Goal: Task Accomplishment & Management: Manage account settings

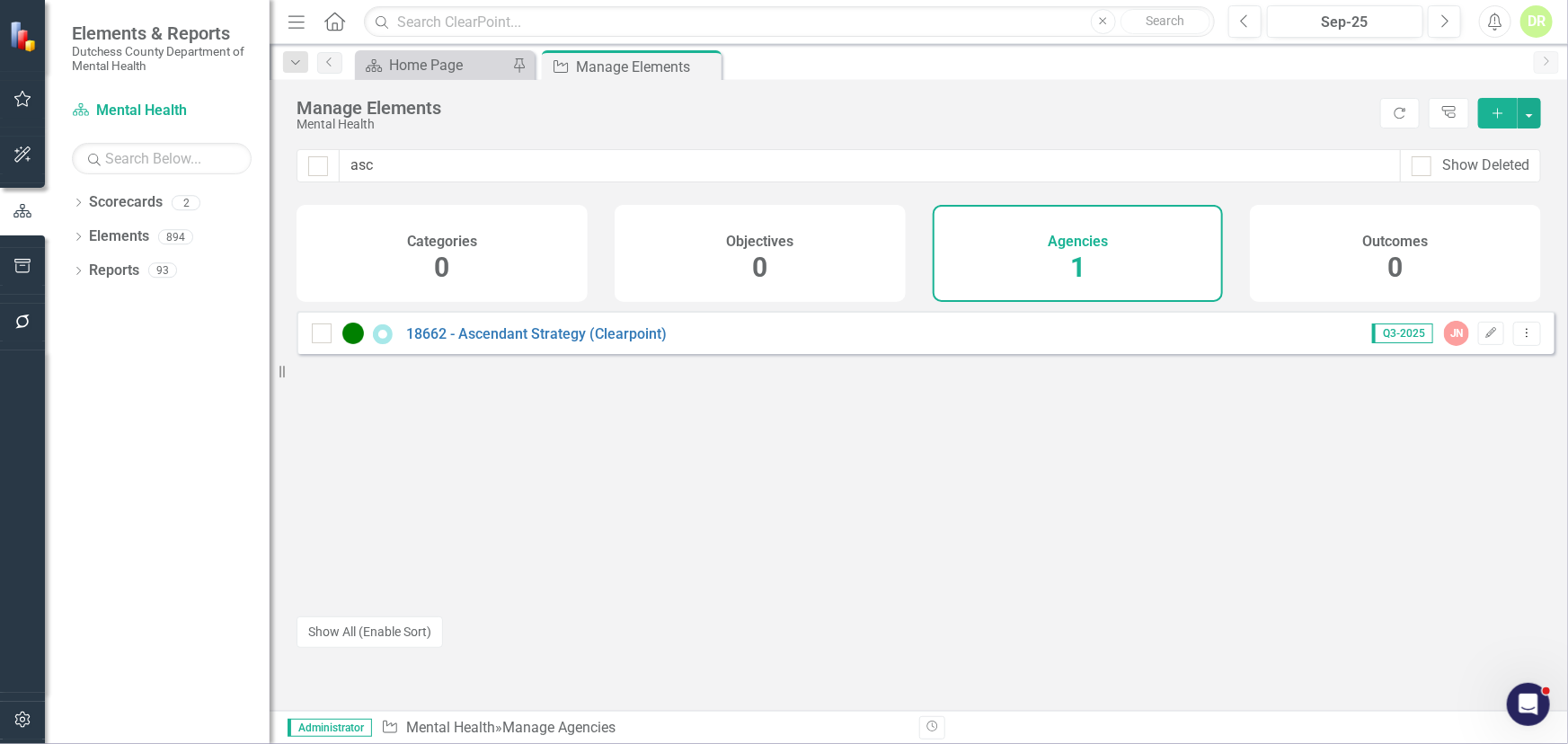
drag, startPoint x: 420, startPoint y: 162, endPoint x: 197, endPoint y: 186, distance: 224.3
click at [197, 186] on div "Elements & Reports Dutchess County Department of Mental Health Scorecard Mental…" at bounding box center [784, 372] width 1568 height 744
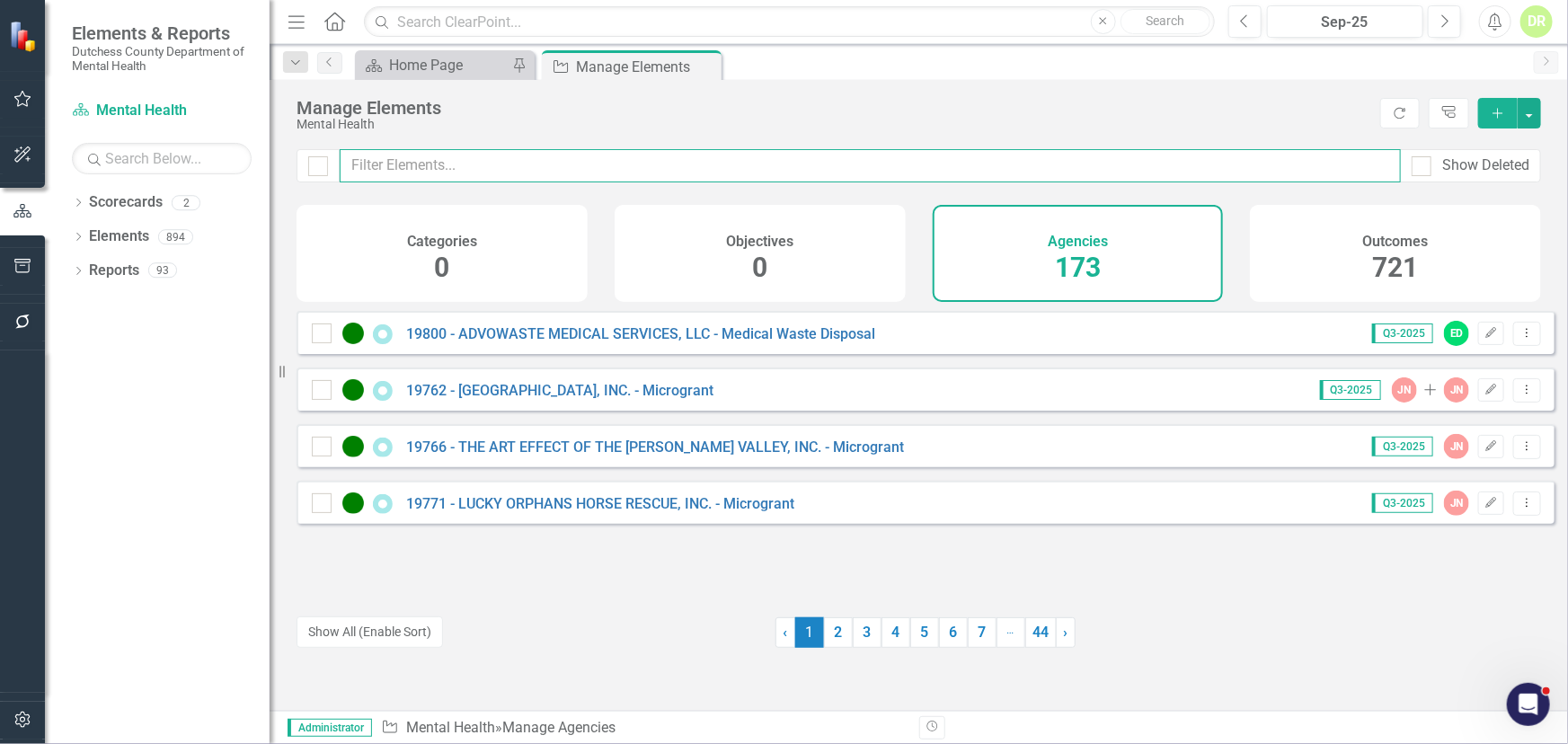
click at [406, 162] on input "text" at bounding box center [869, 165] width 1061 height 33
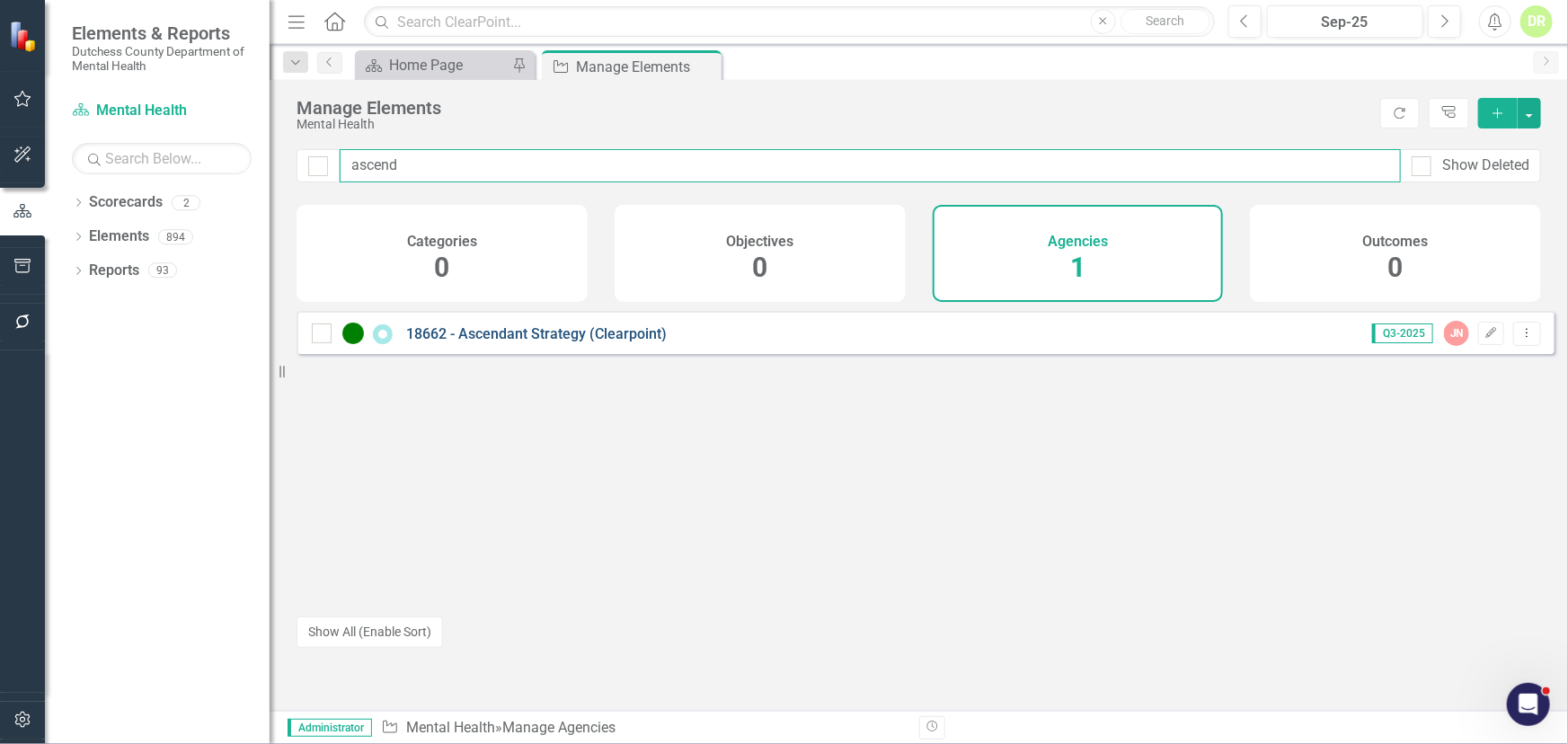
type input "ascend"
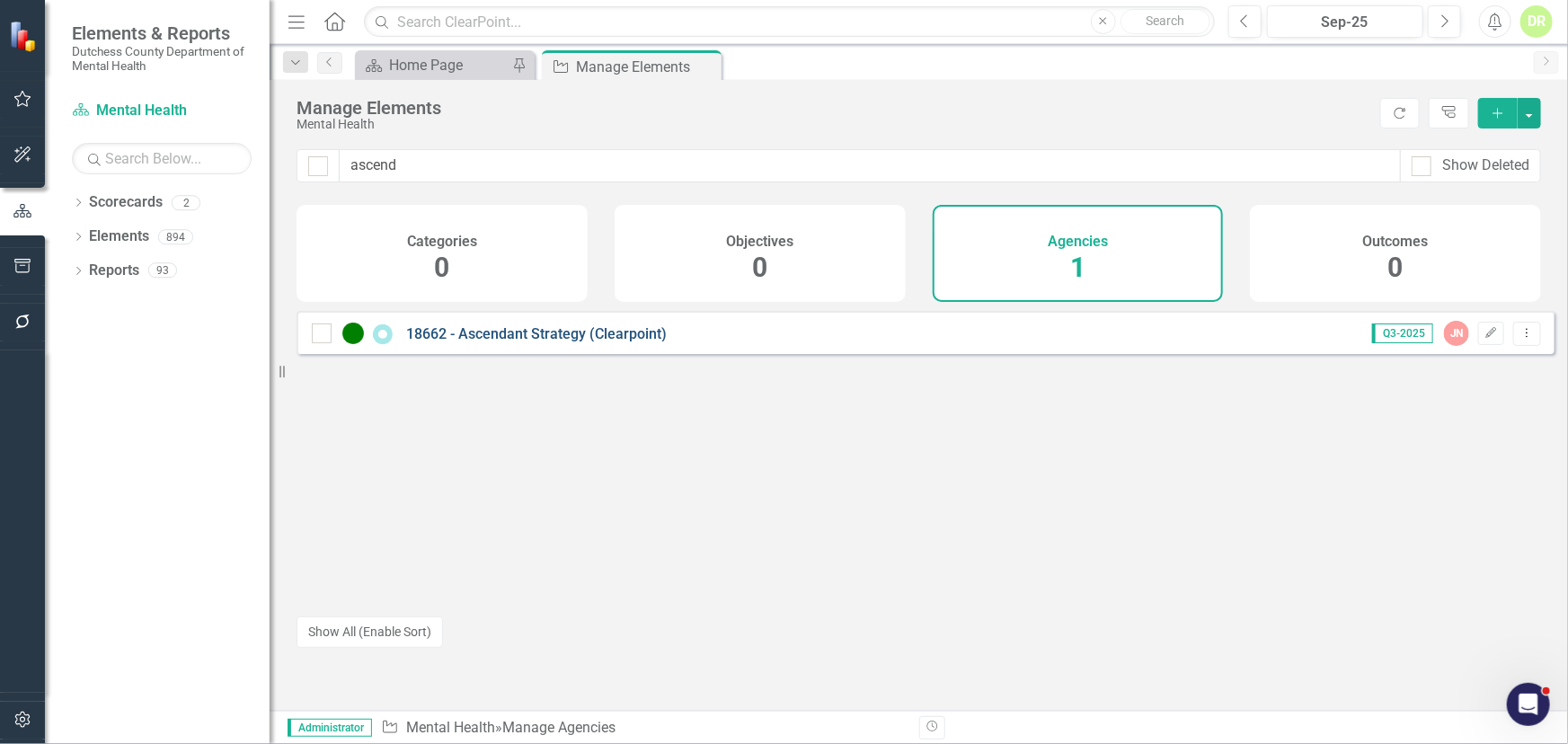
click at [531, 342] on link "18662 - Ascendant Strategy (Clearpoint)" at bounding box center [536, 334] width 260 height 17
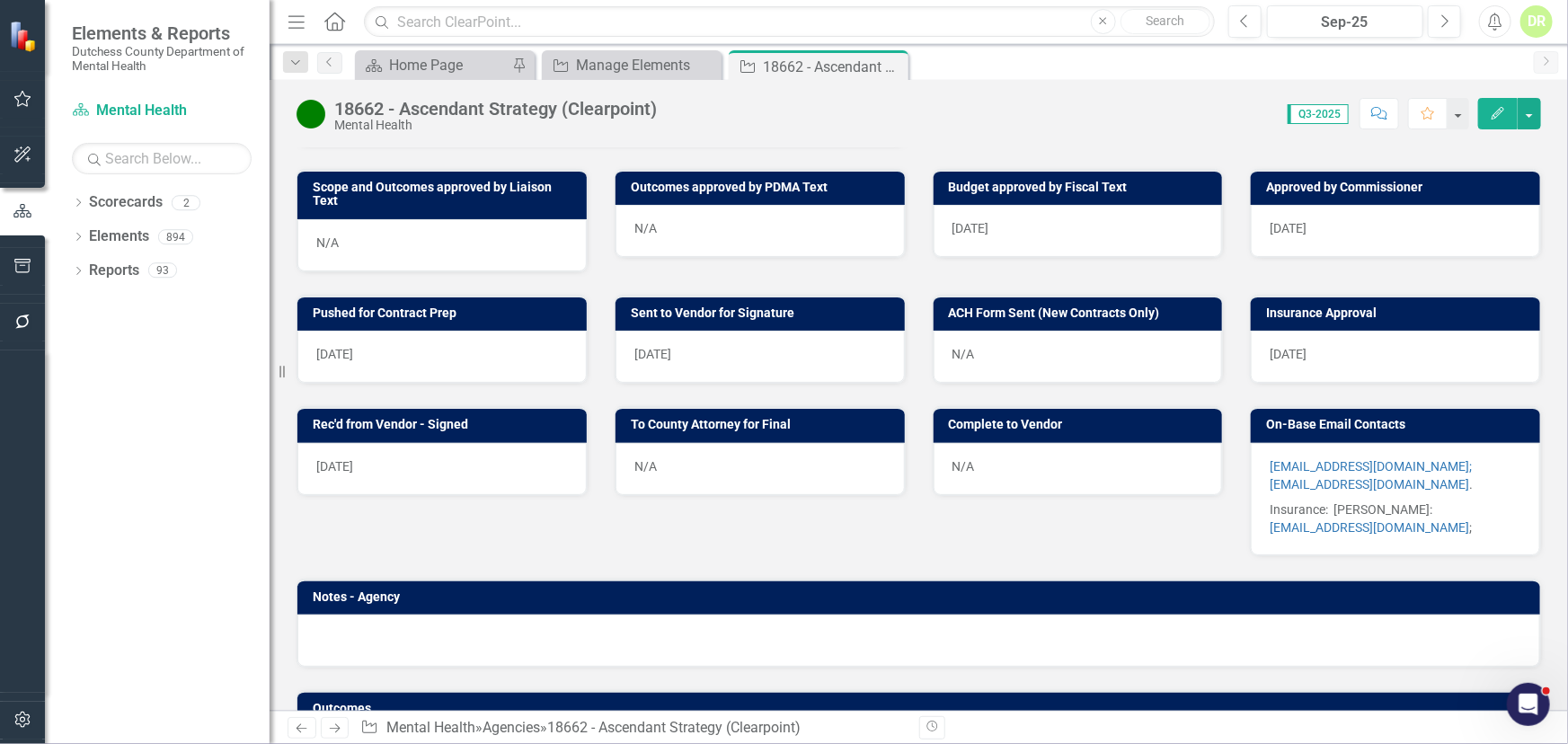
scroll to position [735, 0]
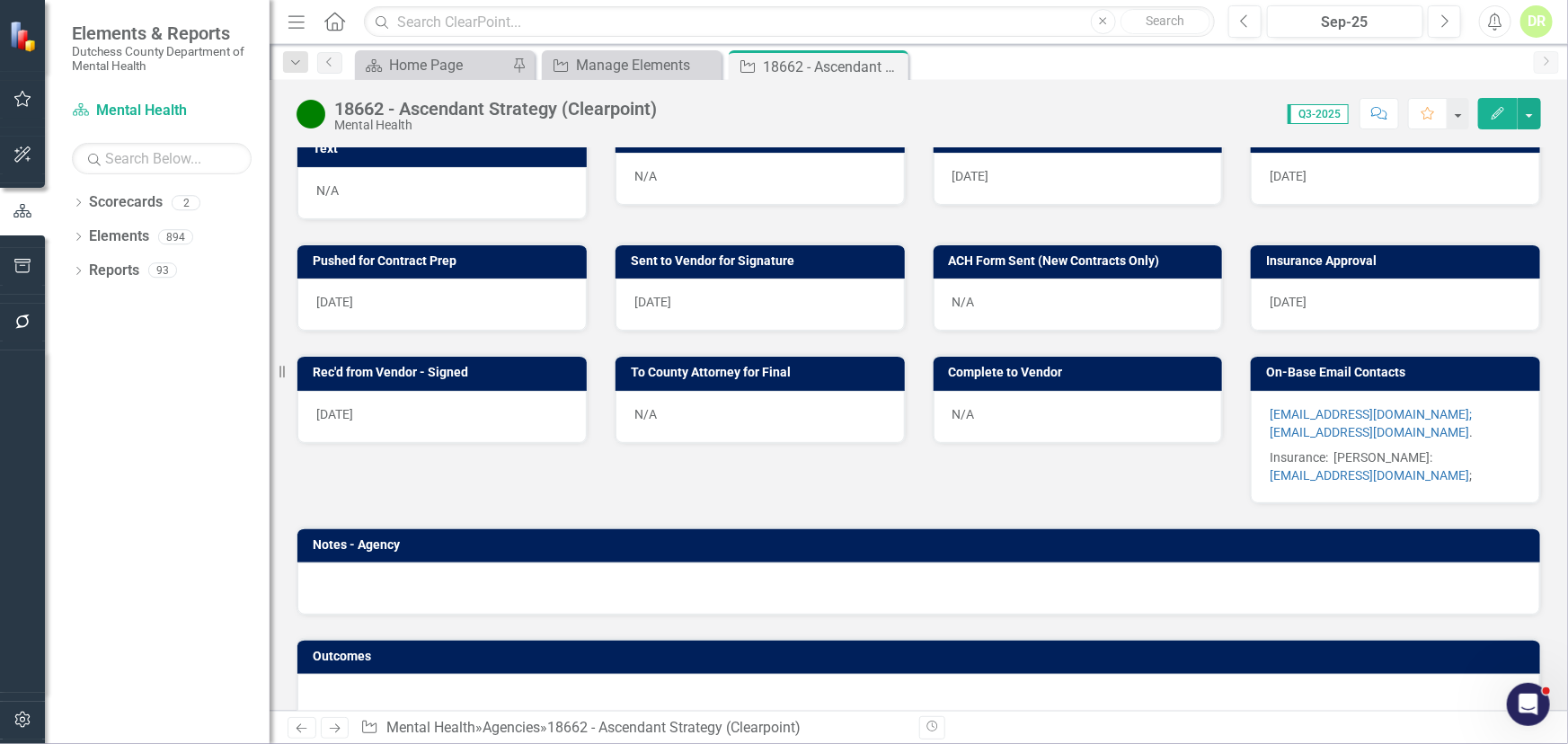
click at [699, 417] on div "N/A" at bounding box center [760, 417] width 289 height 52
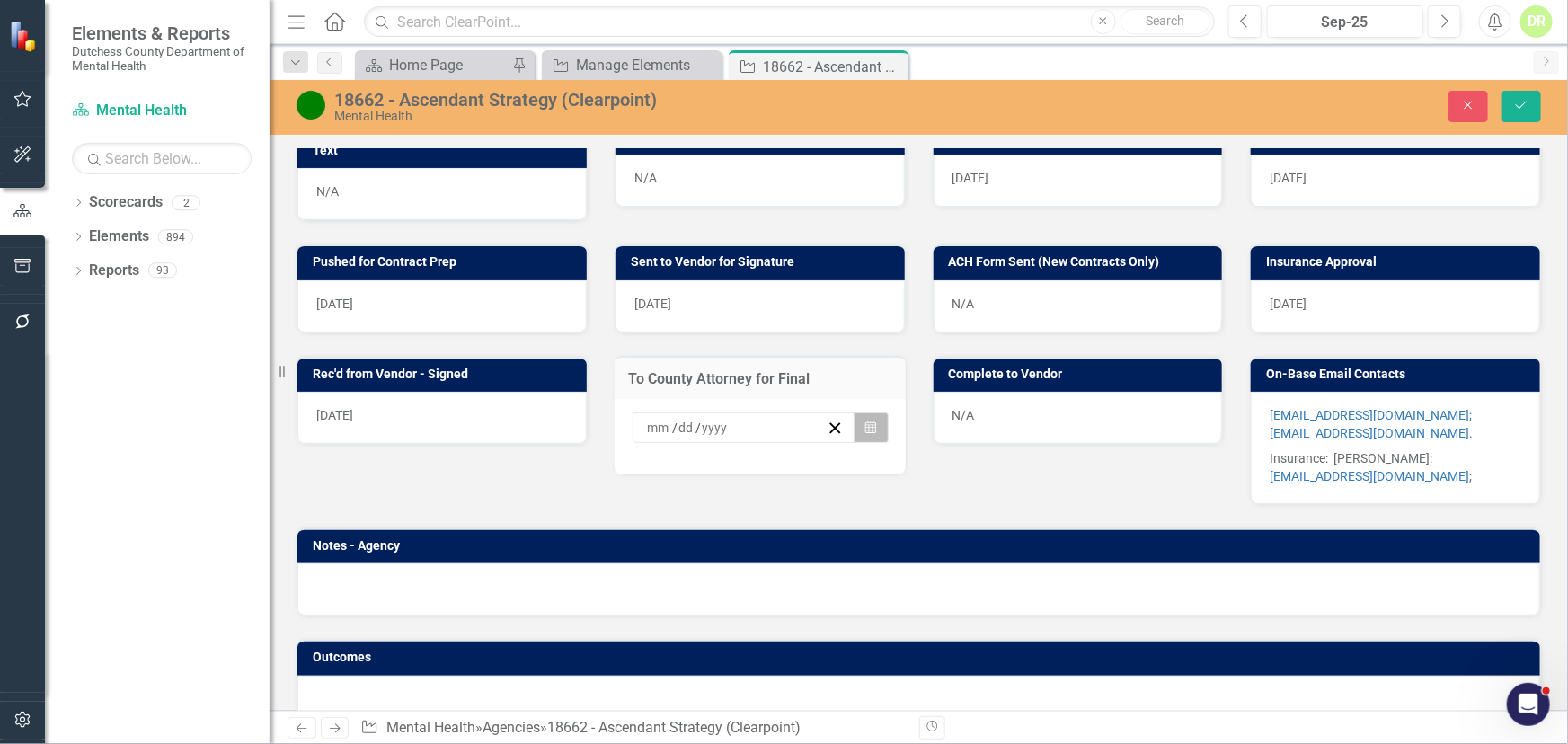
click at [866, 434] on icon "Calendar" at bounding box center [870, 427] width 10 height 12
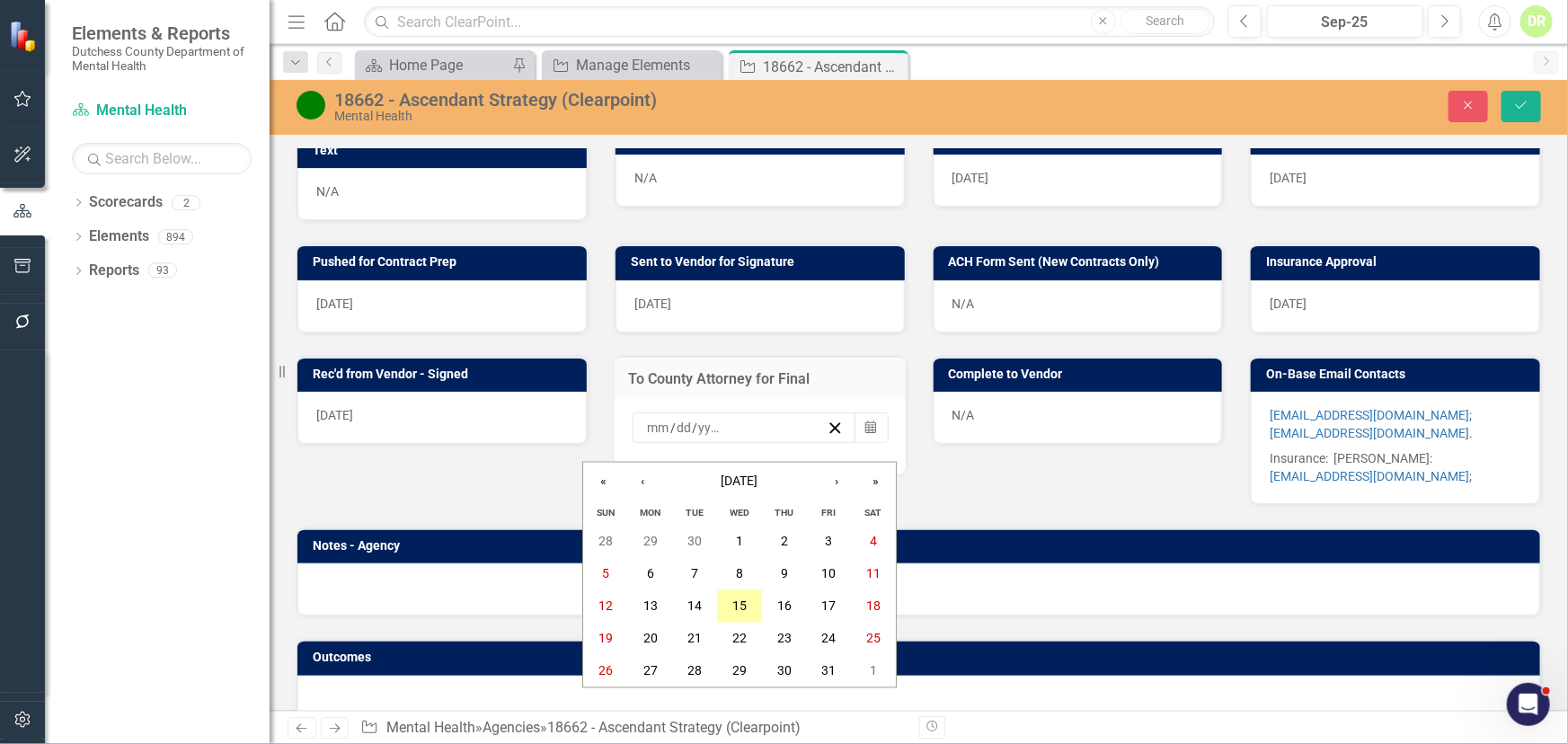
click at [741, 600] on abbr "15" at bounding box center [739, 606] width 14 height 14
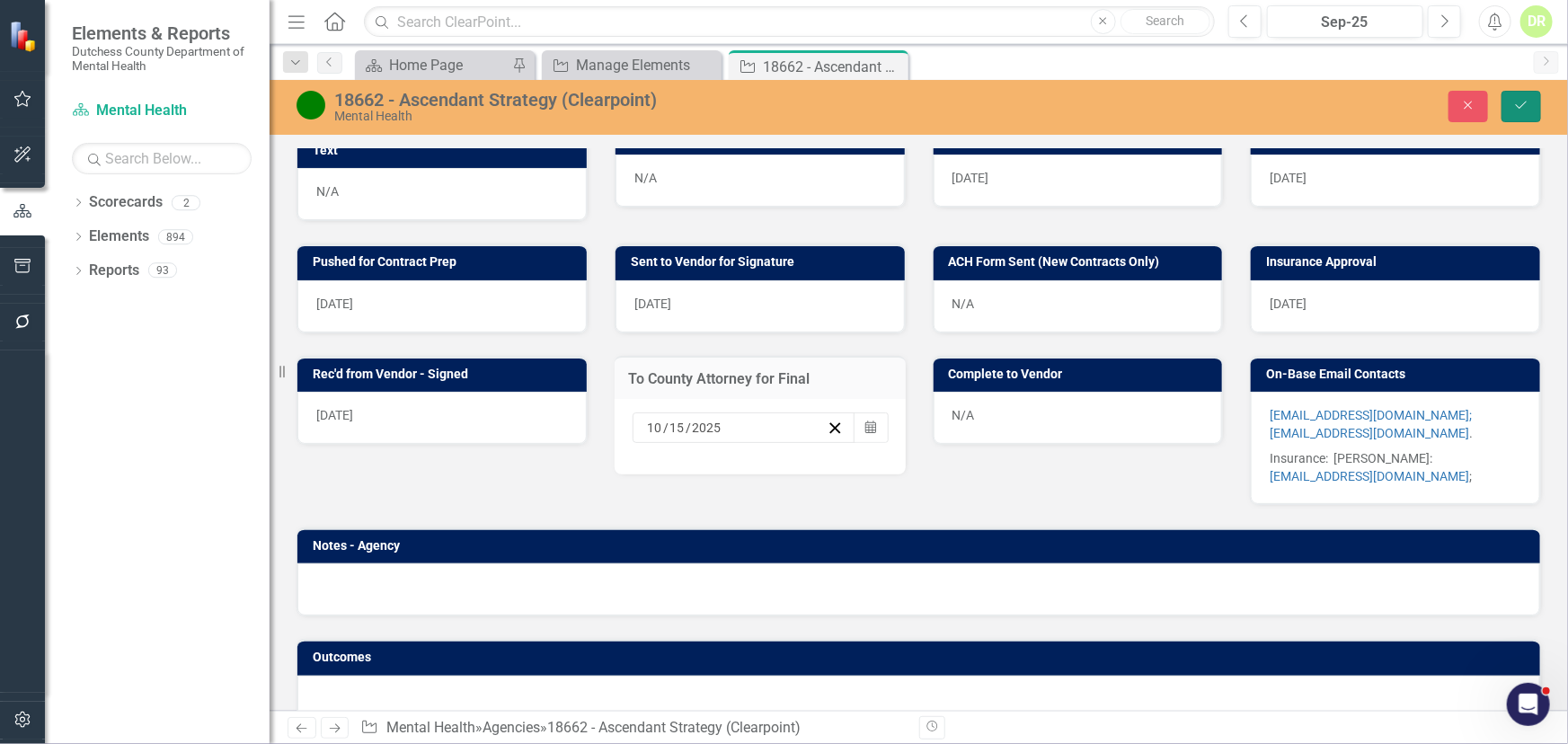
click at [1531, 106] on button "Save" at bounding box center [1521, 106] width 40 height 31
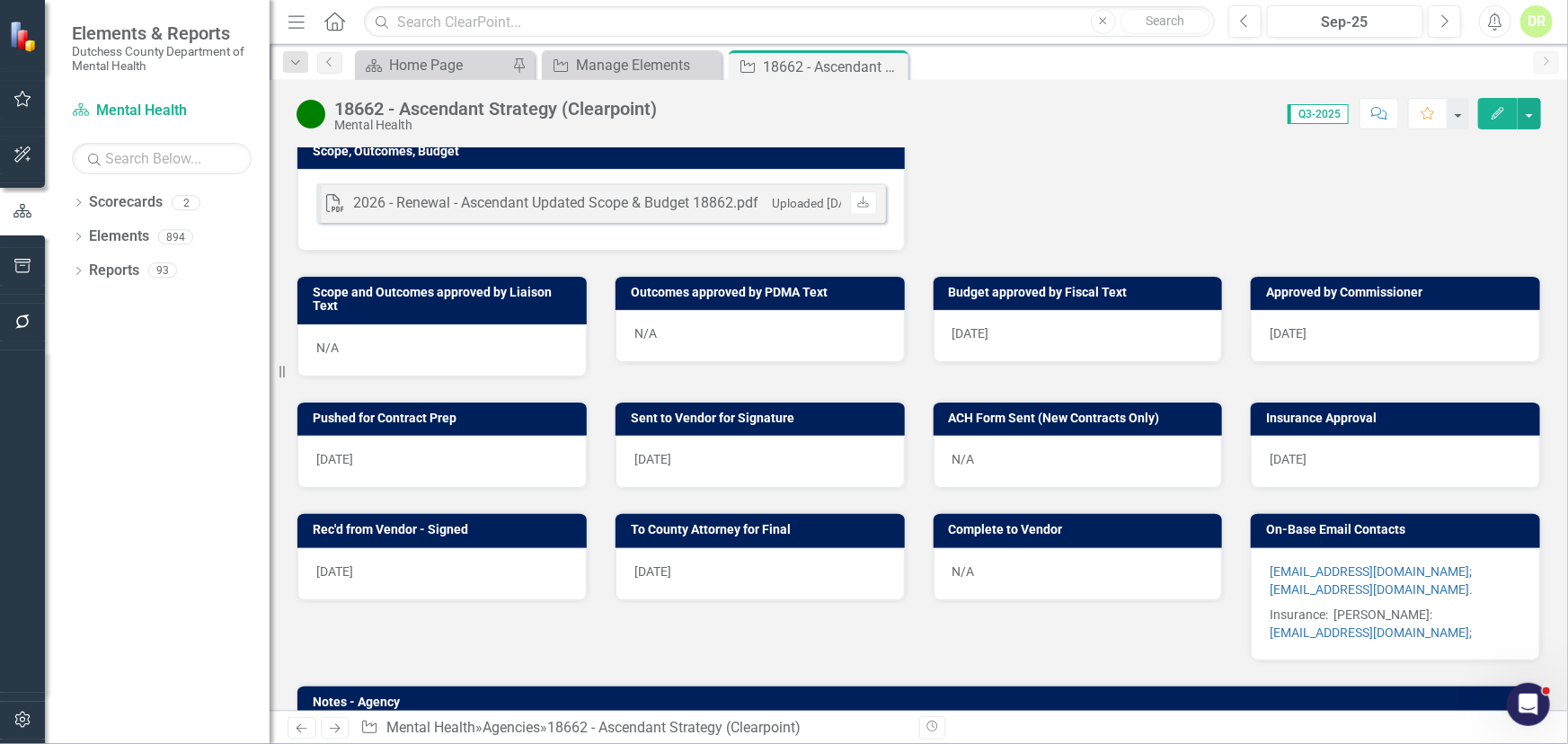
scroll to position [653, 0]
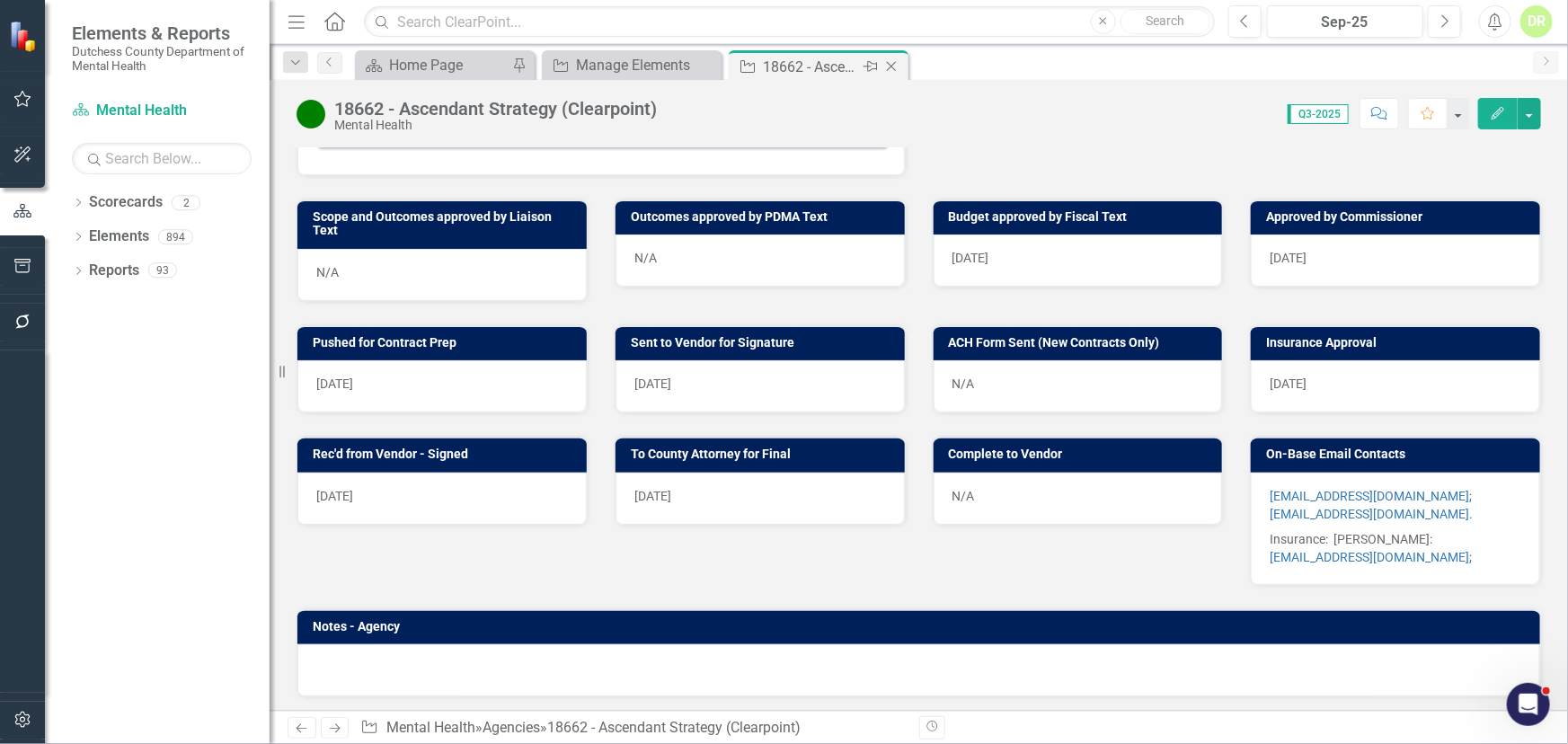
click at [892, 66] on icon "Close" at bounding box center [891, 66] width 18 height 14
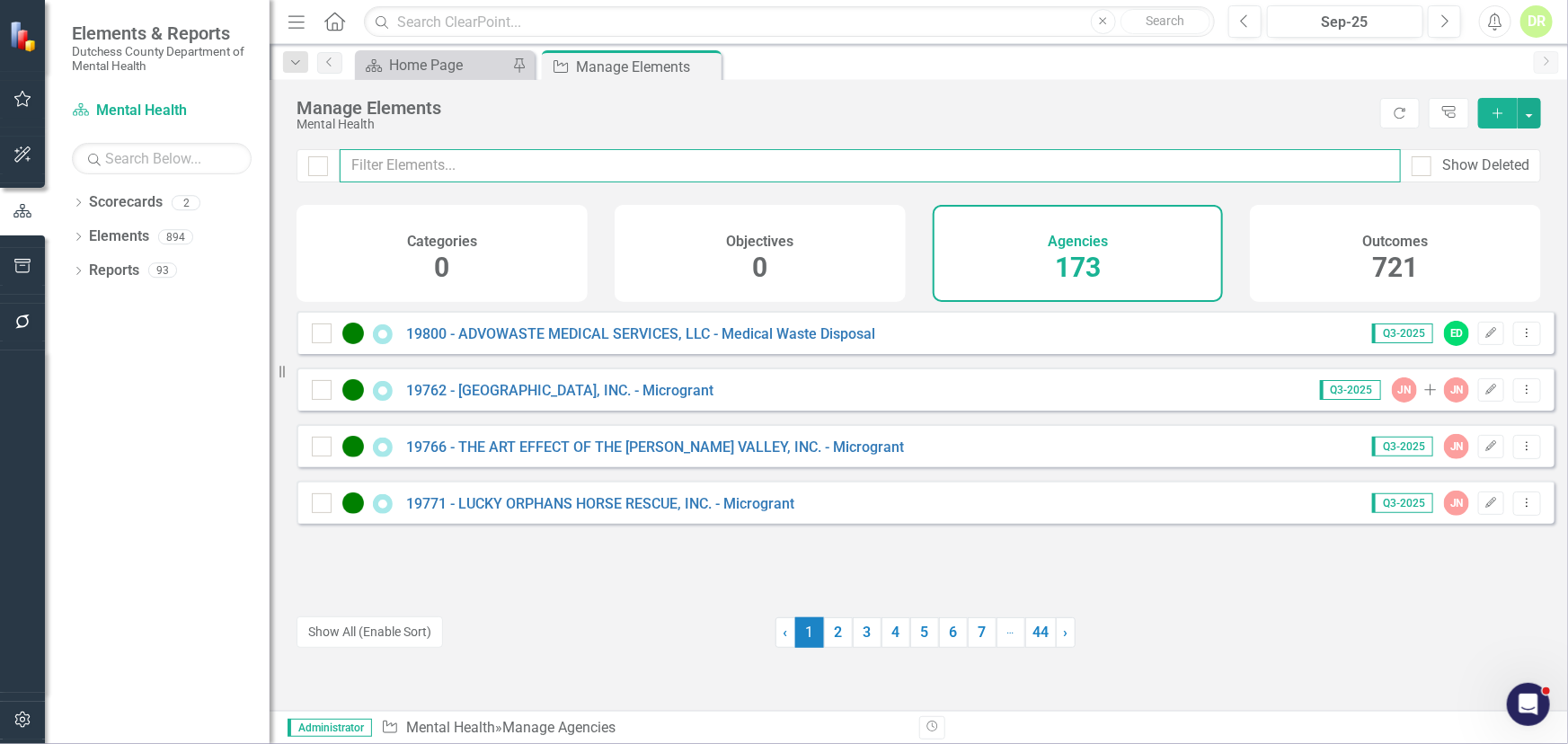
click at [383, 162] on input "text" at bounding box center [869, 165] width 1061 height 33
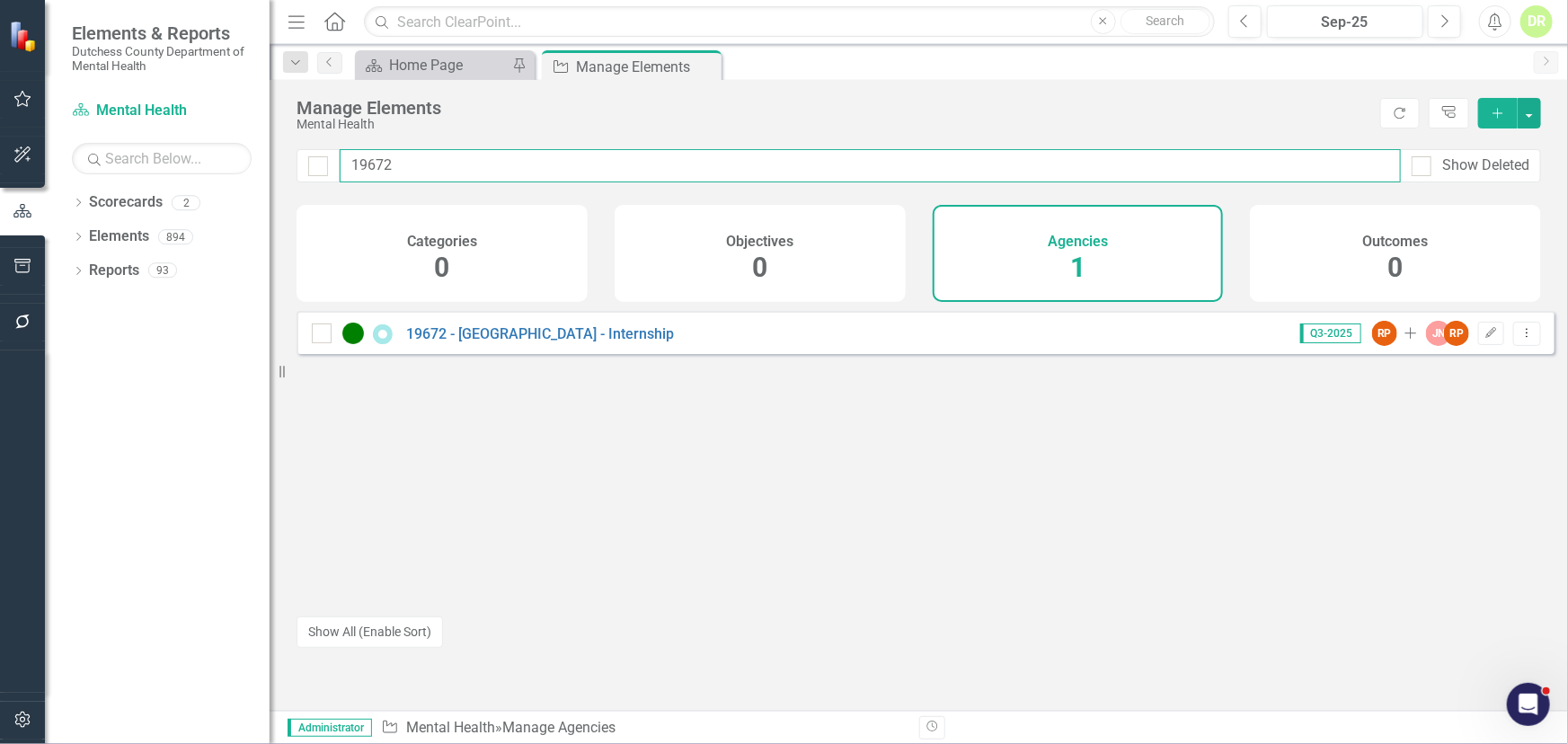
type input "19672"
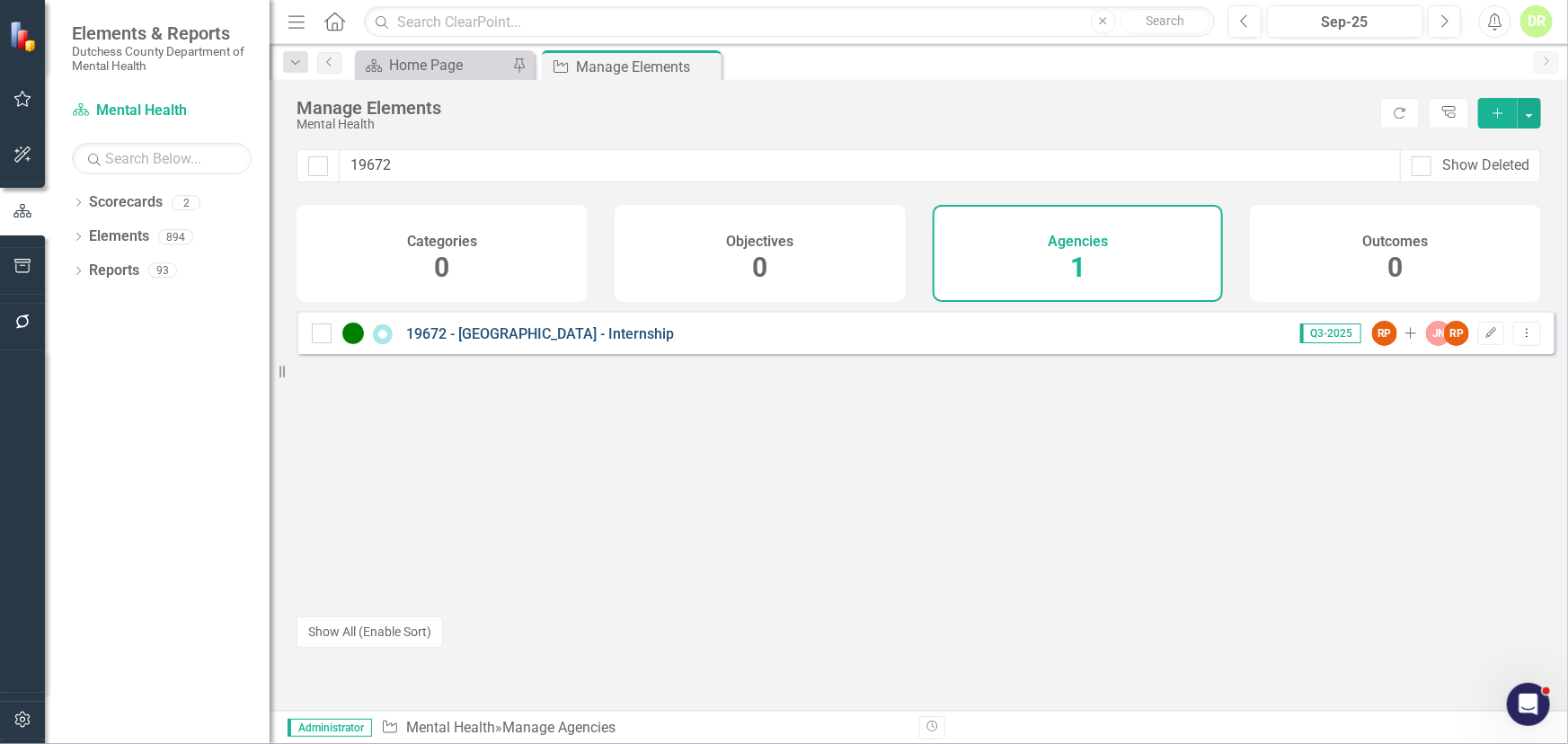
click at [549, 336] on div "19672 - [GEOGRAPHIC_DATA] - Internship" at bounding box center [495, 333] width 367 height 22
click at [535, 342] on link "19672 - [GEOGRAPHIC_DATA] - Internship" at bounding box center [540, 334] width 268 height 17
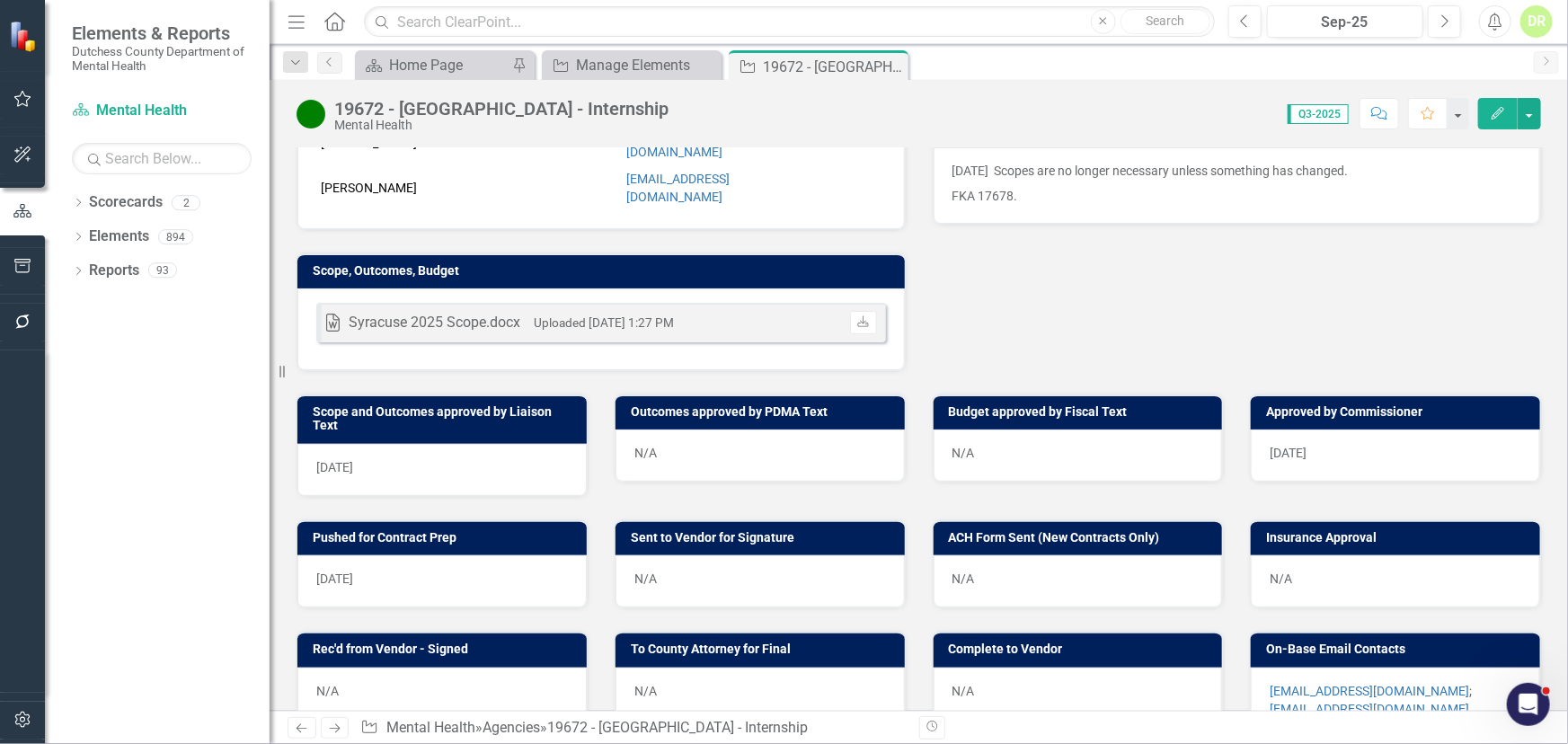
scroll to position [700, 0]
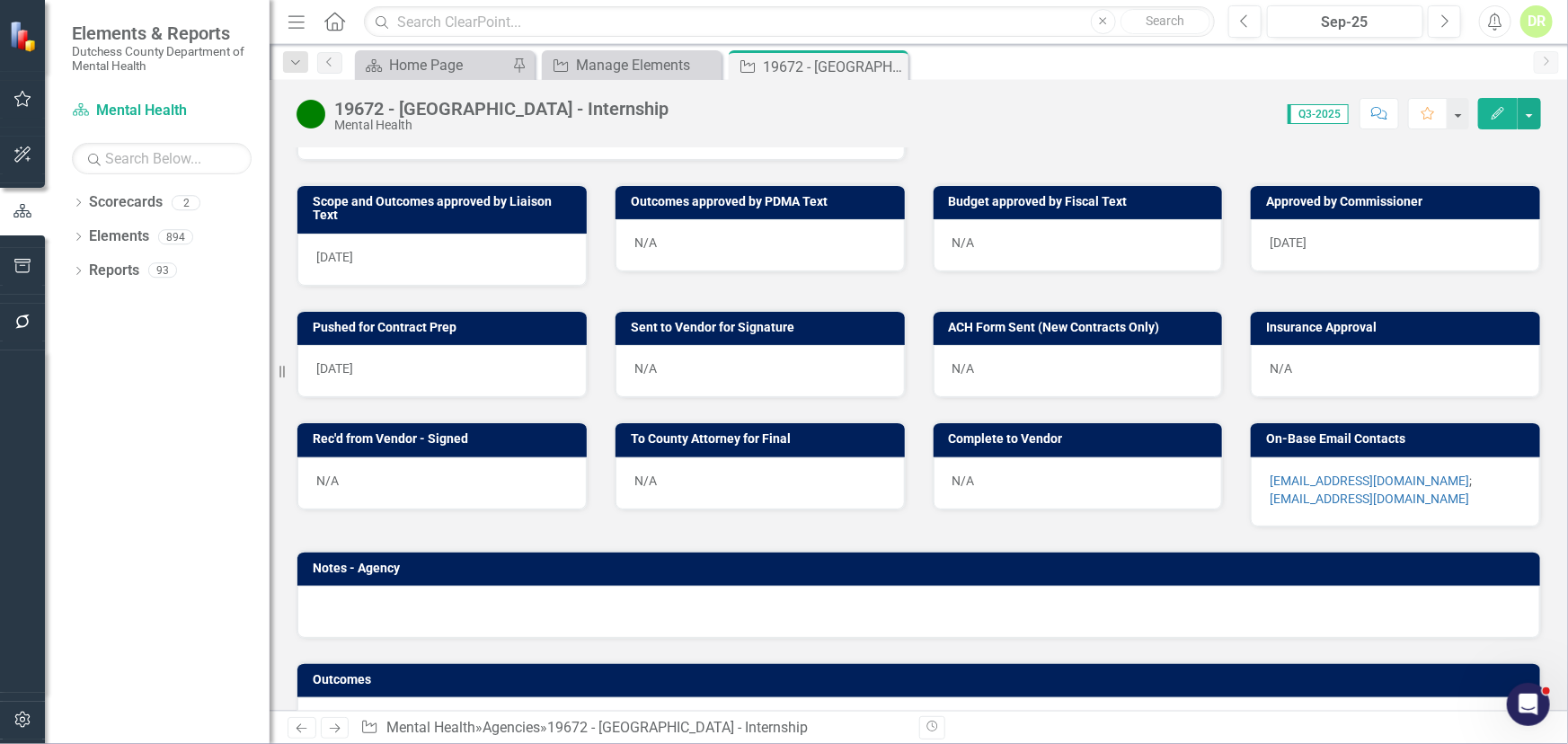
click at [700, 345] on div "N/A" at bounding box center [760, 371] width 289 height 52
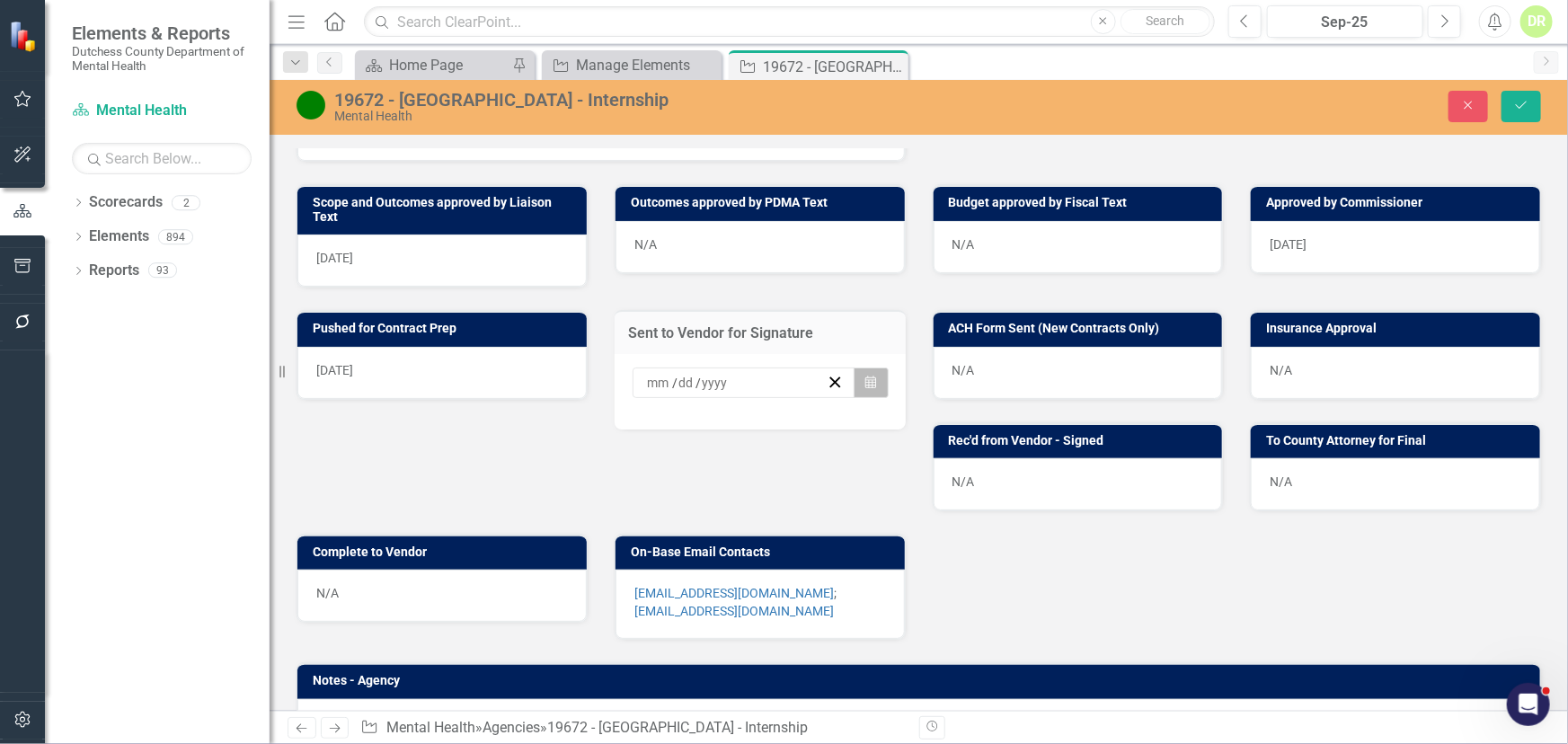
click at [866, 376] on icon "Calendar" at bounding box center [870, 382] width 10 height 12
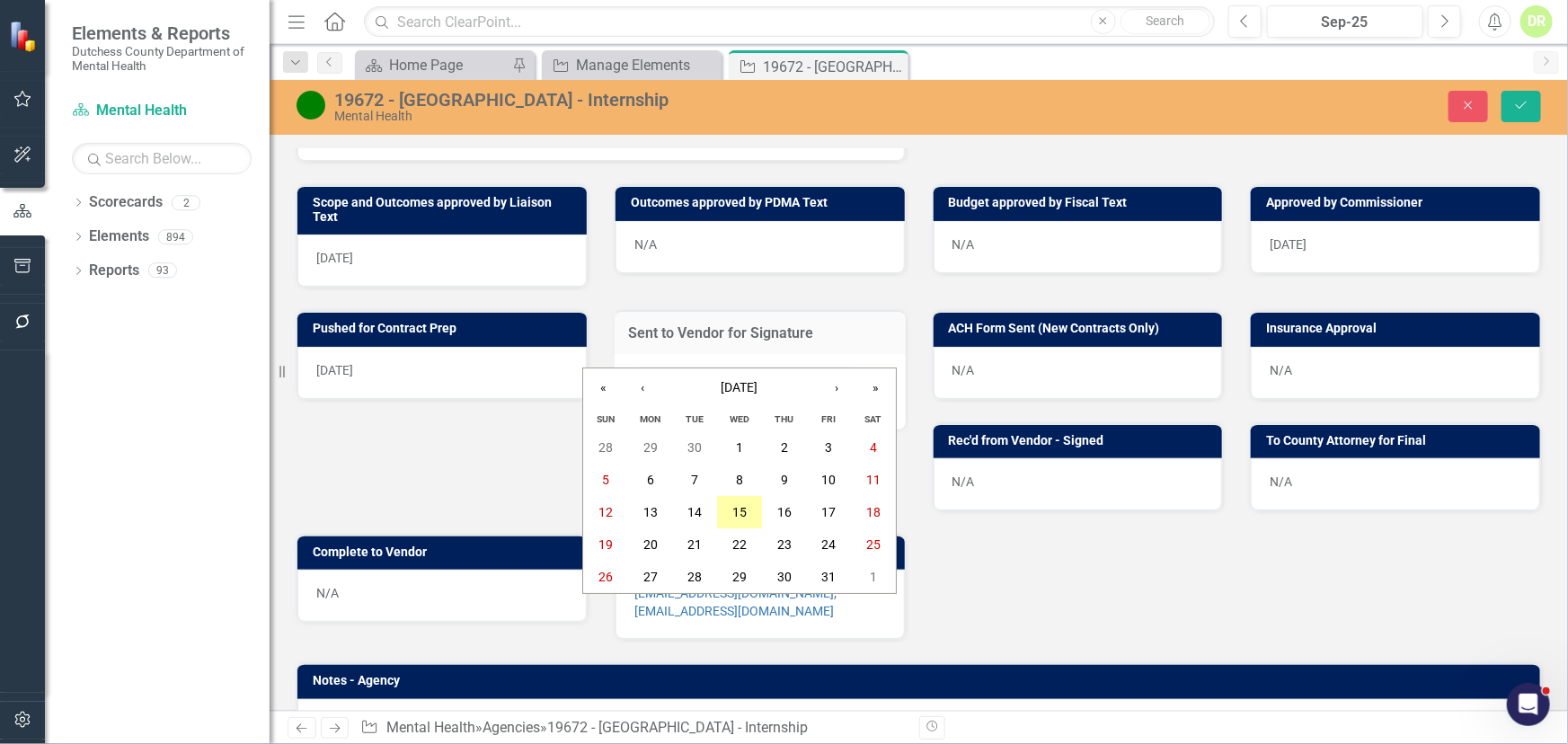
click at [742, 508] on abbr "15" at bounding box center [739, 512] width 14 height 14
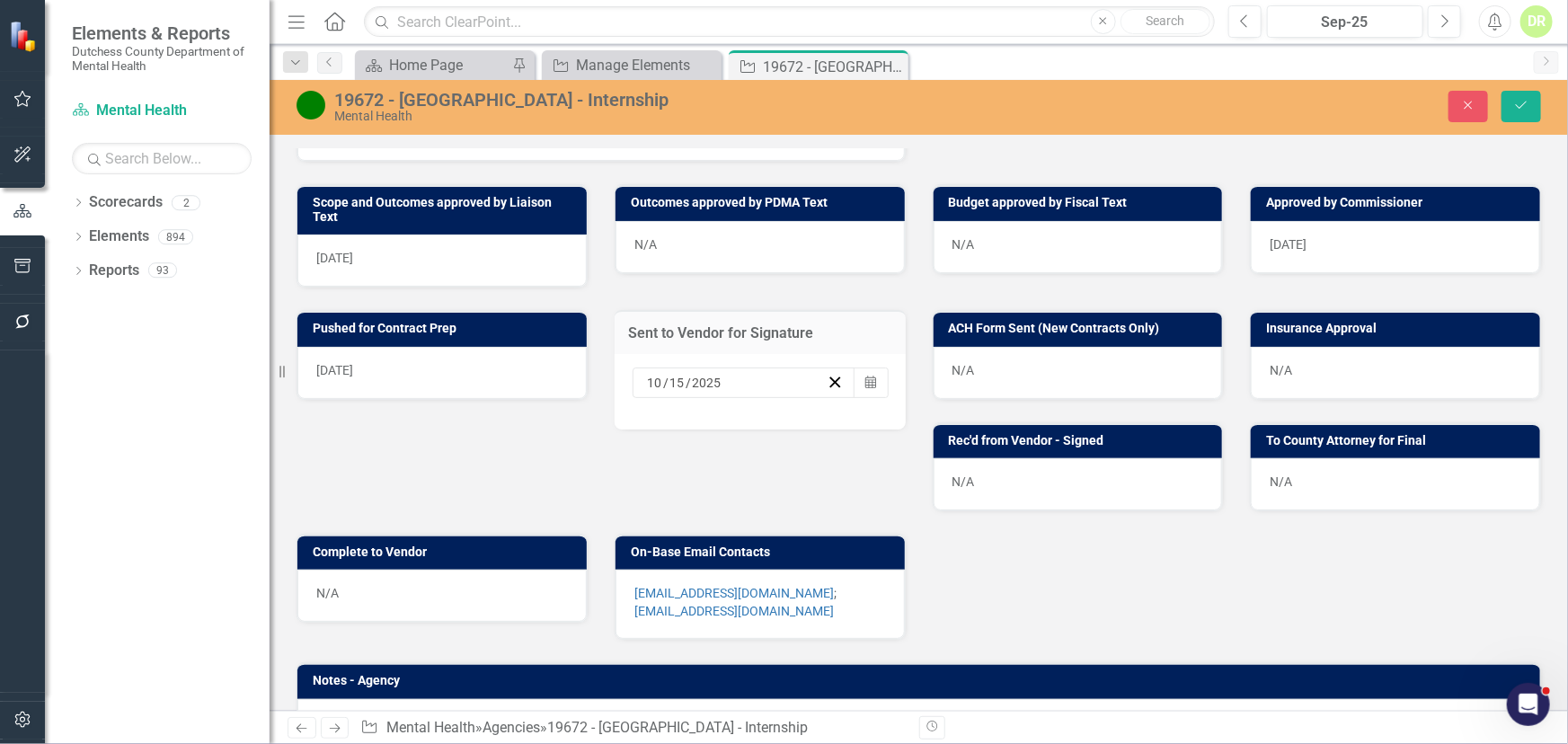
click at [849, 584] on p "[EMAIL_ADDRESS][DOMAIN_NAME] ; [EMAIL_ADDRESS][DOMAIN_NAME]" at bounding box center [760, 602] width 252 height 36
click at [848, 584] on p "[EMAIL_ADDRESS][DOMAIN_NAME] ; [EMAIL_ADDRESS][DOMAIN_NAME]" at bounding box center [760, 602] width 252 height 36
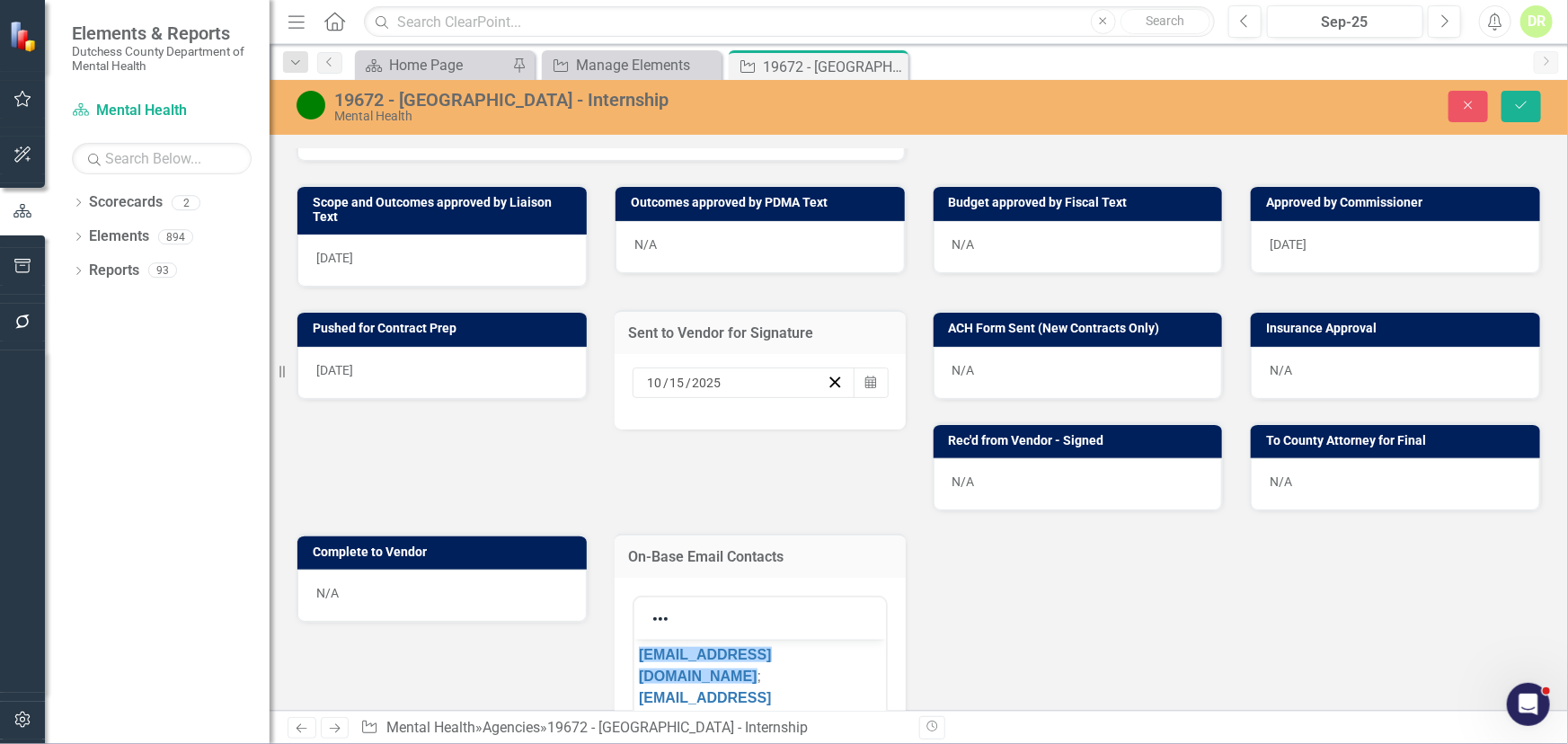
scroll to position [0, 0]
drag, startPoint x: 792, startPoint y: 684, endPoint x: 591, endPoint y: 626, distance: 209.2
copy p "[EMAIL_ADDRESS][DOMAIN_NAME] ; [EMAIL_ADDRESS][DOMAIN_NAME]"
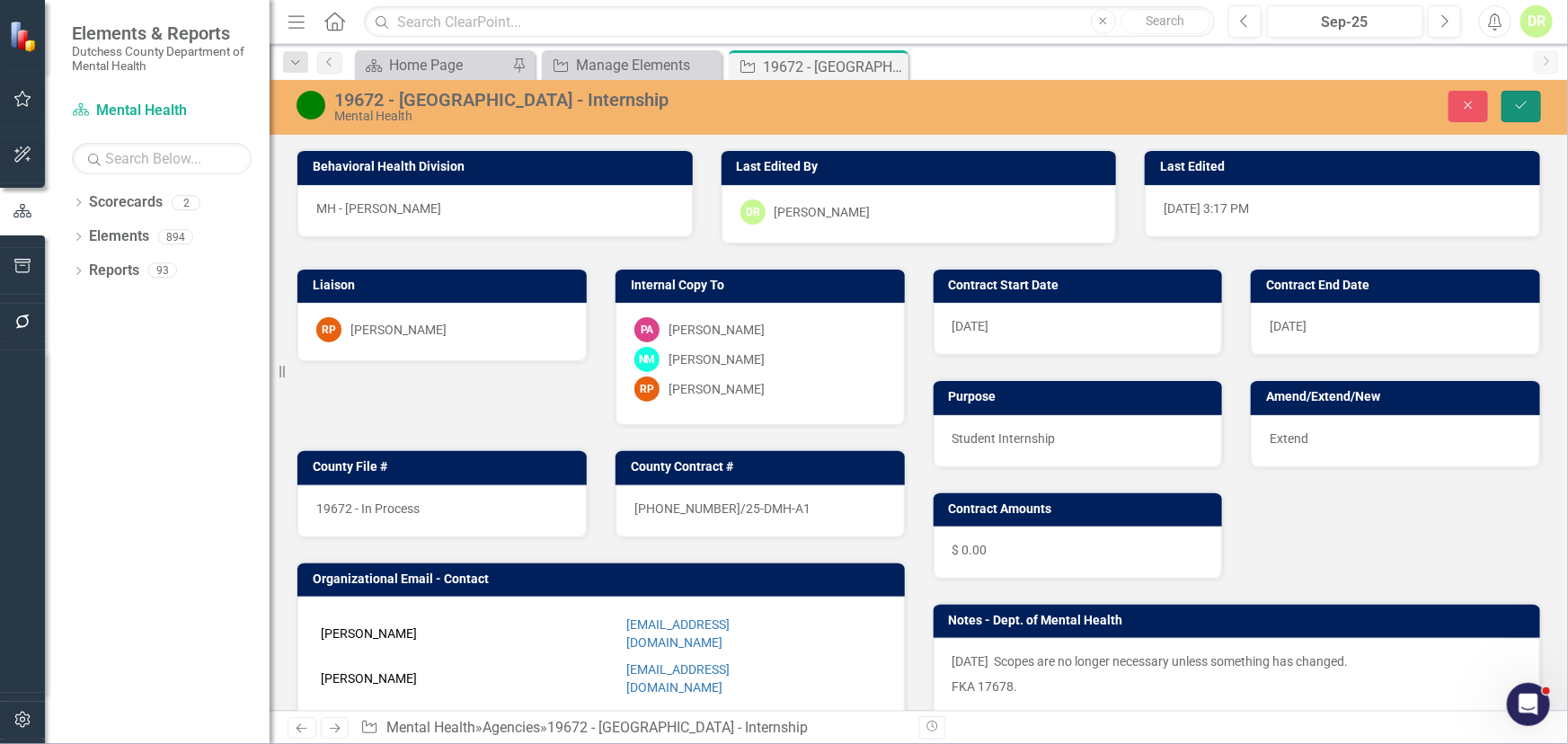
click at [1522, 101] on icon "Save" at bounding box center [1521, 105] width 16 height 12
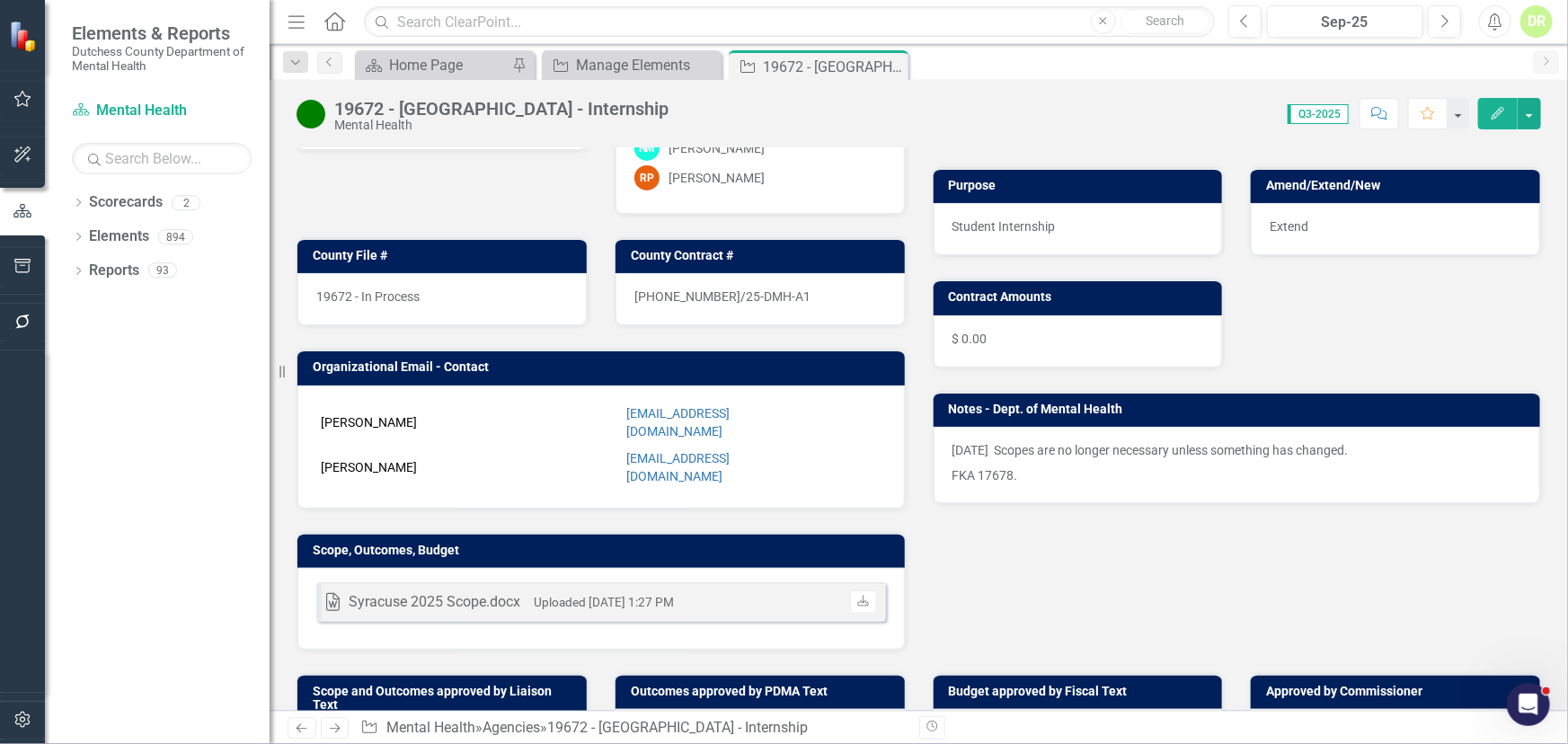
scroll to position [408, 0]
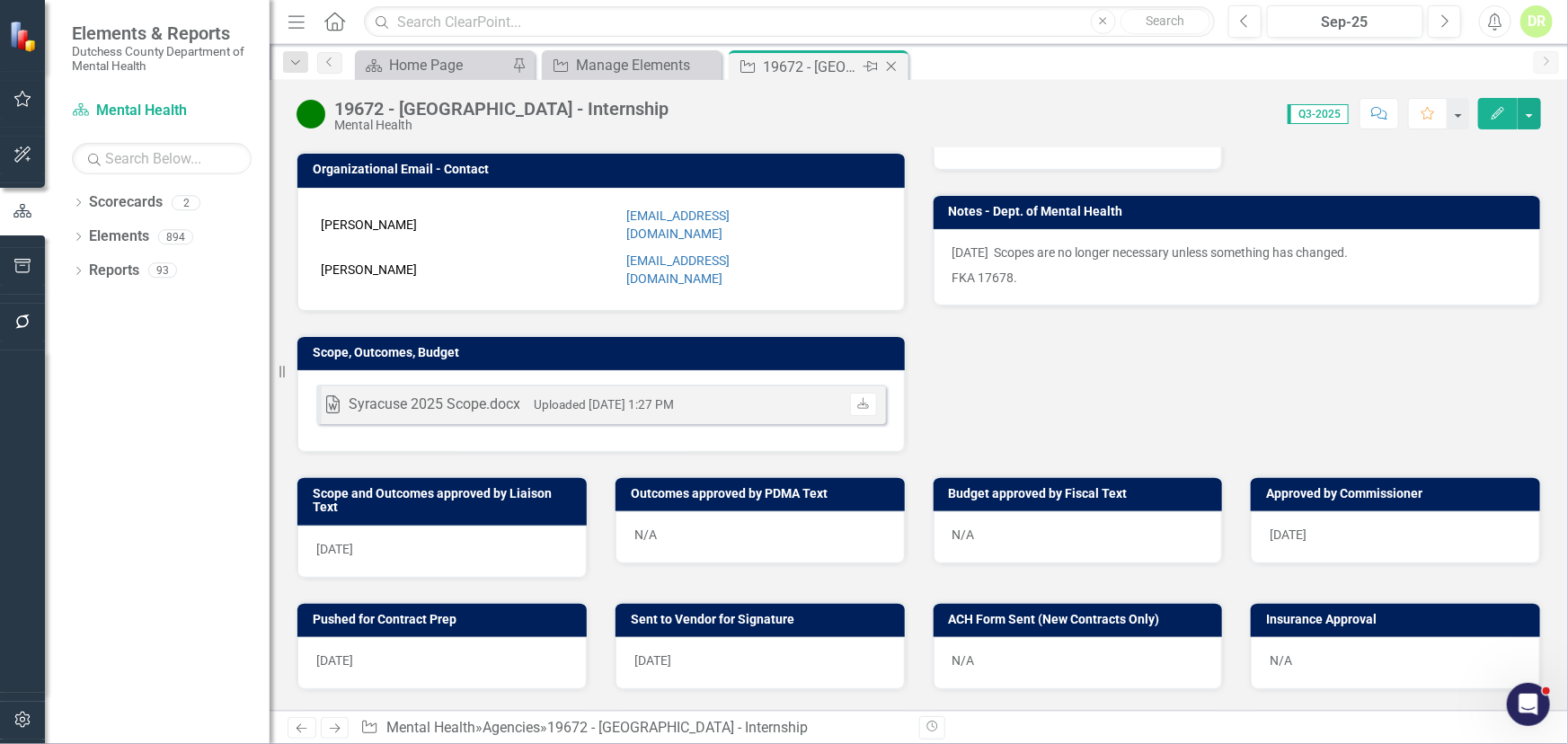
click at [890, 65] on icon "Close" at bounding box center [891, 66] width 18 height 14
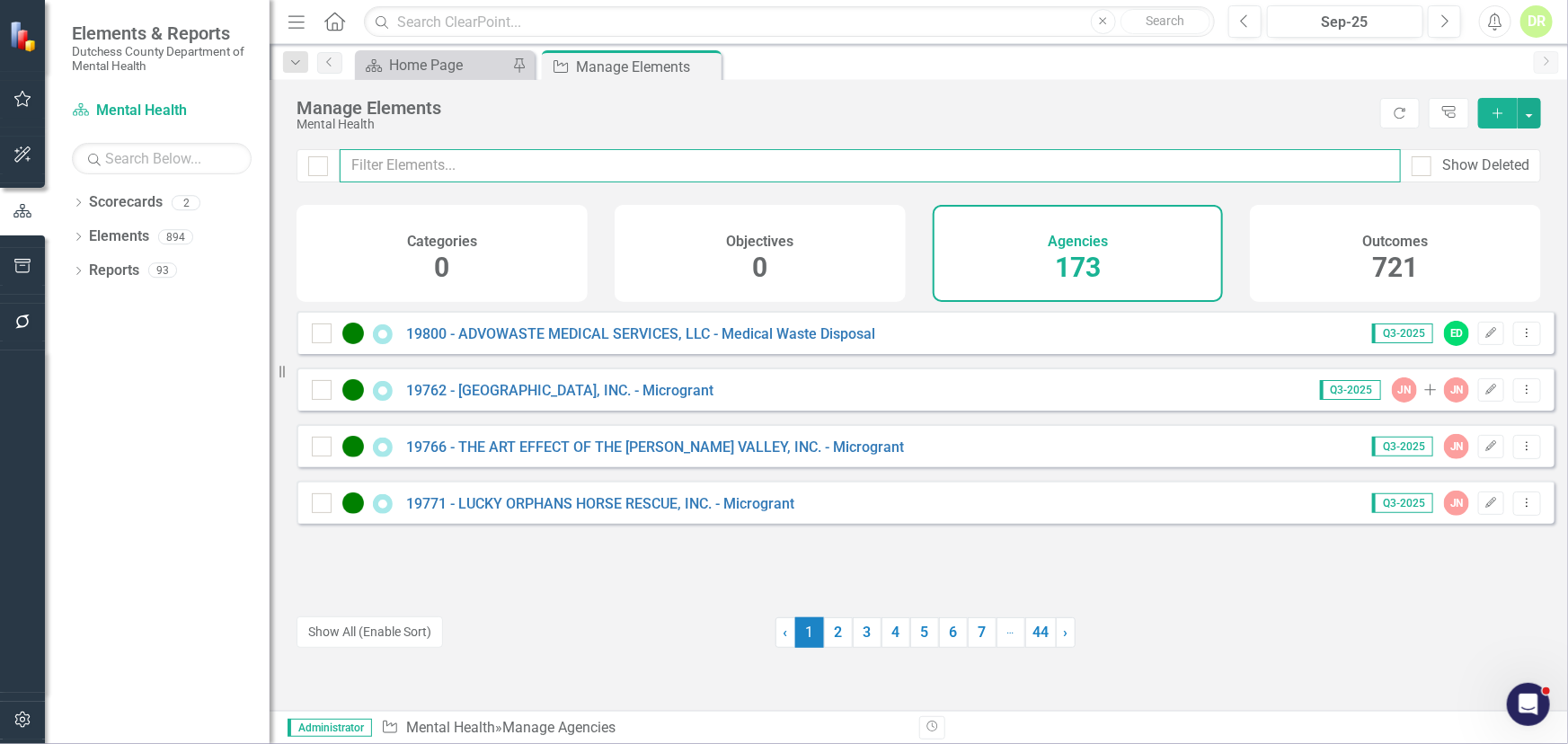
click at [437, 170] on input "text" at bounding box center [869, 165] width 1061 height 33
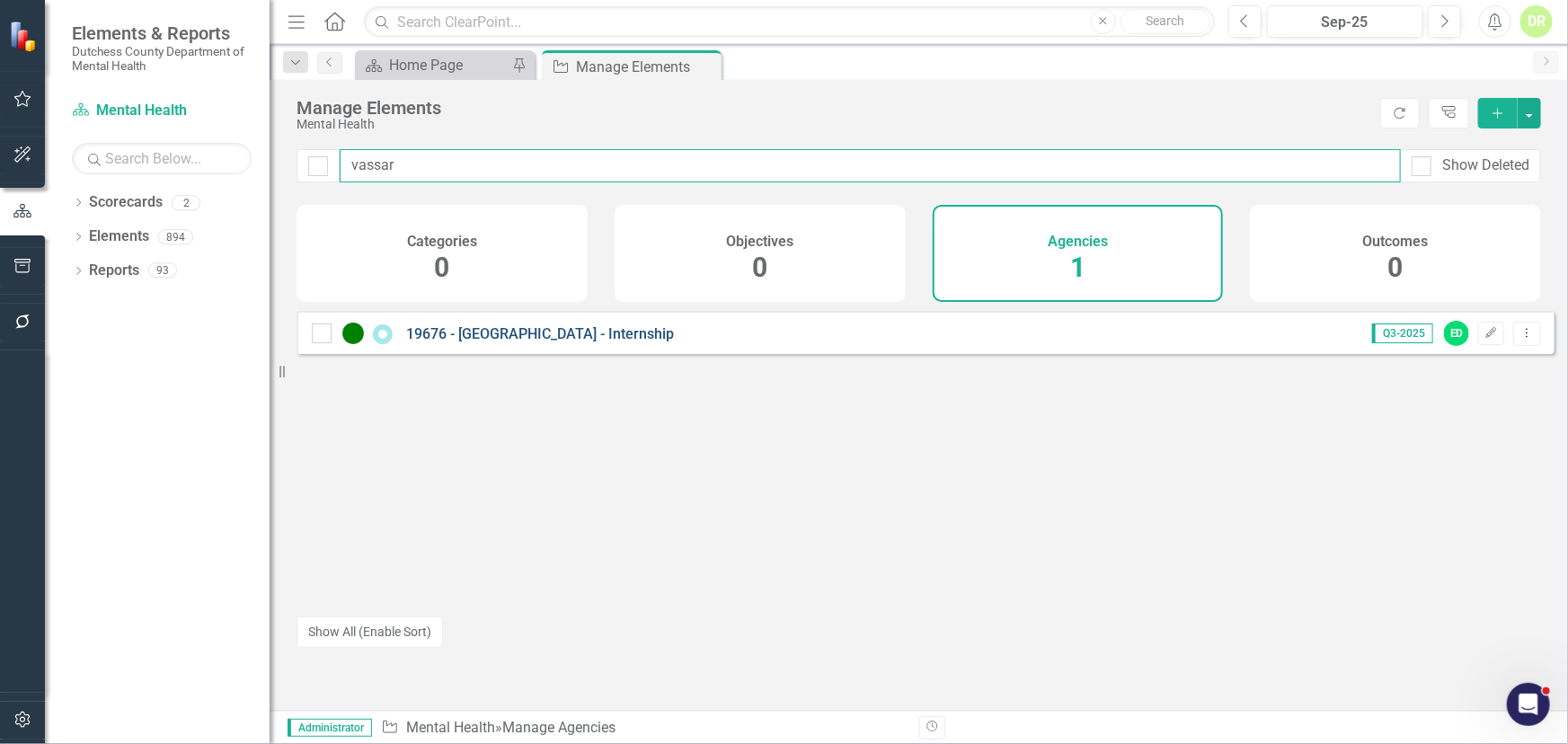
type input "vassar"
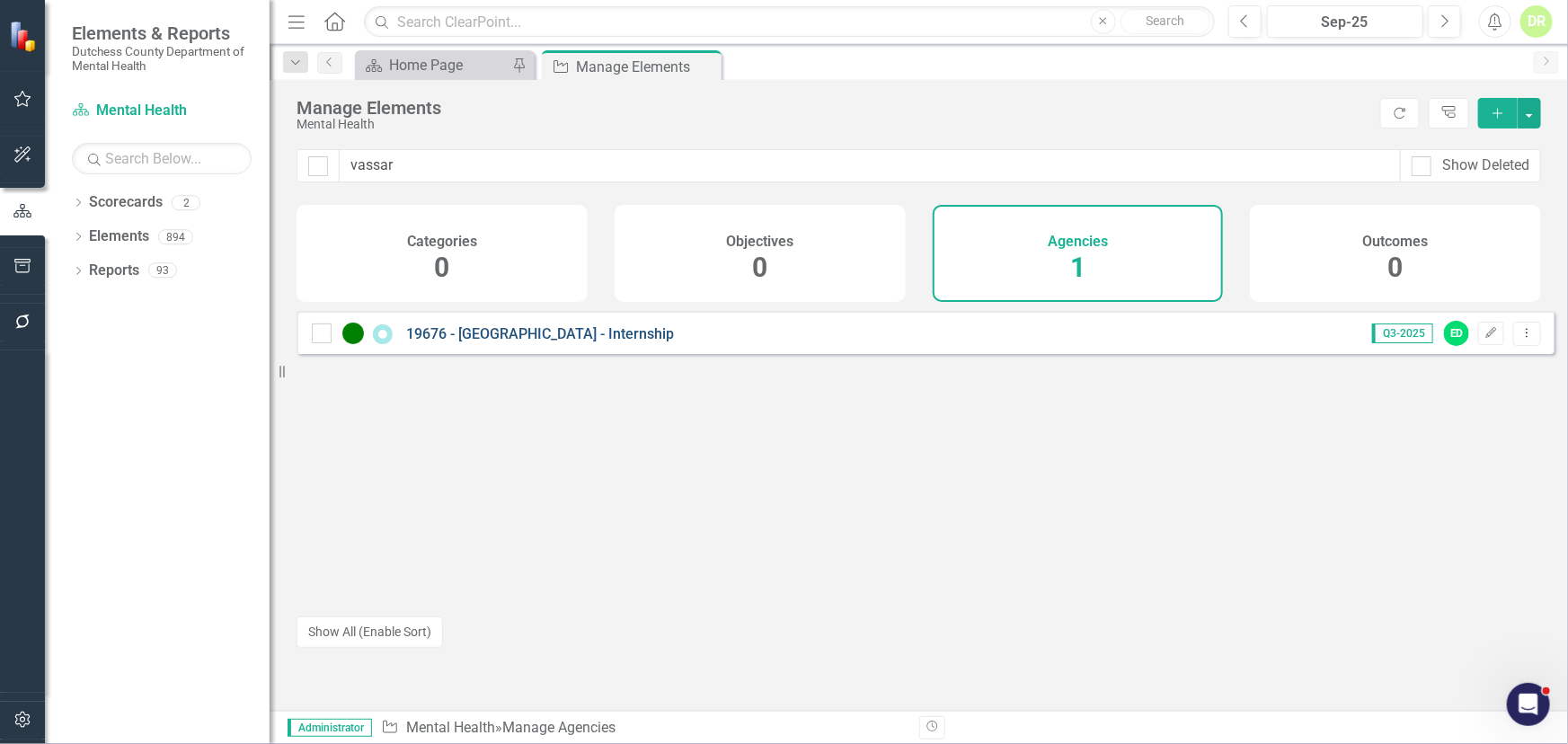
click at [485, 342] on link "19676 - [GEOGRAPHIC_DATA] - Internship" at bounding box center [540, 334] width 268 height 17
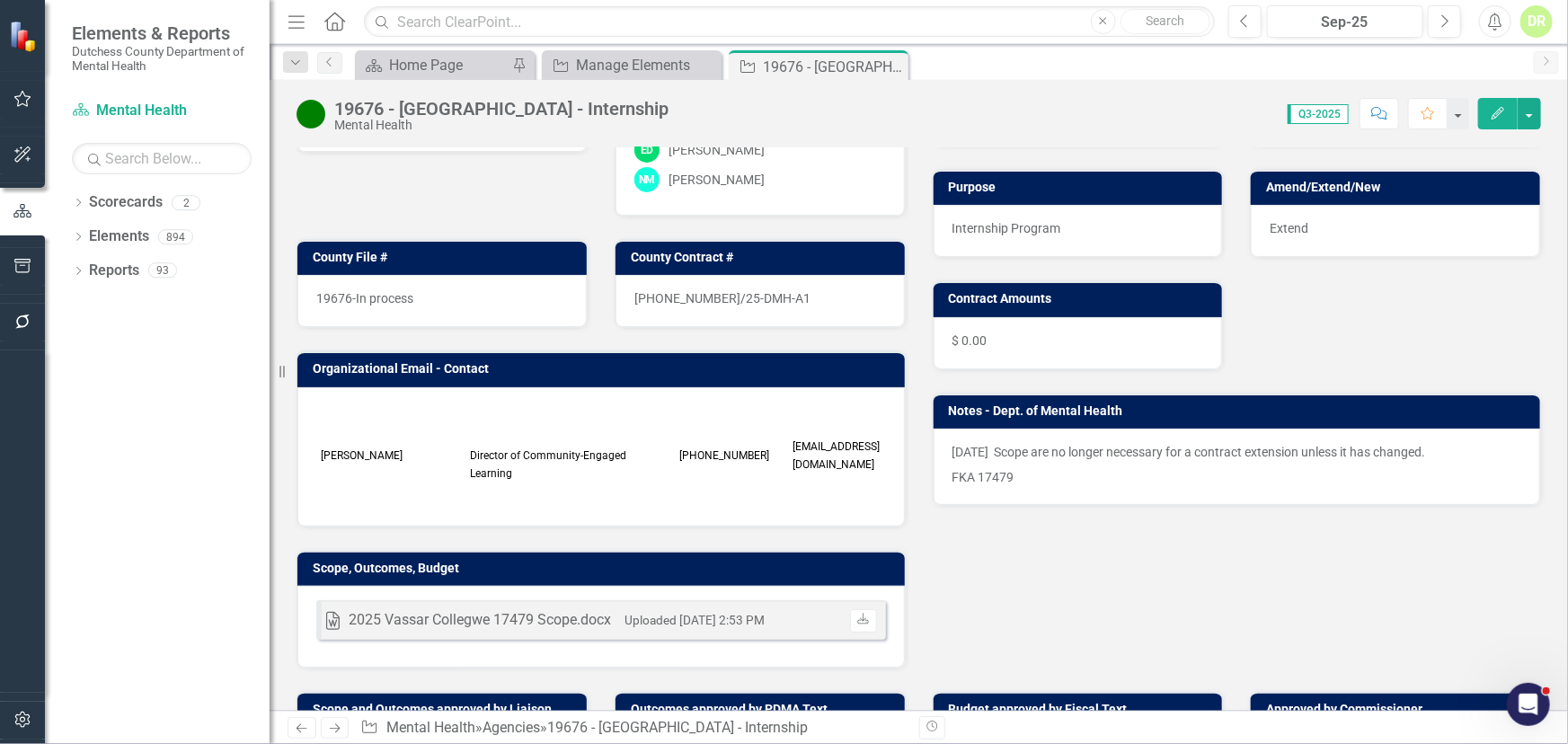
scroll to position [489, 0]
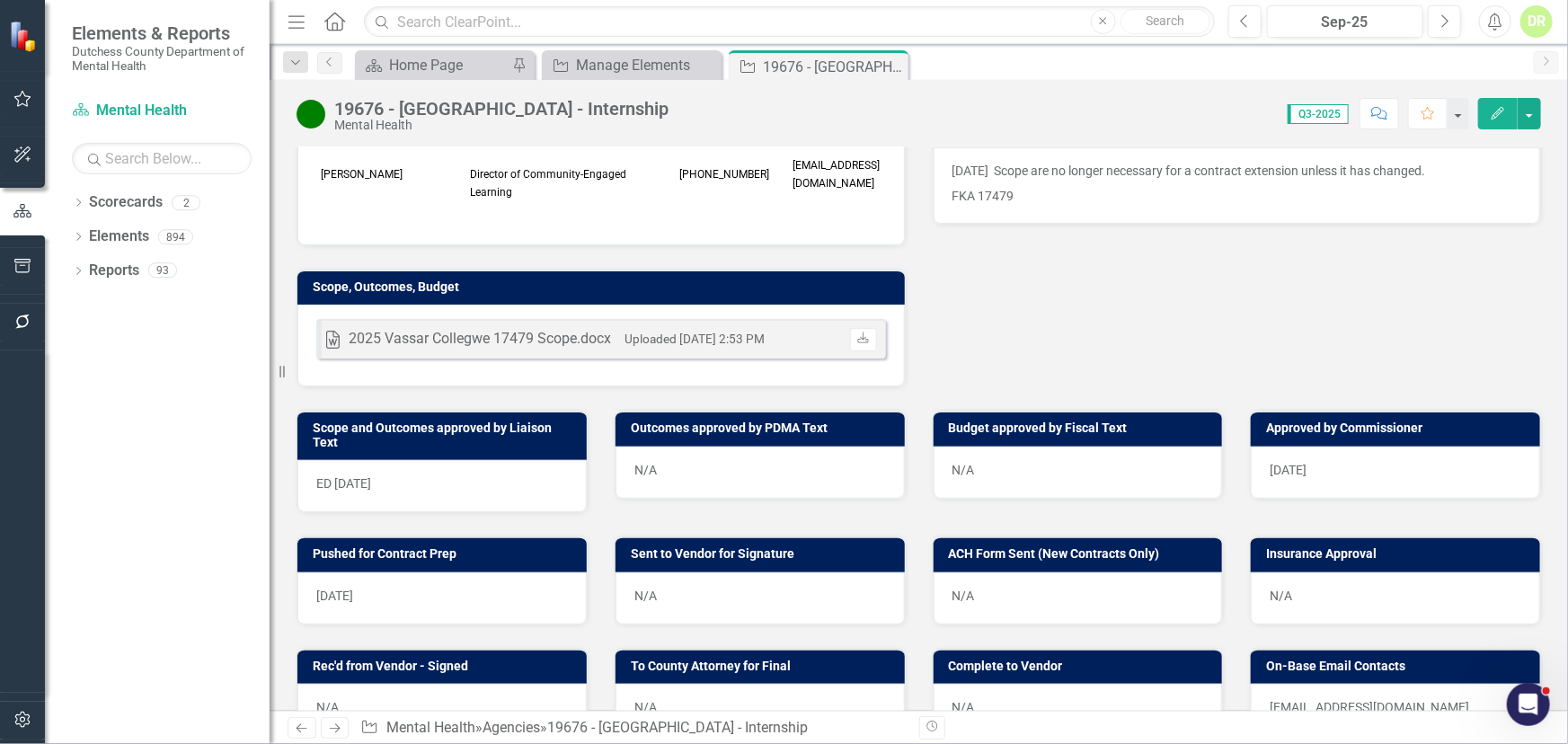
click at [696, 585] on div "N/A" at bounding box center [760, 598] width 289 height 52
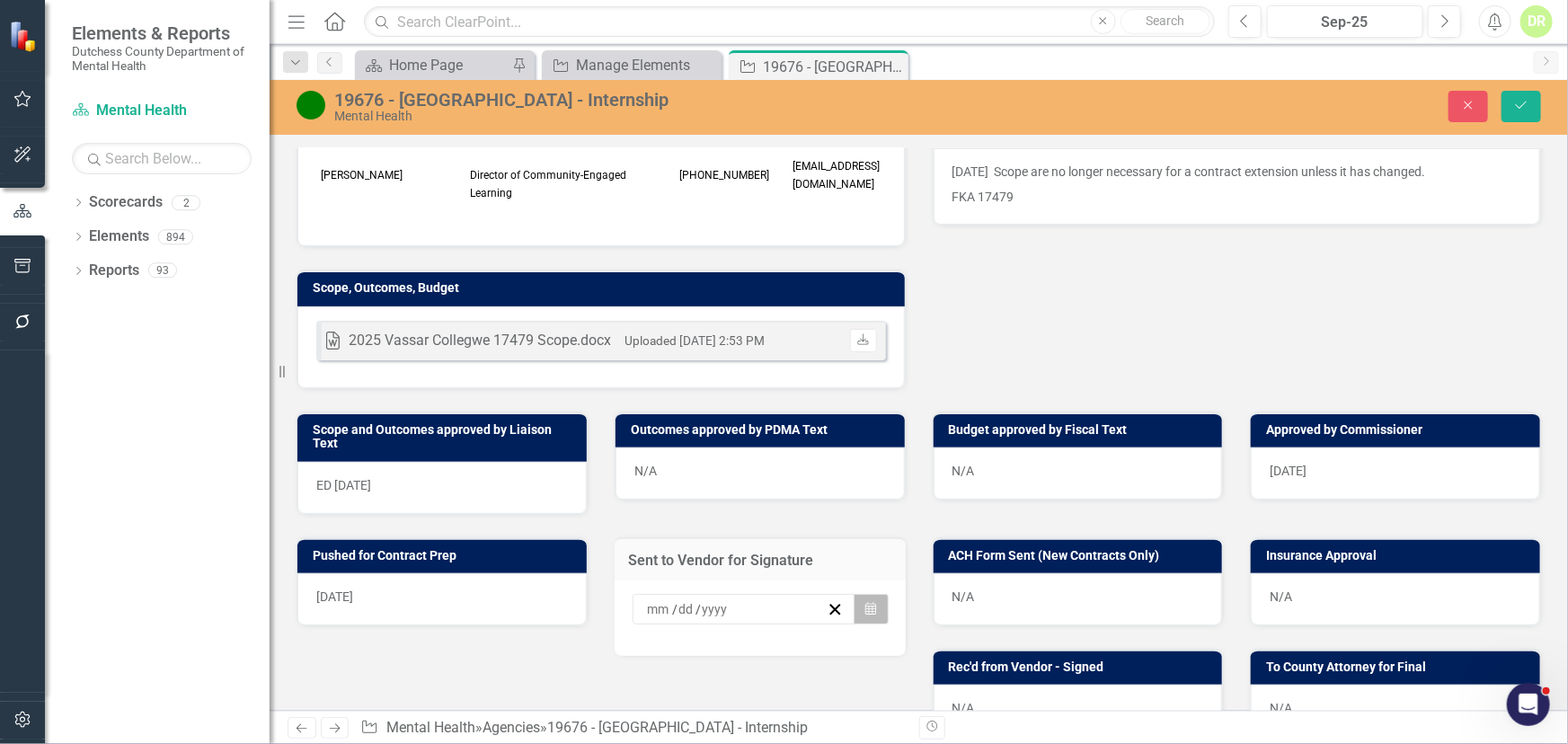
click at [866, 603] on icon "Calendar" at bounding box center [870, 608] width 10 height 12
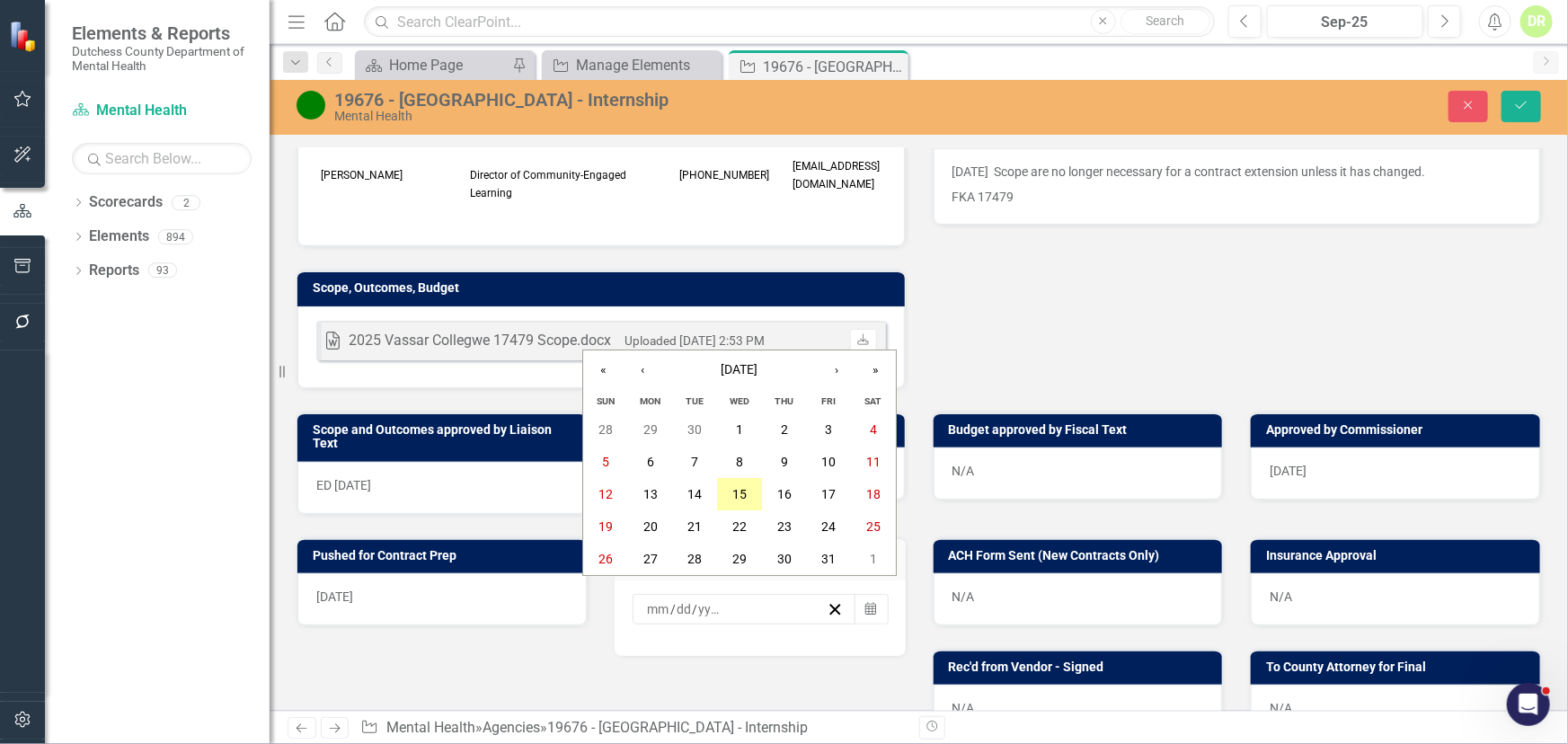
click at [747, 492] on button "15" at bounding box center [739, 494] width 45 height 32
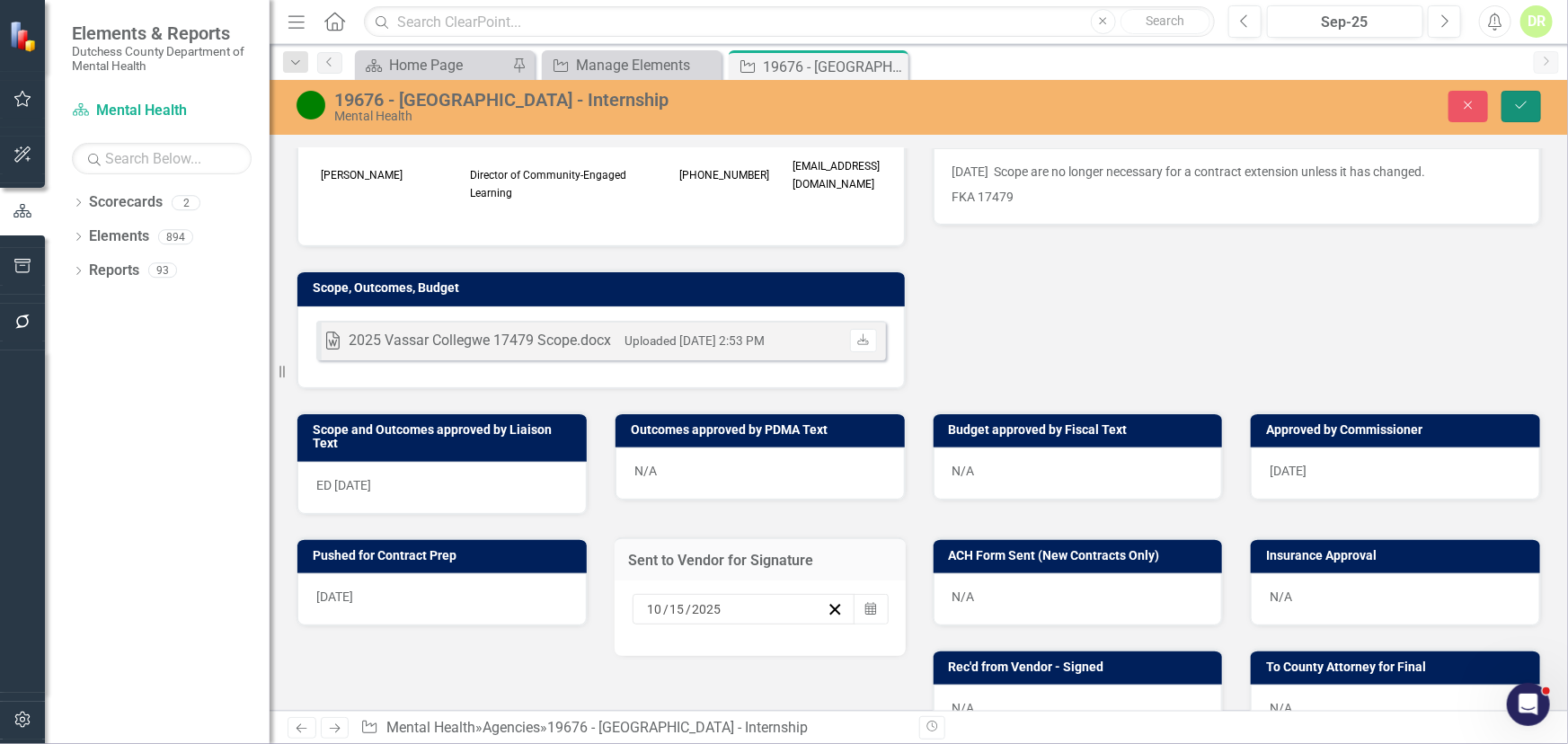
click at [1516, 102] on icon "Save" at bounding box center [1521, 105] width 16 height 12
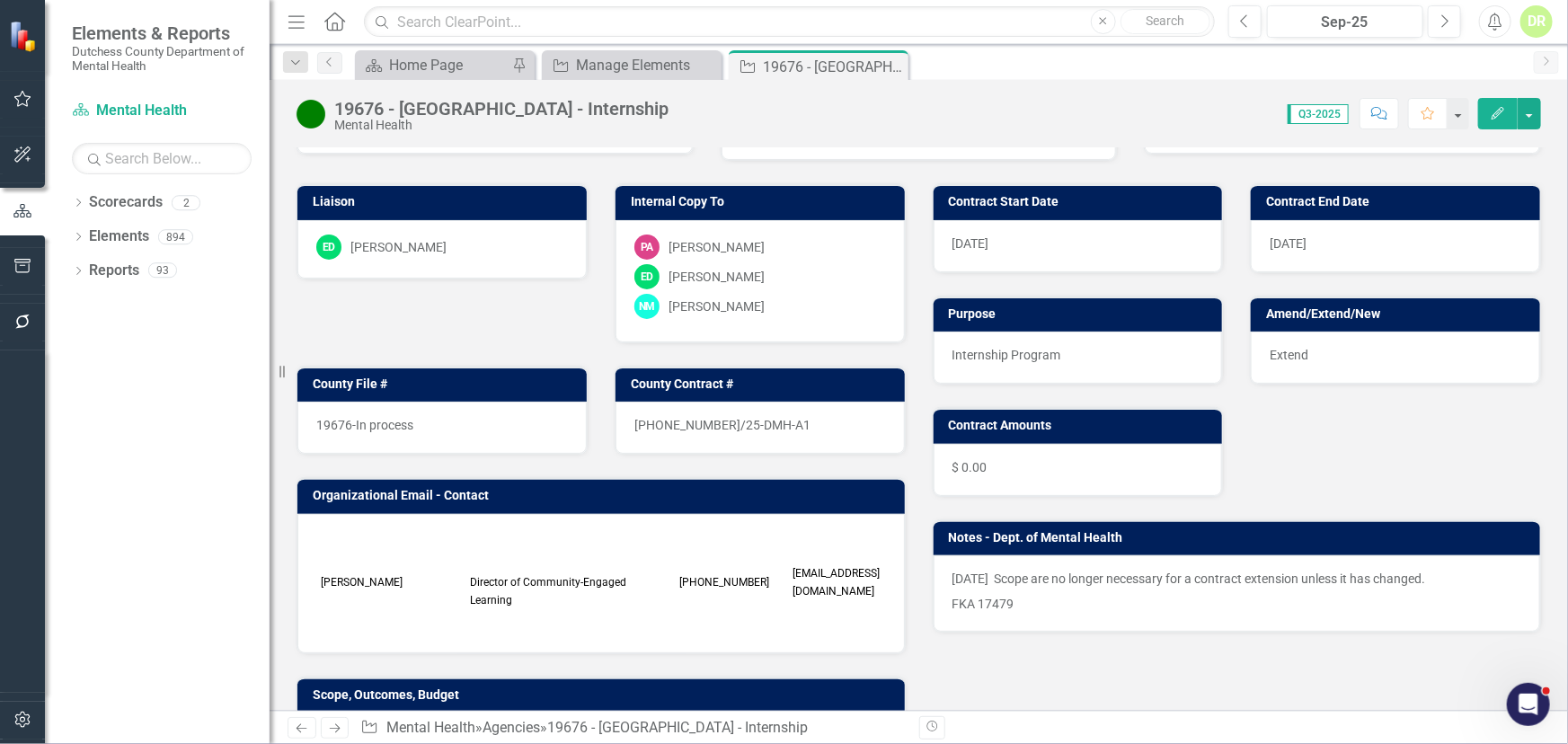
scroll to position [81, 0]
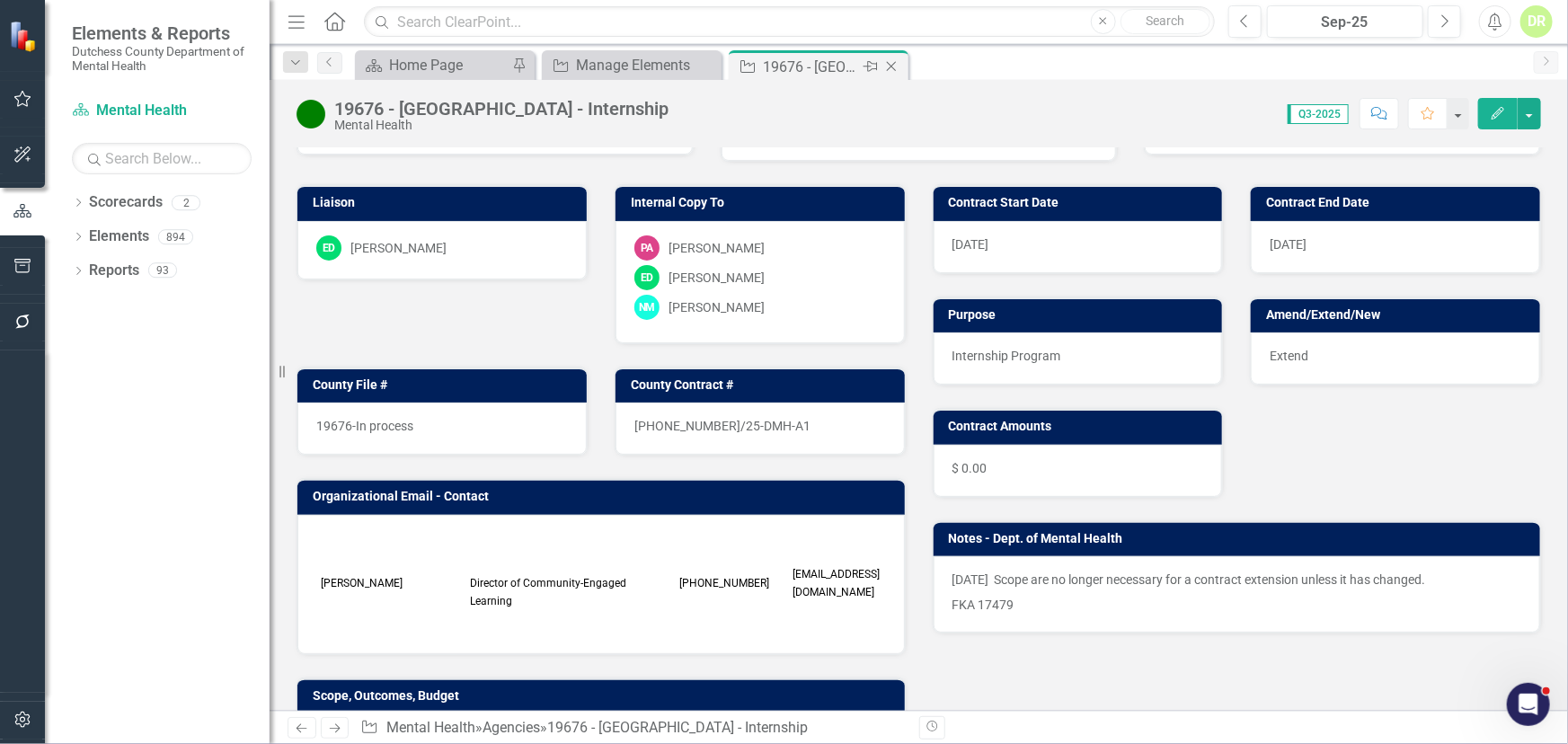
click at [891, 65] on icon at bounding box center [891, 67] width 9 height 9
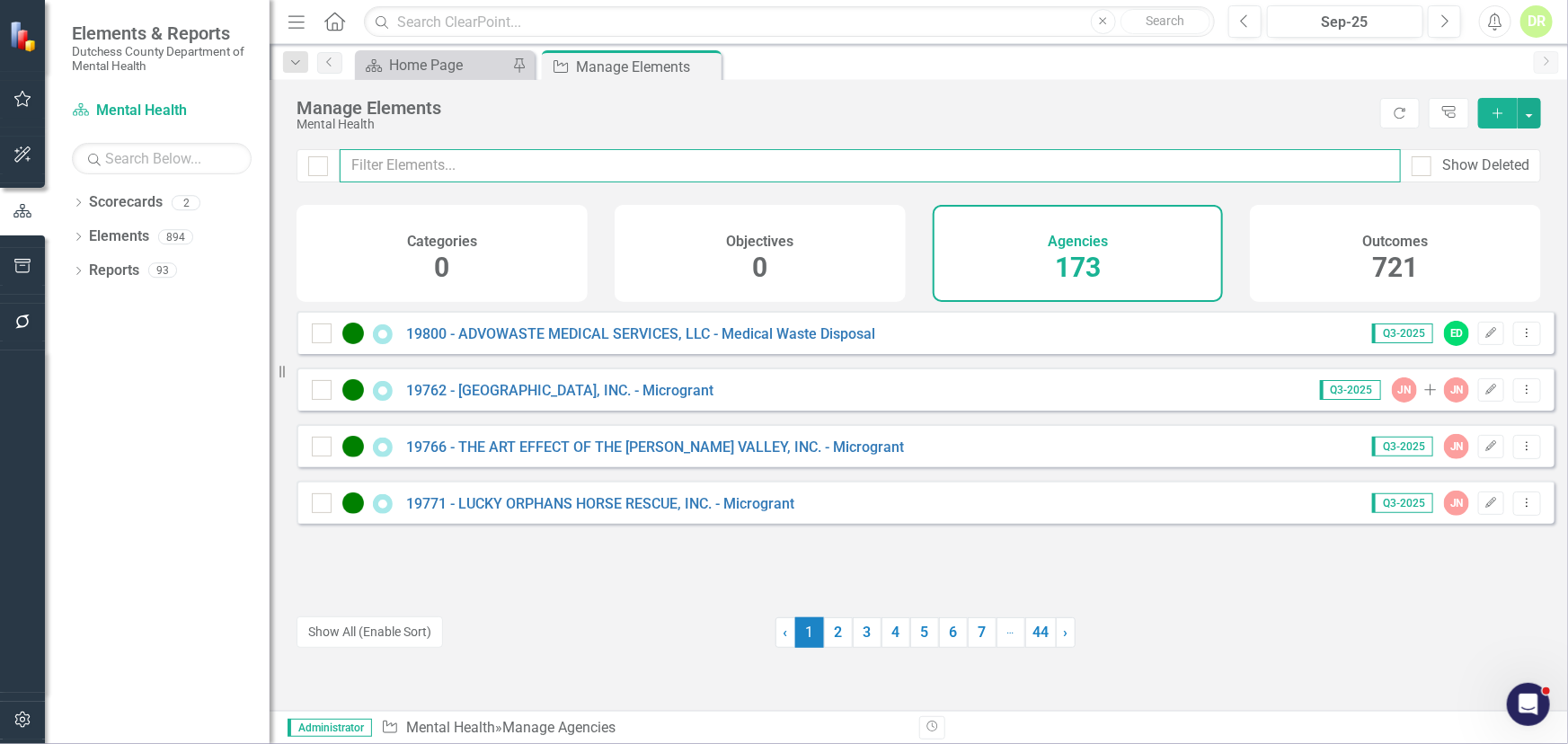
click at [412, 162] on input "text" at bounding box center [869, 165] width 1061 height 33
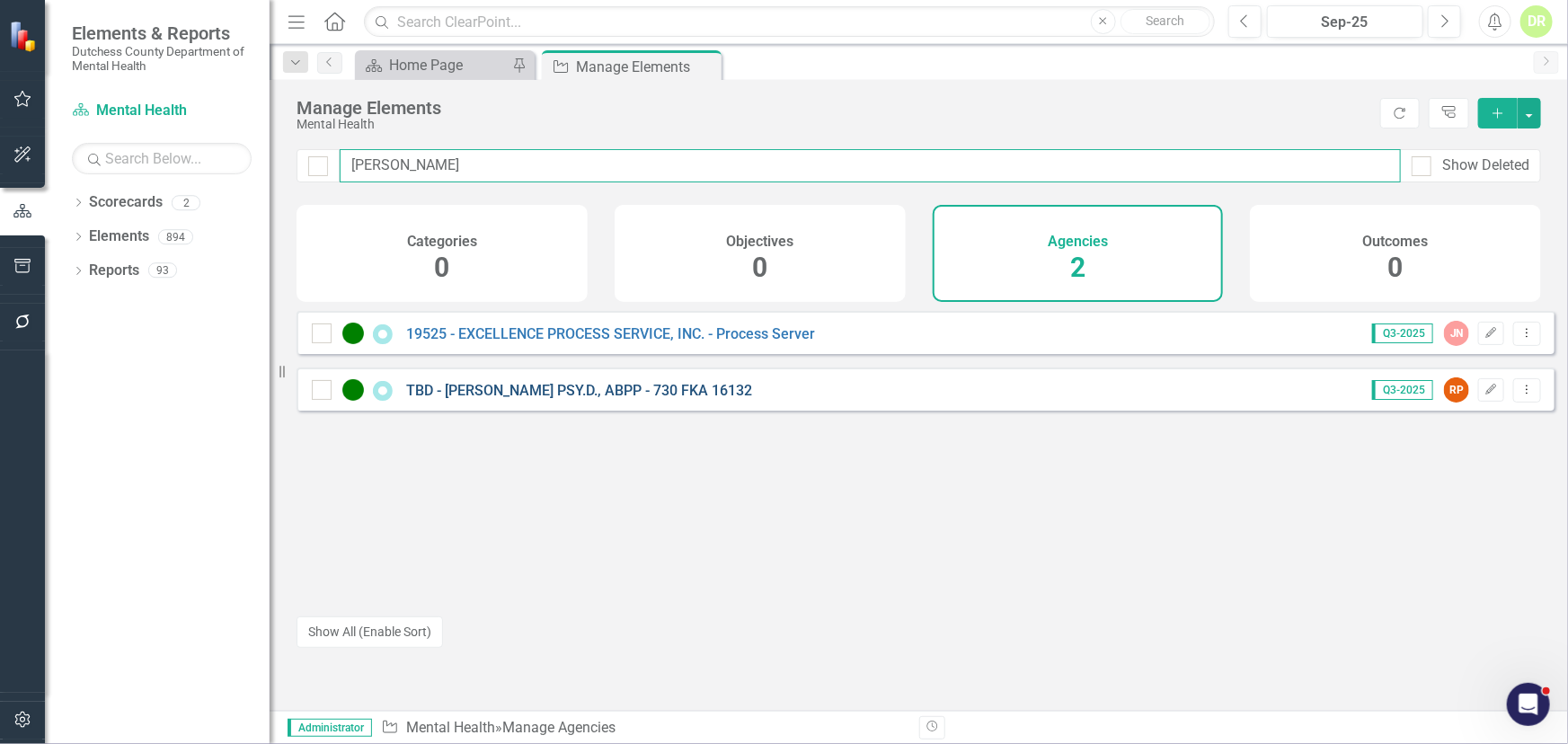
type input "[PERSON_NAME]"
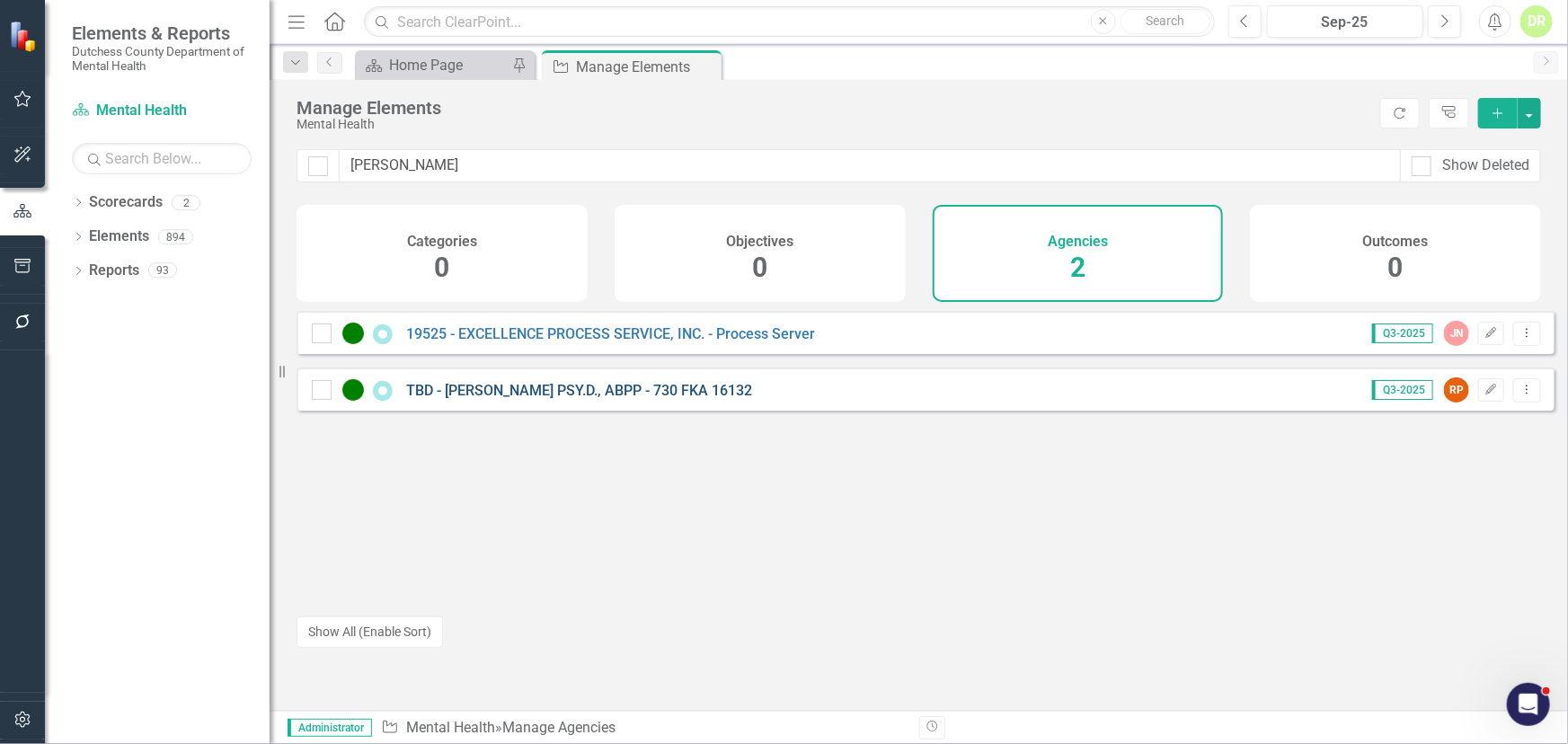
click at [478, 399] on link "TBD - [PERSON_NAME] PSY.D., ABPP - 730 FKA 16132" at bounding box center [579, 390] width 346 height 17
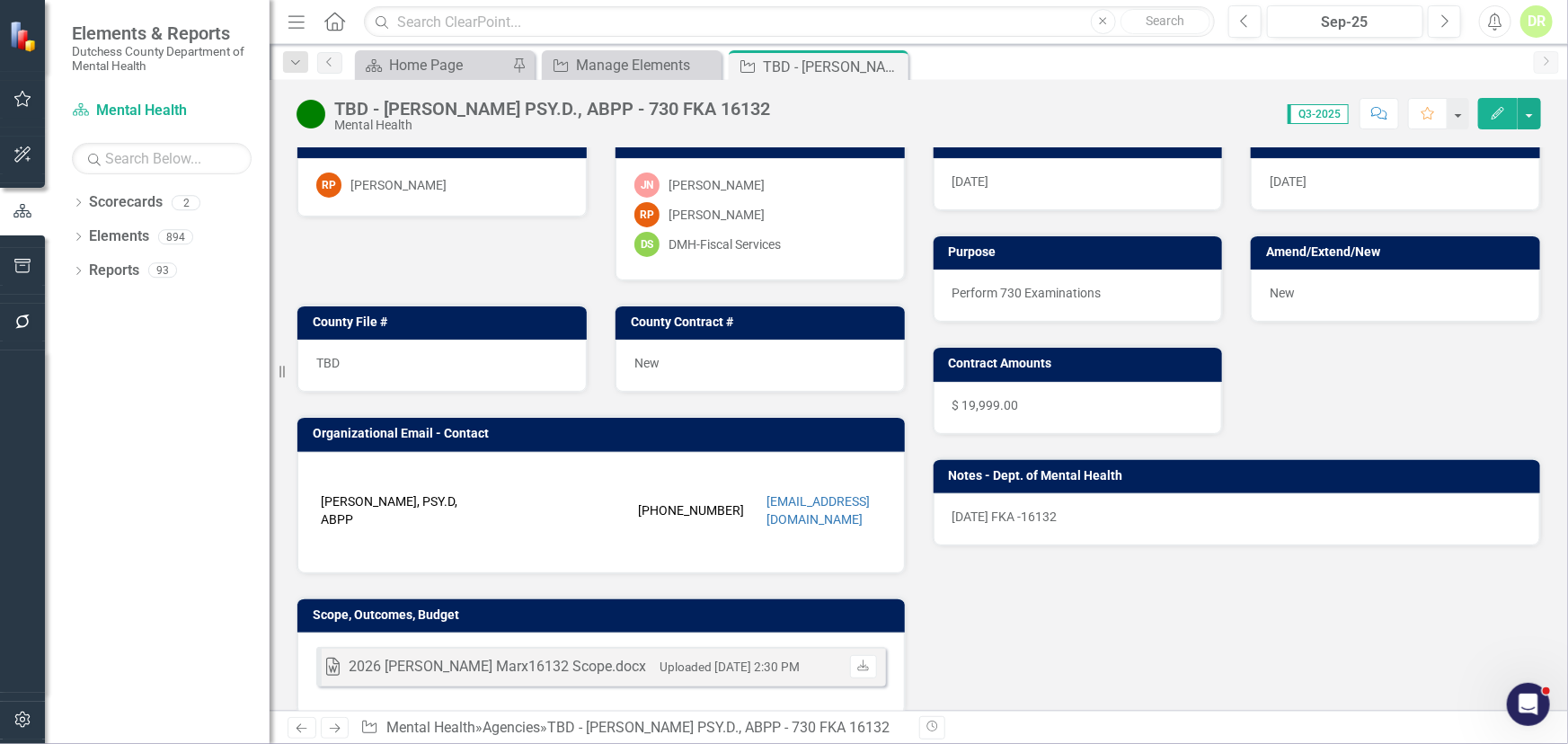
scroll to position [81, 0]
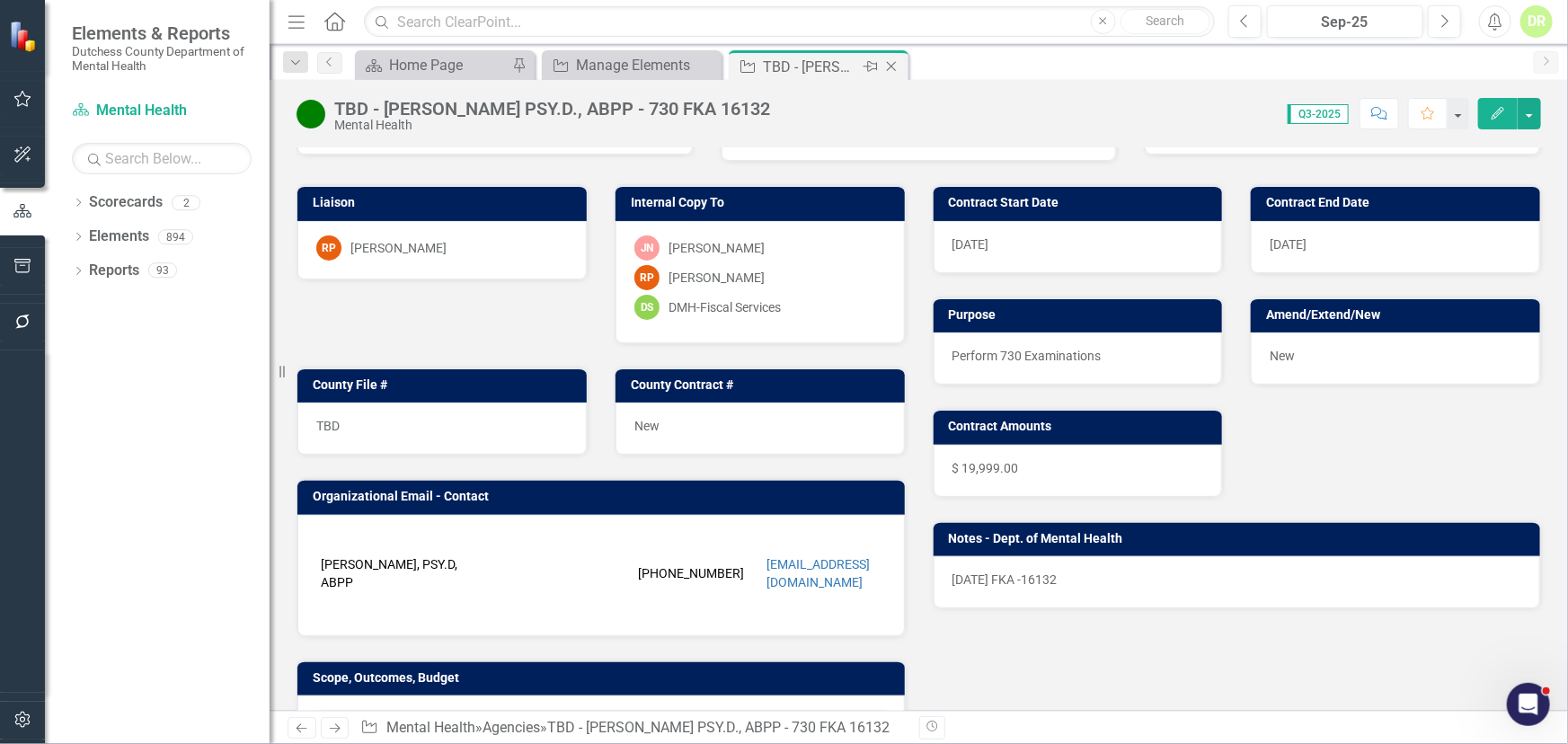
click at [894, 64] on icon "Close" at bounding box center [891, 66] width 18 height 14
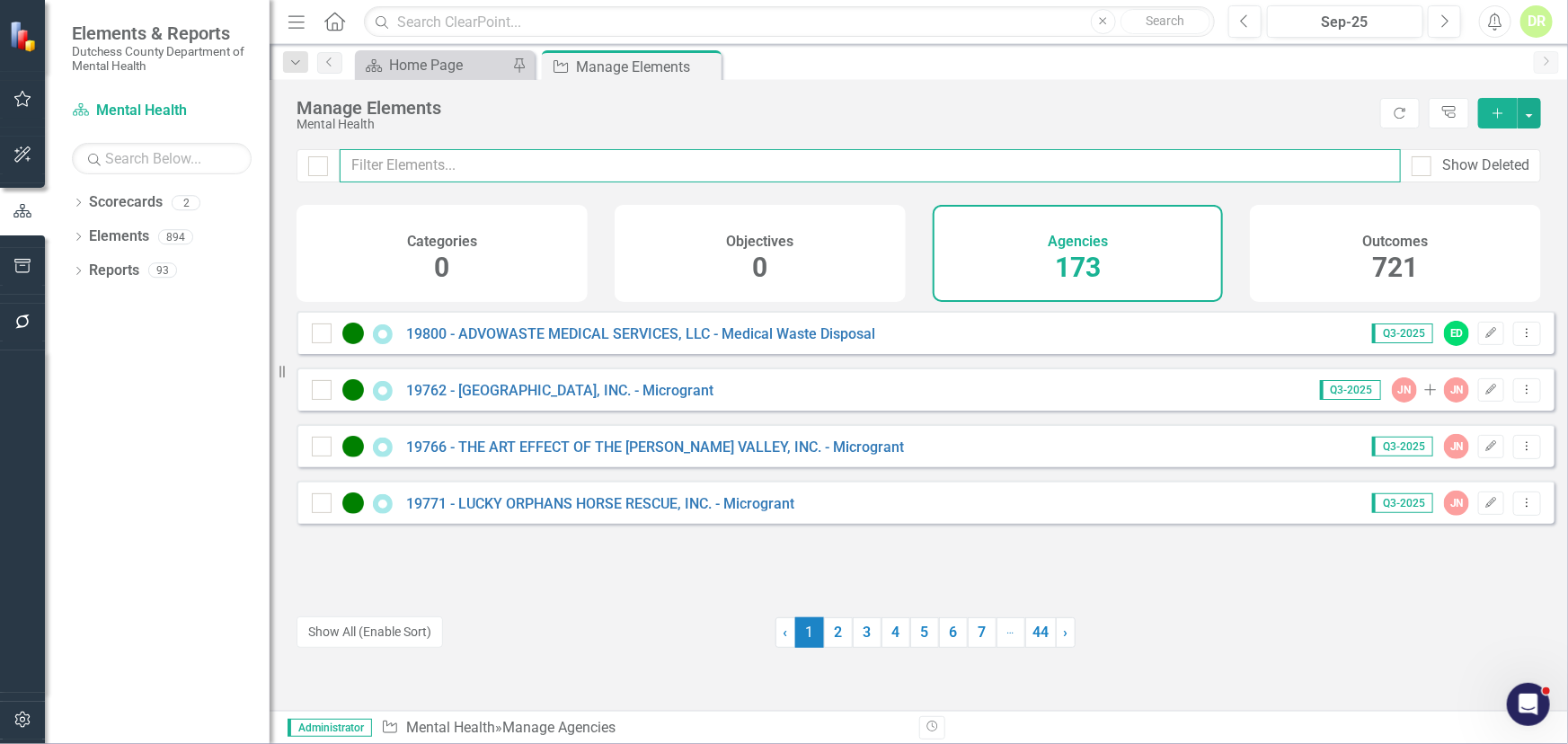
click at [448, 163] on input "text" at bounding box center [869, 165] width 1061 height 33
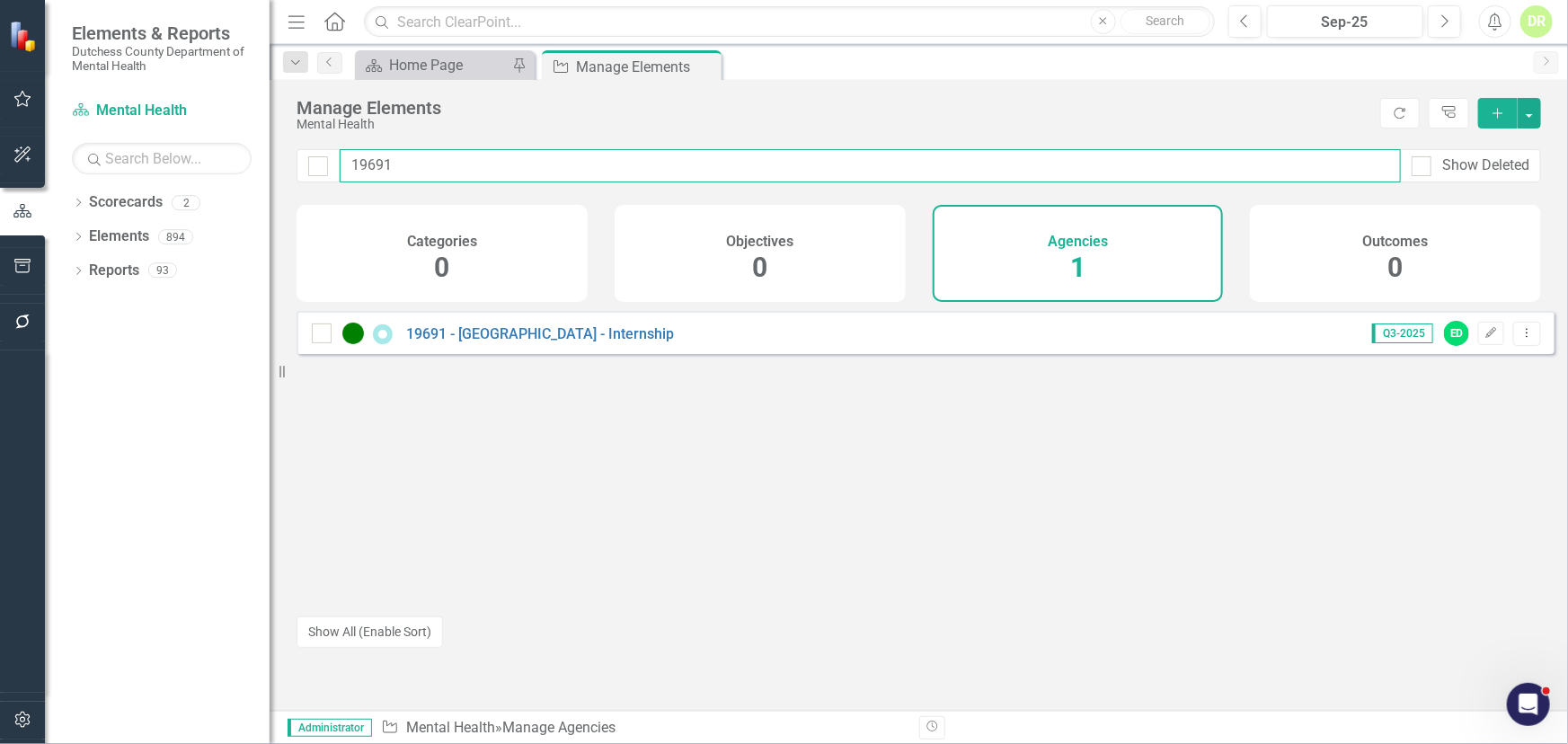
type input "19691"
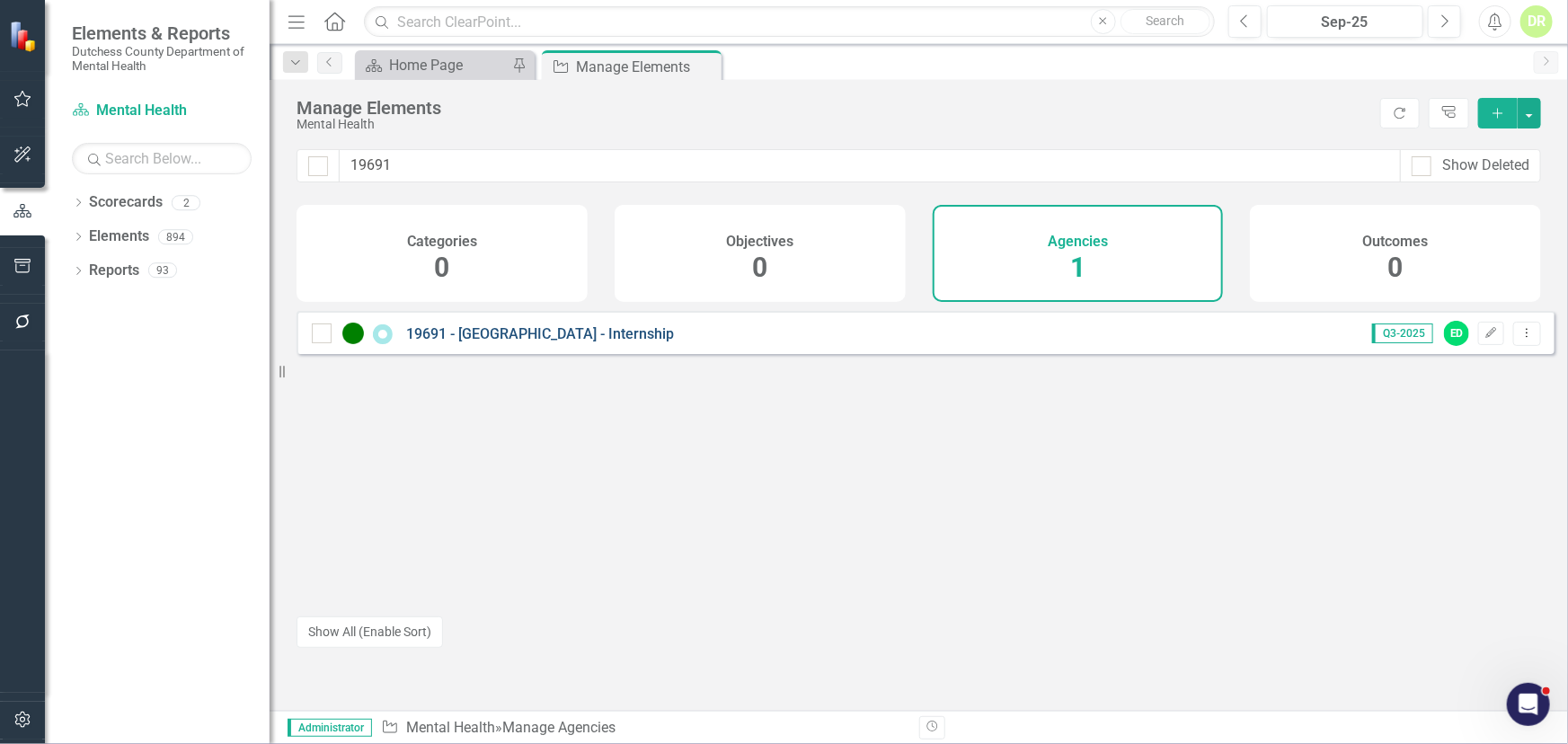
click at [626, 339] on link "19691 - [GEOGRAPHIC_DATA] - Internship" at bounding box center [540, 334] width 268 height 17
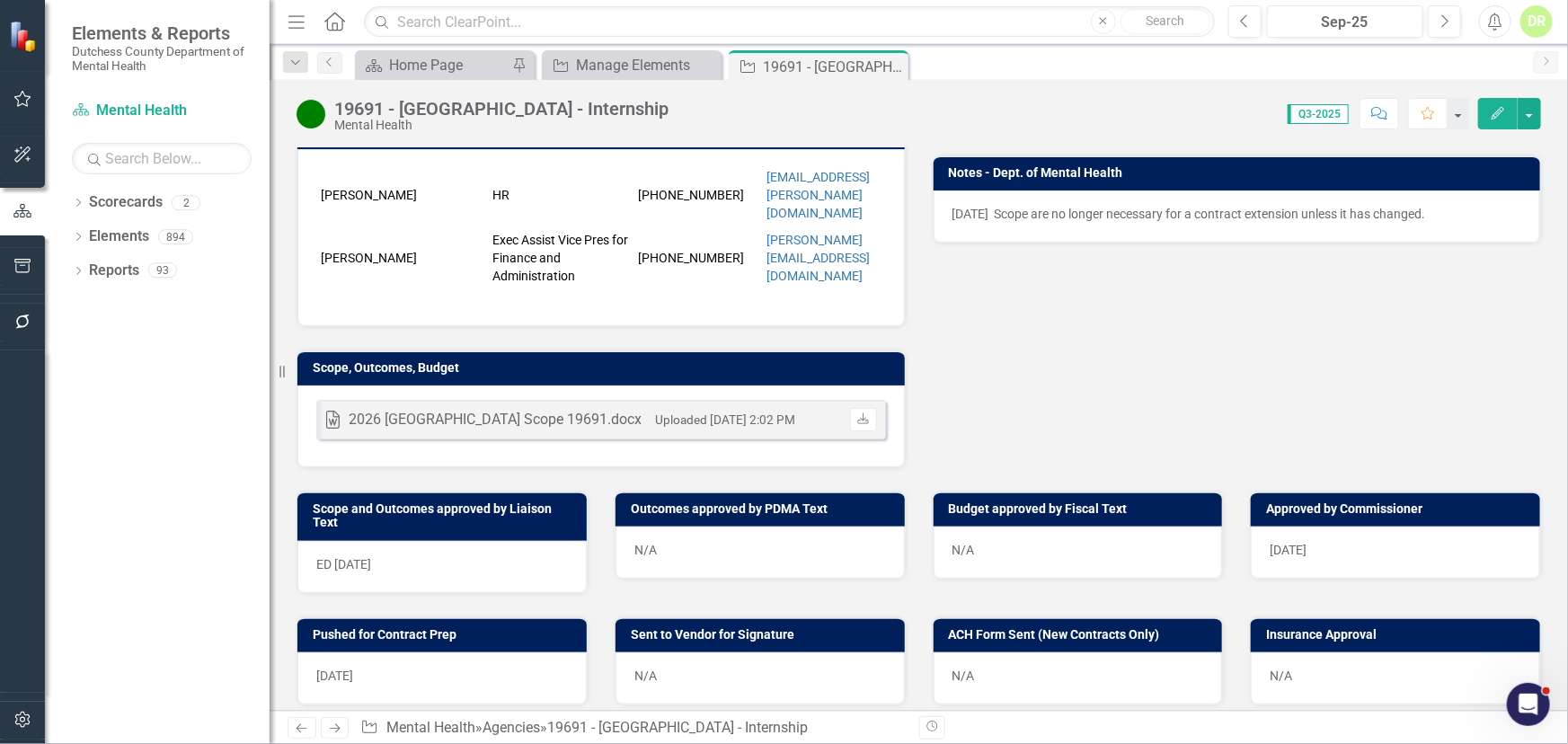
scroll to position [489, 0]
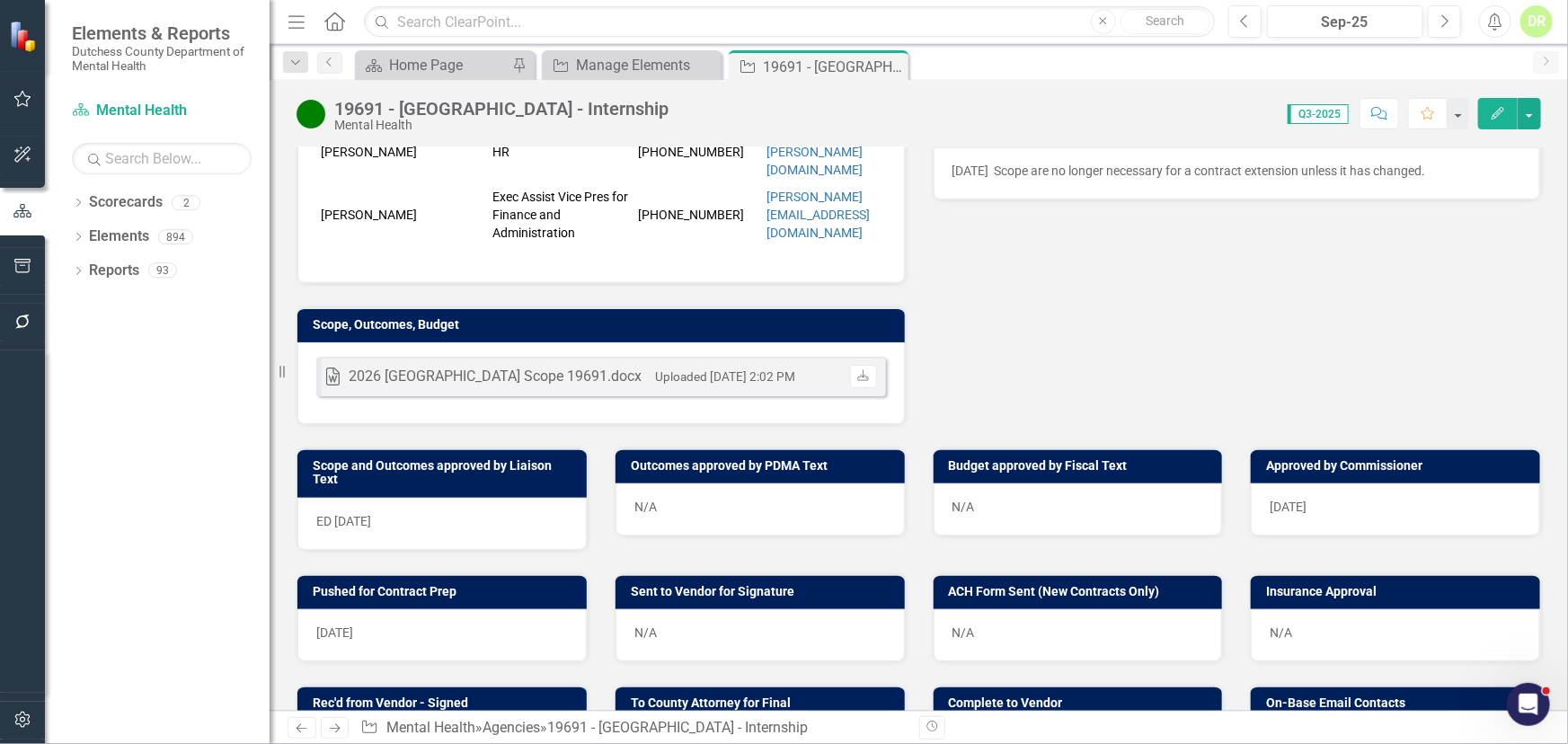
click at [695, 609] on div "N/A" at bounding box center [760, 635] width 289 height 52
click at [696, 609] on div "N/A" at bounding box center [760, 635] width 289 height 52
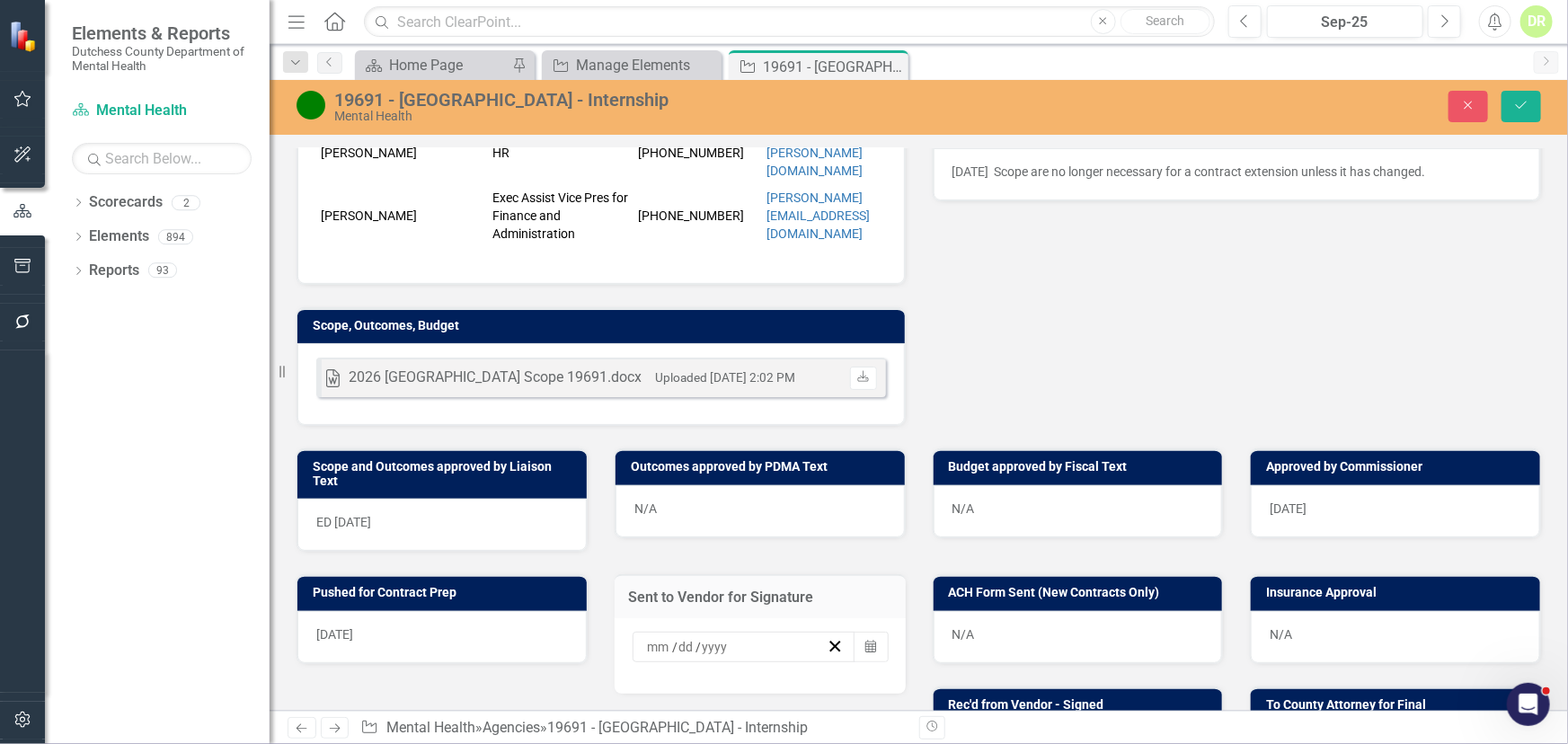
click at [696, 619] on div "/ / Calendar" at bounding box center [760, 656] width 291 height 75
click at [866, 640] on icon "Calendar" at bounding box center [870, 646] width 10 height 12
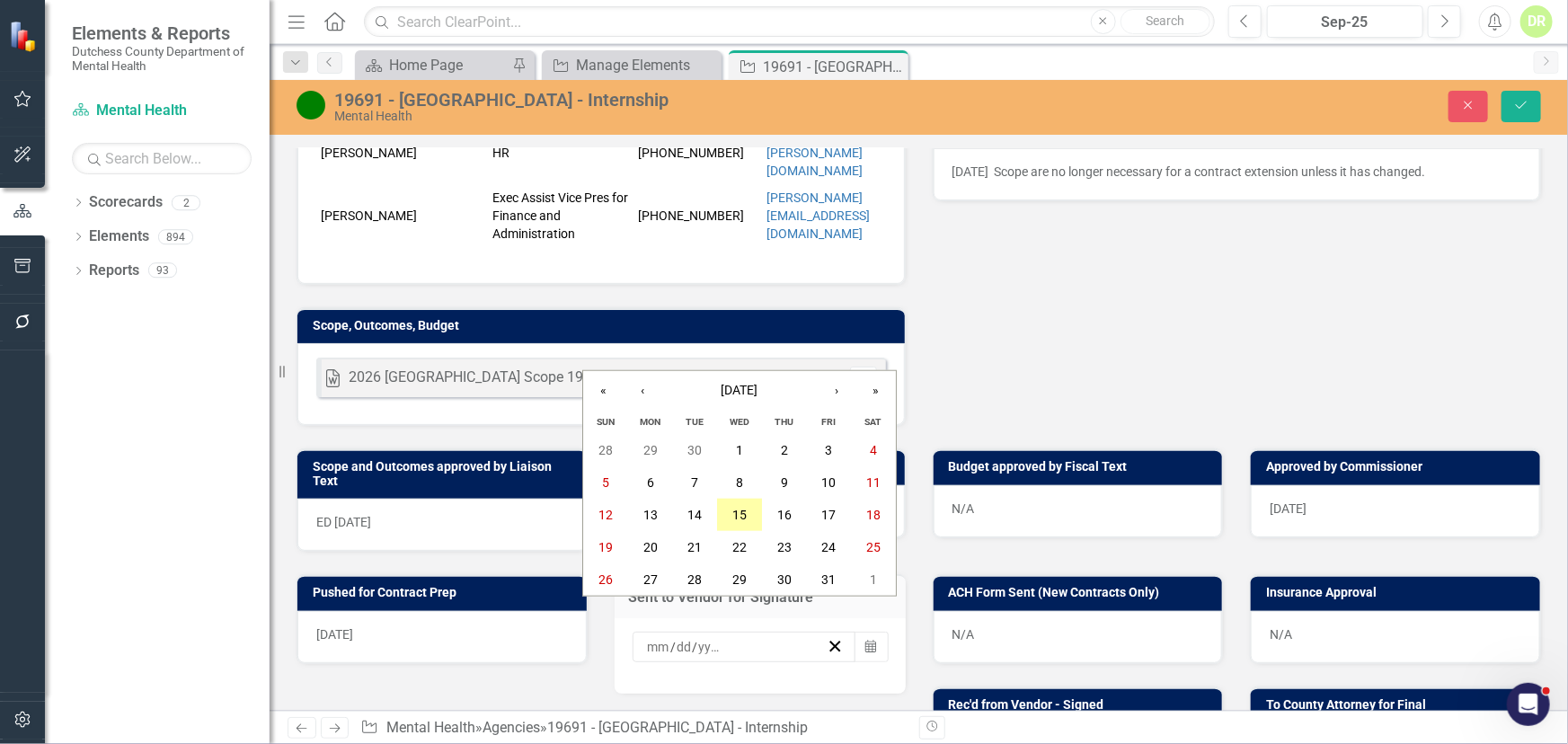
click at [742, 507] on abbr "15" at bounding box center [739, 514] width 14 height 14
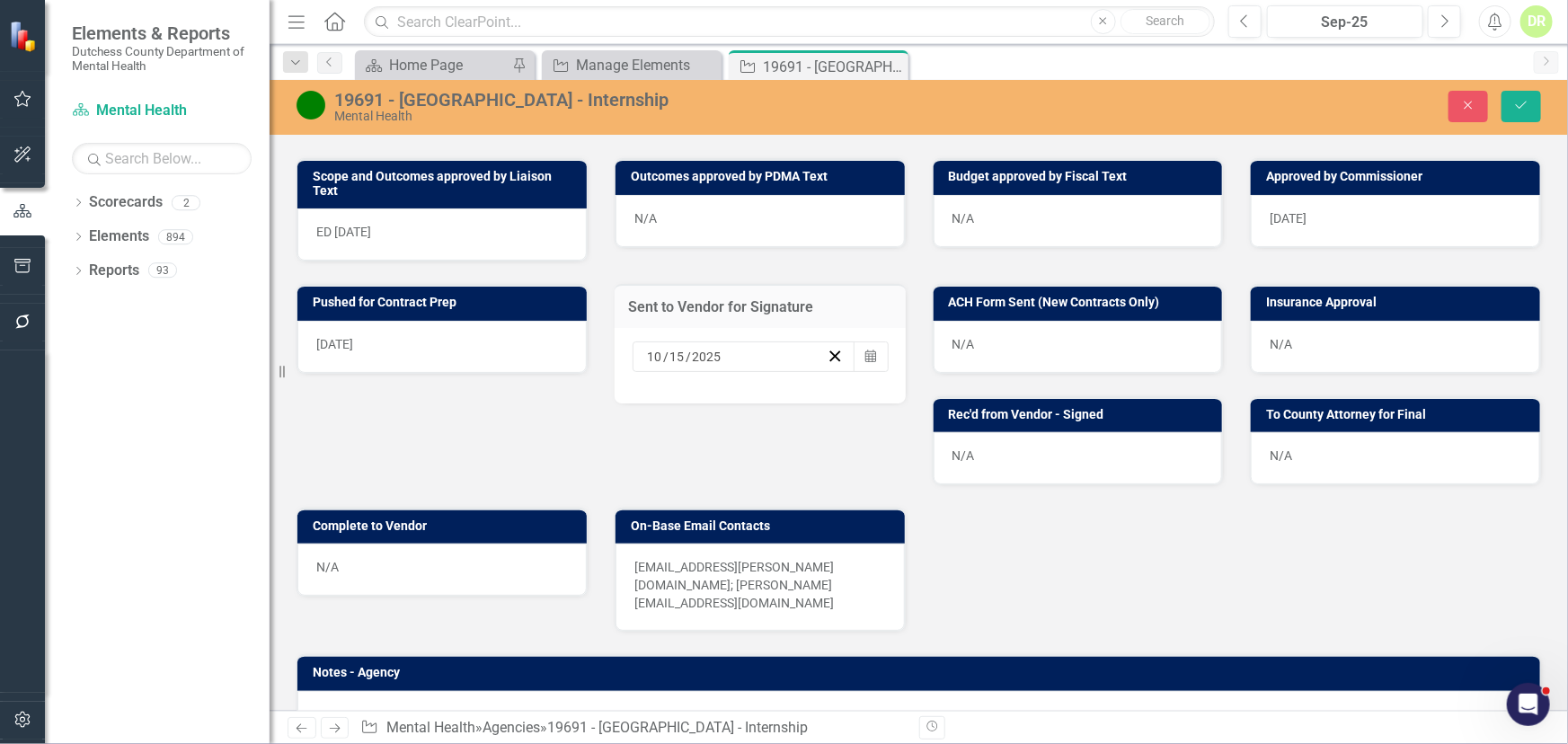
scroll to position [817, 0]
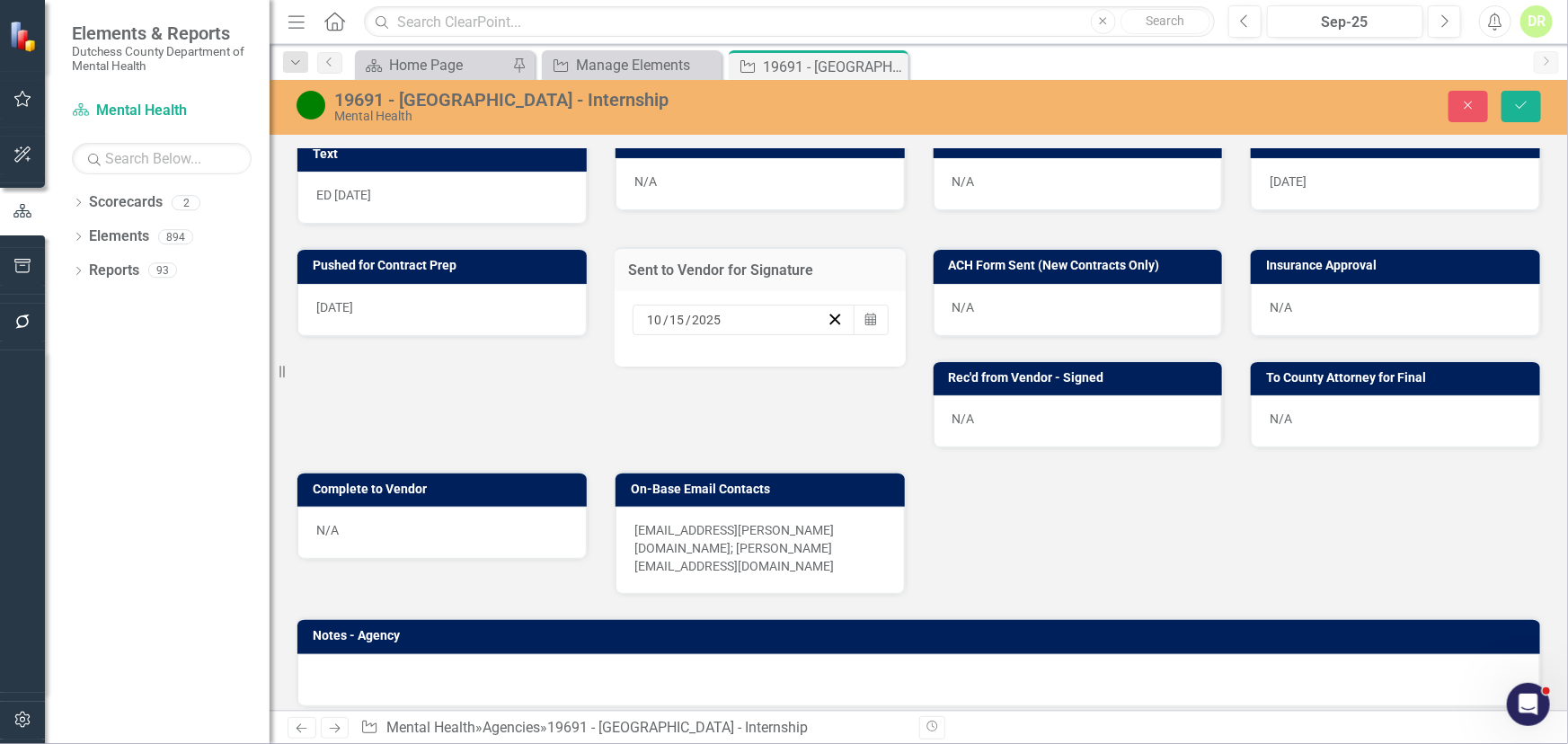
click at [860, 528] on p "[EMAIL_ADDRESS][PERSON_NAME][DOMAIN_NAME]; [PERSON_NAME][EMAIL_ADDRESS][DOMAIN_…" at bounding box center [760, 548] width 252 height 54
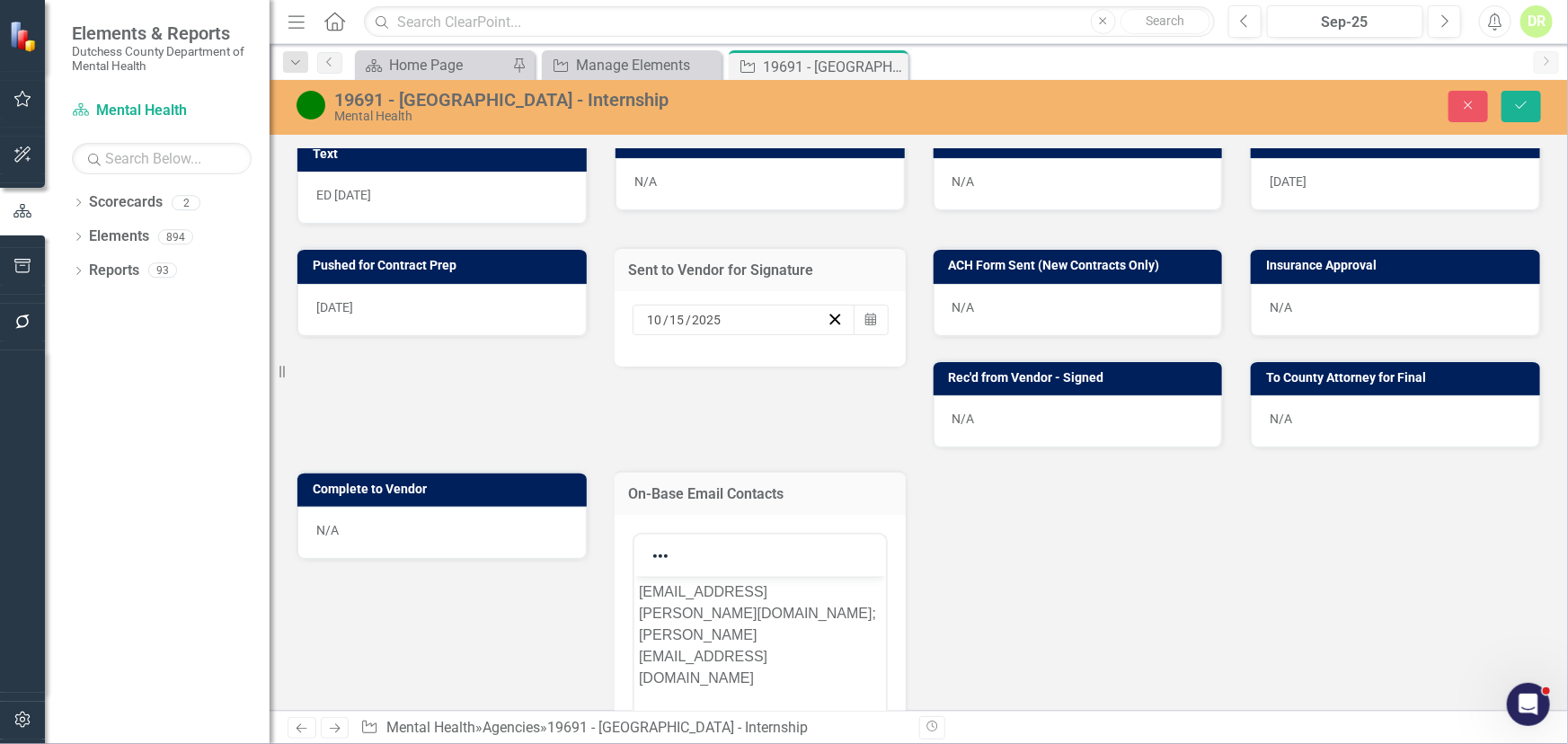
scroll to position [0, 0]
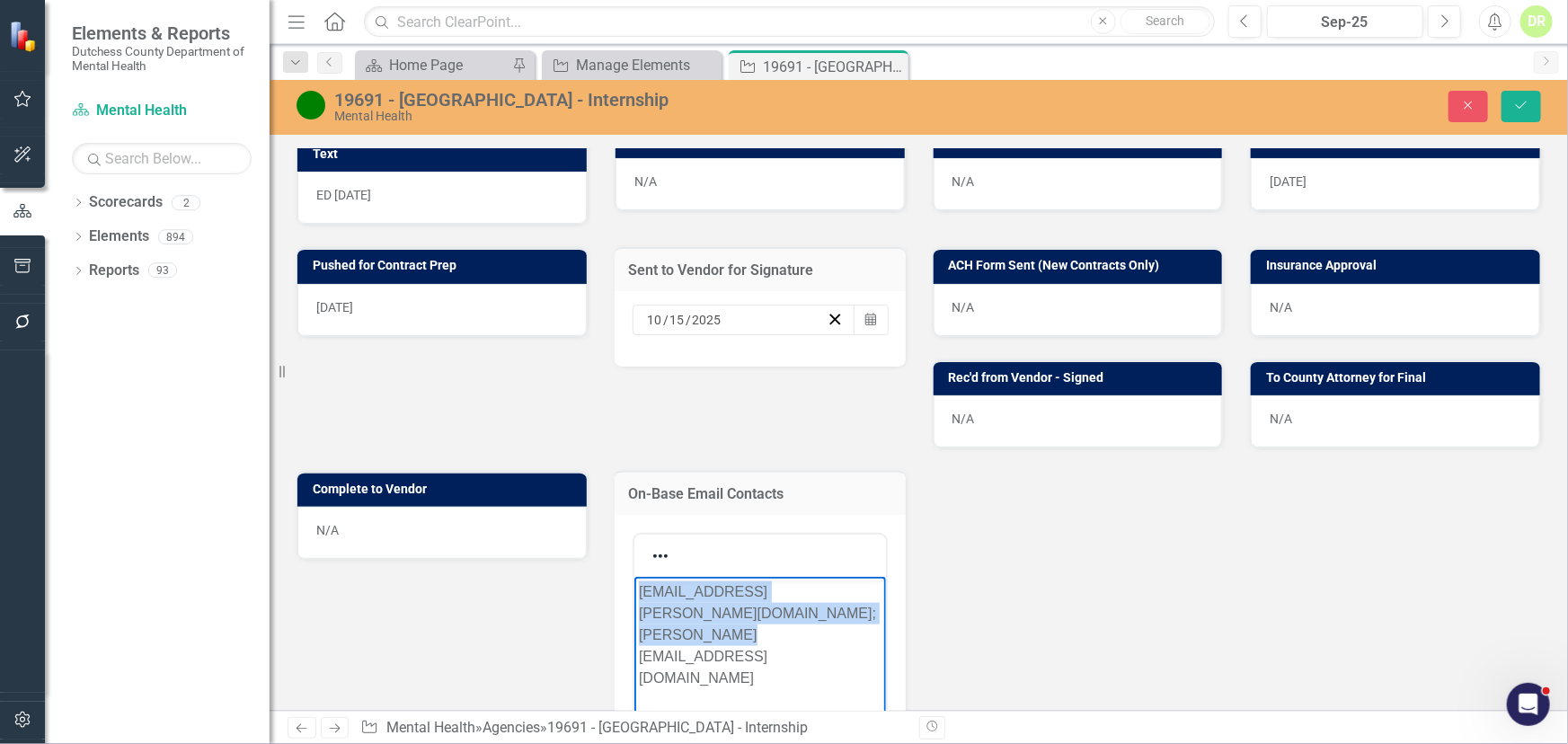
drag, startPoint x: 722, startPoint y: 667, endPoint x: 542, endPoint y: 540, distance: 220.3
click at [634, 576] on html "[EMAIL_ADDRESS][PERSON_NAME][DOMAIN_NAME]; [PERSON_NAME][EMAIL_ADDRESS][DOMAIN_…" at bounding box center [759, 711] width 252 height 270
copy p "[EMAIL_ADDRESS][PERSON_NAME][DOMAIN_NAME]; [PERSON_NAME][EMAIL_ADDRESS][DOMAIN_…"
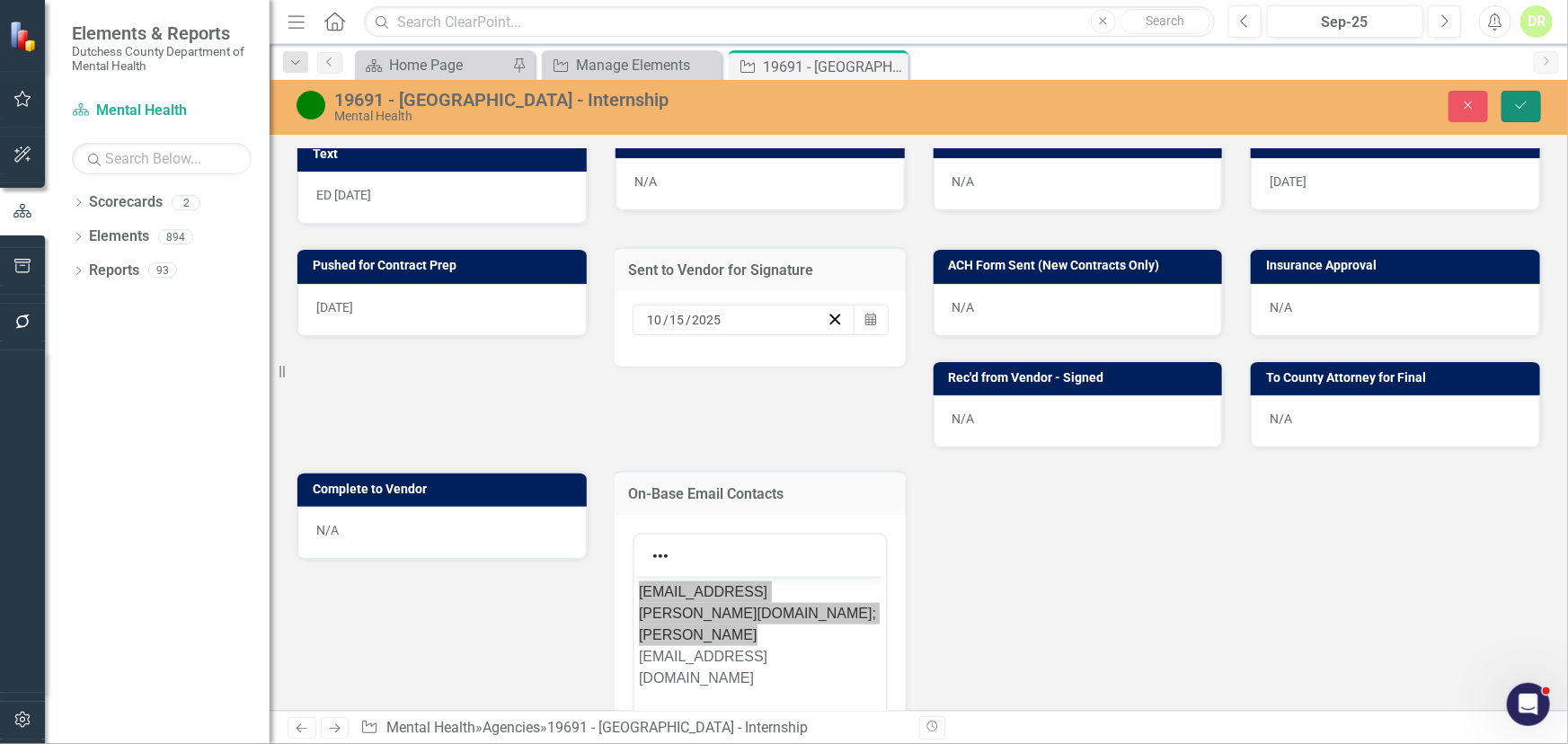
drag, startPoint x: 1525, startPoint y: 100, endPoint x: 1493, endPoint y: 114, distance: 34.9
click at [1524, 100] on icon "Save" at bounding box center [1521, 105] width 16 height 12
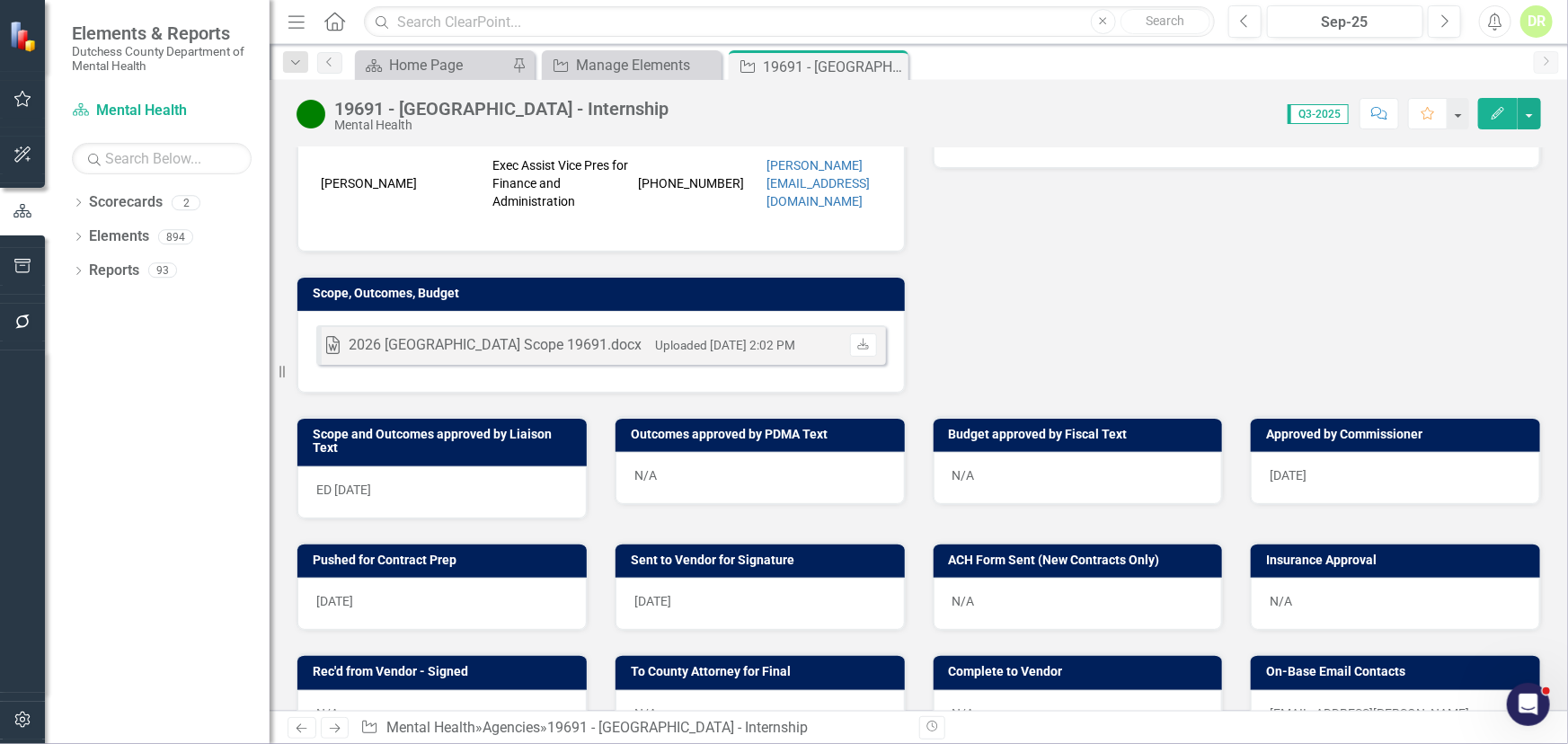
scroll to position [571, 0]
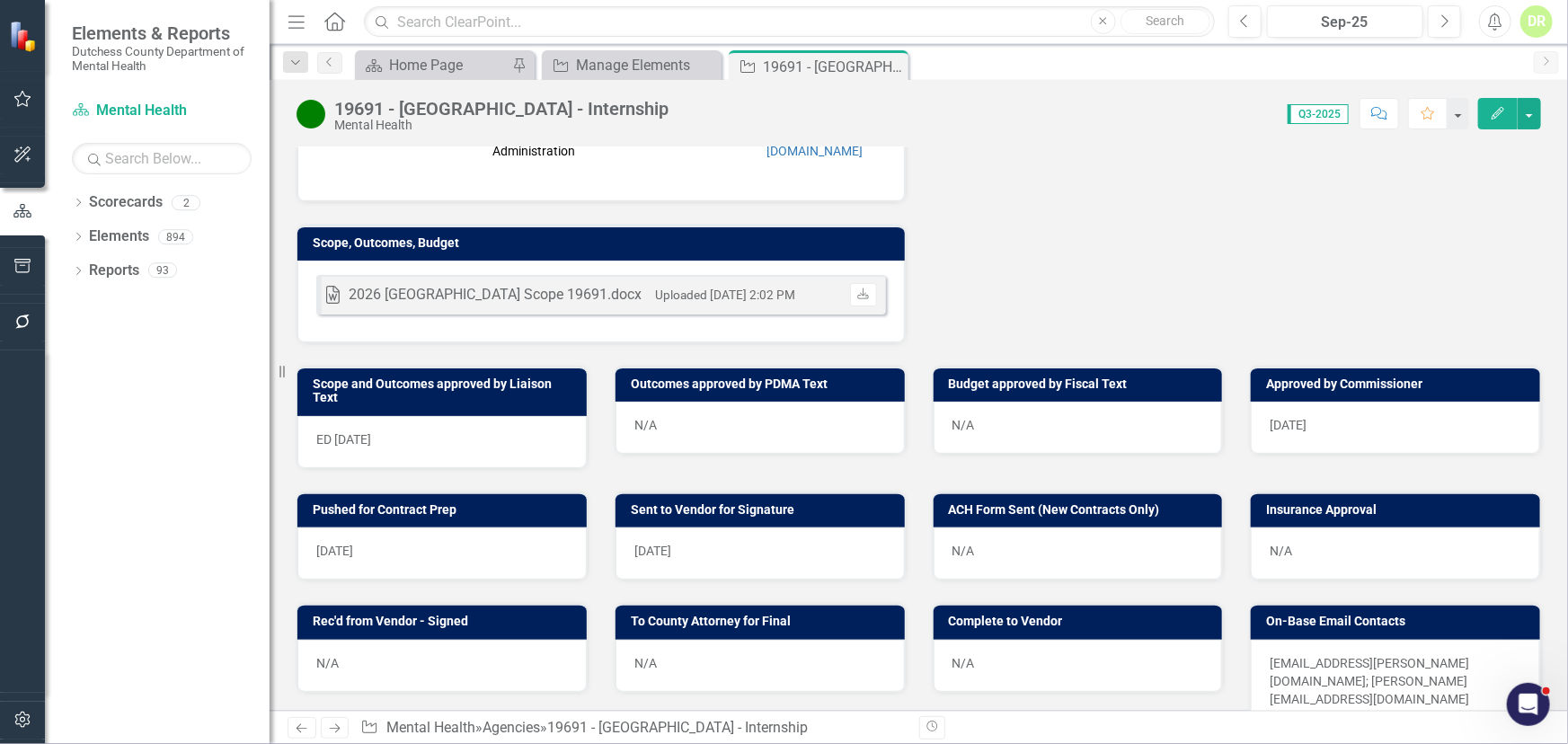
click at [1469, 658] on p "[EMAIL_ADDRESS][PERSON_NAME][DOMAIN_NAME]; [PERSON_NAME][EMAIL_ADDRESS][DOMAIN_…" at bounding box center [1395, 681] width 252 height 54
click at [1469, 657] on p "[EMAIL_ADDRESS][PERSON_NAME][DOMAIN_NAME]; [PERSON_NAME][EMAIL_ADDRESS][DOMAIN_…" at bounding box center [1395, 681] width 252 height 54
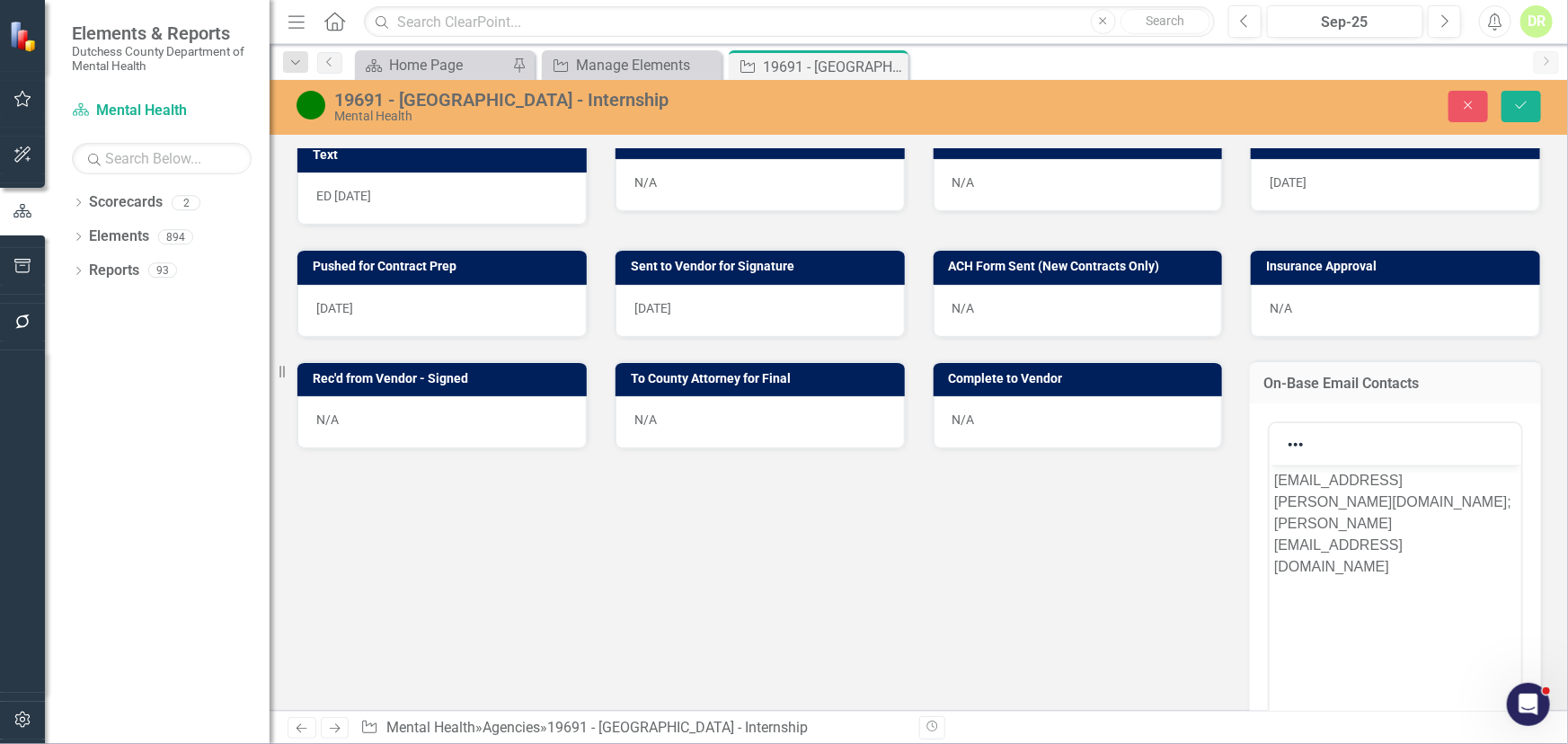
scroll to position [817, 0]
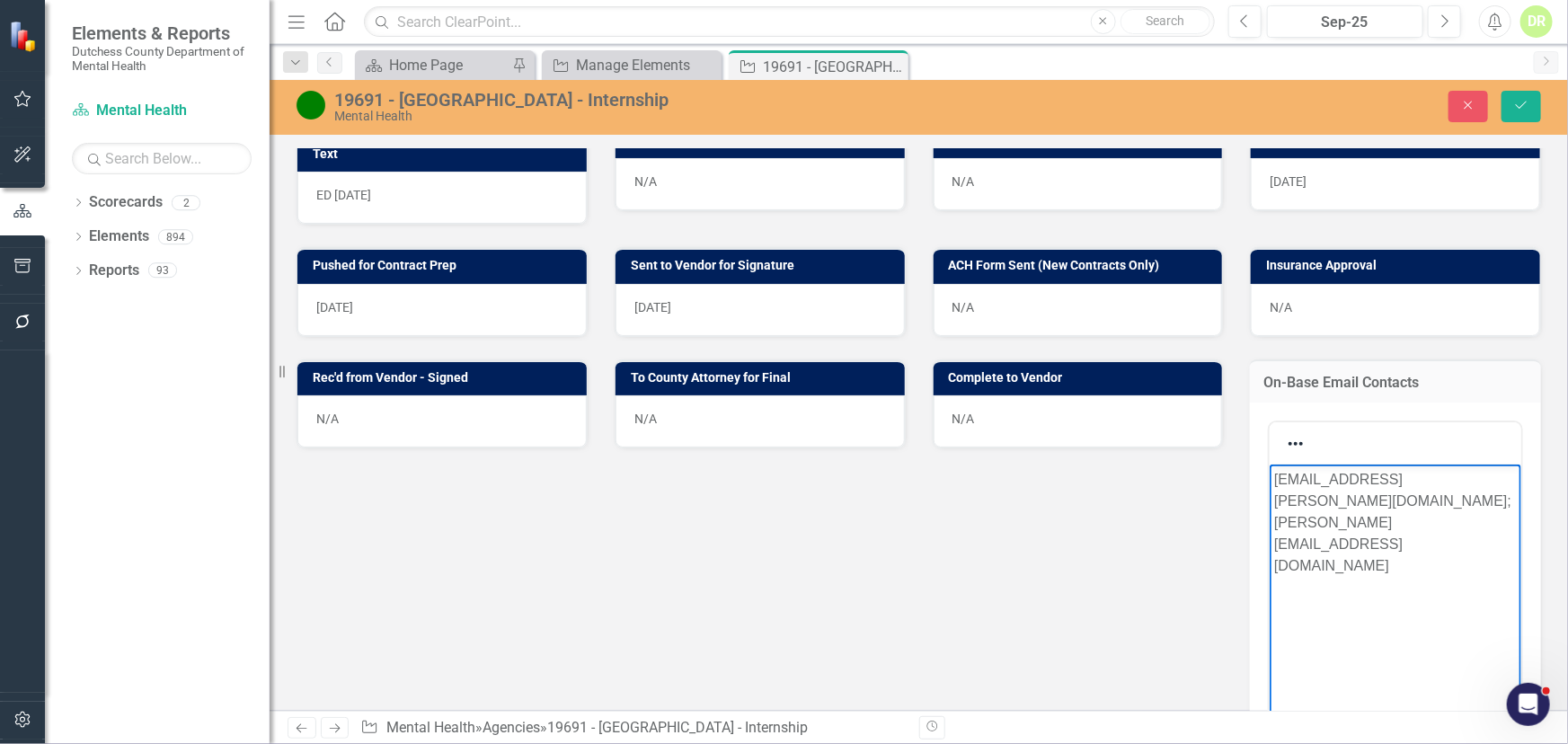
click at [1319, 542] on p "[EMAIL_ADDRESS][PERSON_NAME][DOMAIN_NAME]; [PERSON_NAME][EMAIL_ADDRESS][DOMAIN_…" at bounding box center [1394, 521] width 242 height 107
click at [1518, 97] on button "Save" at bounding box center [1521, 106] width 40 height 31
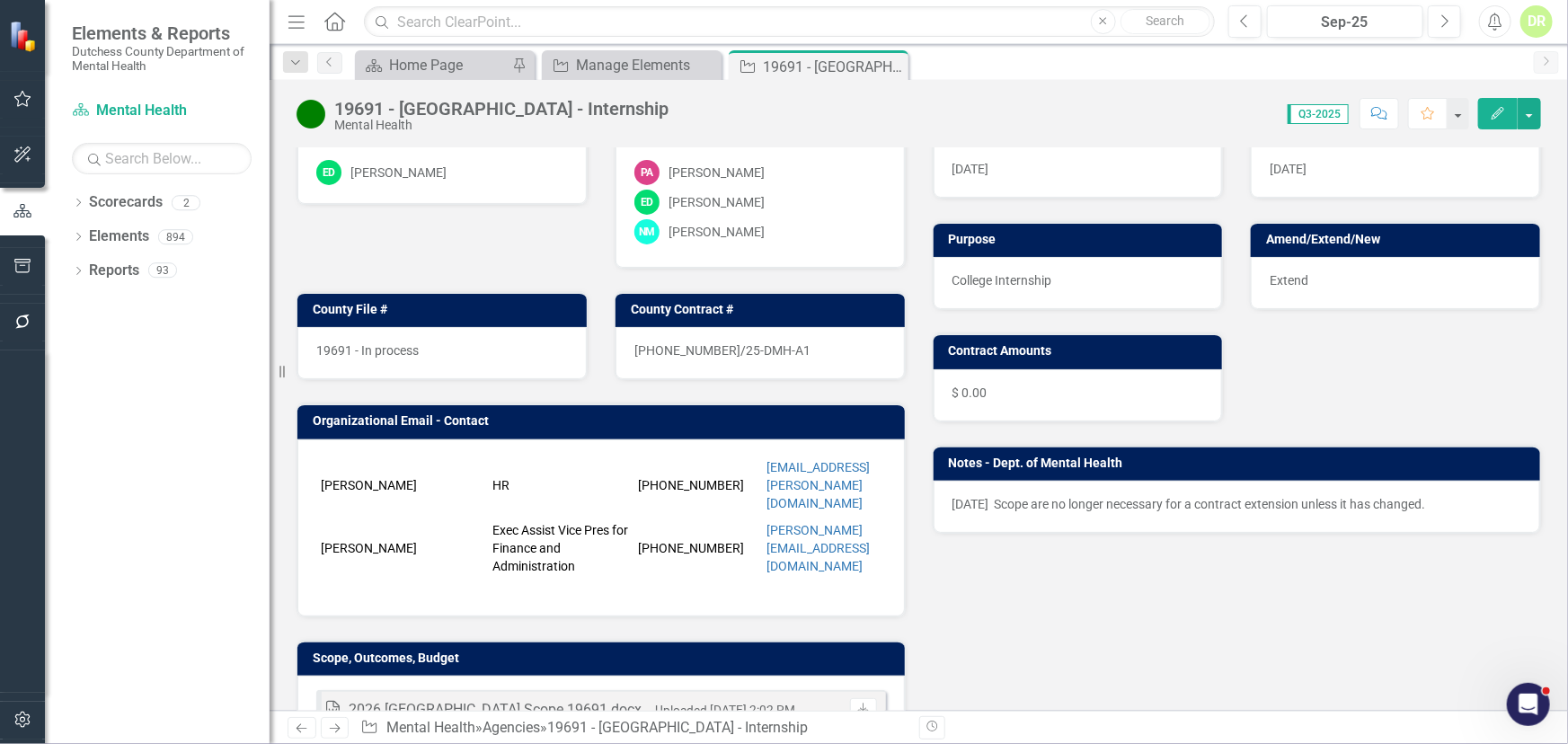
scroll to position [162, 0]
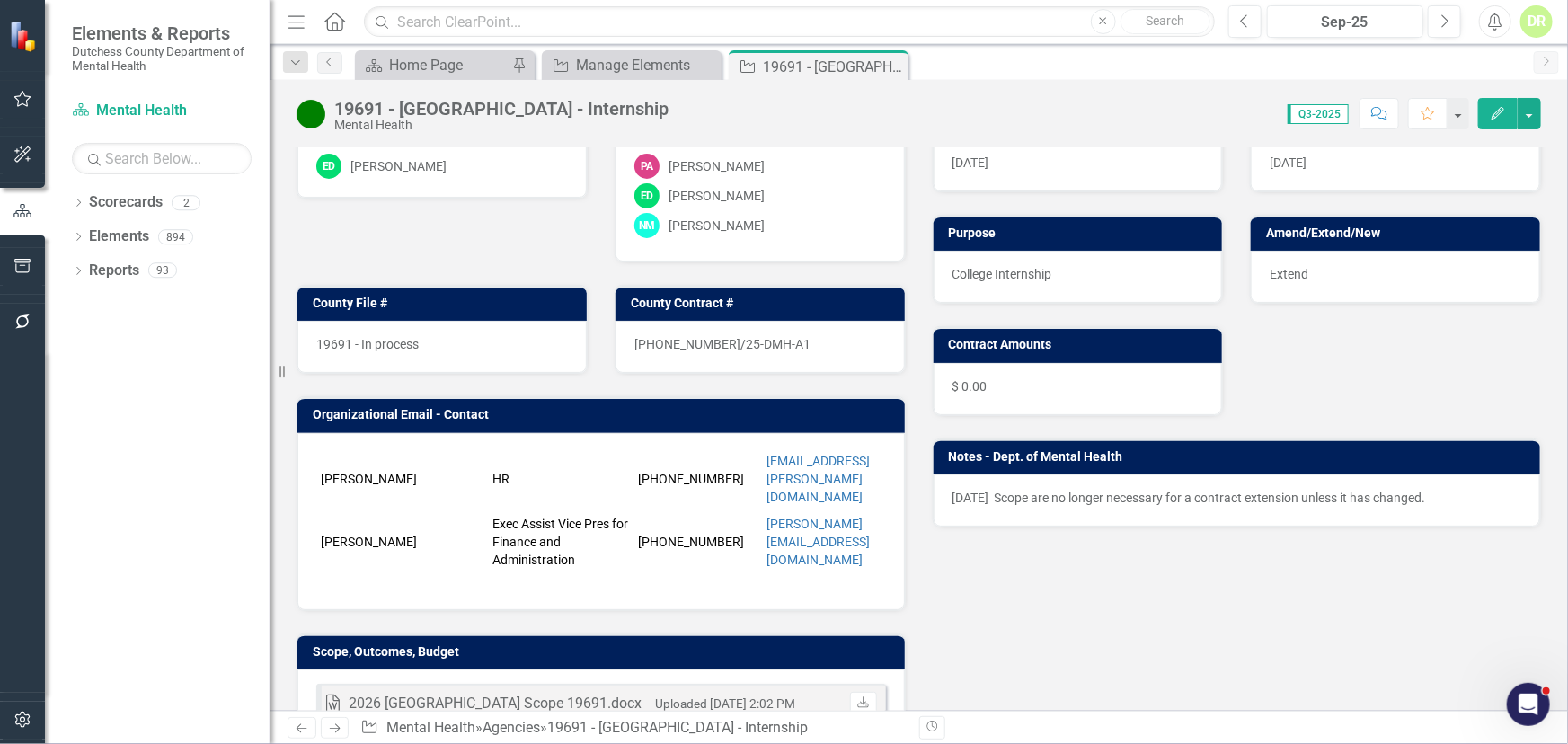
click at [365, 573] on p at bounding box center [601, 582] width 569 height 18
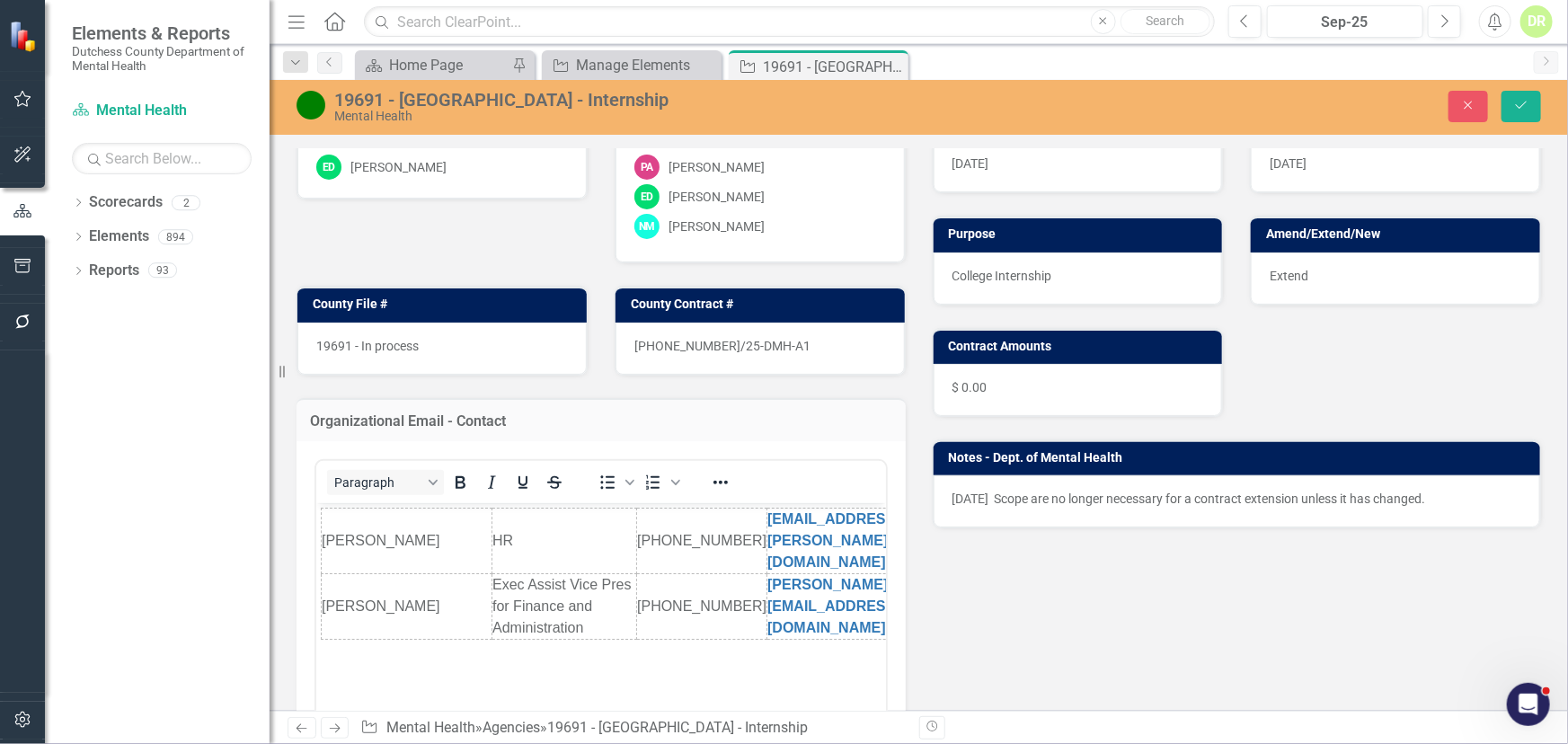
scroll to position [0, 0]
click at [313, 566] on div "<table style="height: 49.6px;" border="0" width="718" cellspacing="0" cellpaddi…" at bounding box center [601, 664] width 609 height 445
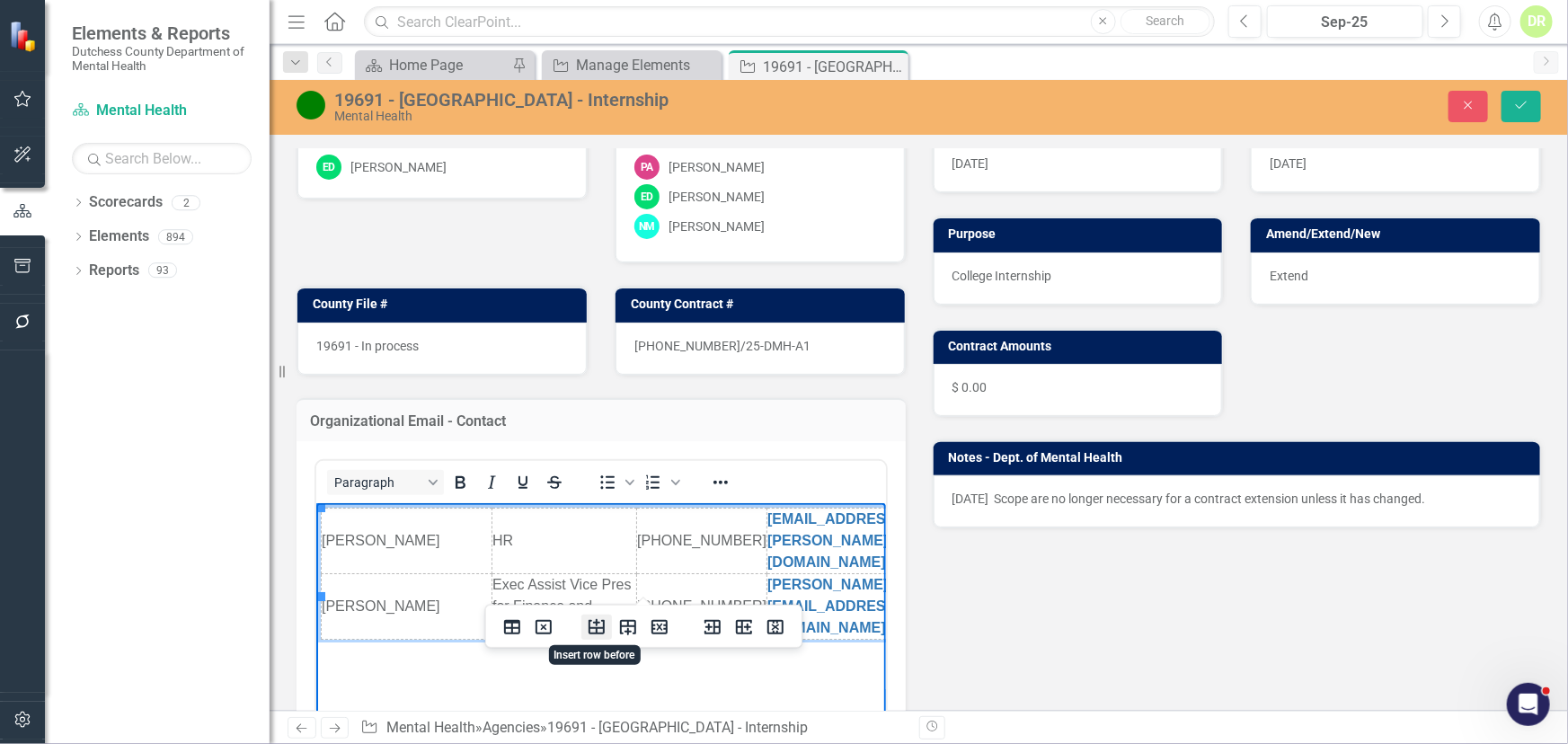
click at [599, 627] on icon "Insert row before" at bounding box center [596, 627] width 16 height 15
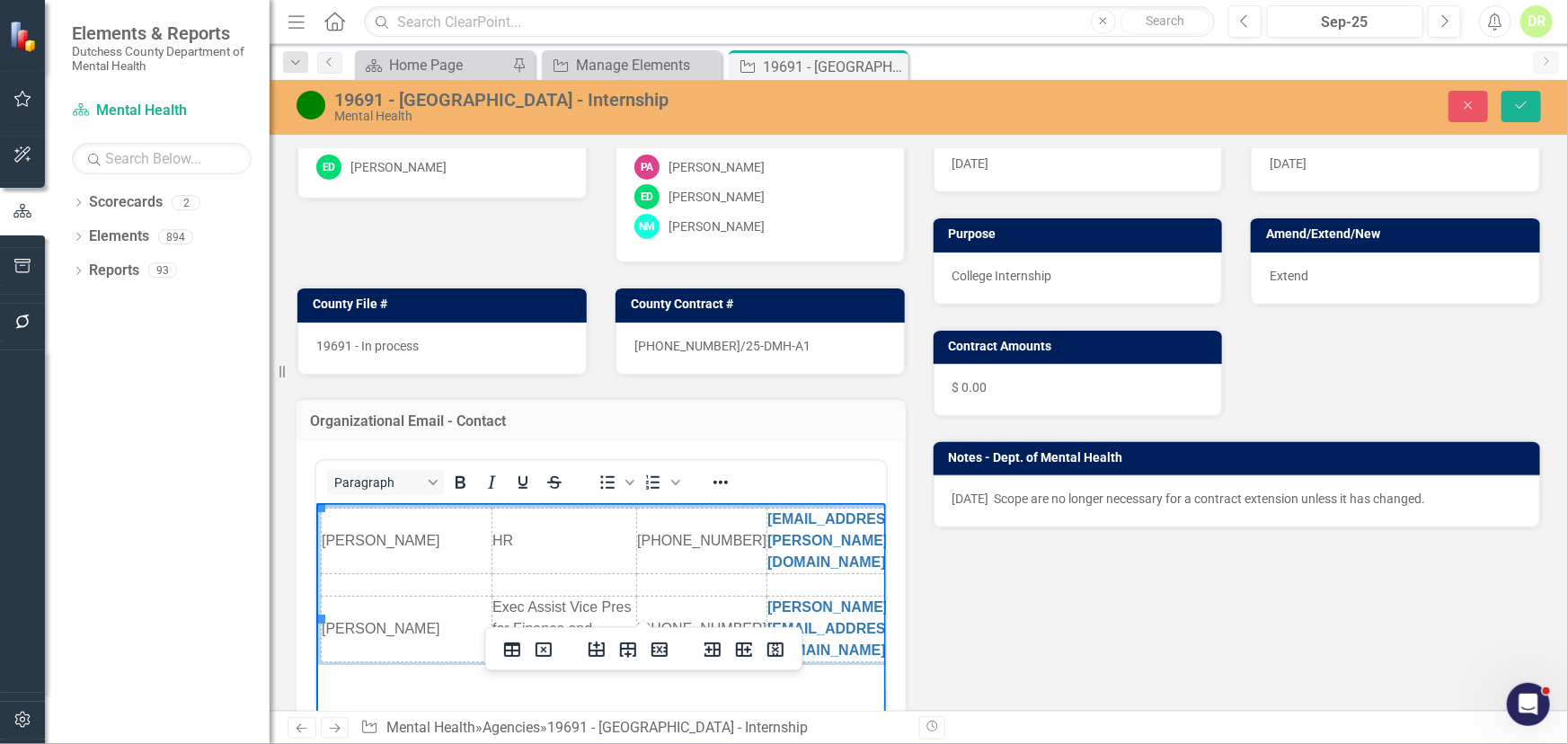
click at [411, 574] on td "Rich Text Area. Press ALT-0 for help." at bounding box center [405, 586] width 171 height 23
click at [770, 574] on td "Rich Text Area. Press ALT-0 for help." at bounding box center [866, 586] width 199 height 23
paste body "Rich Text Area. Press ALT-0 for help."
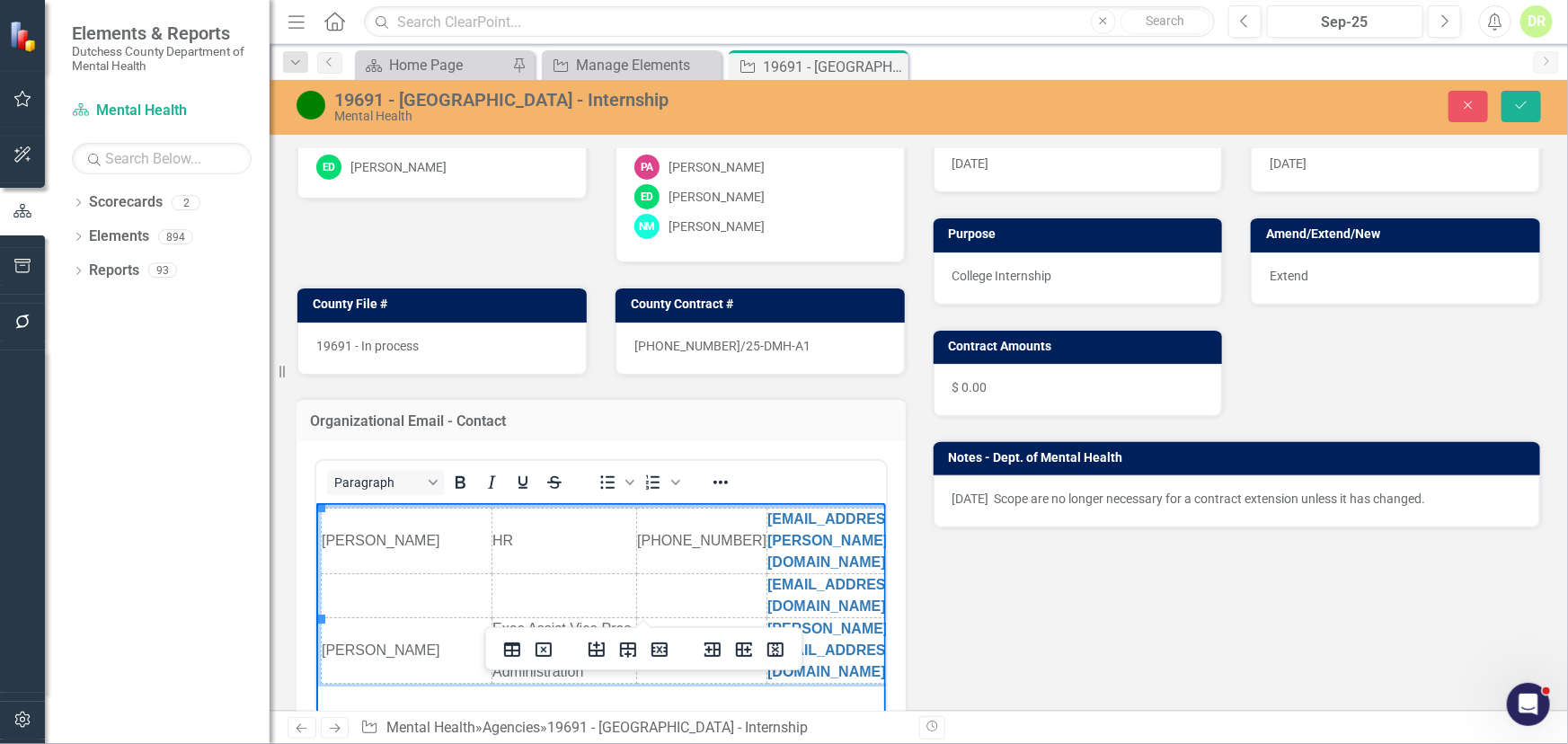
click at [340, 574] on td "Rich Text Area. Press ALT-0 for help." at bounding box center [405, 596] width 171 height 44
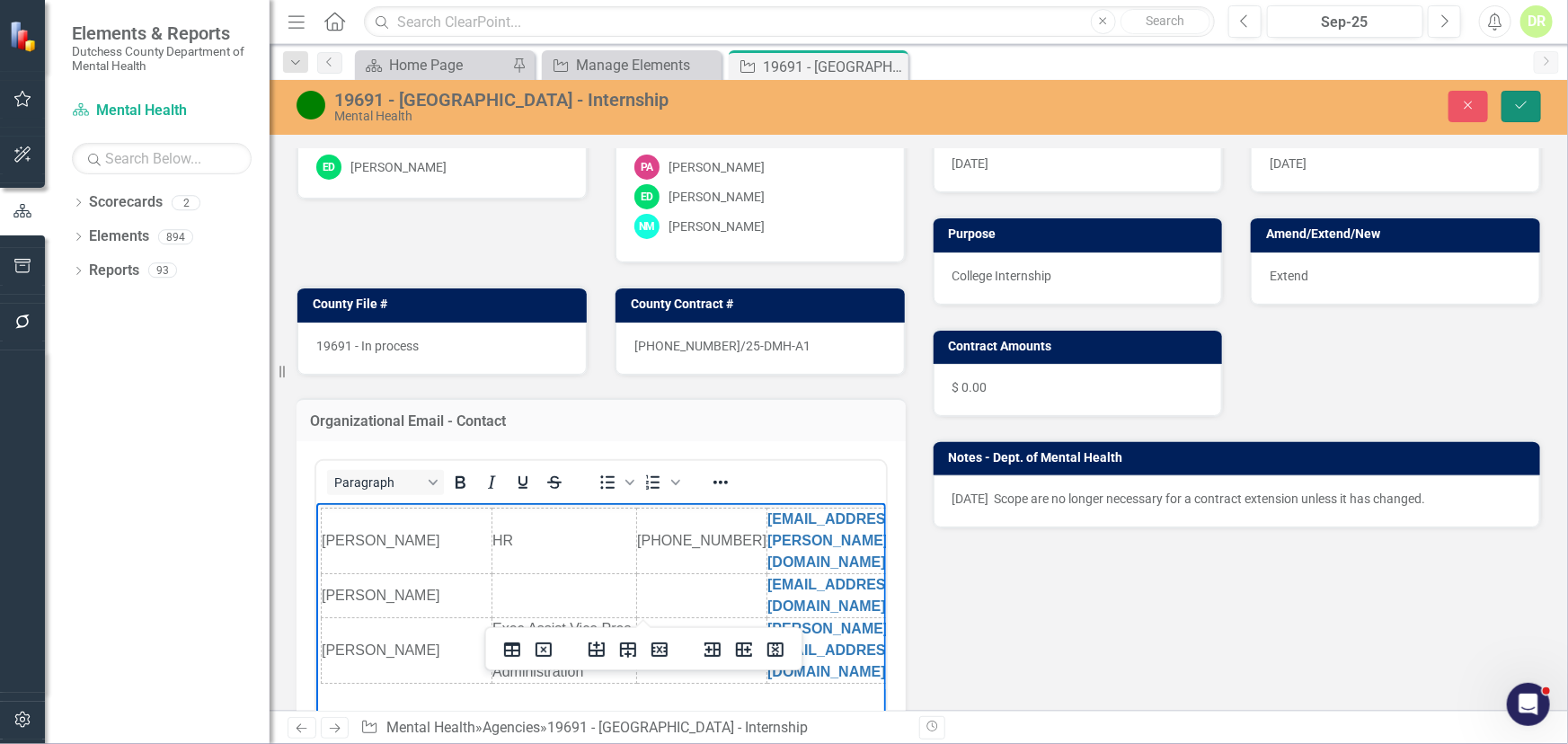
click at [1523, 96] on button "Save" at bounding box center [1521, 106] width 40 height 31
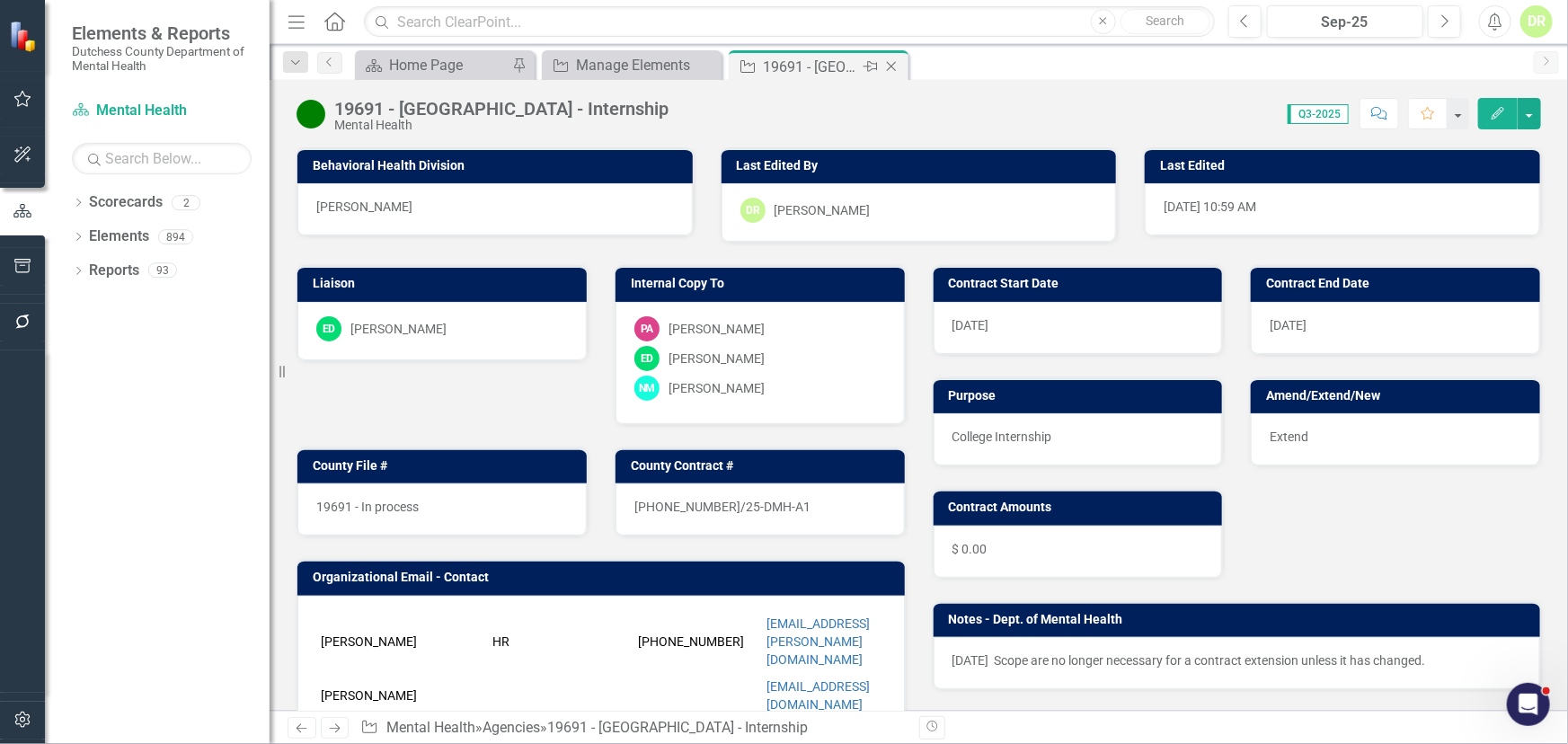
click at [895, 67] on icon "Close" at bounding box center [891, 66] width 18 height 14
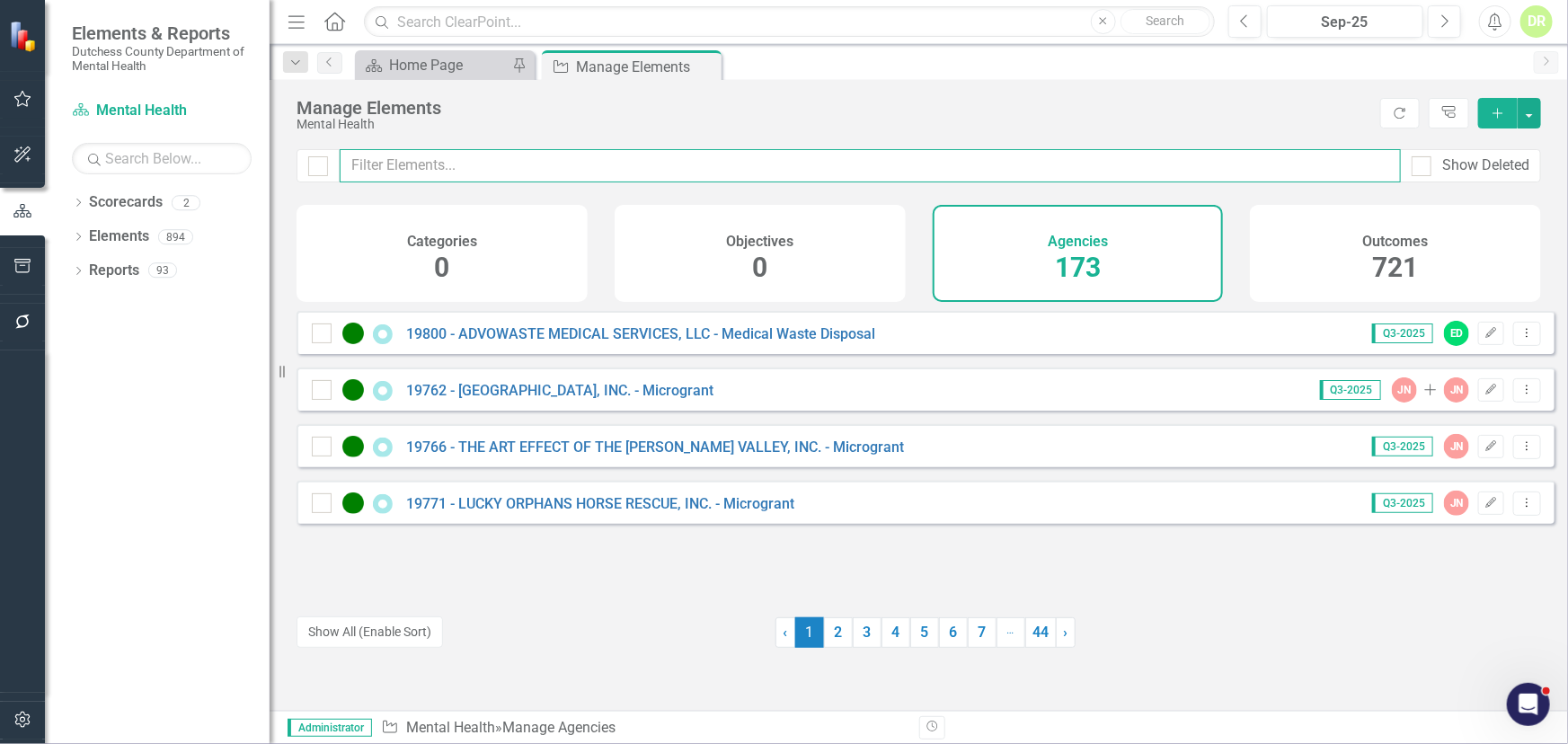
click at [547, 175] on input "text" at bounding box center [869, 165] width 1061 height 33
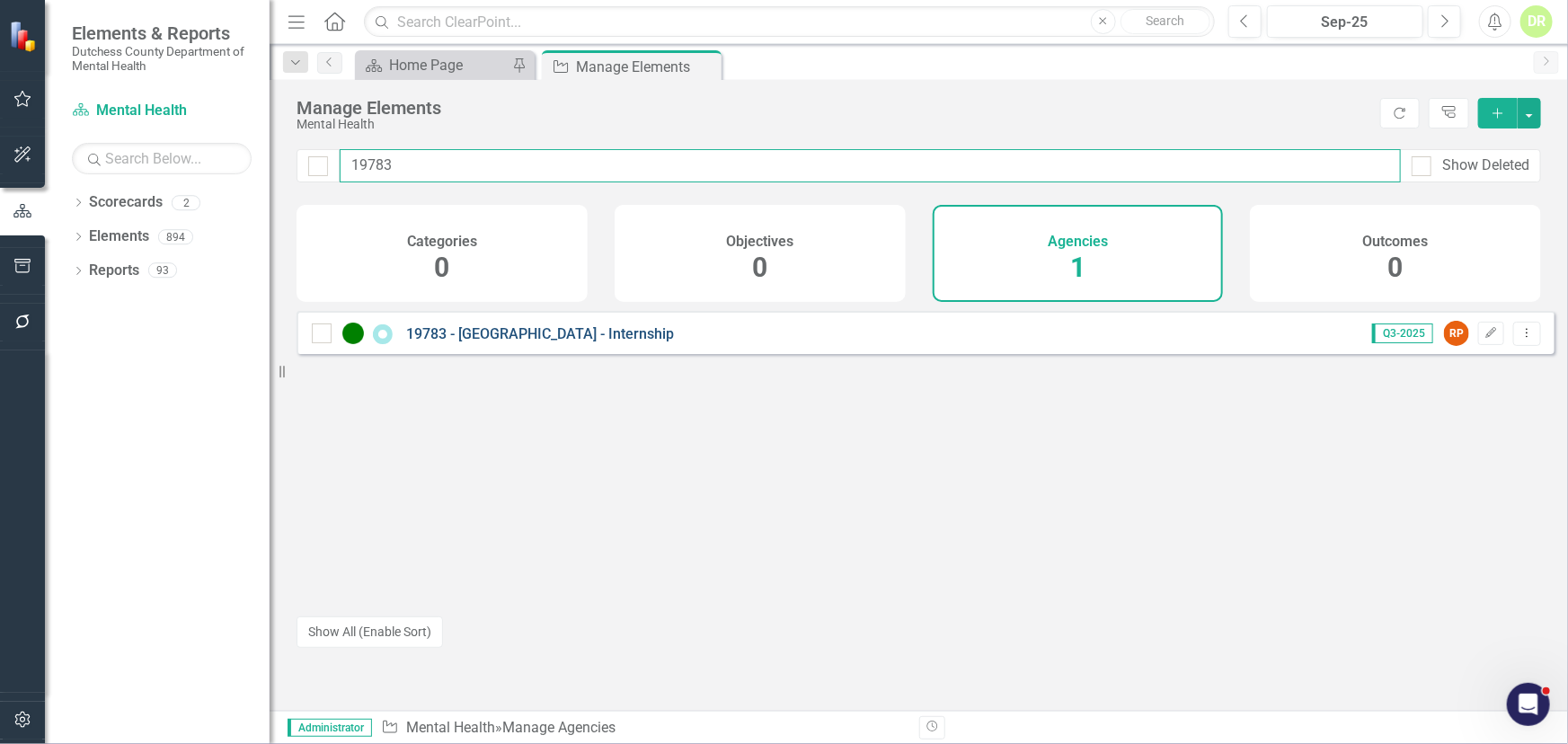
type input "19783"
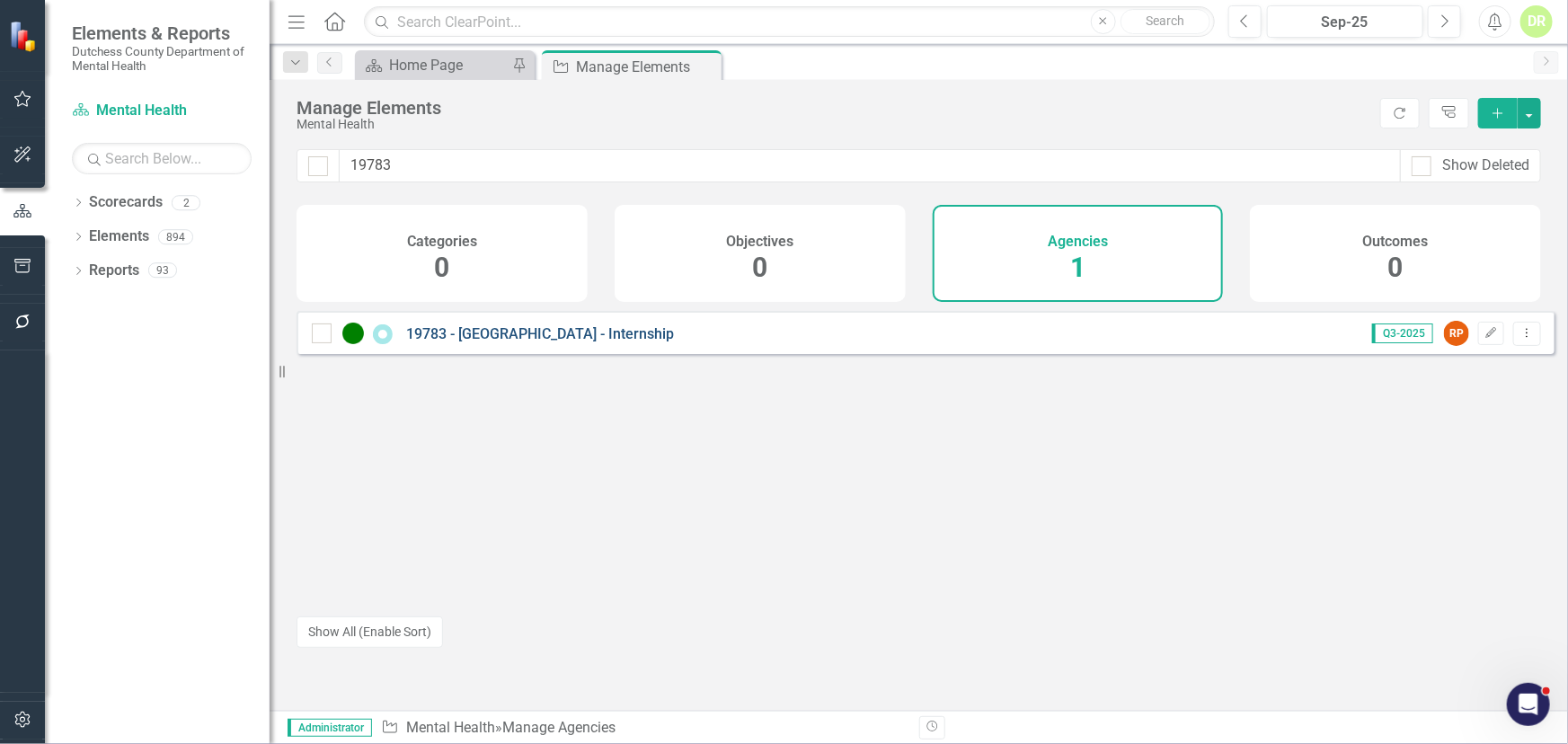
click at [569, 342] on link "19783 - [GEOGRAPHIC_DATA] - Internship" at bounding box center [540, 334] width 268 height 17
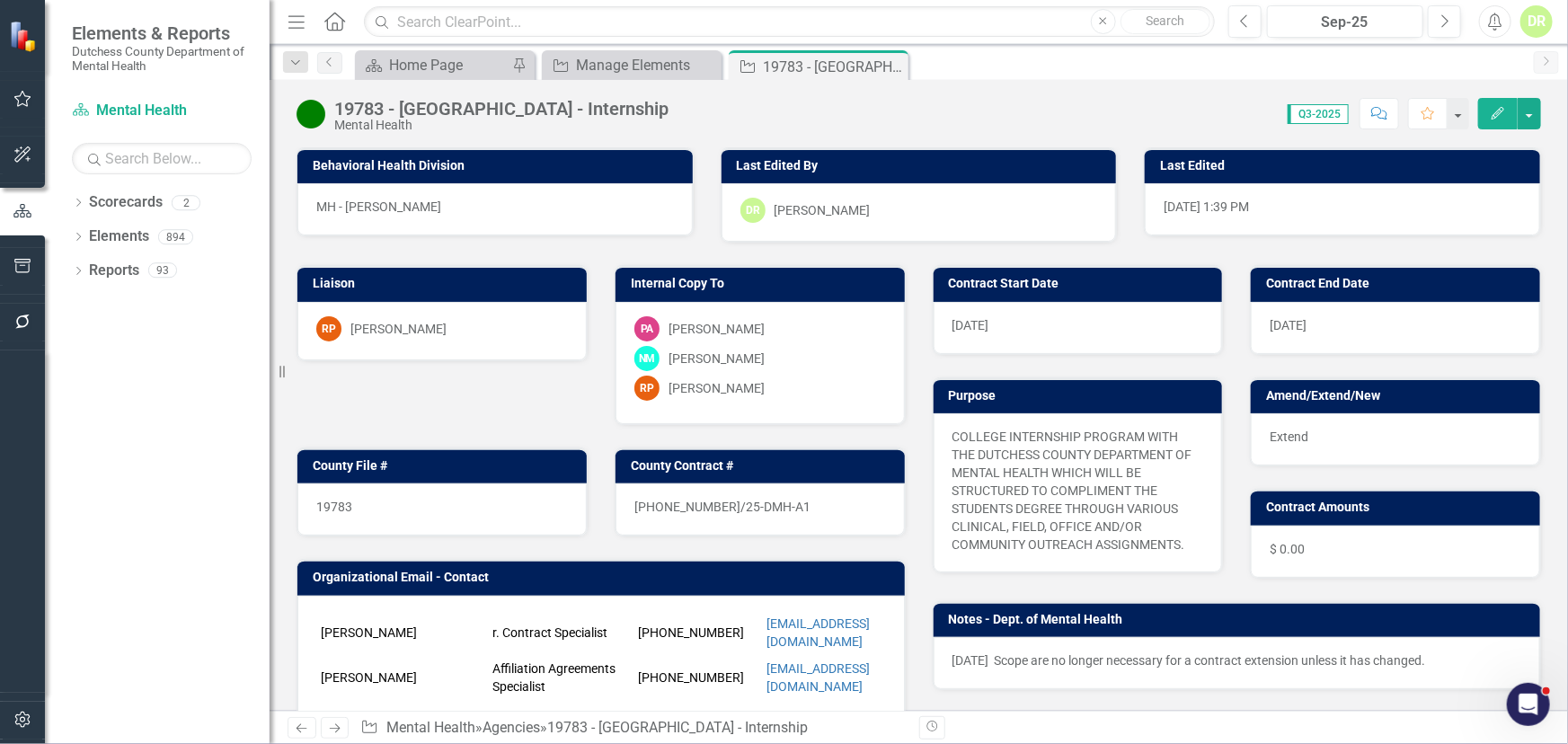
scroll to position [489, 0]
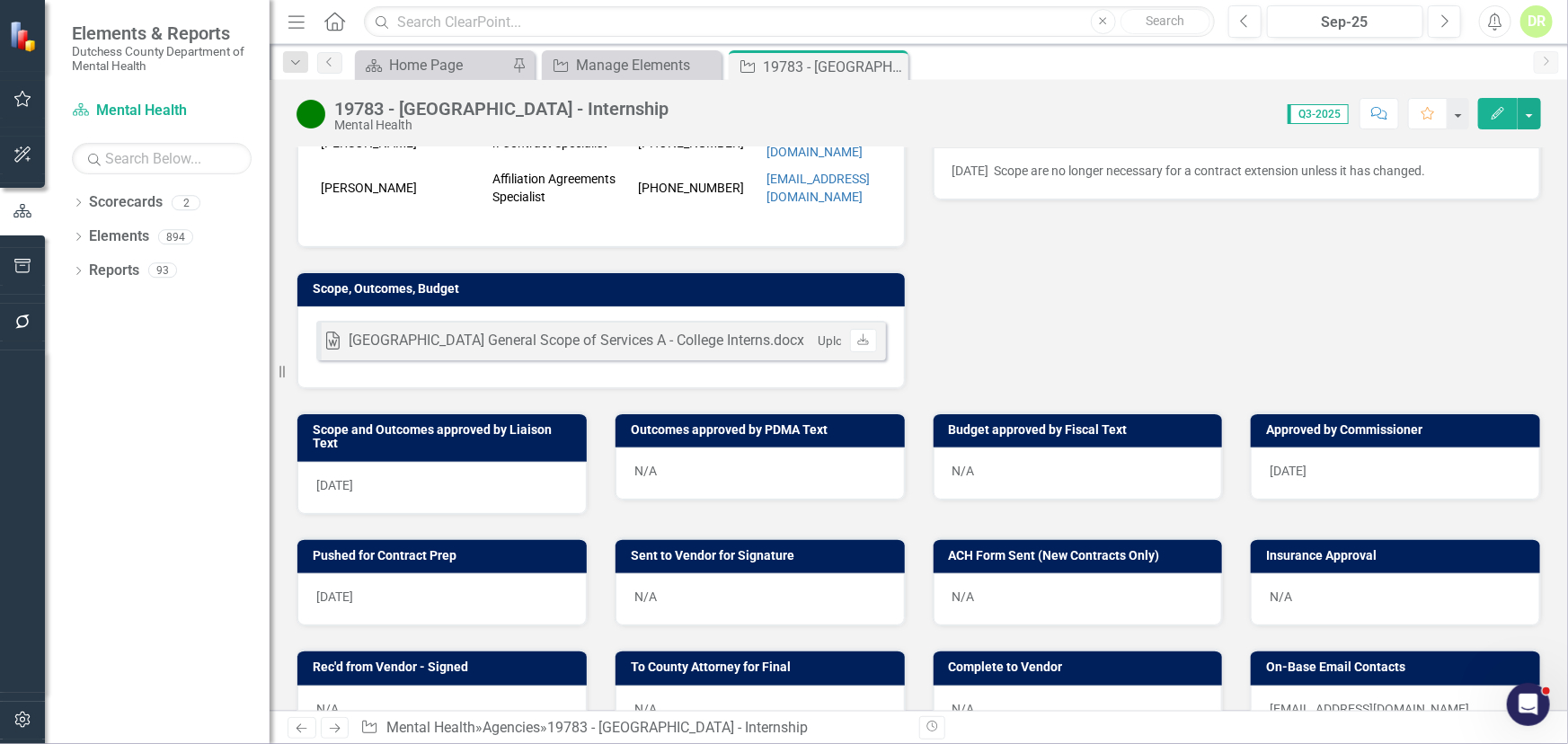
click at [698, 611] on div "N/A" at bounding box center [760, 599] width 289 height 52
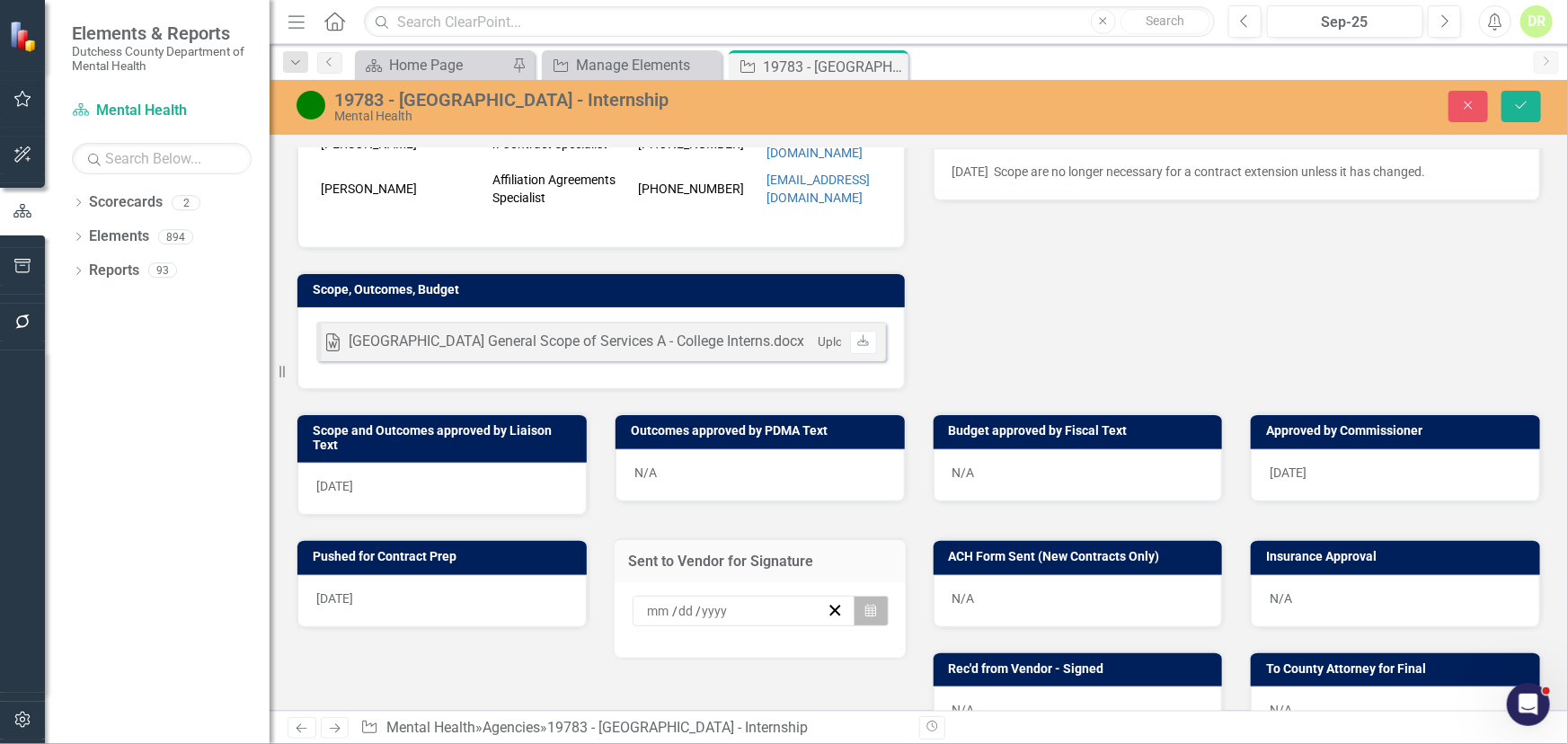
click at [866, 616] on icon "Calendar" at bounding box center [870, 610] width 10 height 12
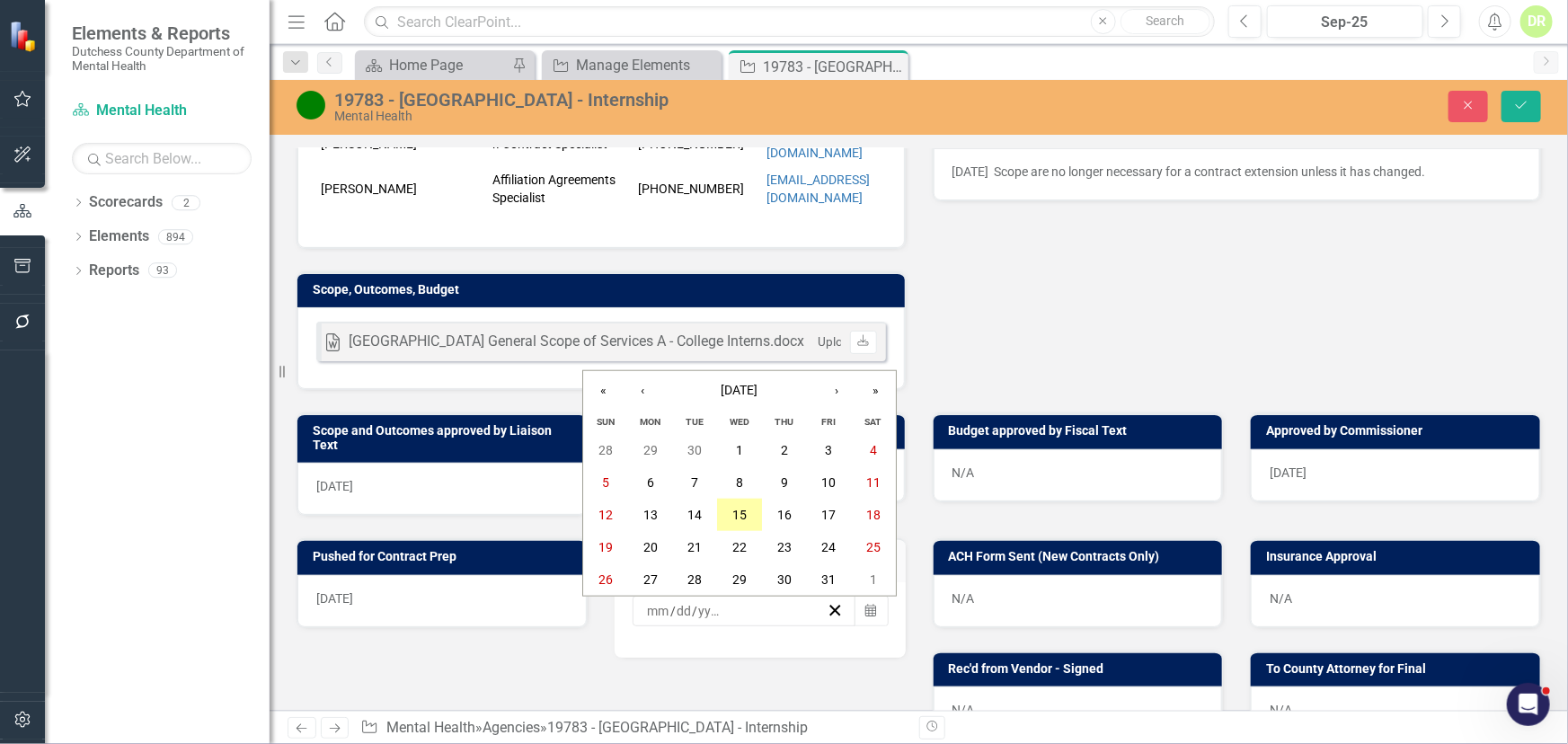
click at [738, 512] on abbr "15" at bounding box center [739, 514] width 14 height 14
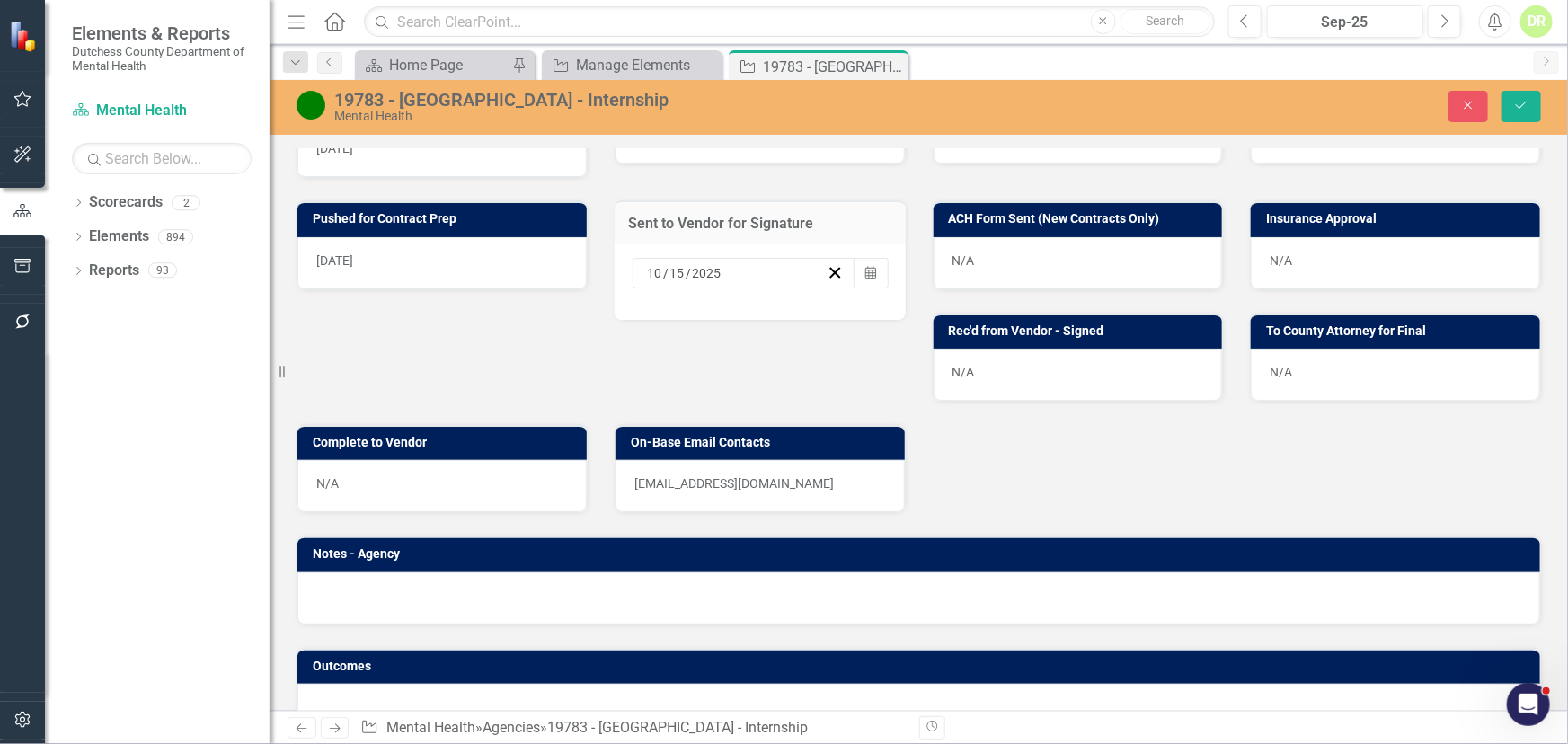
scroll to position [880, 0]
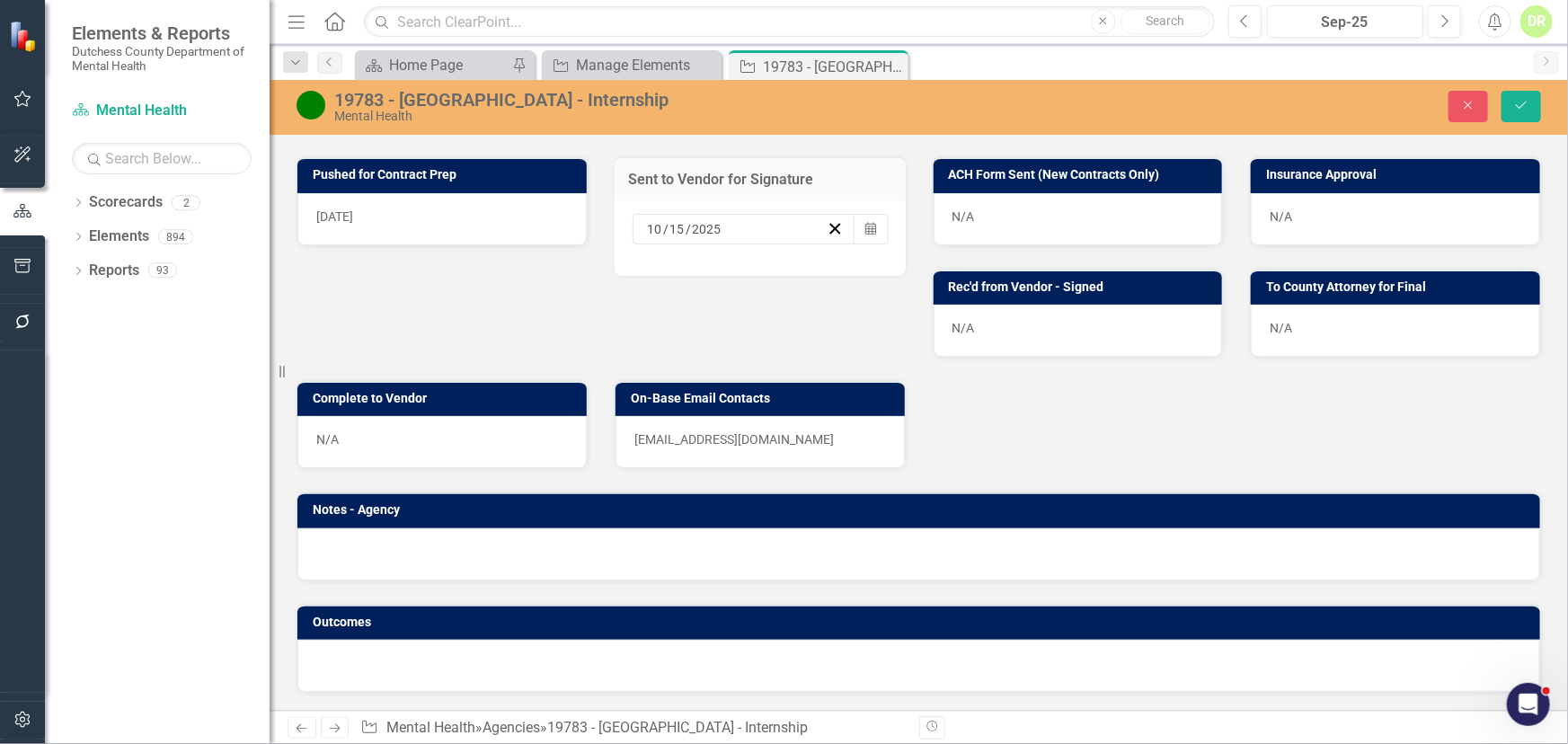
click at [875, 448] on p "[EMAIL_ADDRESS][DOMAIN_NAME]" at bounding box center [760, 438] width 252 height 18
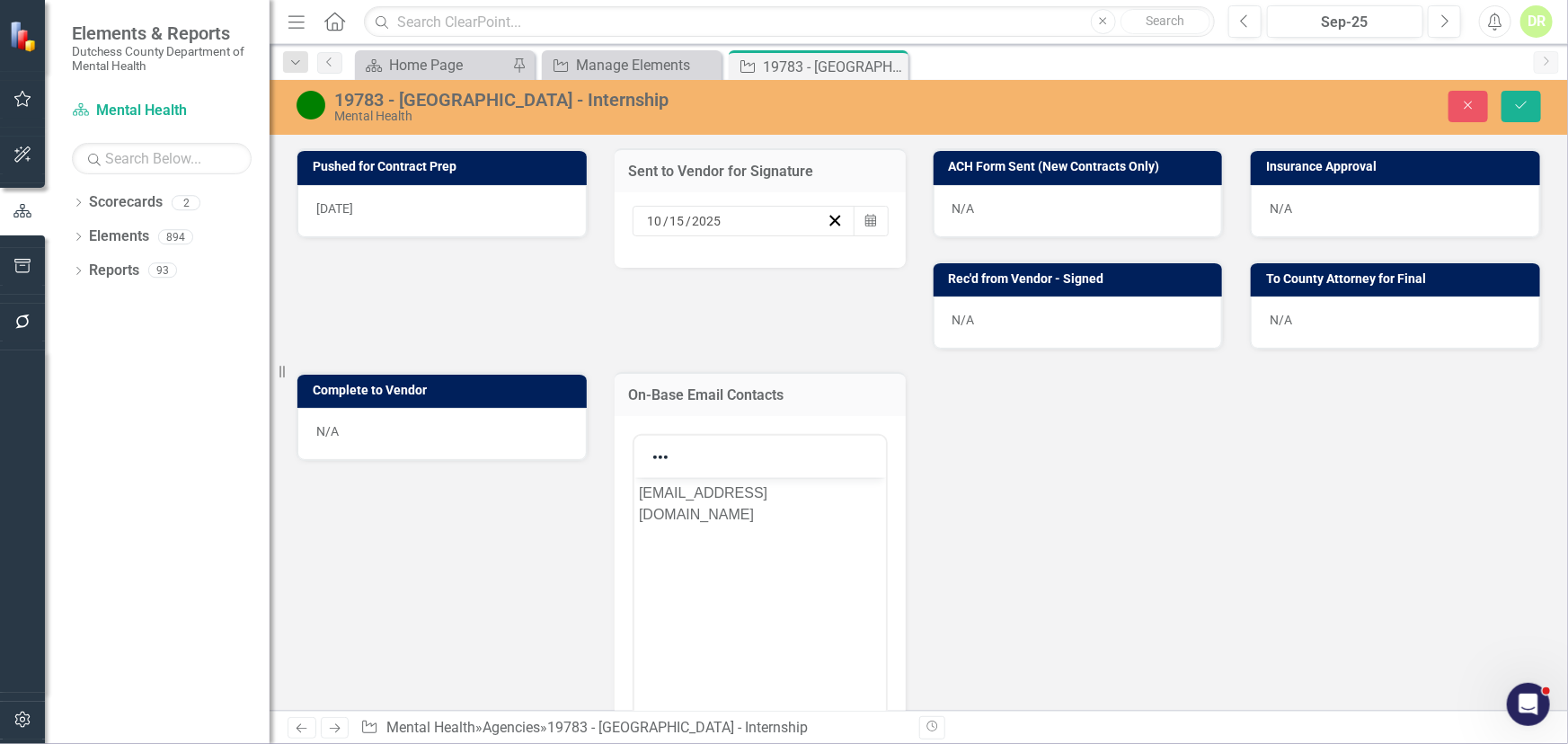
scroll to position [0, 0]
drag, startPoint x: 780, startPoint y: 525, endPoint x: 1233, endPoint y: 970, distance: 635.0
click at [634, 485] on html "[EMAIL_ADDRESS][DOMAIN_NAME]" at bounding box center [759, 612] width 252 height 270
copy p "[EMAIL_ADDRESS][DOMAIN_NAME]"
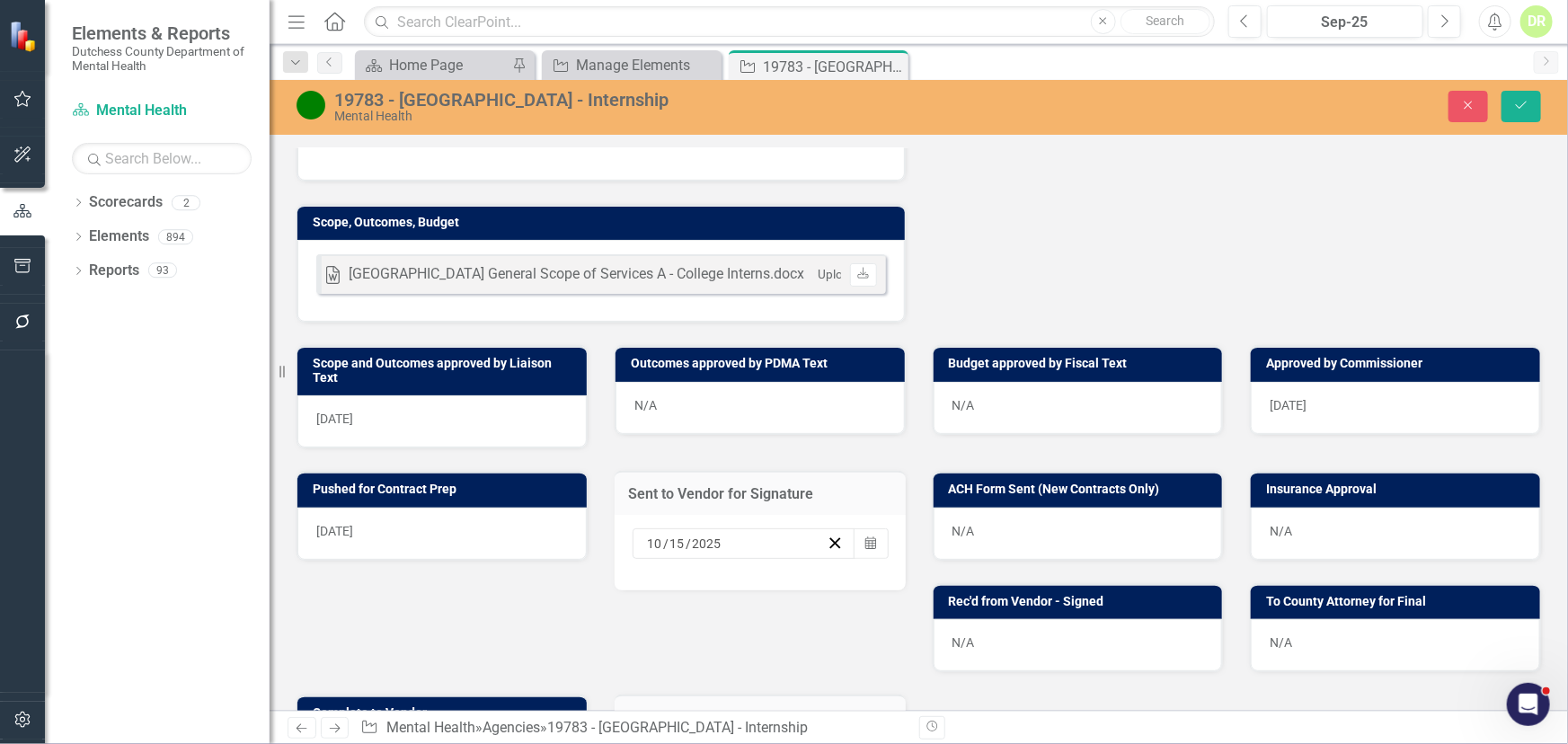
scroll to position [307, 0]
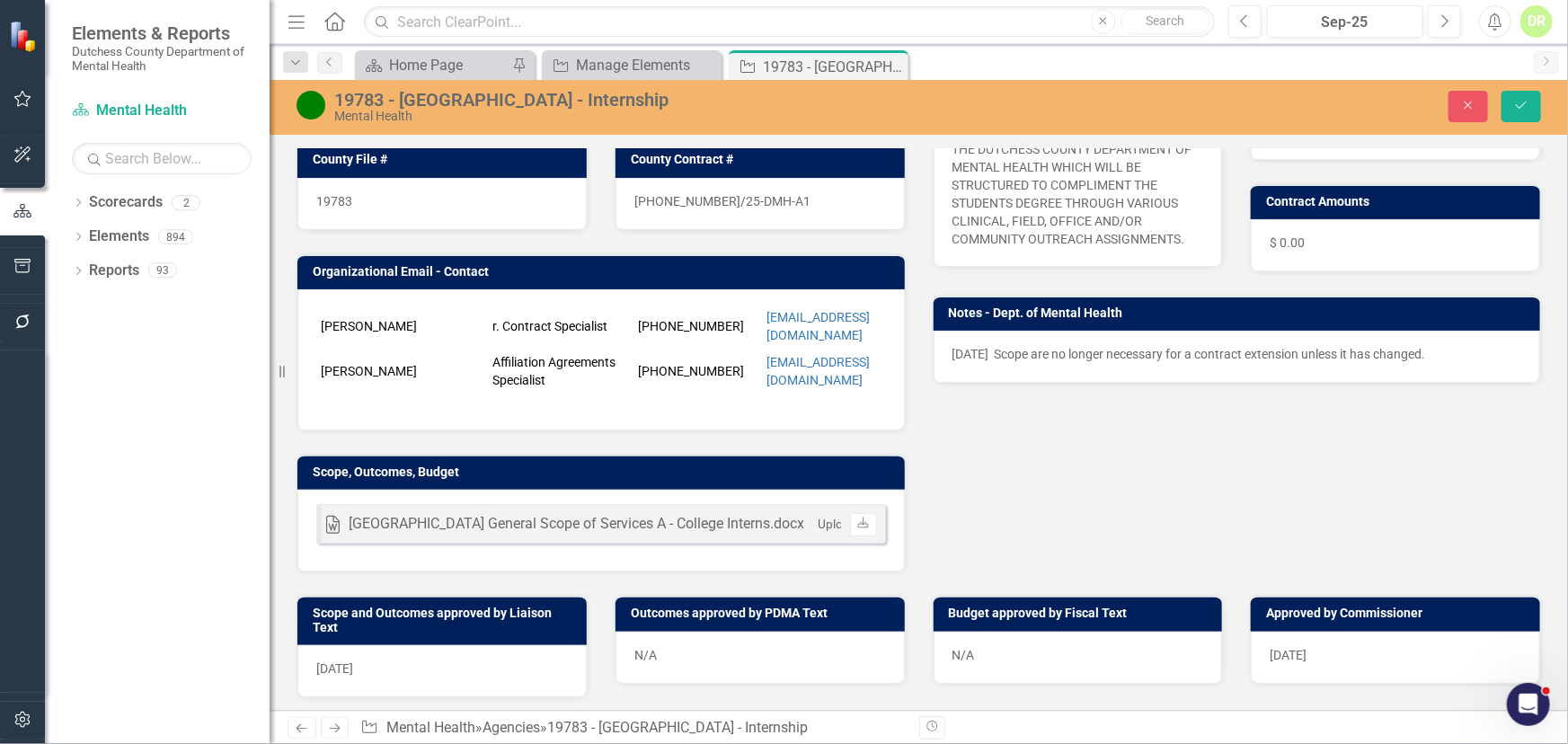
click at [513, 333] on td "r. Contract Specialist" at bounding box center [560, 326] width 145 height 45
click at [513, 329] on td "r. Contract Specialist" at bounding box center [560, 326] width 145 height 45
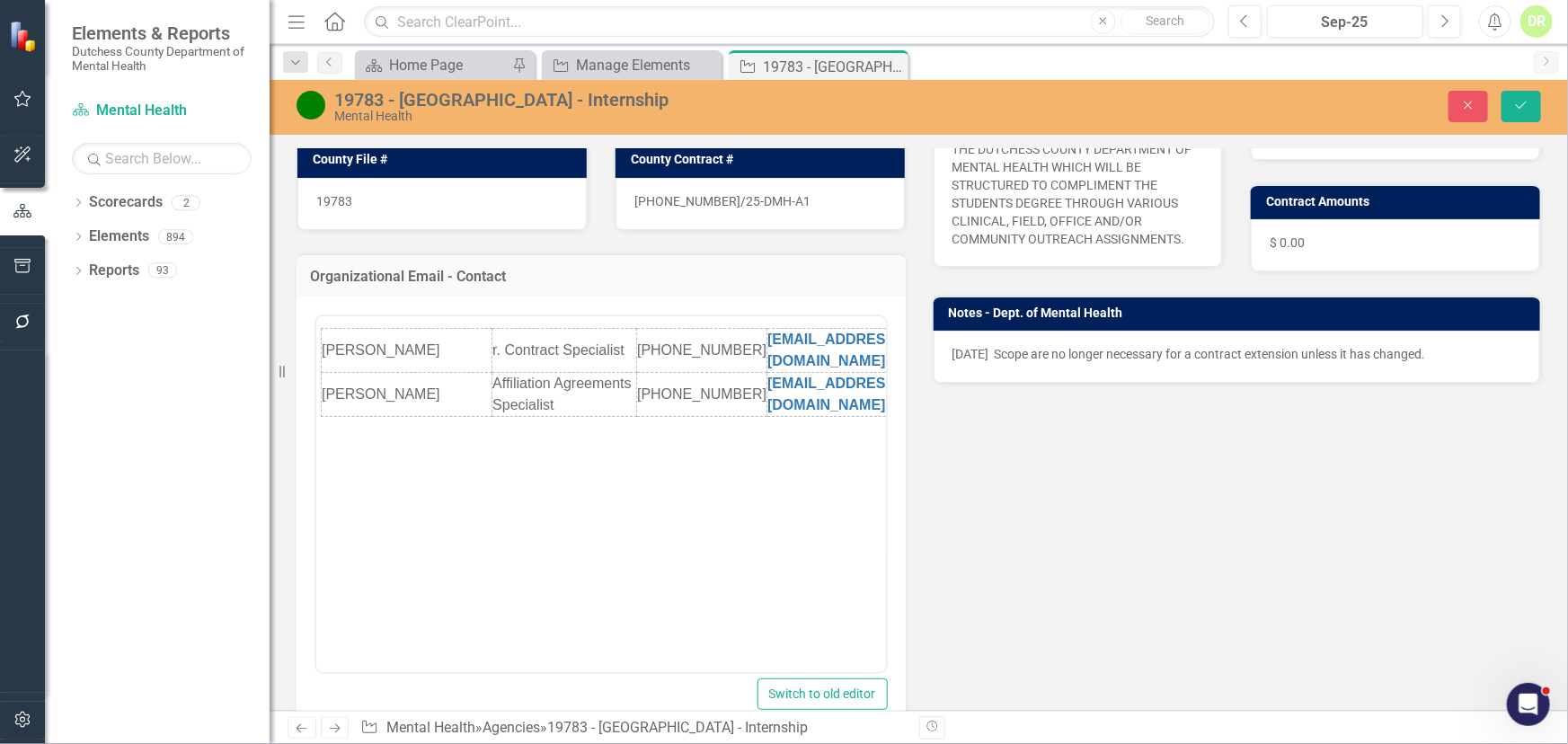
scroll to position [0, 0]
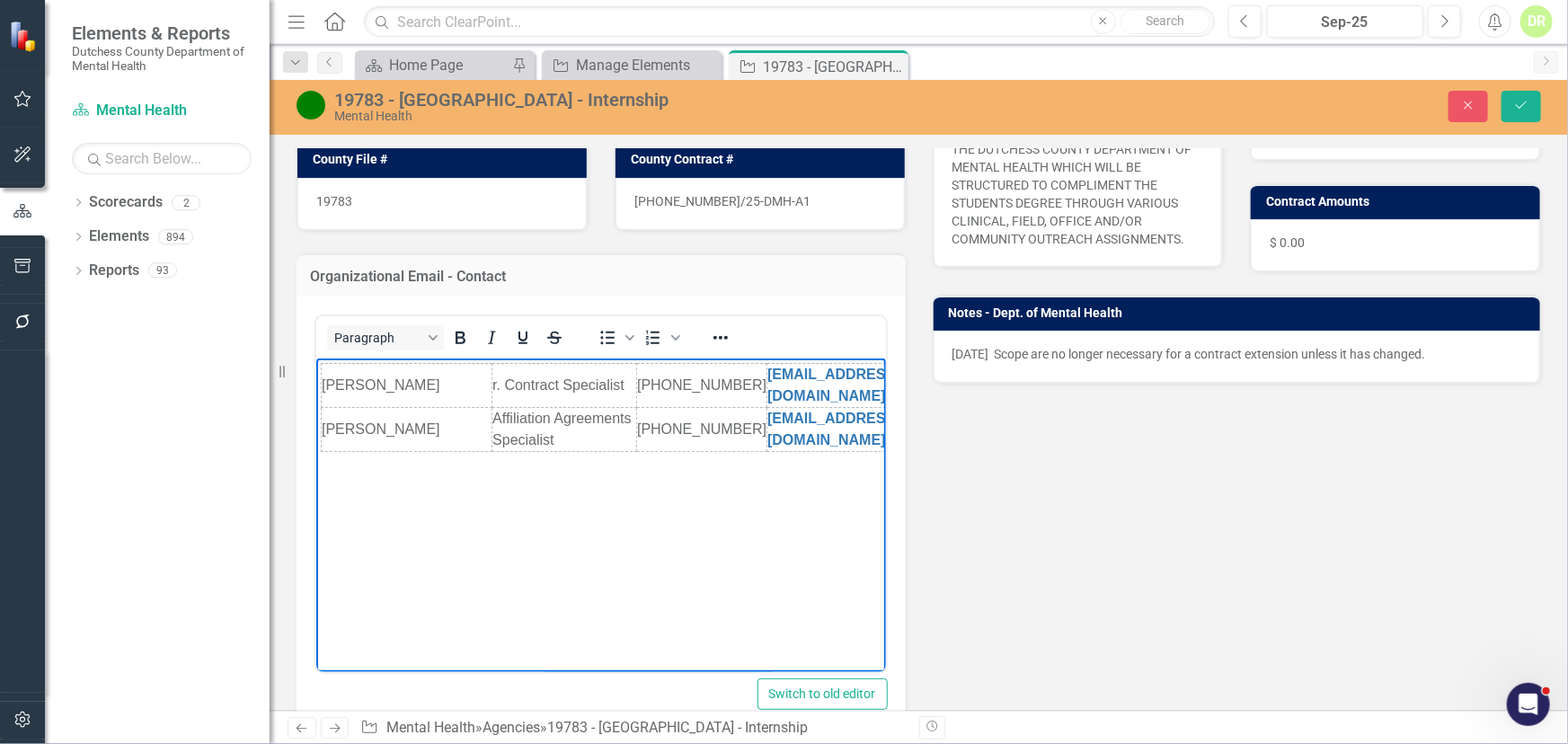
click at [491, 372] on td "r. Contract Specialist" at bounding box center [563, 386] width 144 height 44
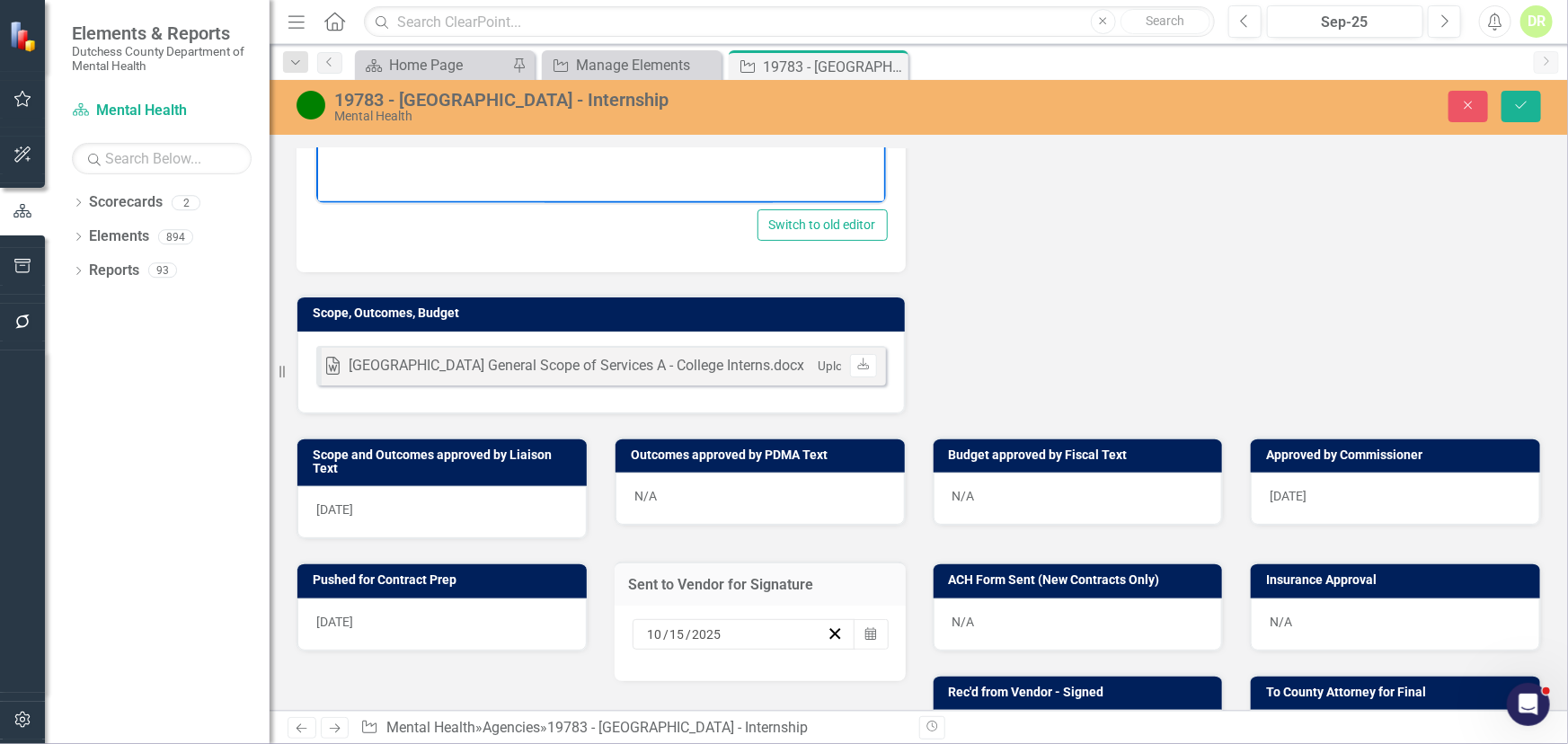
scroll to position [817, 0]
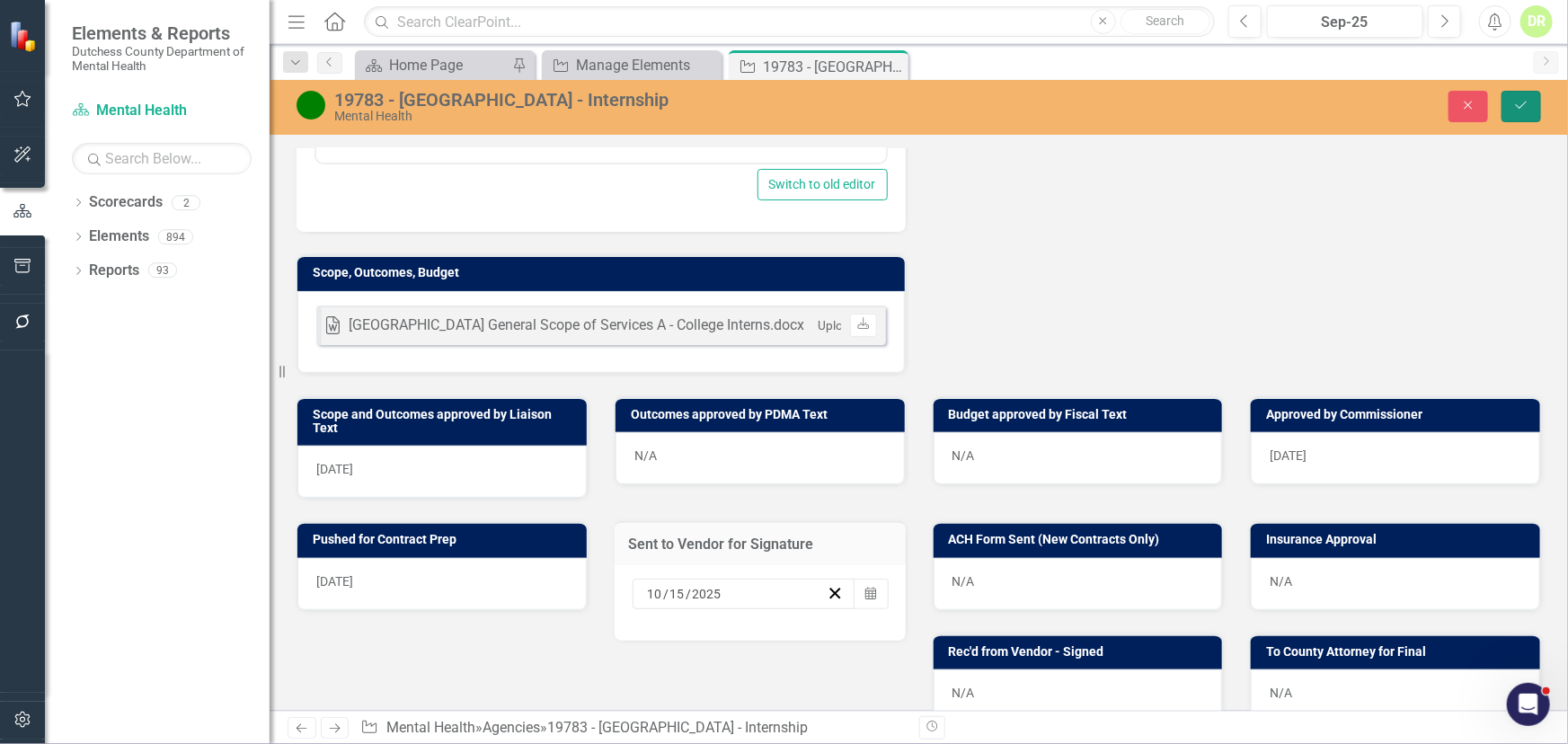
drag, startPoint x: 1528, startPoint y: 109, endPoint x: 1215, endPoint y: 252, distance: 344.1
click at [1527, 109] on icon "Save" at bounding box center [1521, 105] width 16 height 12
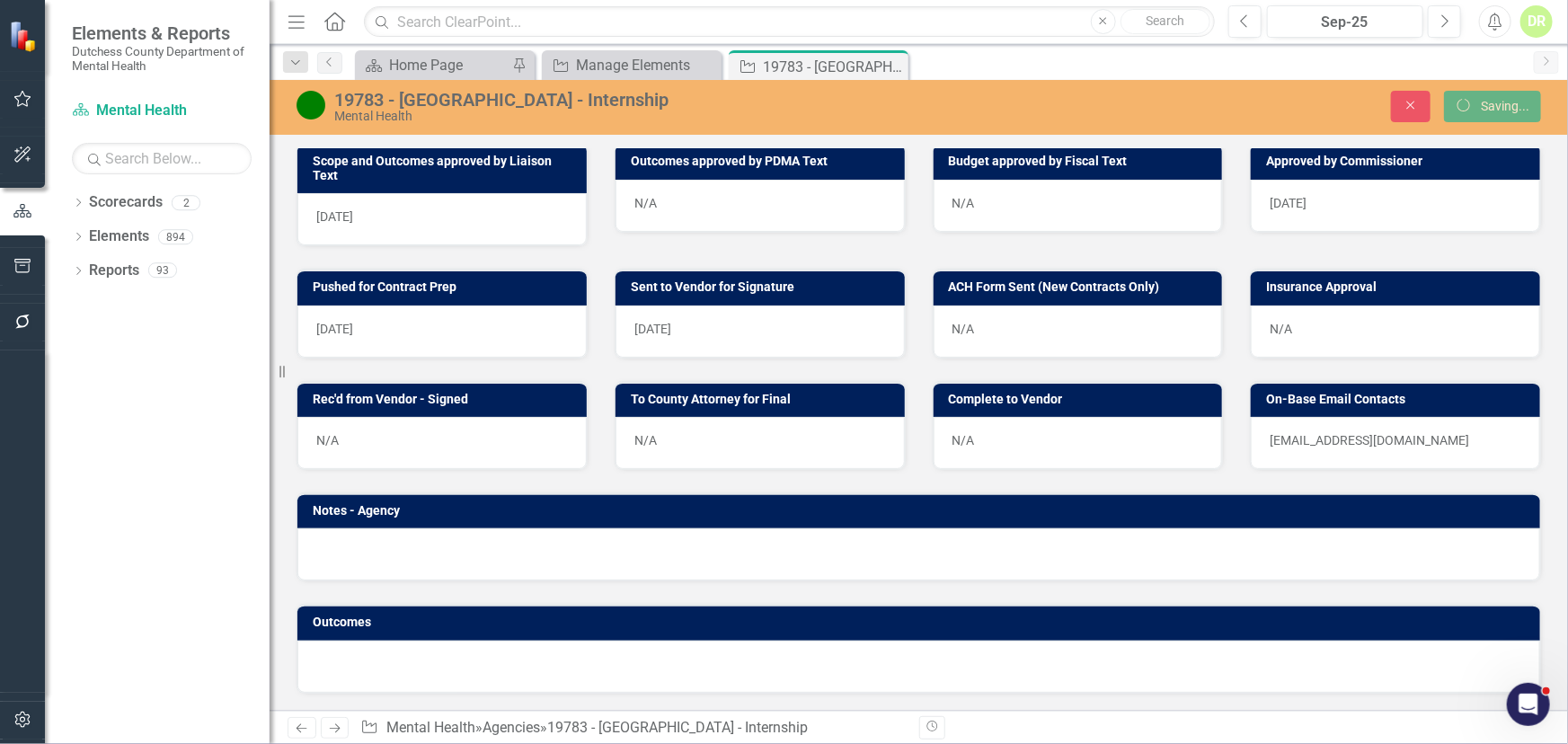
scroll to position [769, 0]
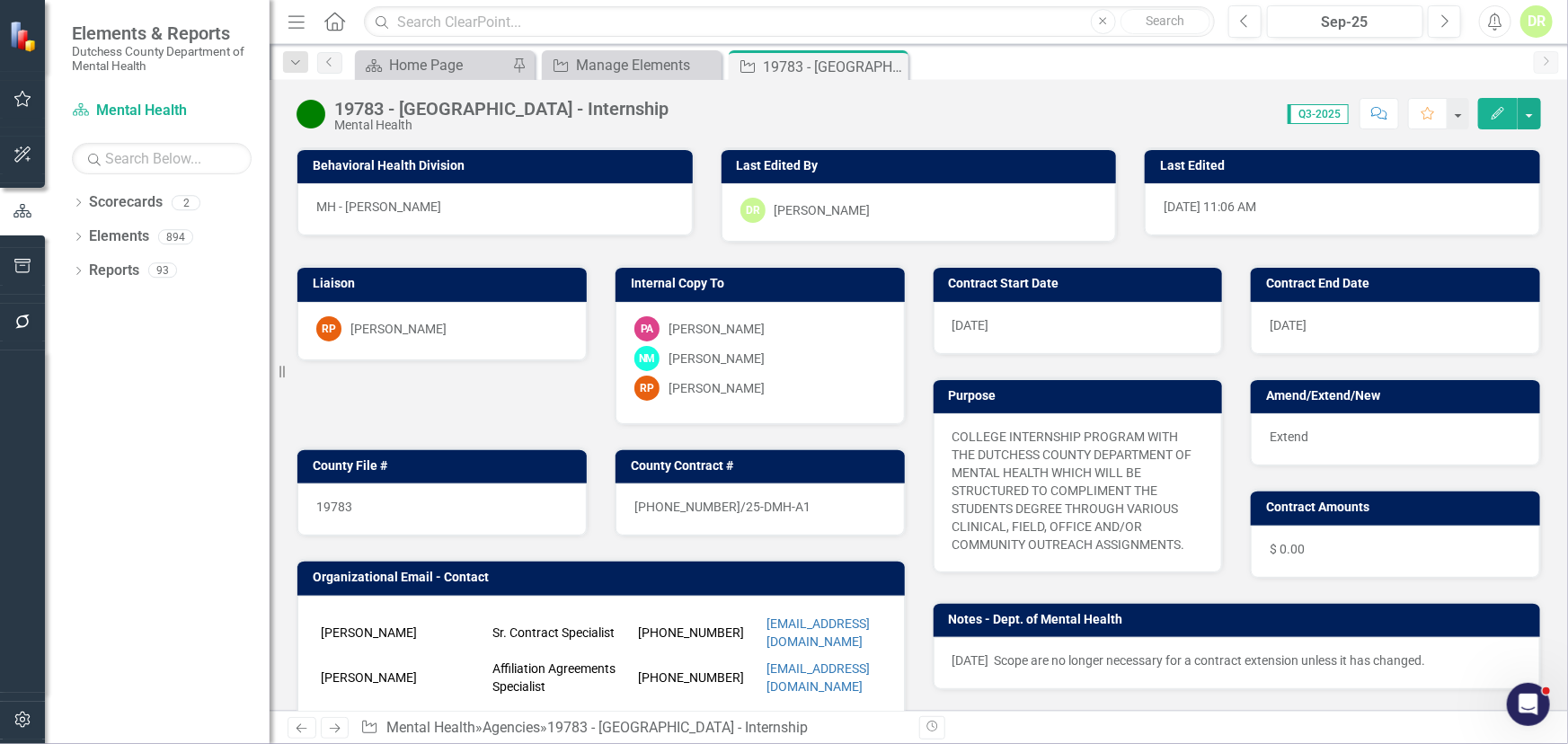
drag, startPoint x: 893, startPoint y: 67, endPoint x: 741, endPoint y: 74, distance: 152.2
click at [0, 0] on icon "Close" at bounding box center [0, 0] width 0 height 0
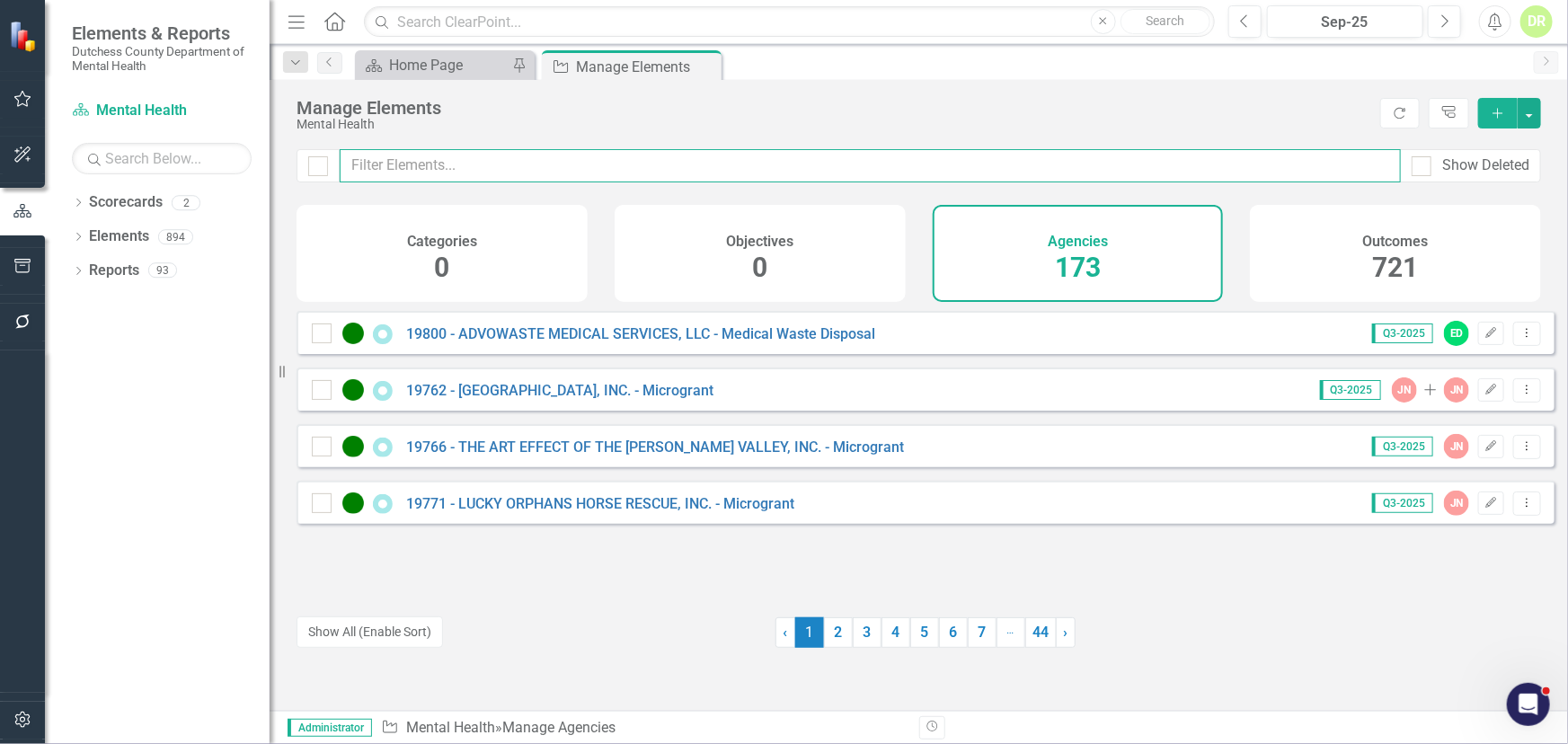
click at [431, 162] on input "text" at bounding box center [869, 165] width 1061 height 33
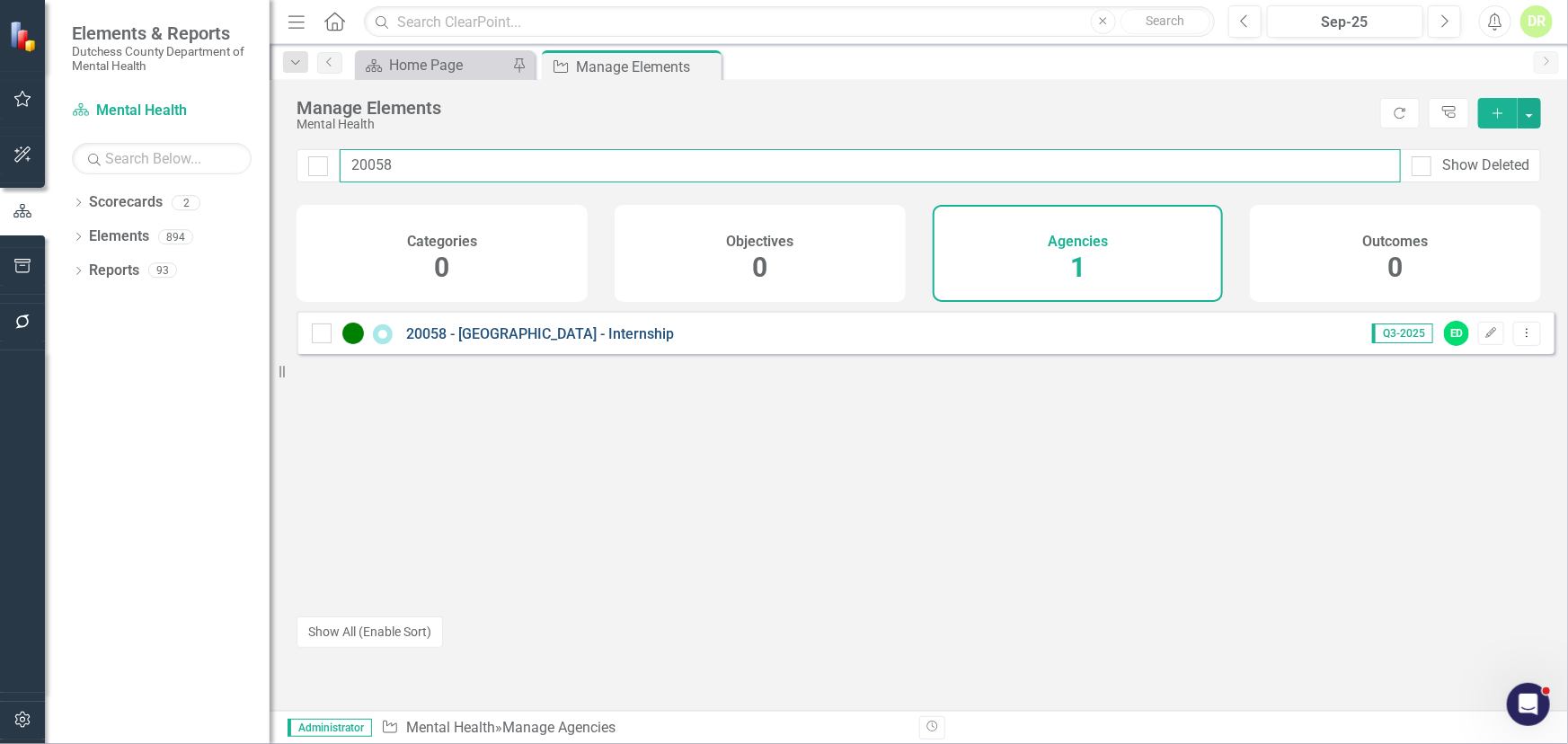
type input "20058"
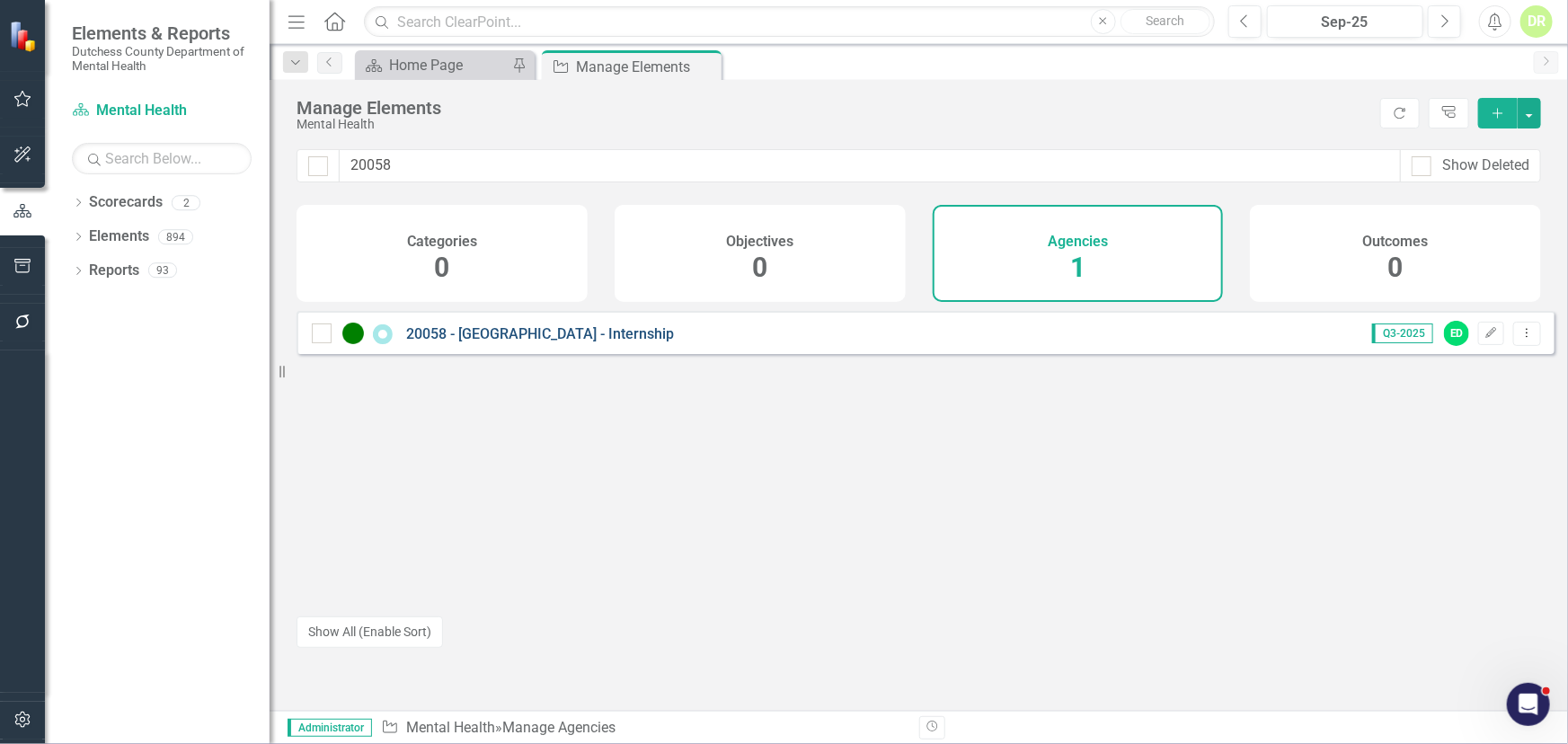
click at [484, 341] on link "20058 - [GEOGRAPHIC_DATA] - Internship" at bounding box center [540, 334] width 268 height 17
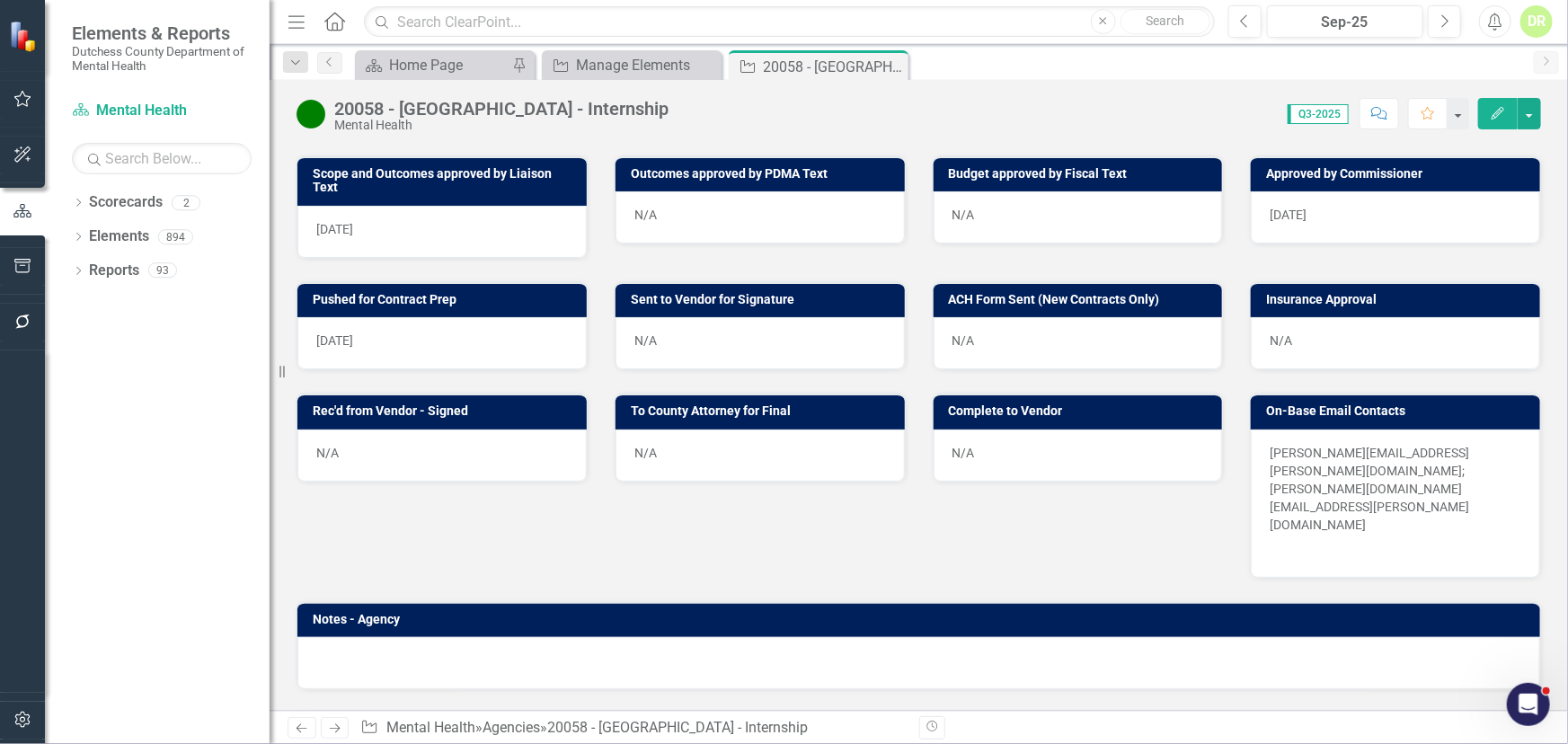
scroll to position [809, 0]
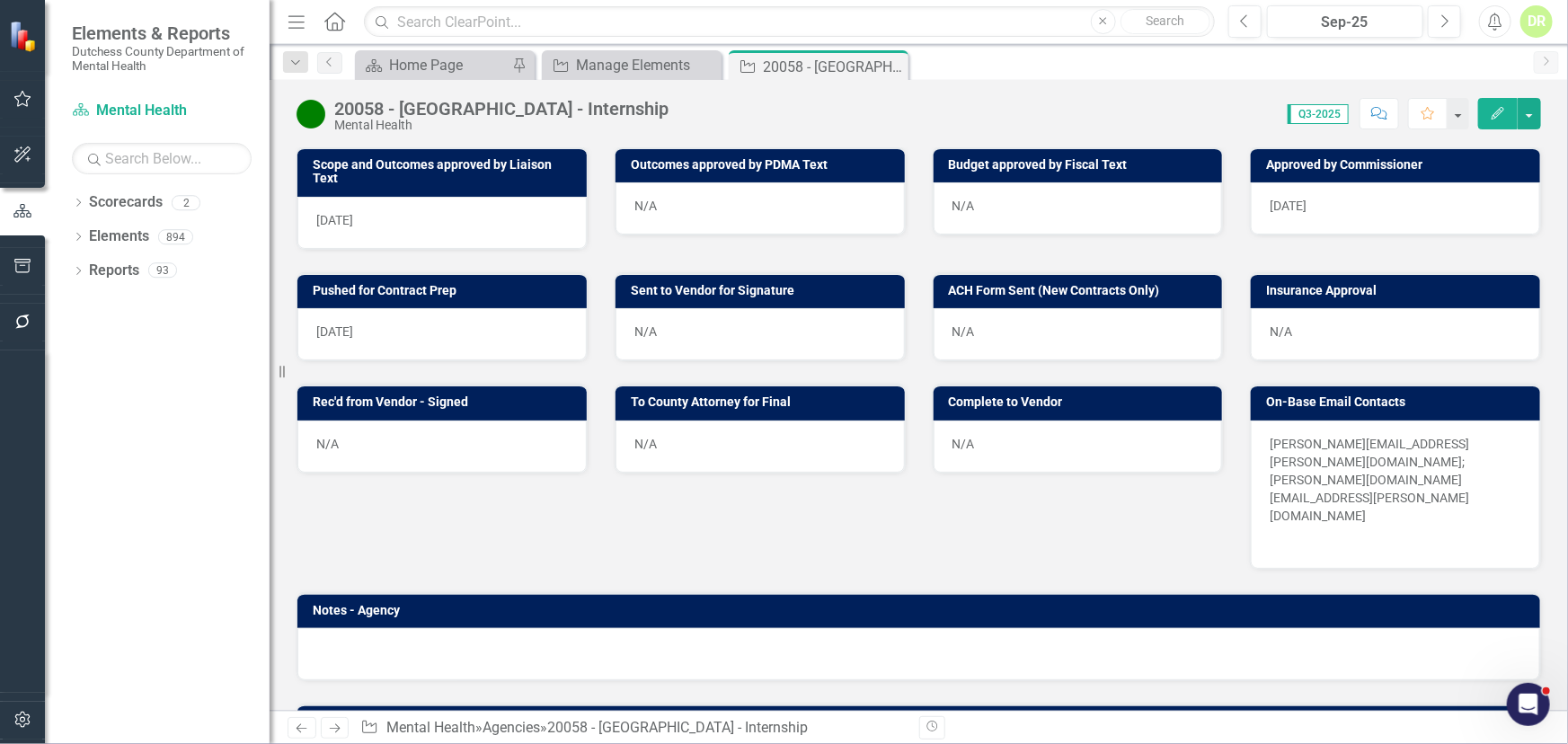
click at [646, 308] on div "N/A" at bounding box center [760, 334] width 289 height 52
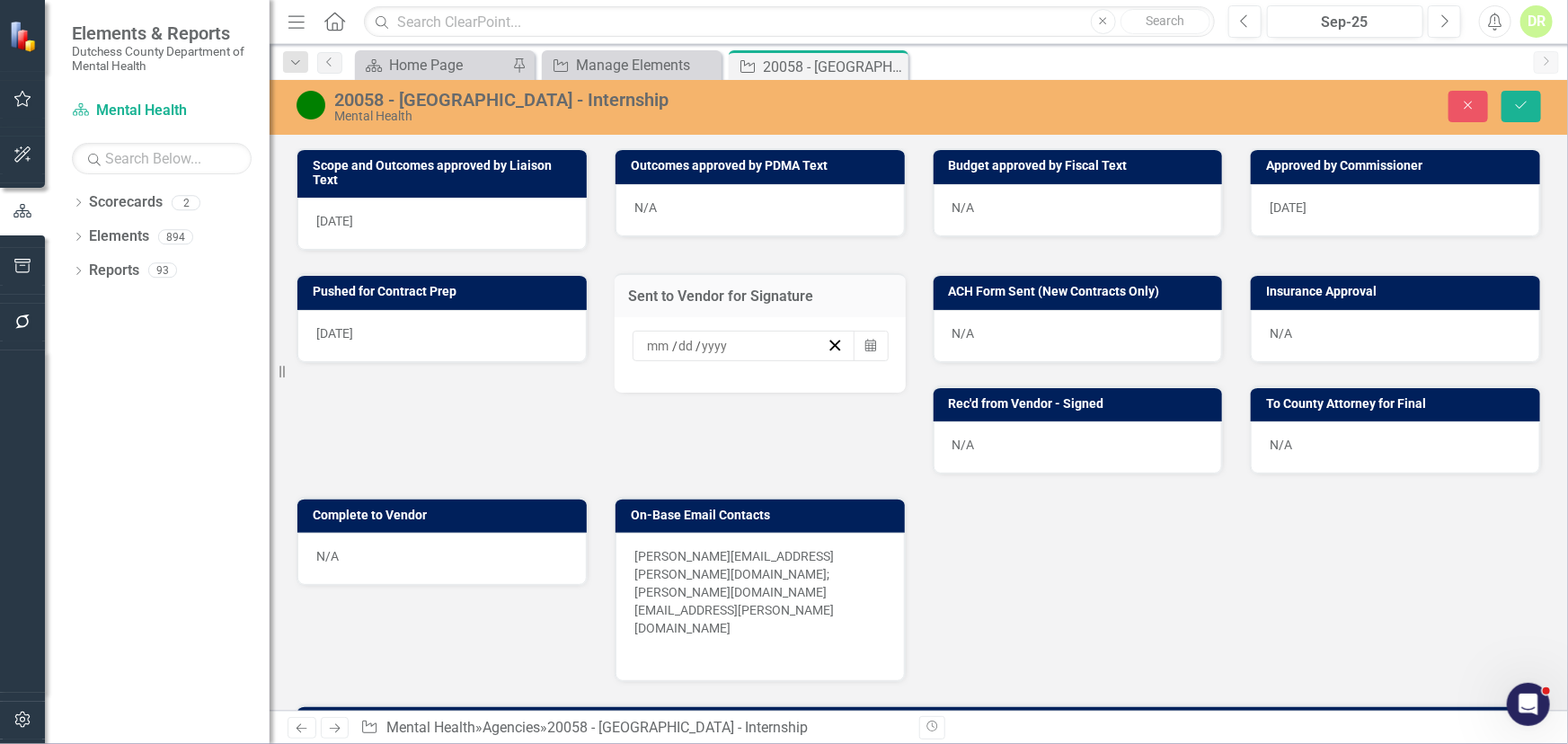
click at [646, 331] on div "/ /" at bounding box center [744, 346] width 223 height 30
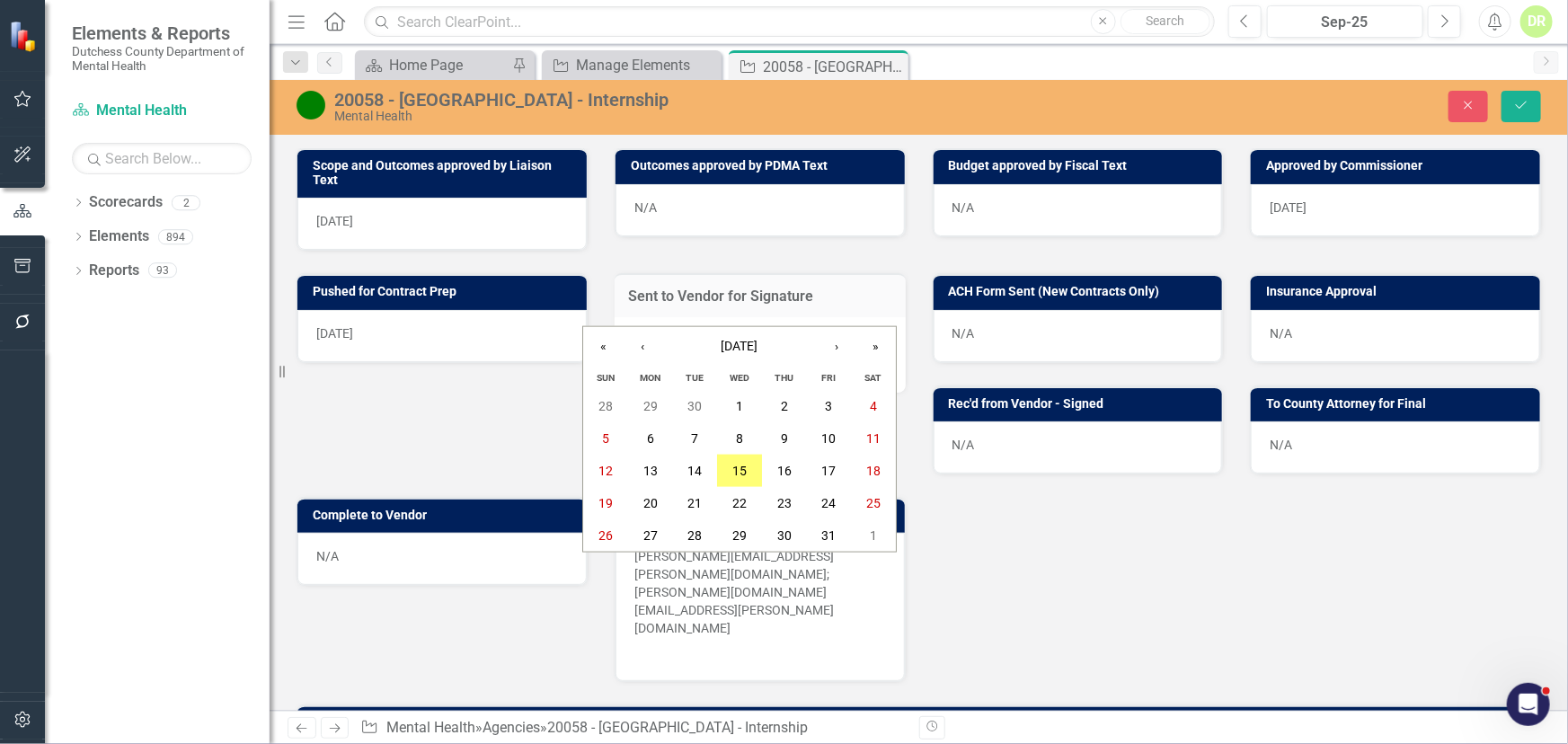
click at [646, 331] on div "/ / « ‹ [DATE] › » Sun Mon Tue Wed Thu Fri Sat 28 29 30 1 2 3 4 5 6 7 8 9 10 11…" at bounding box center [744, 346] width 223 height 30
drag, startPoint x: 737, startPoint y: 467, endPoint x: 761, endPoint y: 394, distance: 76.8
click at [737, 466] on abbr "15" at bounding box center [739, 471] width 14 height 14
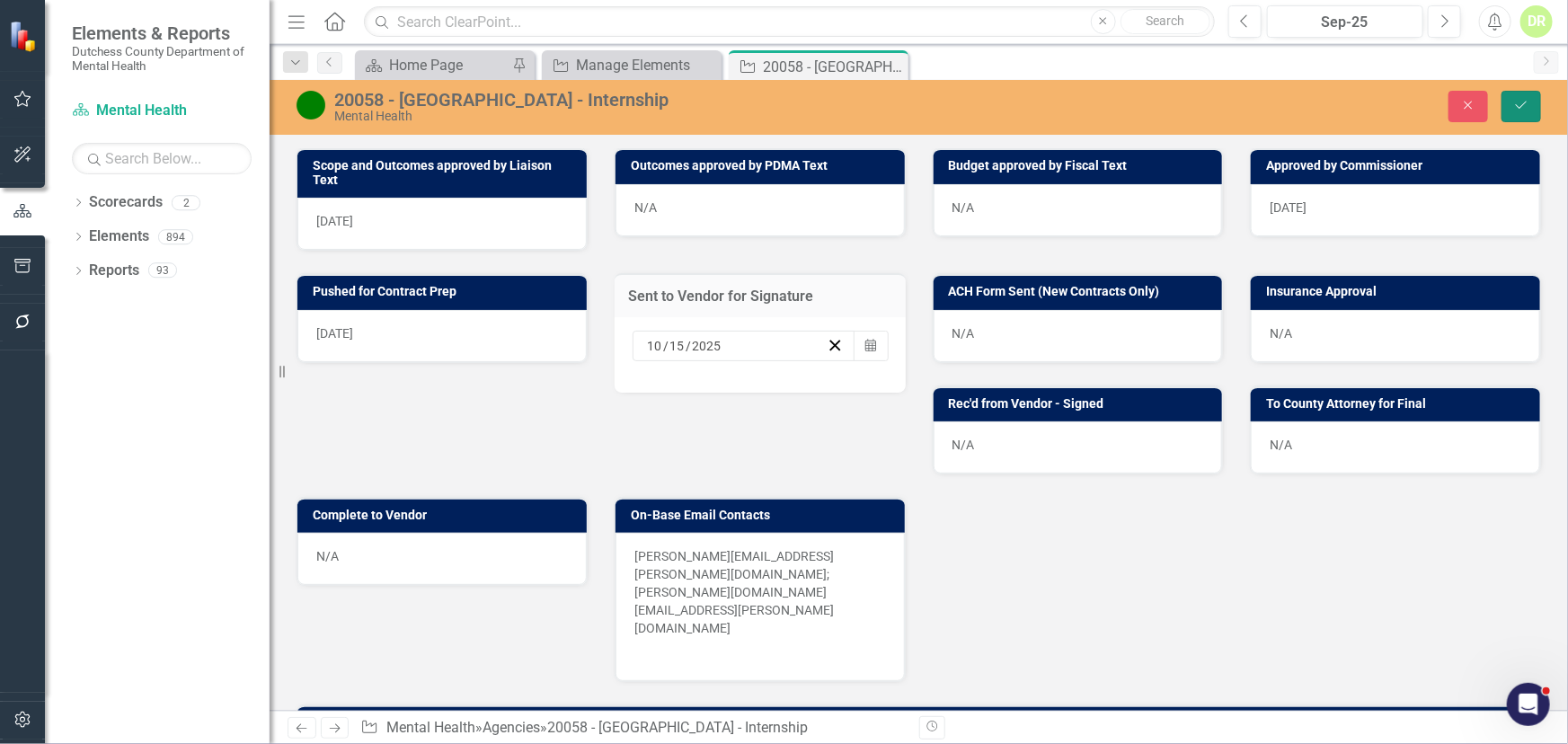
click at [1526, 100] on icon "Save" at bounding box center [1521, 105] width 16 height 12
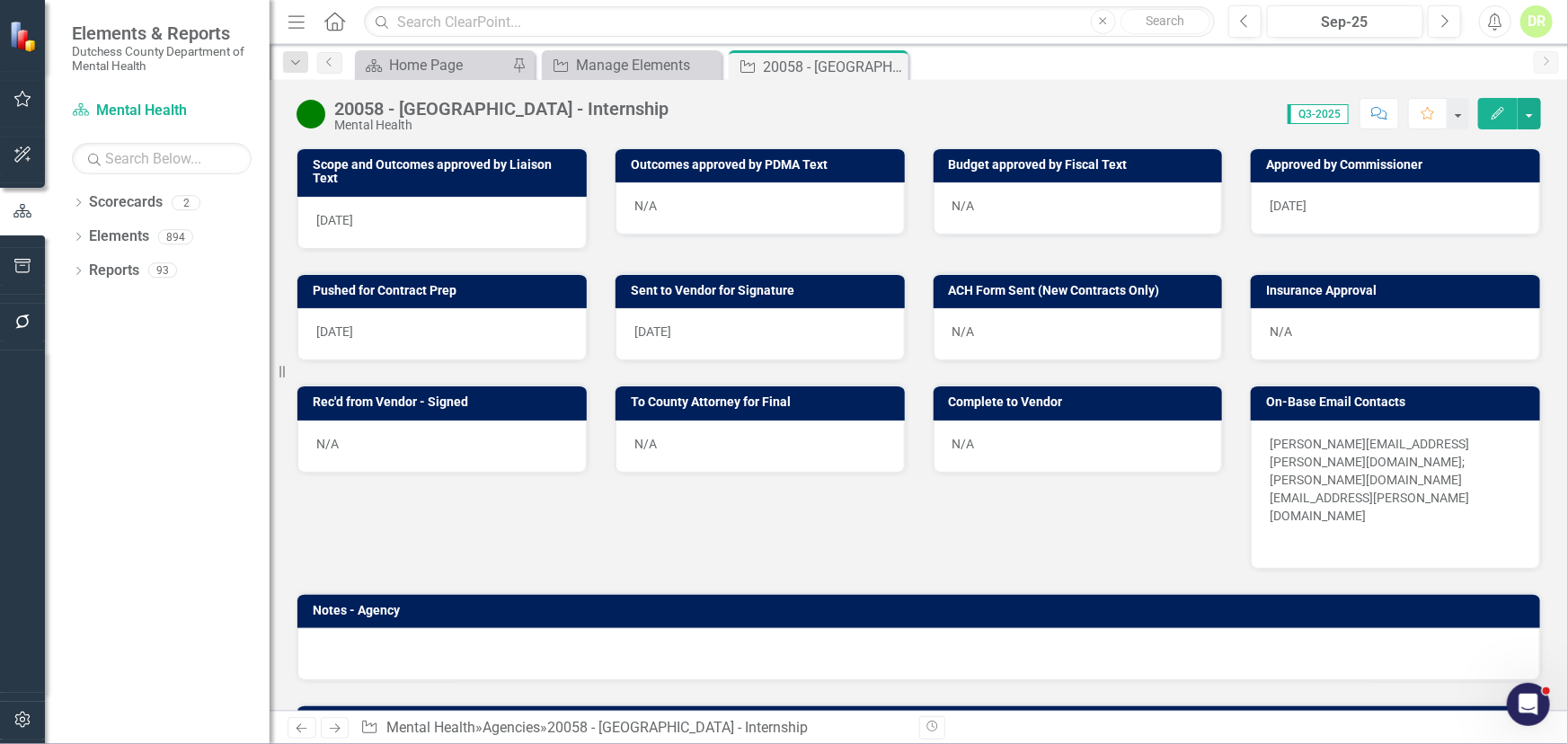
click at [1341, 528] on p at bounding box center [1395, 538] width 252 height 22
click at [1340, 528] on p at bounding box center [1395, 538] width 252 height 22
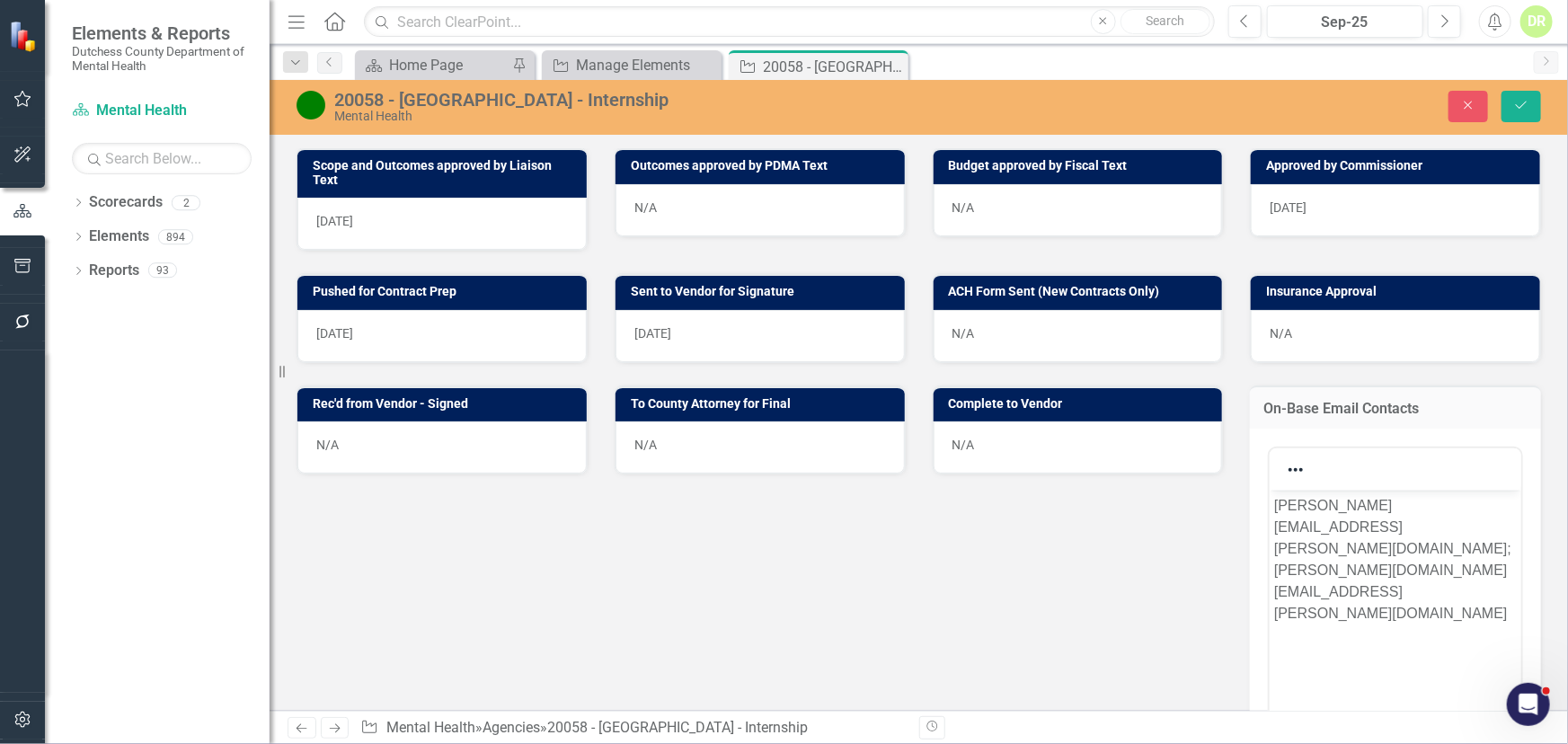
scroll to position [0, 0]
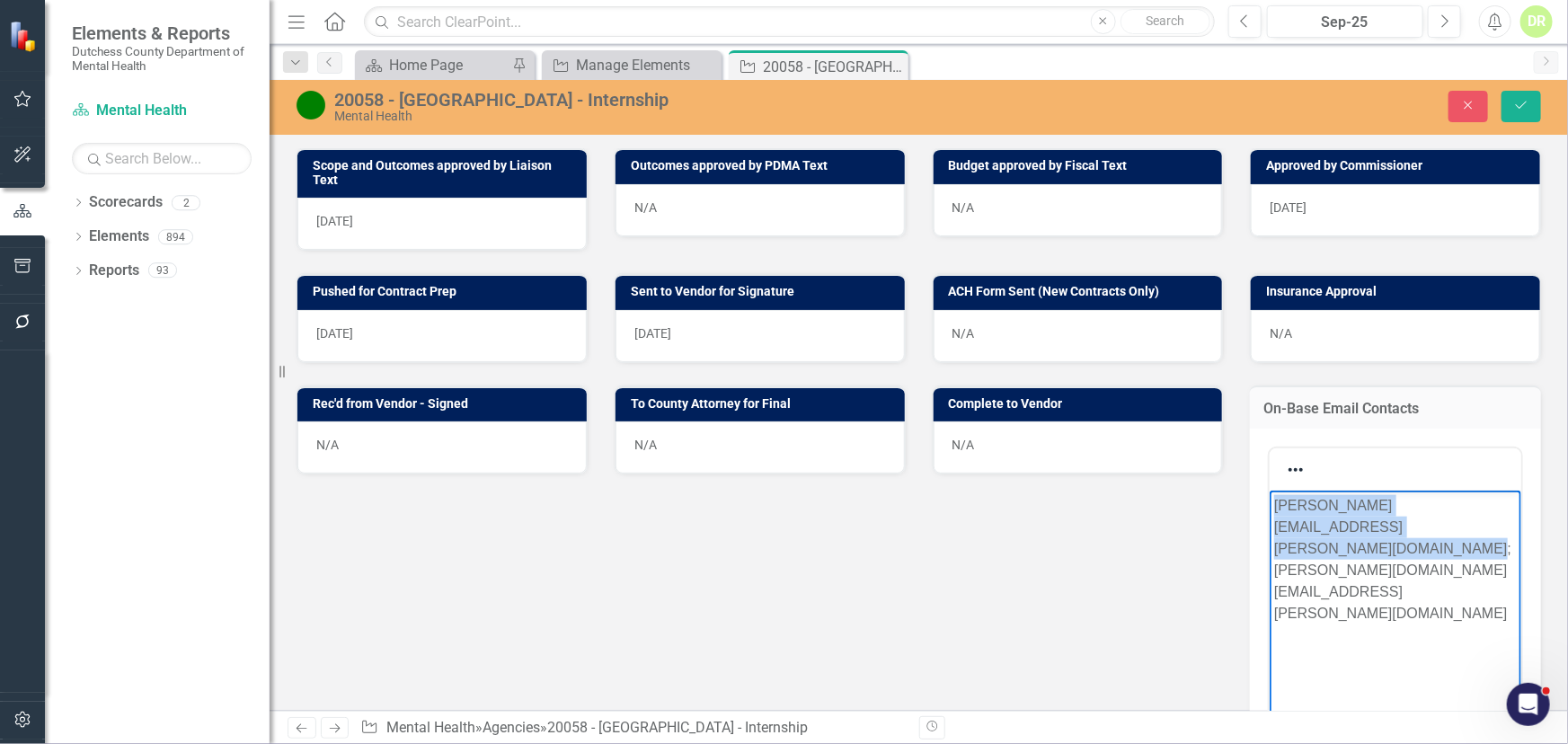
drag, startPoint x: 1330, startPoint y: 551, endPoint x: 1164, endPoint y: 422, distance: 210.2
click at [1268, 489] on html "[PERSON_NAME][EMAIL_ADDRESS][PERSON_NAME][DOMAIN_NAME]; [PERSON_NAME][DOMAIN_NA…" at bounding box center [1394, 624] width 252 height 270
copy p "[PERSON_NAME][EMAIL_ADDRESS][PERSON_NAME][DOMAIN_NAME]; [PERSON_NAME][DOMAIN_NA…"
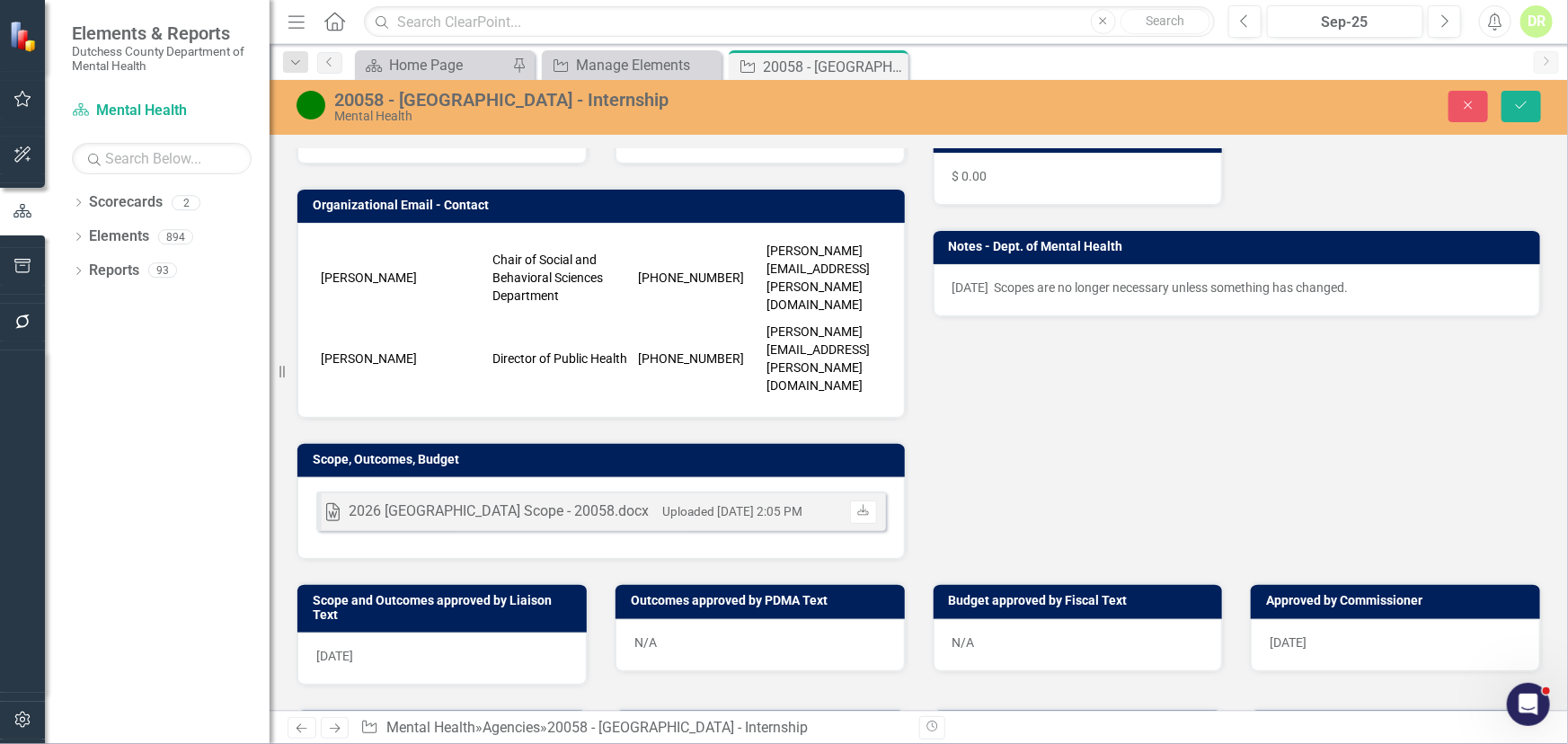
scroll to position [571, 0]
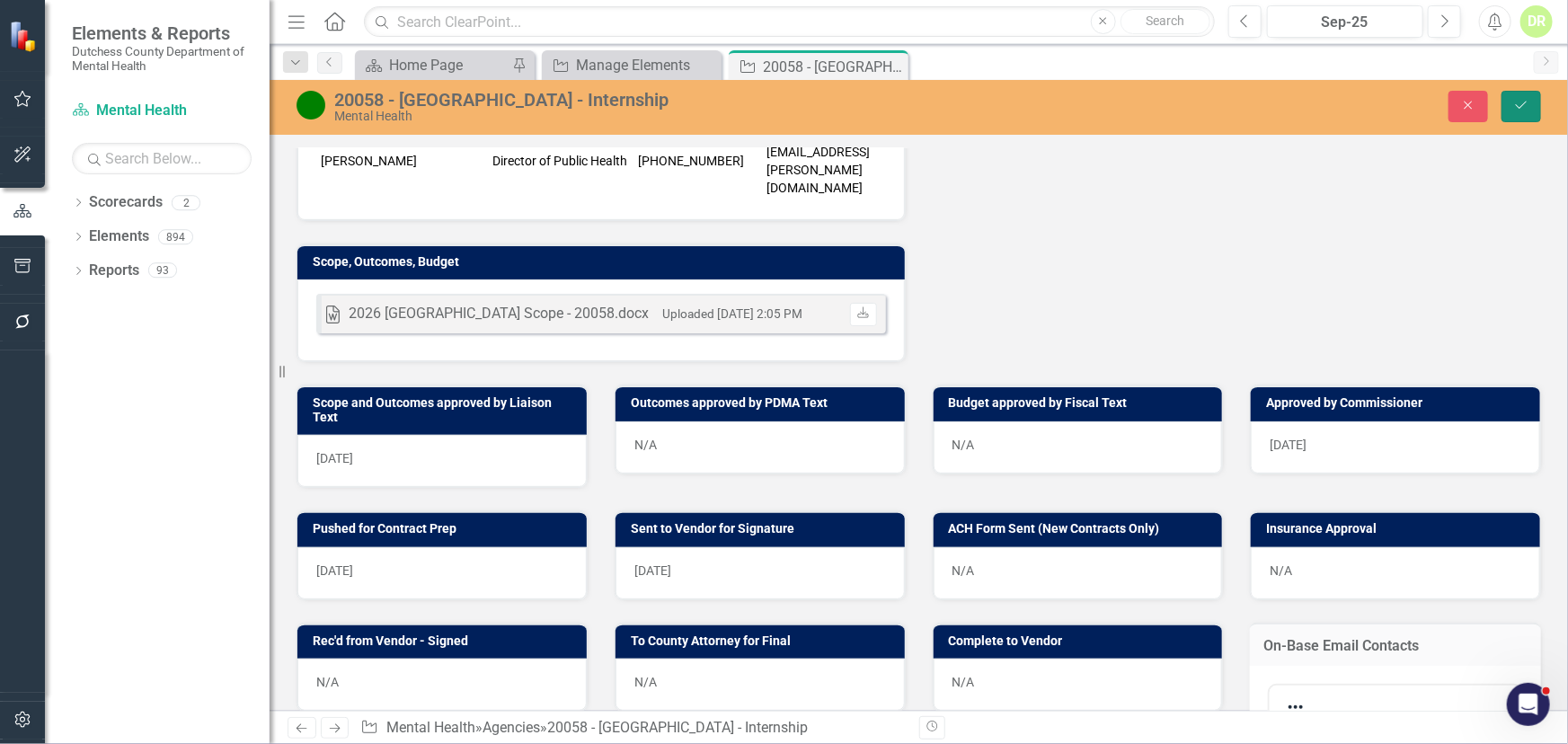
click at [1527, 104] on icon "Save" at bounding box center [1521, 105] width 16 height 12
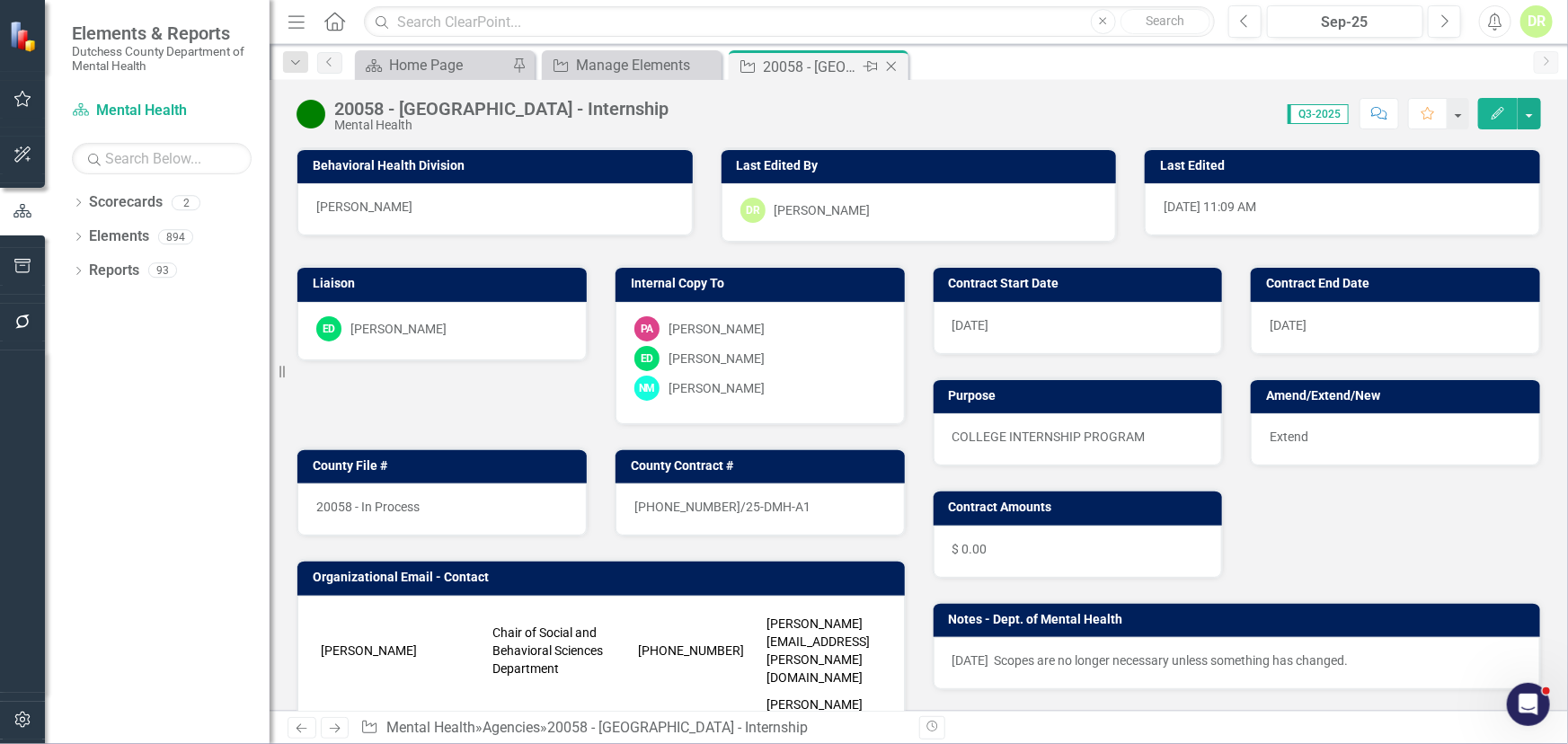
click at [892, 66] on icon "Close" at bounding box center [891, 66] width 18 height 14
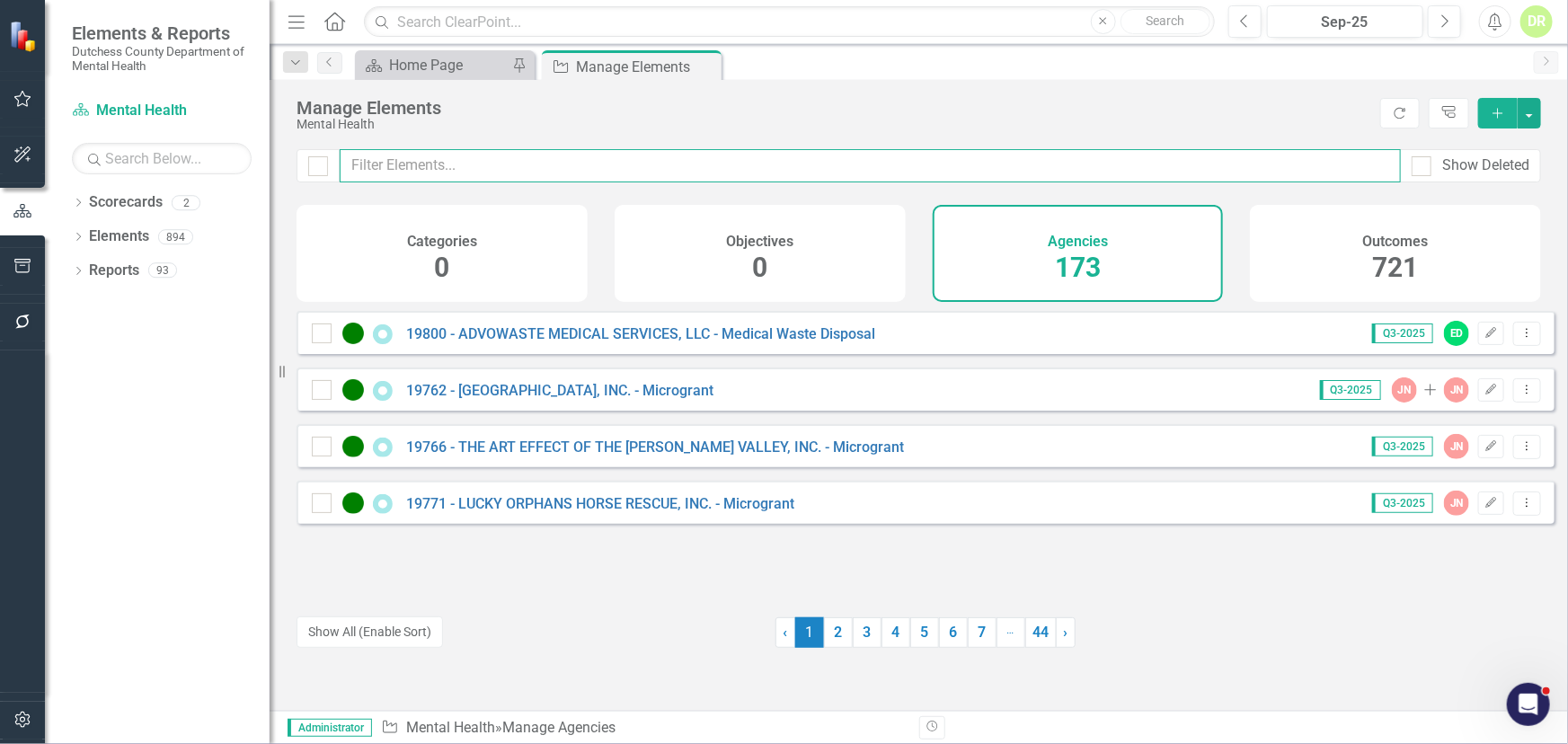
click at [415, 162] on input "text" at bounding box center [869, 165] width 1061 height 33
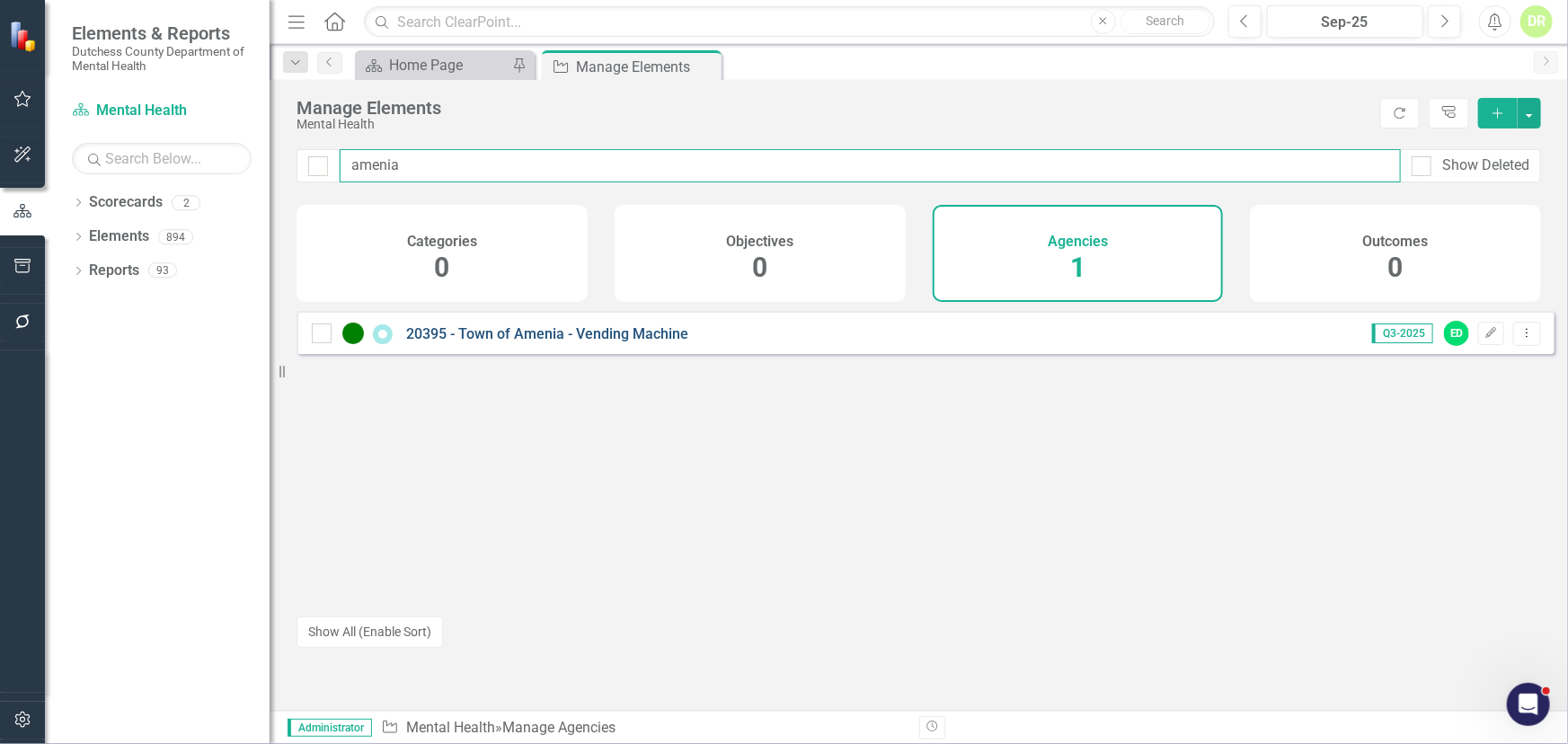
type input "amenia"
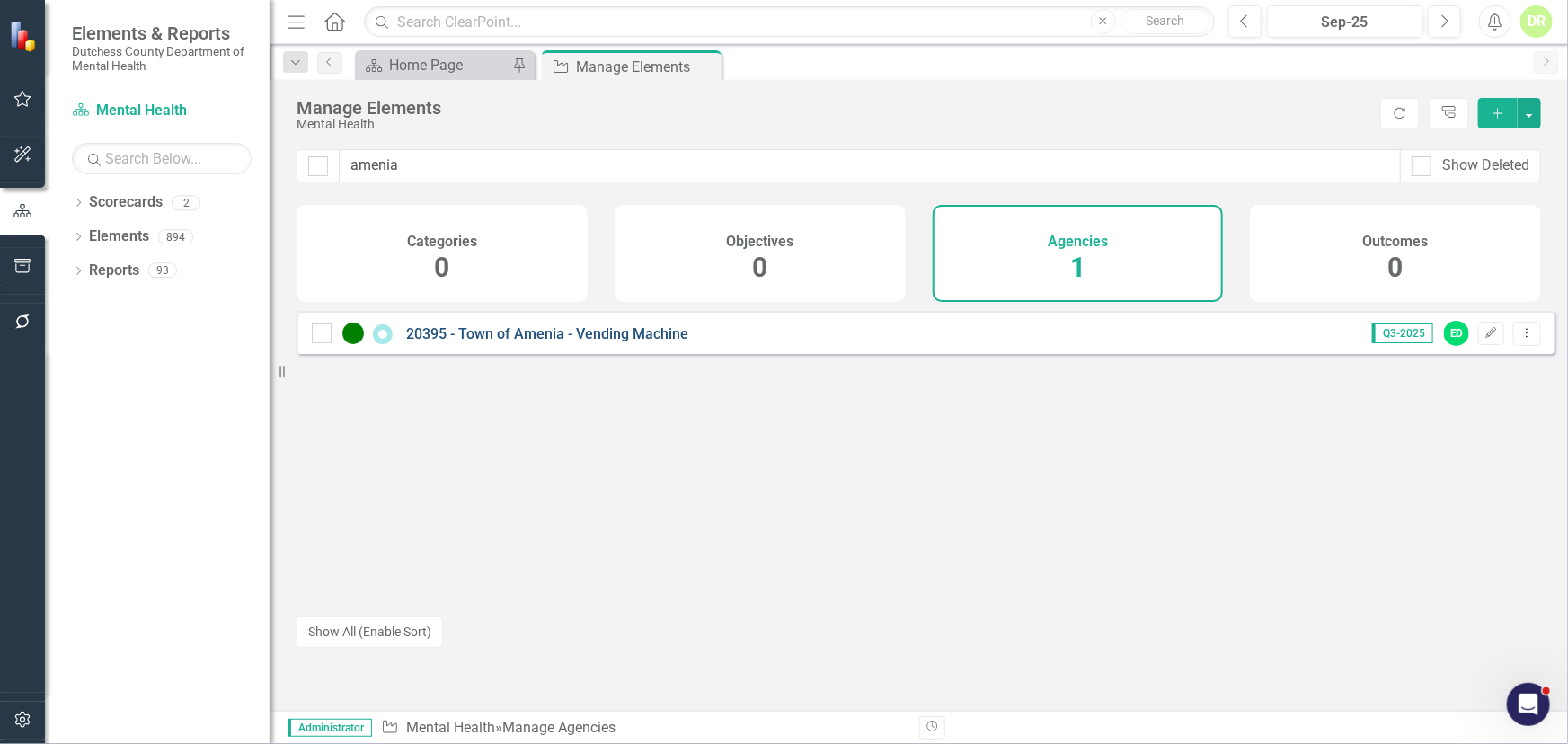
click at [489, 342] on link "20395 - Town of Amenia - Vending Machine" at bounding box center [547, 334] width 282 height 17
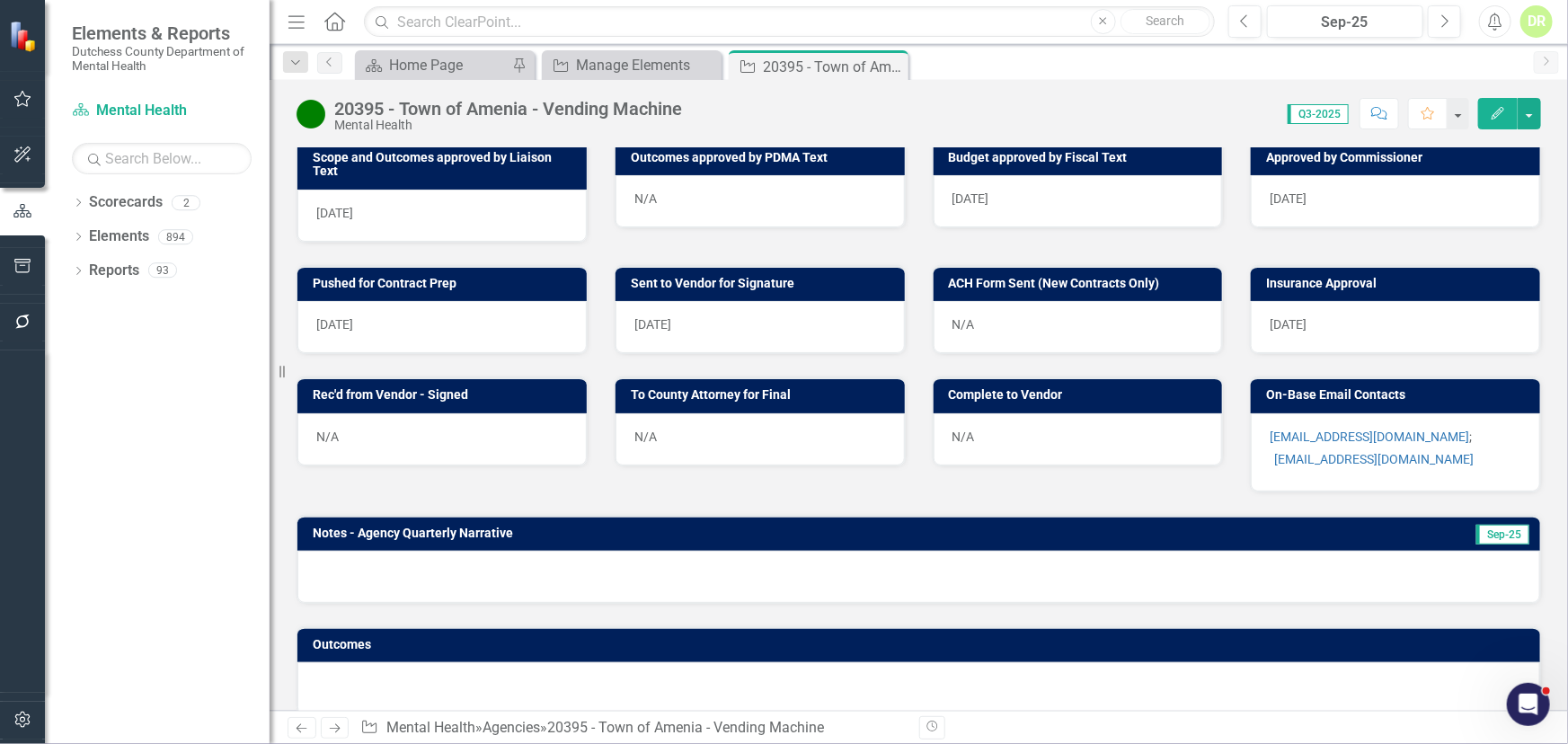
scroll to position [830, 0]
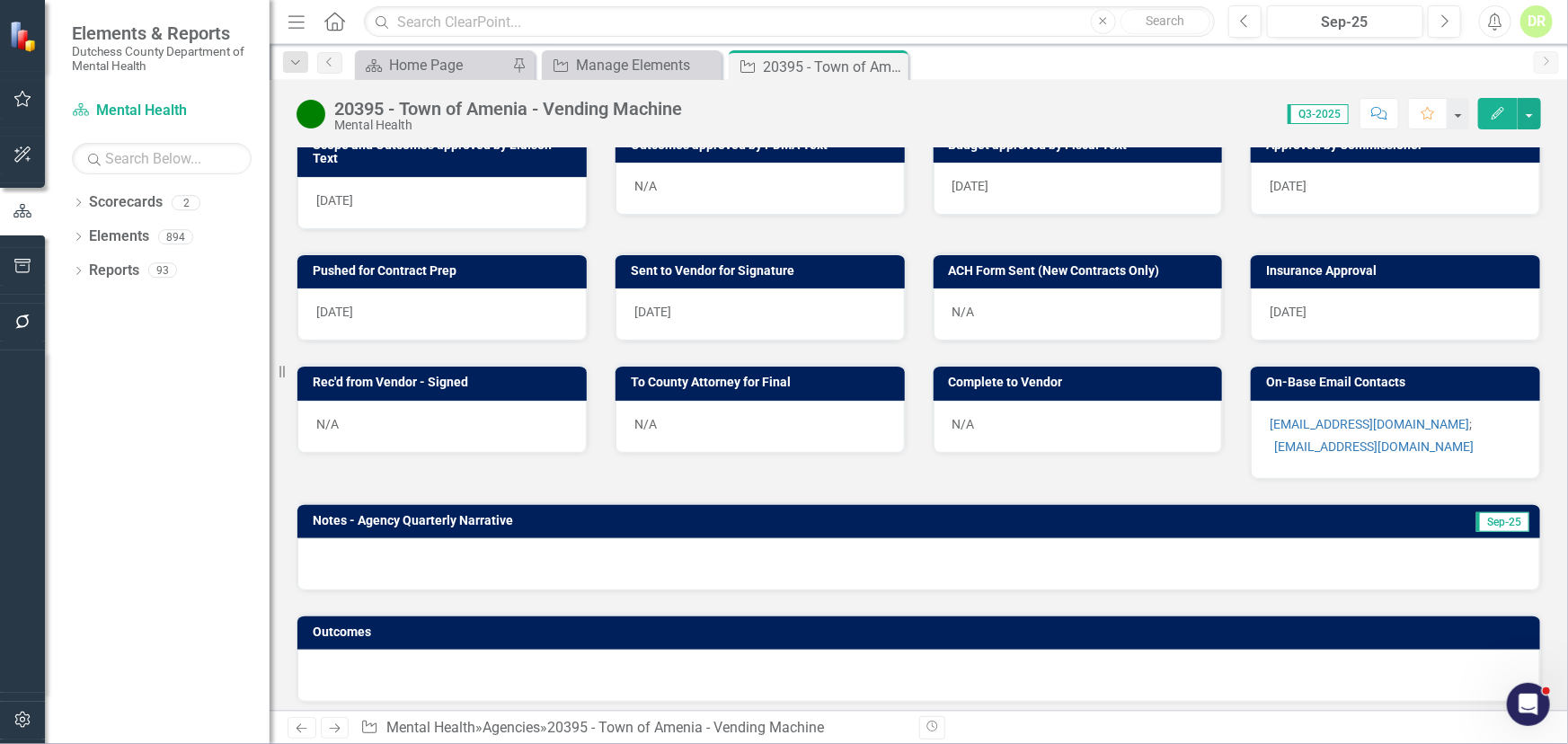
click at [1468, 415] on p "[EMAIL_ADDRESS][DOMAIN_NAME] ;" at bounding box center [1395, 423] width 252 height 18
click at [1467, 415] on p "[EMAIL_ADDRESS][DOMAIN_NAME] ;" at bounding box center [1395, 423] width 252 height 18
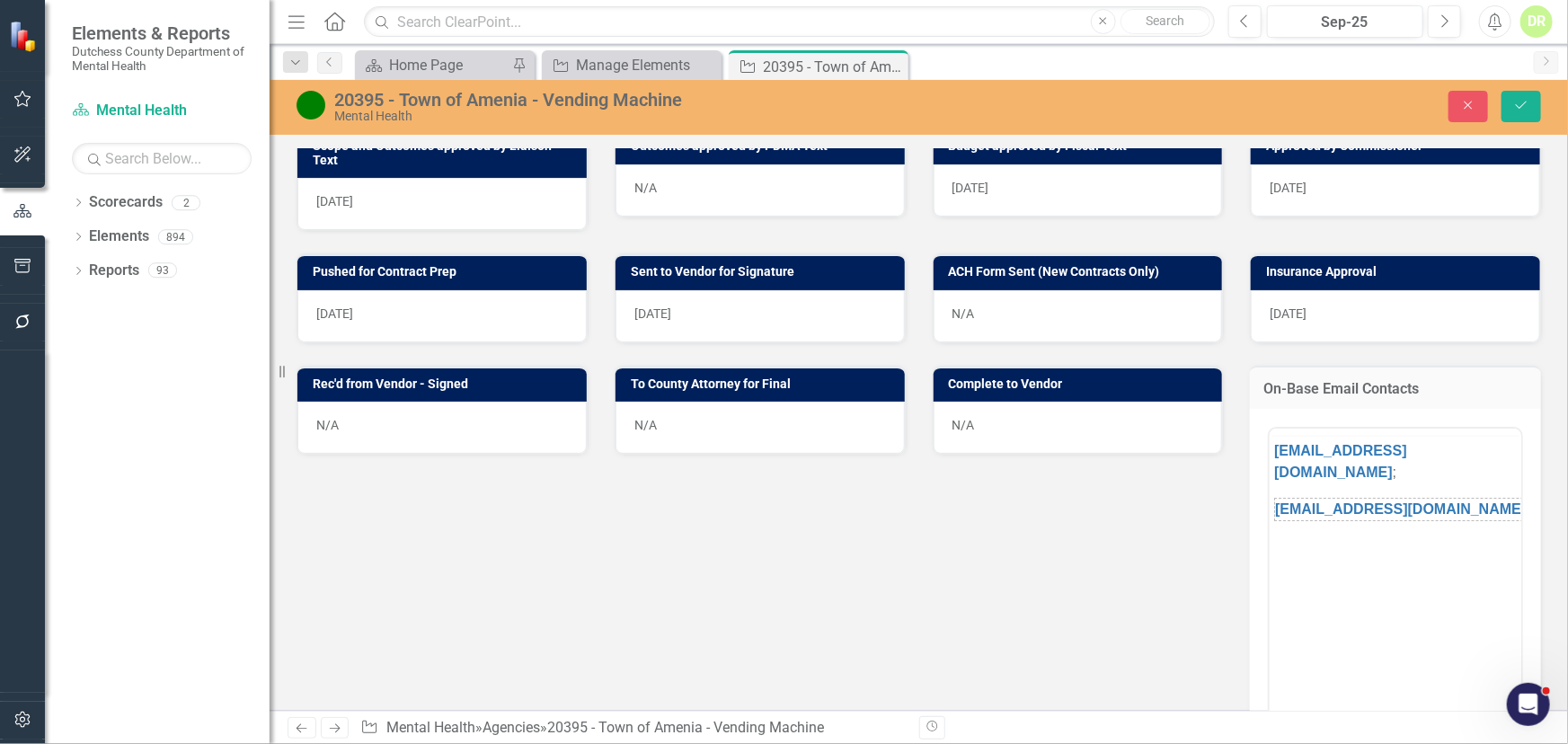
scroll to position [0, 0]
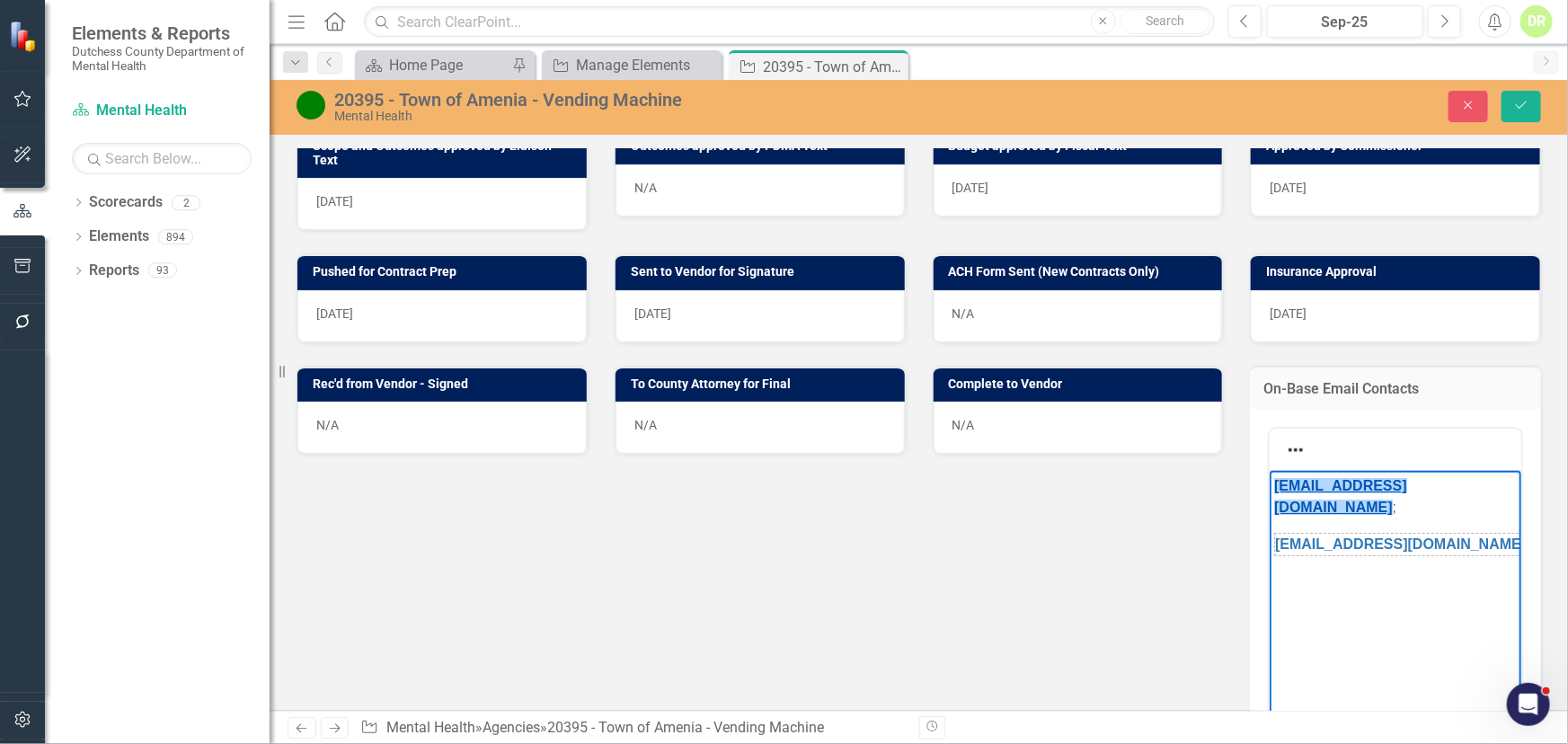
click at [1406, 484] on link "[EMAIL_ADDRESS][DOMAIN_NAME]" at bounding box center [1339, 495] width 133 height 37
drag, startPoint x: 1448, startPoint y: 491, endPoint x: 1251, endPoint y: 489, distance: 197.0
click at [1268, 489] on html "[EMAIL_ADDRESS][DOMAIN_NAME] ; [EMAIL_ADDRESS][DOMAIN_NAME]" at bounding box center [1394, 604] width 252 height 270
copy link "[EMAIL_ADDRESS][DOMAIN_NAME]"
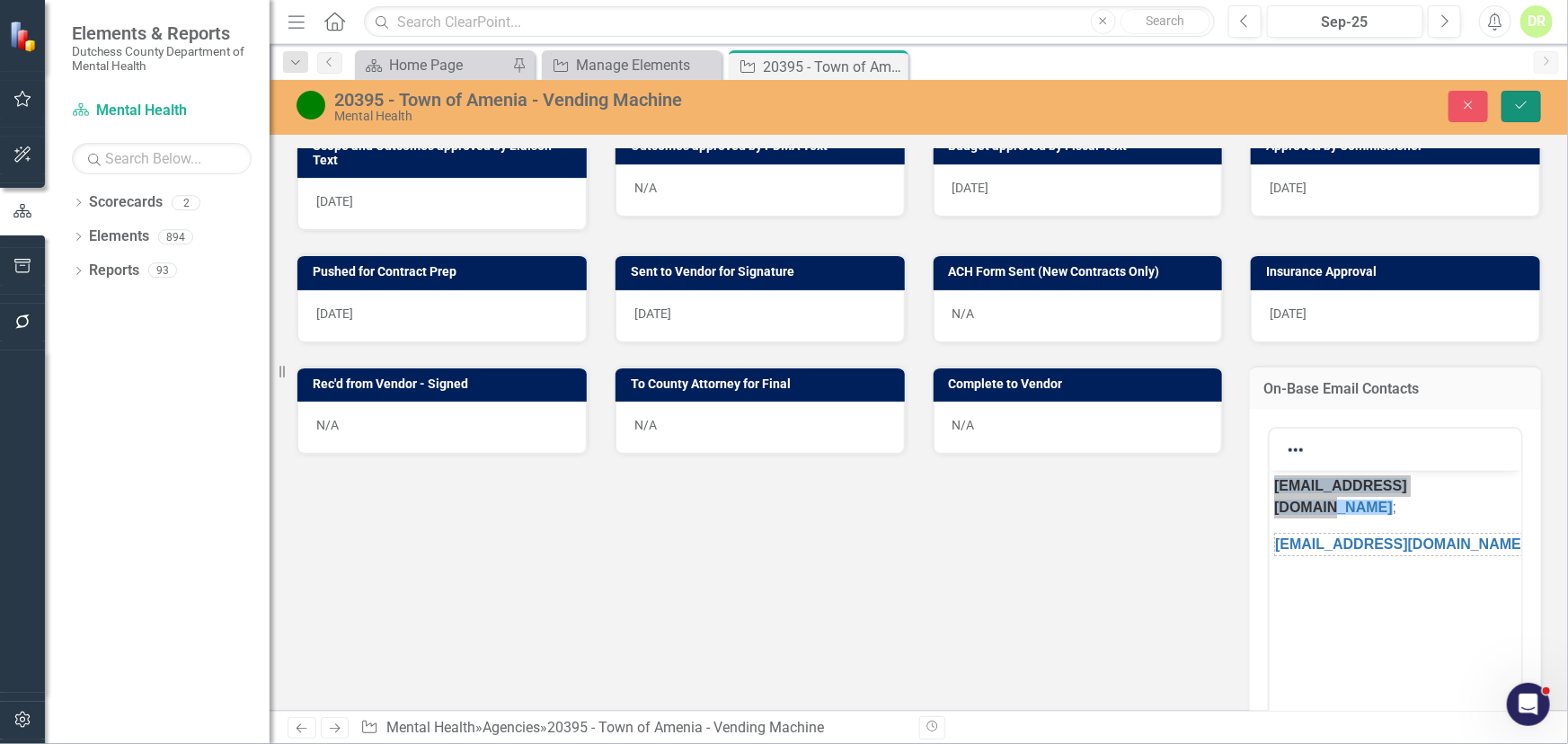
click at [1526, 107] on icon "Save" at bounding box center [1521, 105] width 16 height 12
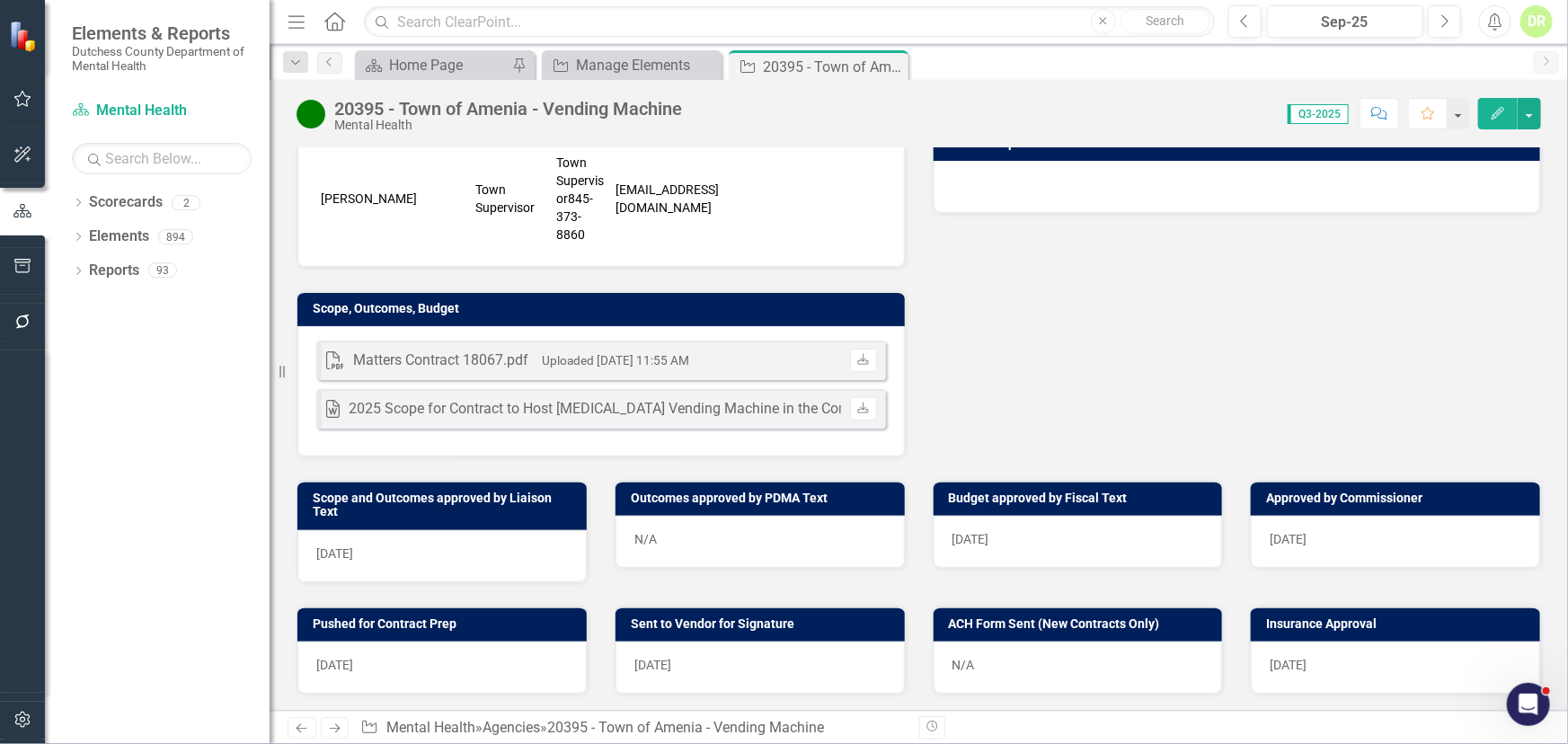
scroll to position [571, 0]
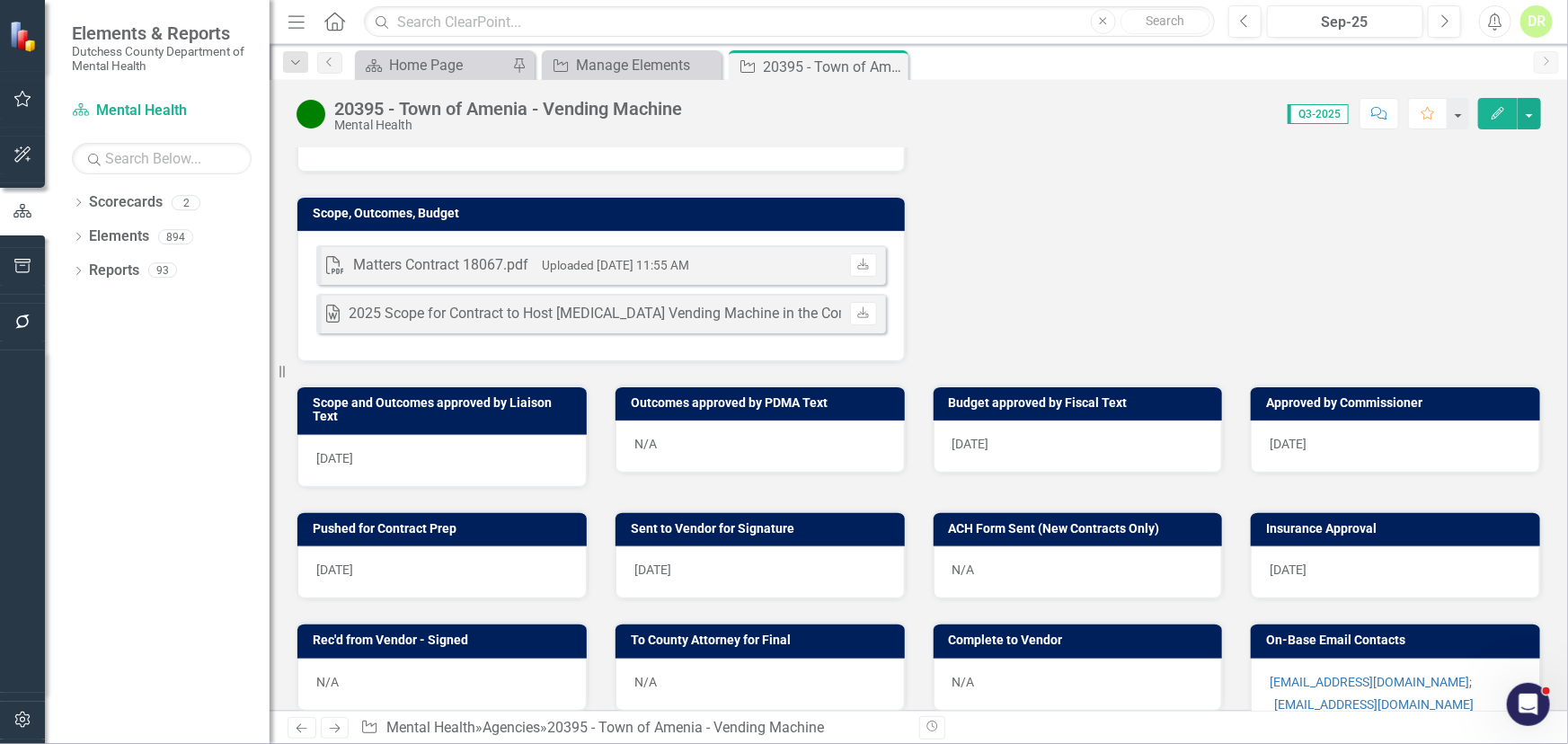
click at [1446, 697] on div "[EMAIL_ADDRESS][DOMAIN_NAME] ; [EMAIL_ADDRESS][DOMAIN_NAME]" at bounding box center [1395, 697] width 289 height 78
click at [1446, 696] on div "[EMAIL_ADDRESS][DOMAIN_NAME] ; [EMAIL_ADDRESS][DOMAIN_NAME]" at bounding box center [1395, 697] width 289 height 78
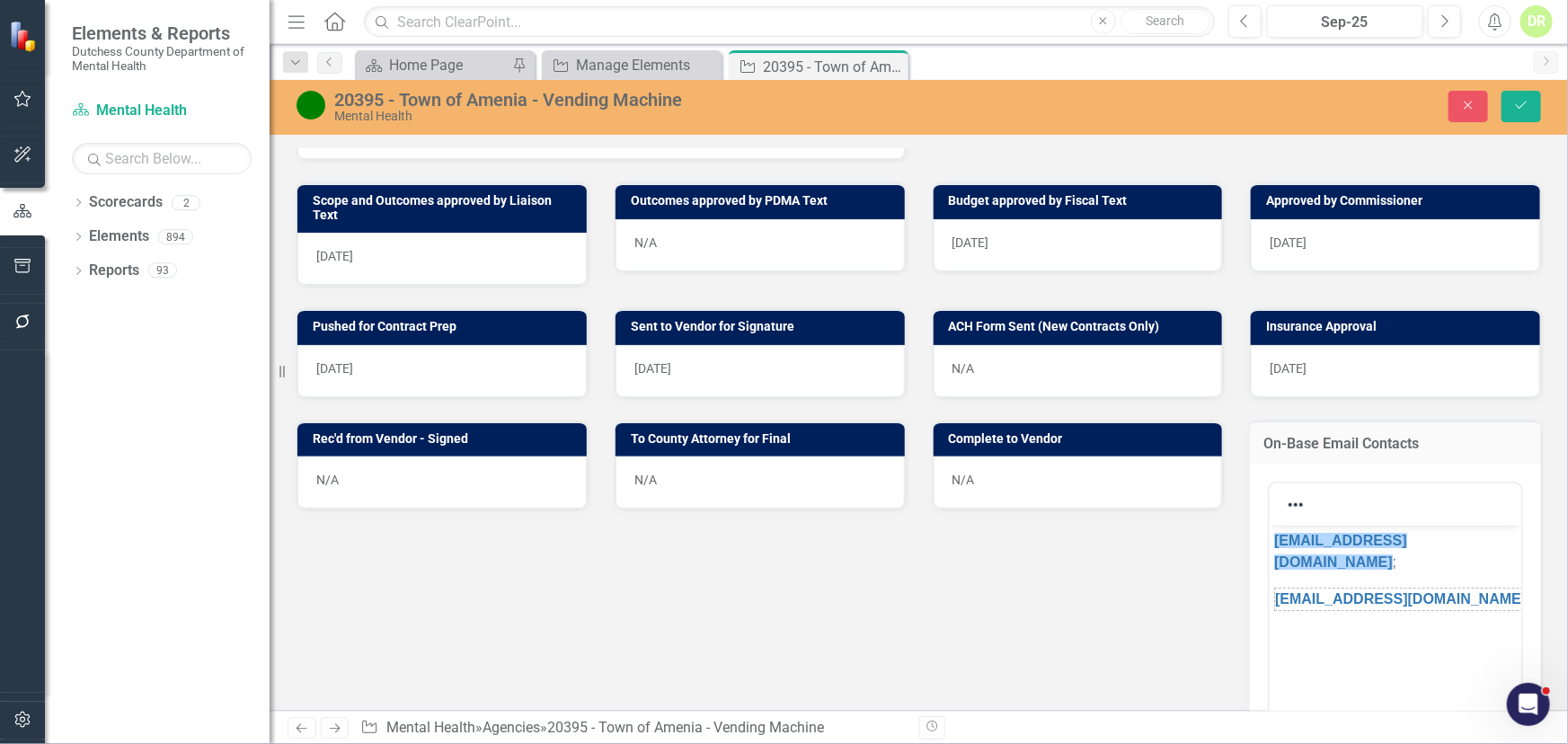
scroll to position [817, 0]
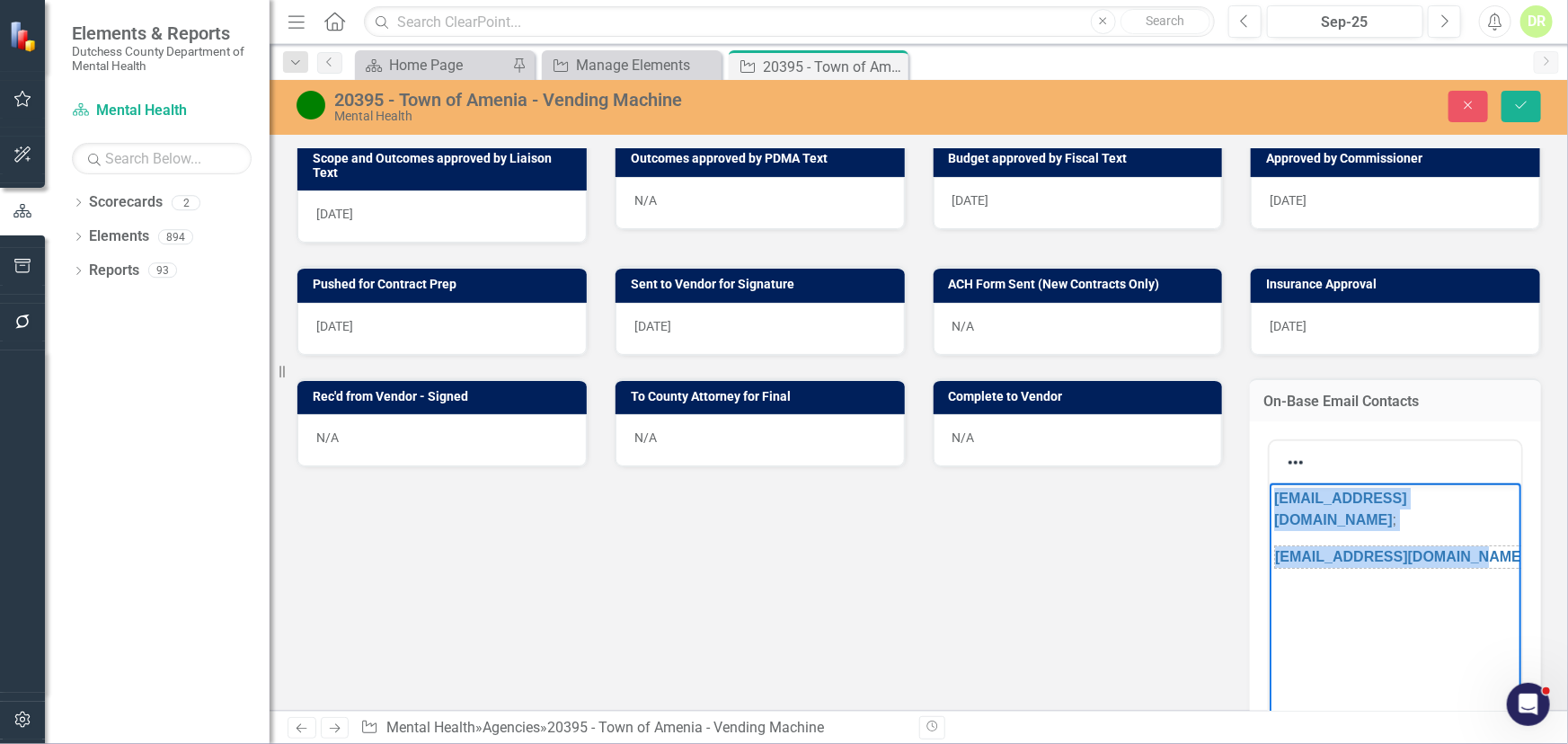
drag, startPoint x: 1414, startPoint y: 526, endPoint x: 1211, endPoint y: 522, distance: 203.0
click at [1268, 522] on html "[EMAIL_ADDRESS][DOMAIN_NAME] ; [EMAIL_ADDRESS][DOMAIN_NAME]﻿" at bounding box center [1394, 618] width 252 height 270
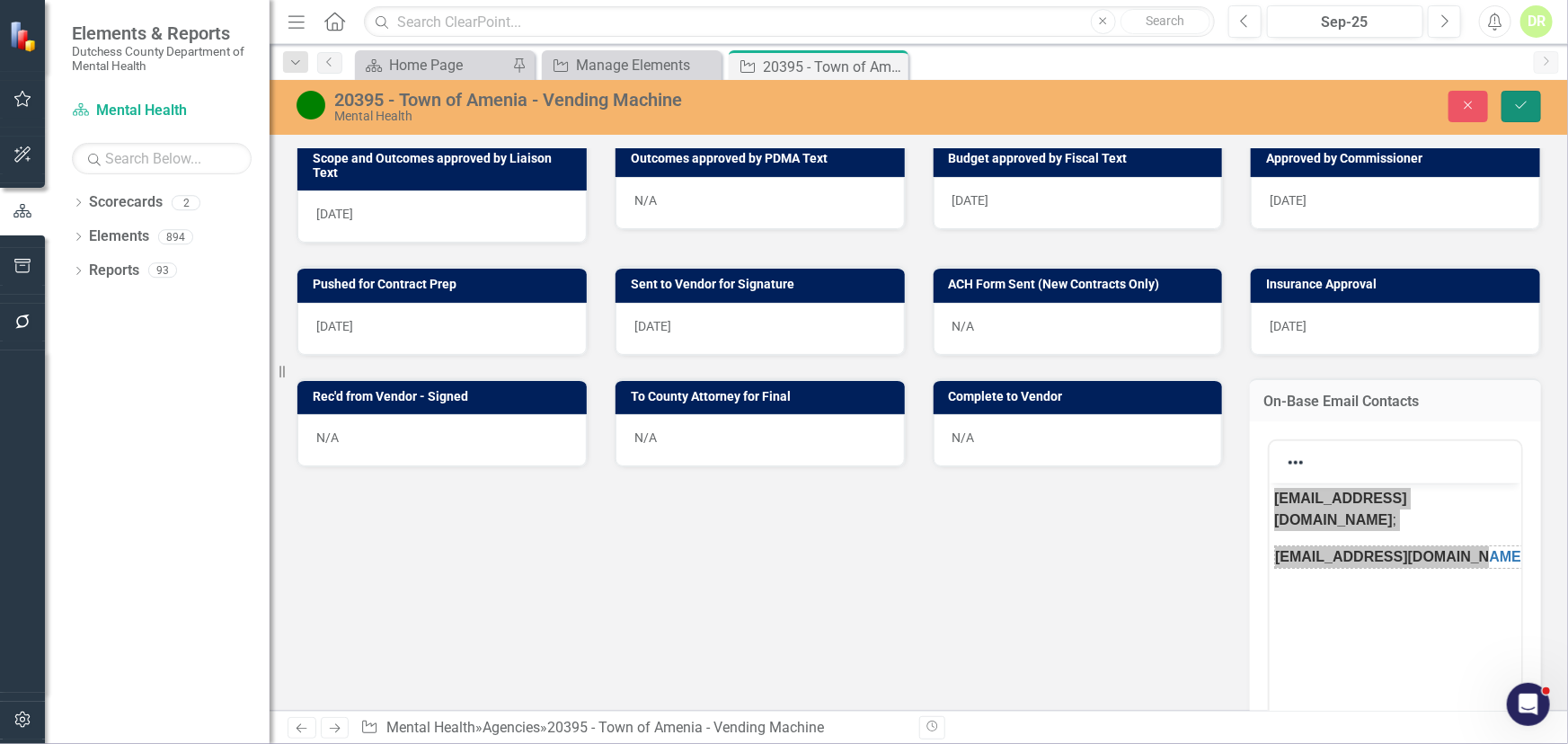
click at [1509, 96] on button "Save" at bounding box center [1521, 106] width 40 height 31
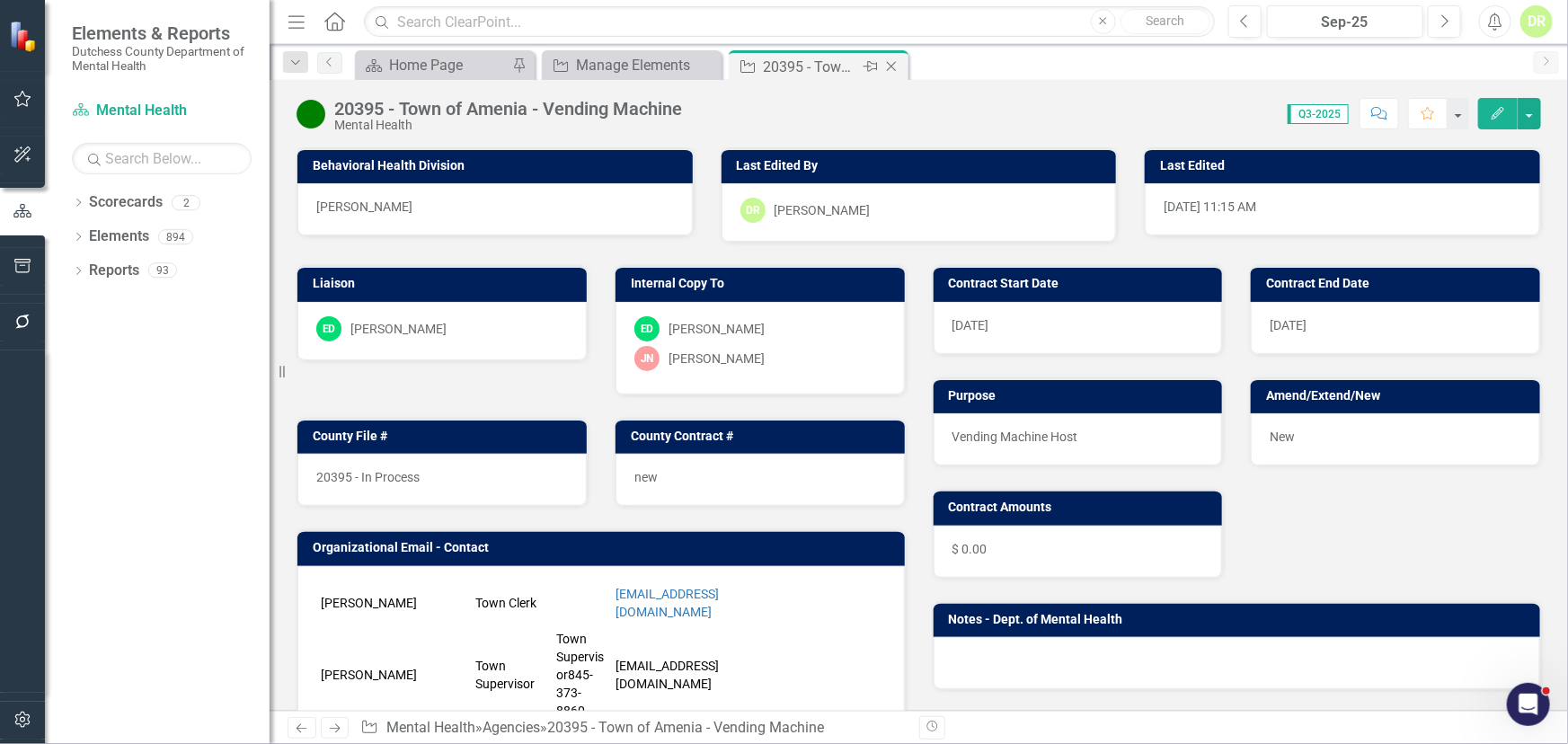
click at [889, 58] on div "Close" at bounding box center [893, 67] width 23 height 23
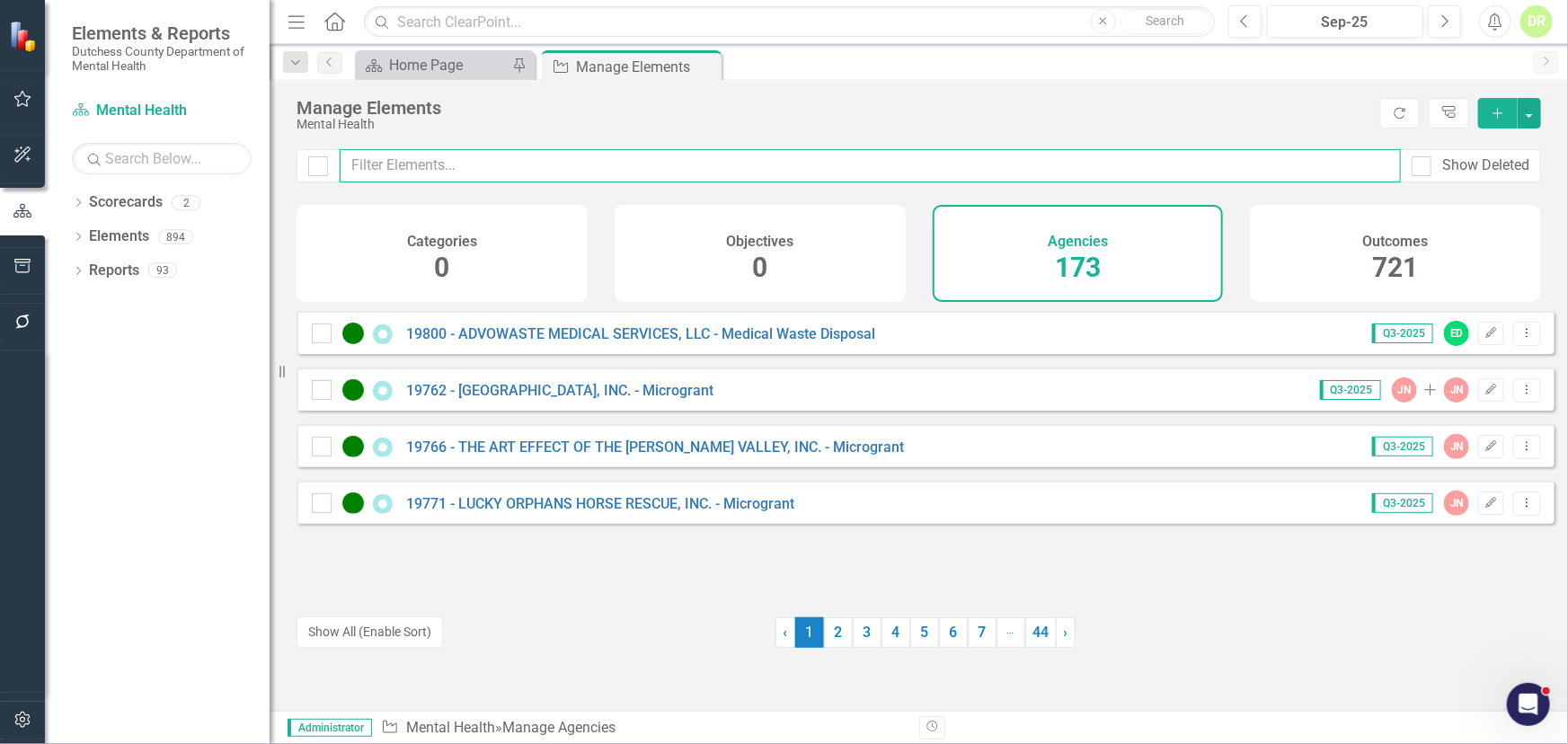
click at [387, 157] on input "text" at bounding box center [869, 165] width 1061 height 33
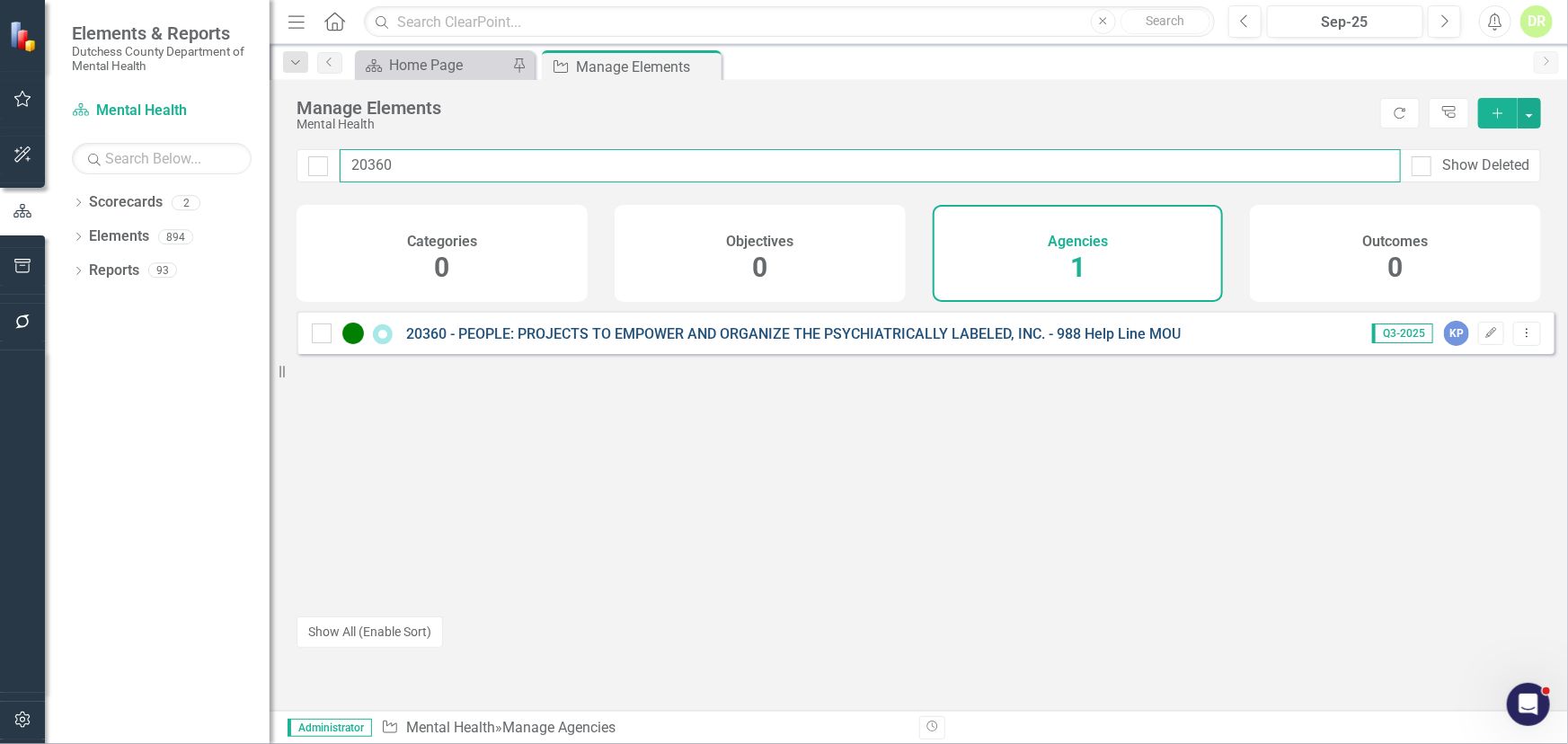
type input "20360"
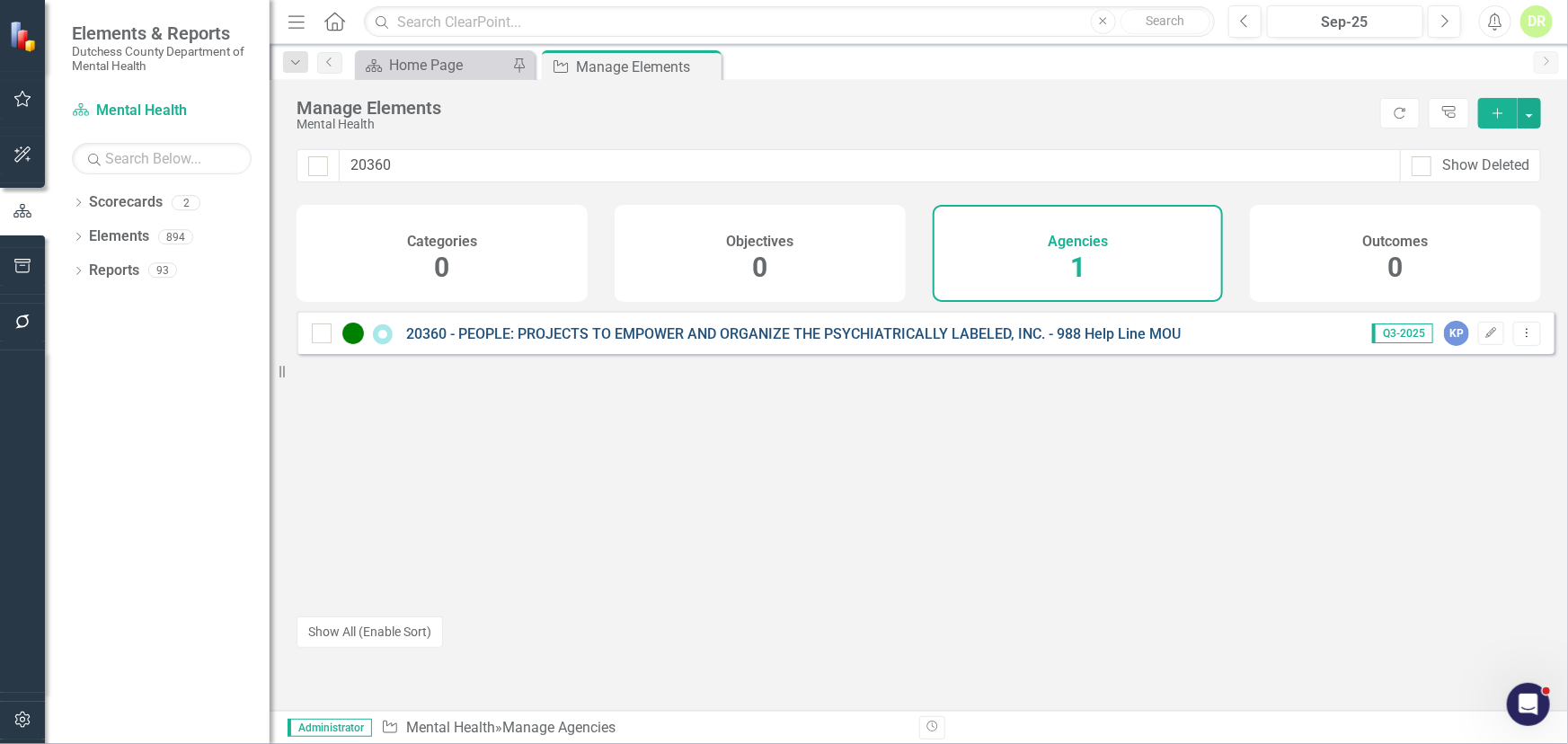
click at [582, 341] on link "20360 - PEOPLE: PROJECTS TO EMPOWER AND ORGANIZE THE PSYCHIATRICALLY LABELED, I…" at bounding box center [793, 334] width 774 height 17
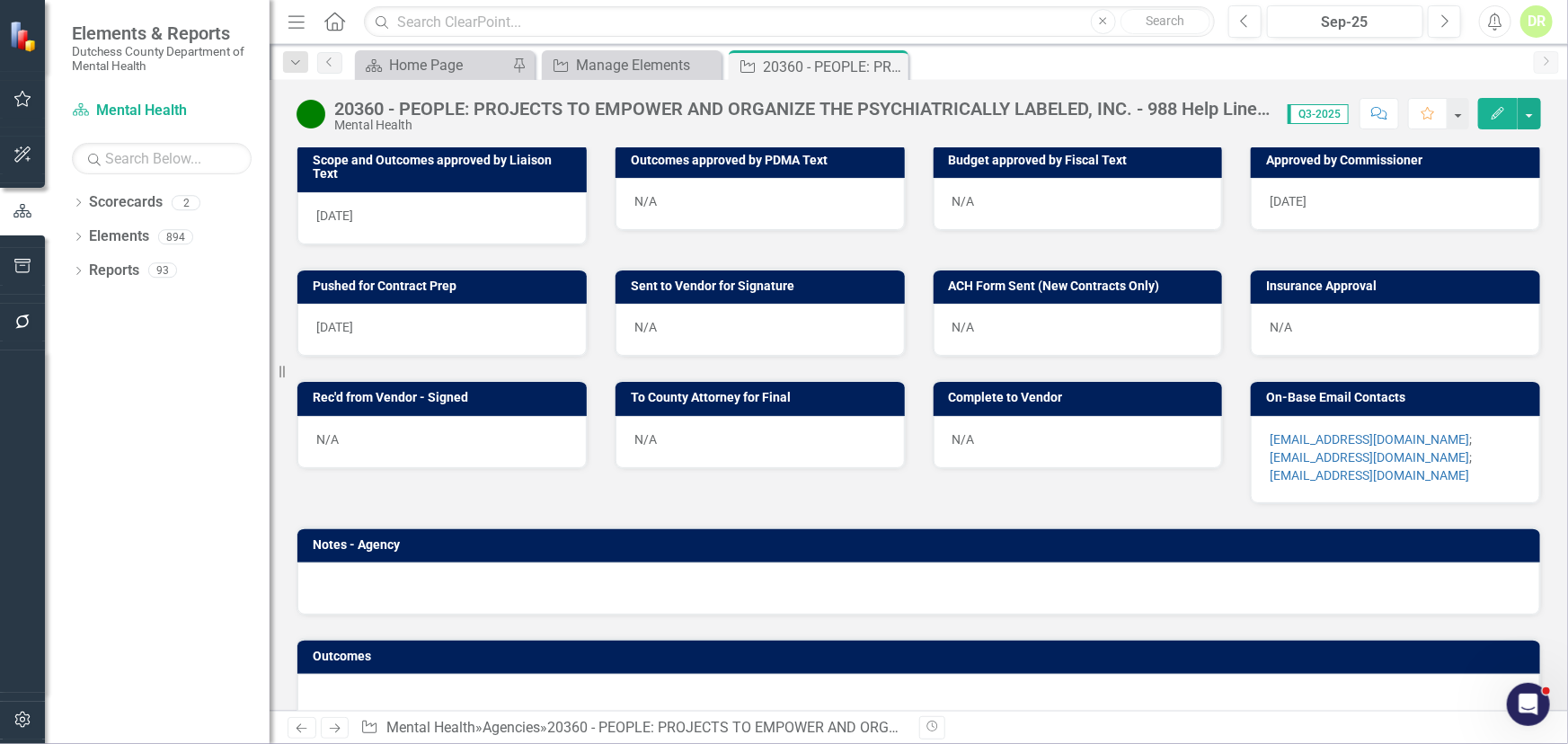
scroll to position [826, 0]
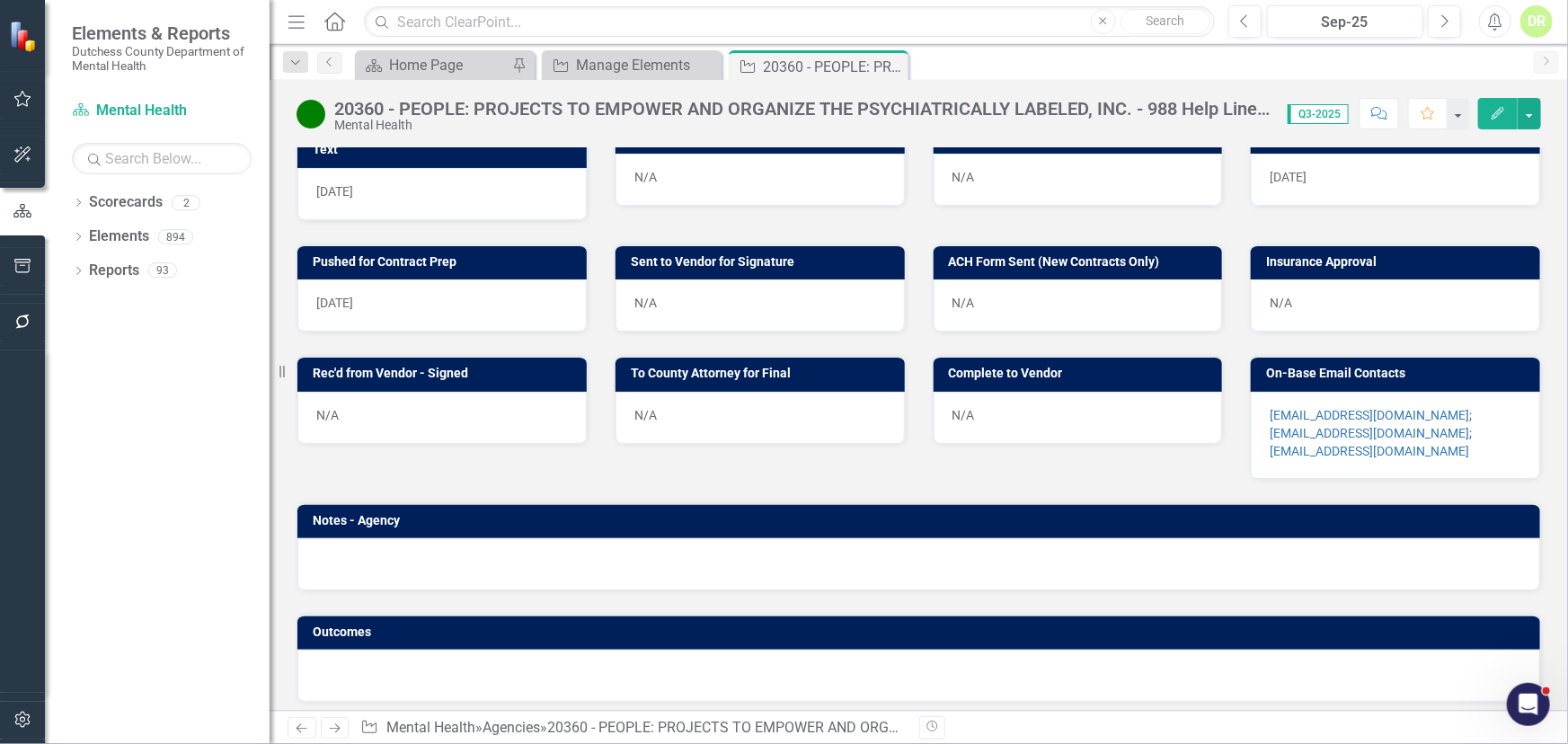
click at [1500, 434] on p "[EMAIL_ADDRESS][DOMAIN_NAME] ; [EMAIL_ADDRESS][DOMAIN_NAME] ; [EMAIL_ADDRESS][D…" at bounding box center [1395, 433] width 252 height 54
click at [1464, 442] on p "[EMAIL_ADDRESS][DOMAIN_NAME] ; [EMAIL_ADDRESS][DOMAIN_NAME] ; [EMAIL_ADDRESS][D…" at bounding box center [1395, 433] width 252 height 54
click at [1464, 441] on p "[EMAIL_ADDRESS][DOMAIN_NAME] ; [EMAIL_ADDRESS][DOMAIN_NAME] ; [EMAIL_ADDRESS][D…" at bounding box center [1395, 433] width 252 height 54
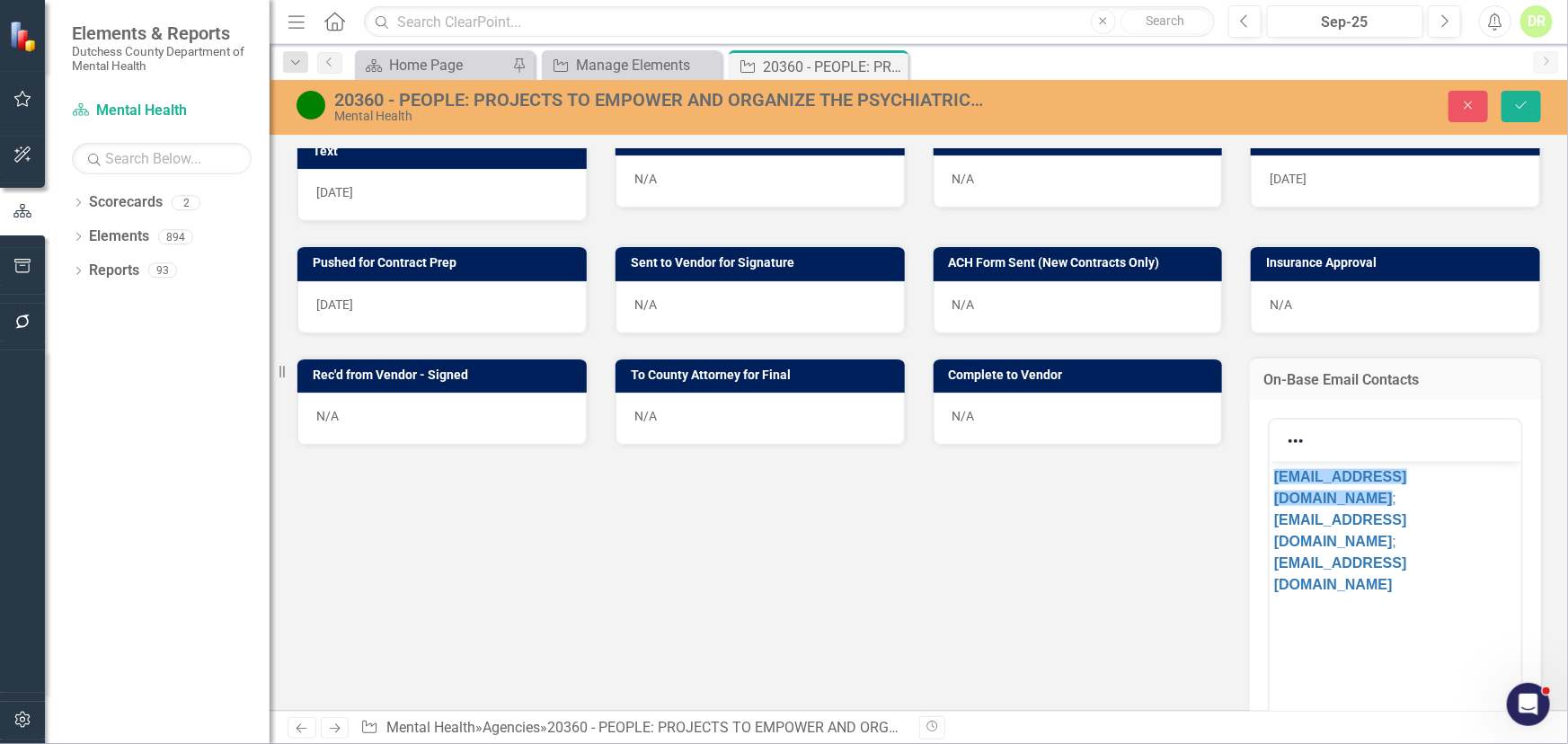
scroll to position [0, 0]
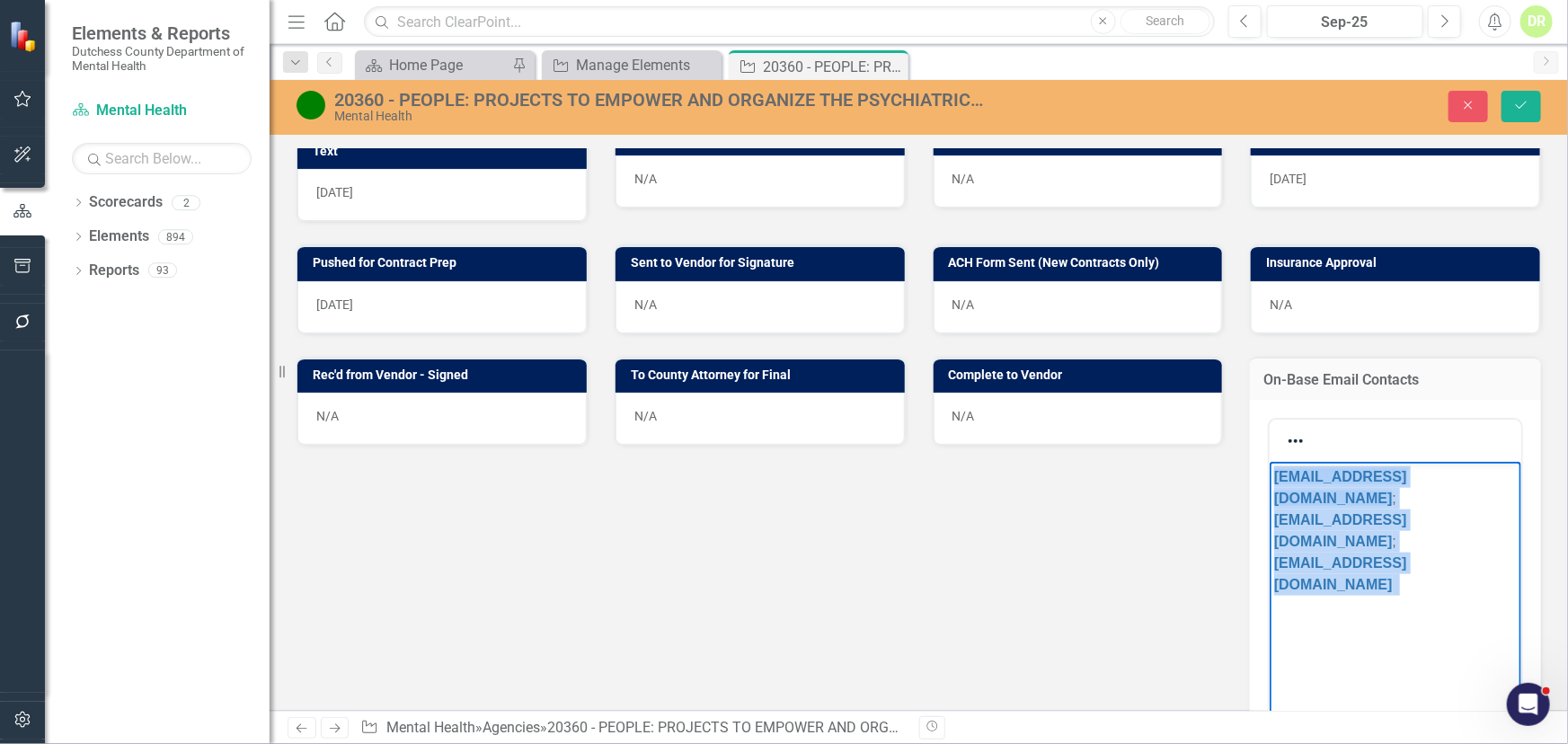
drag, startPoint x: 1487, startPoint y: 525, endPoint x: 1261, endPoint y: 439, distance: 241.8
click at [1268, 461] on html "[EMAIL_ADDRESS][DOMAIN_NAME] ; [EMAIL_ADDRESS][DOMAIN_NAME] ; [EMAIL_ADDRESS][D…" at bounding box center [1394, 596] width 252 height 270
copy p "[EMAIL_ADDRESS][DOMAIN_NAME] ; [EMAIL_ADDRESS][DOMAIN_NAME] ; [EMAIL_ADDRESS][D…"
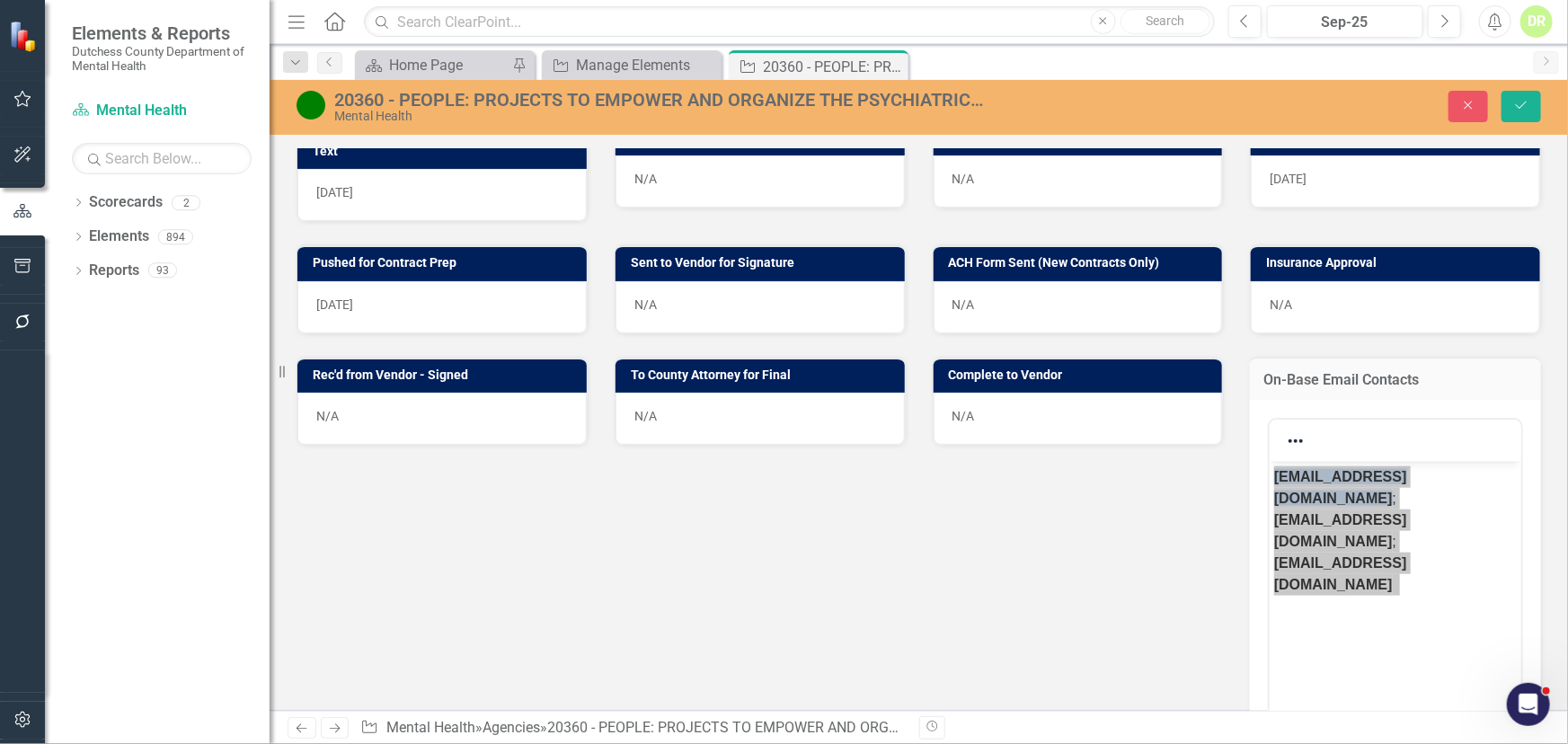
click at [699, 293] on div "N/A" at bounding box center [760, 306] width 289 height 52
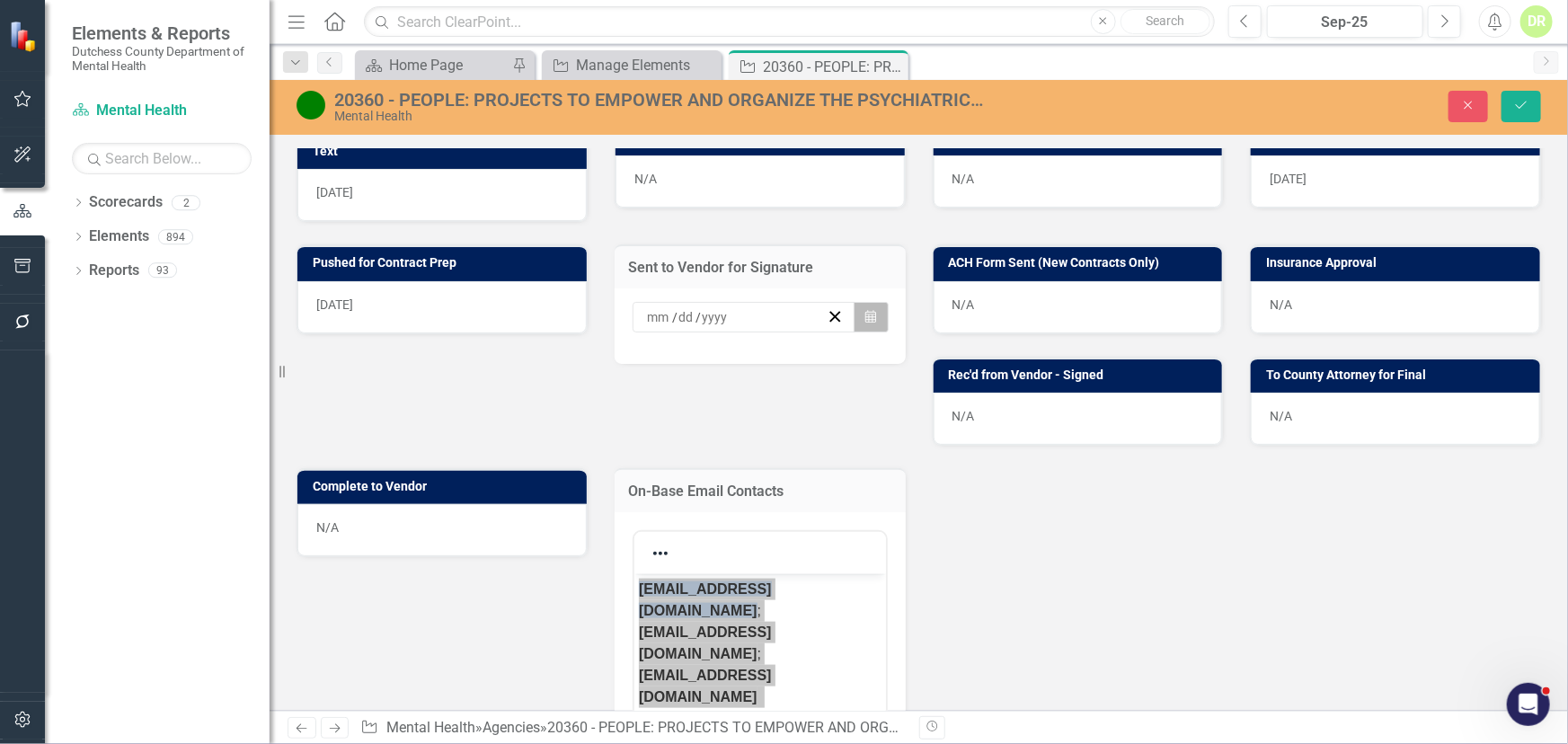
click at [855, 306] on button "Calendar" at bounding box center [870, 317] width 34 height 30
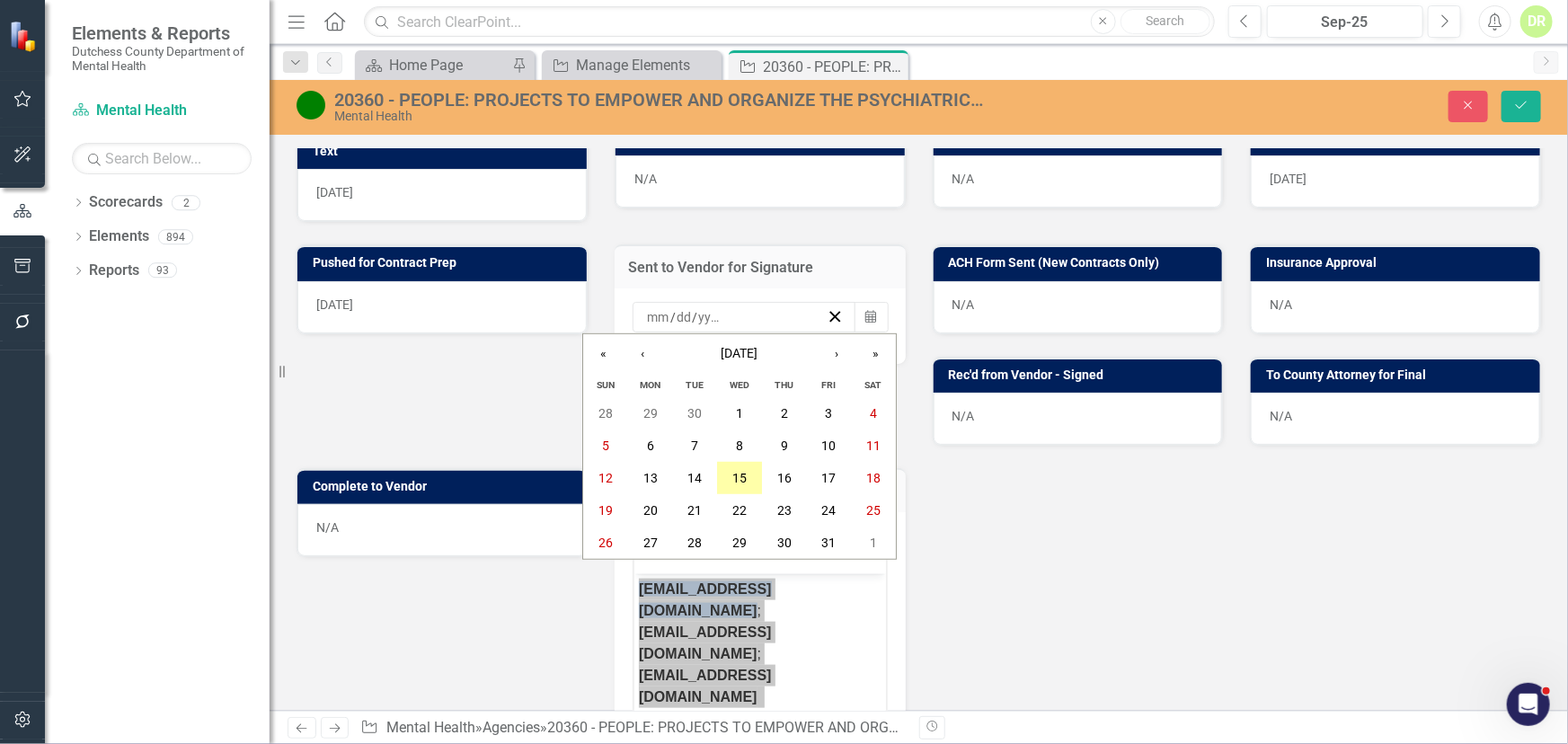
click at [740, 474] on abbr "15" at bounding box center [739, 477] width 14 height 14
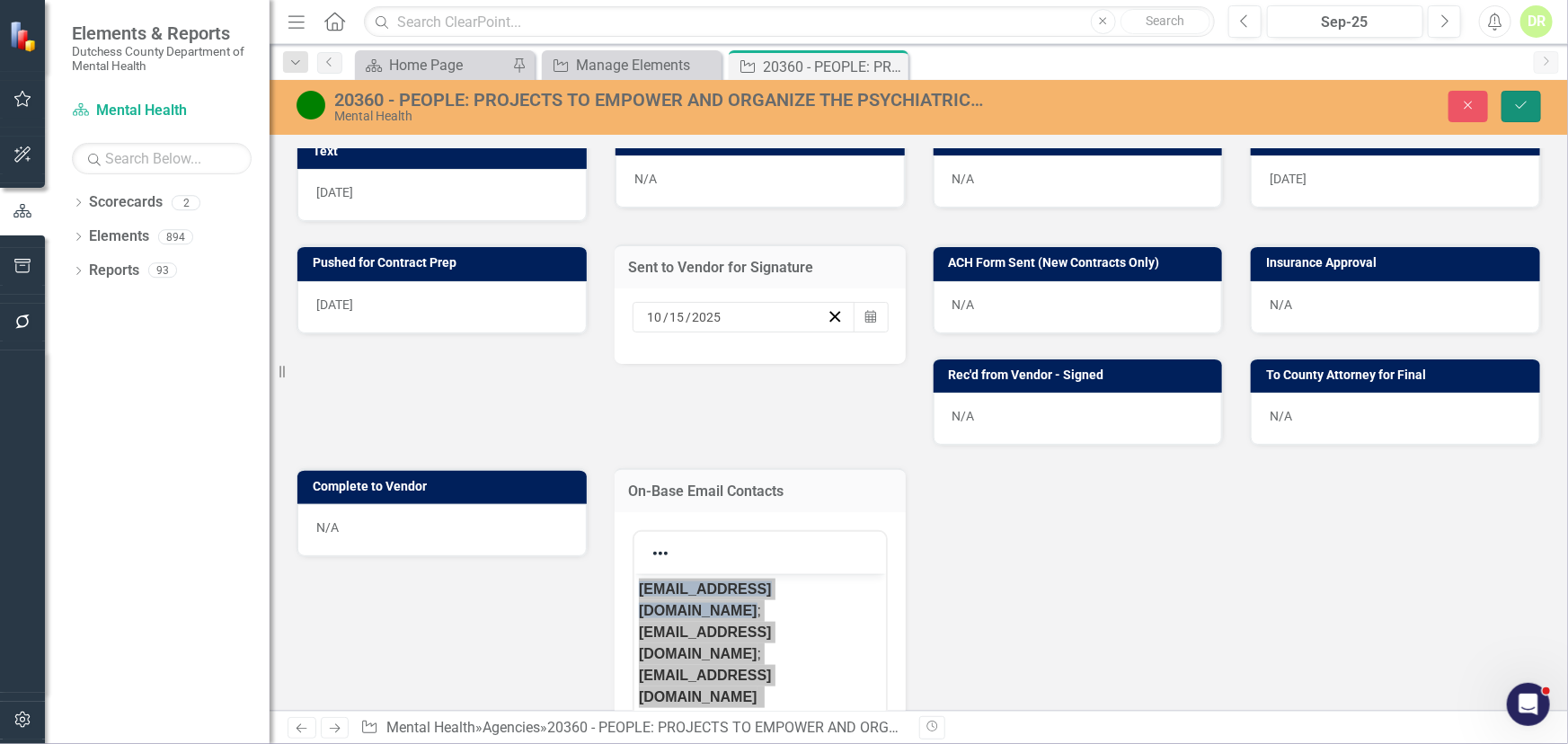
drag, startPoint x: 1522, startPoint y: 105, endPoint x: 1387, endPoint y: 137, distance: 138.7
click at [1521, 105] on icon "Save" at bounding box center [1521, 105] width 16 height 12
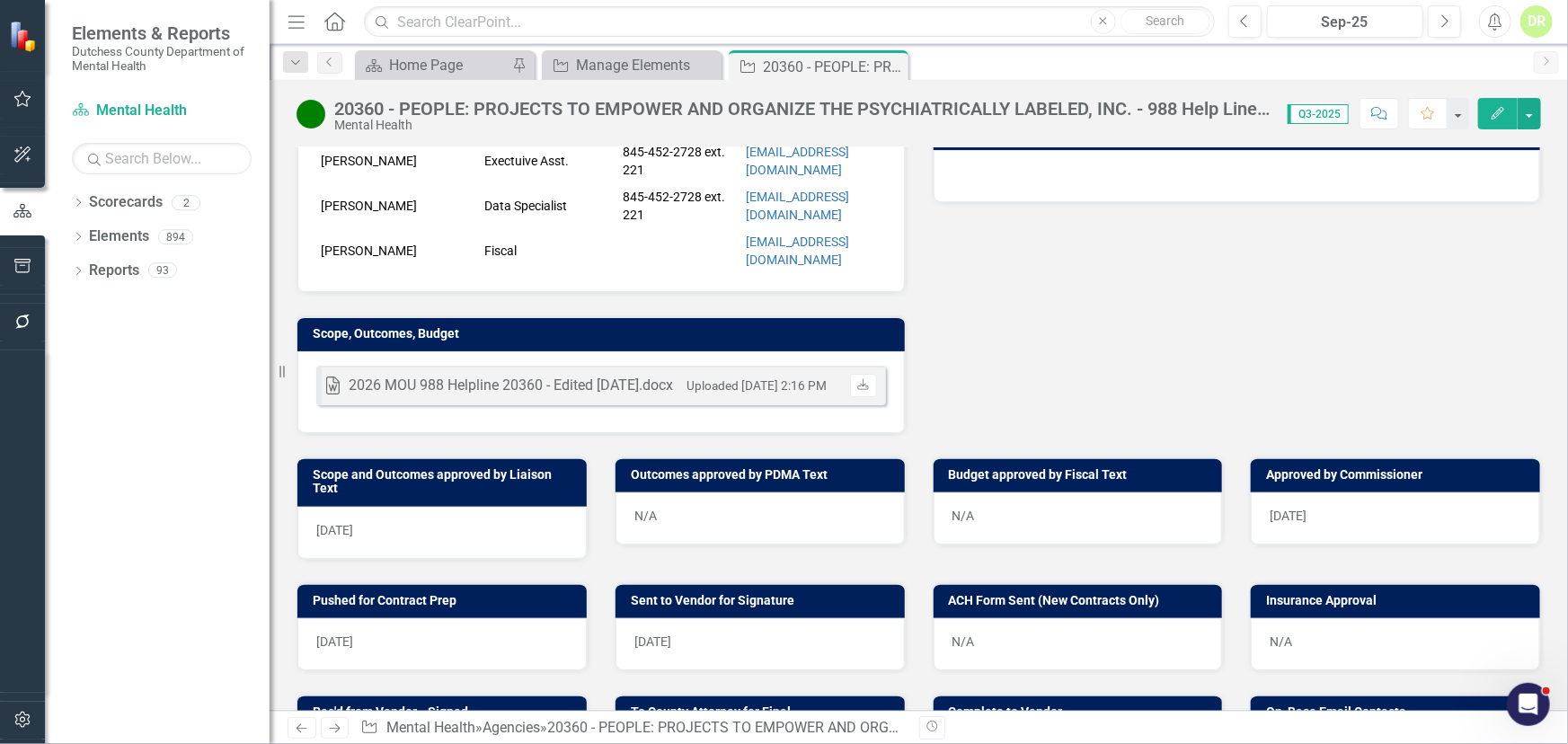
scroll to position [571, 0]
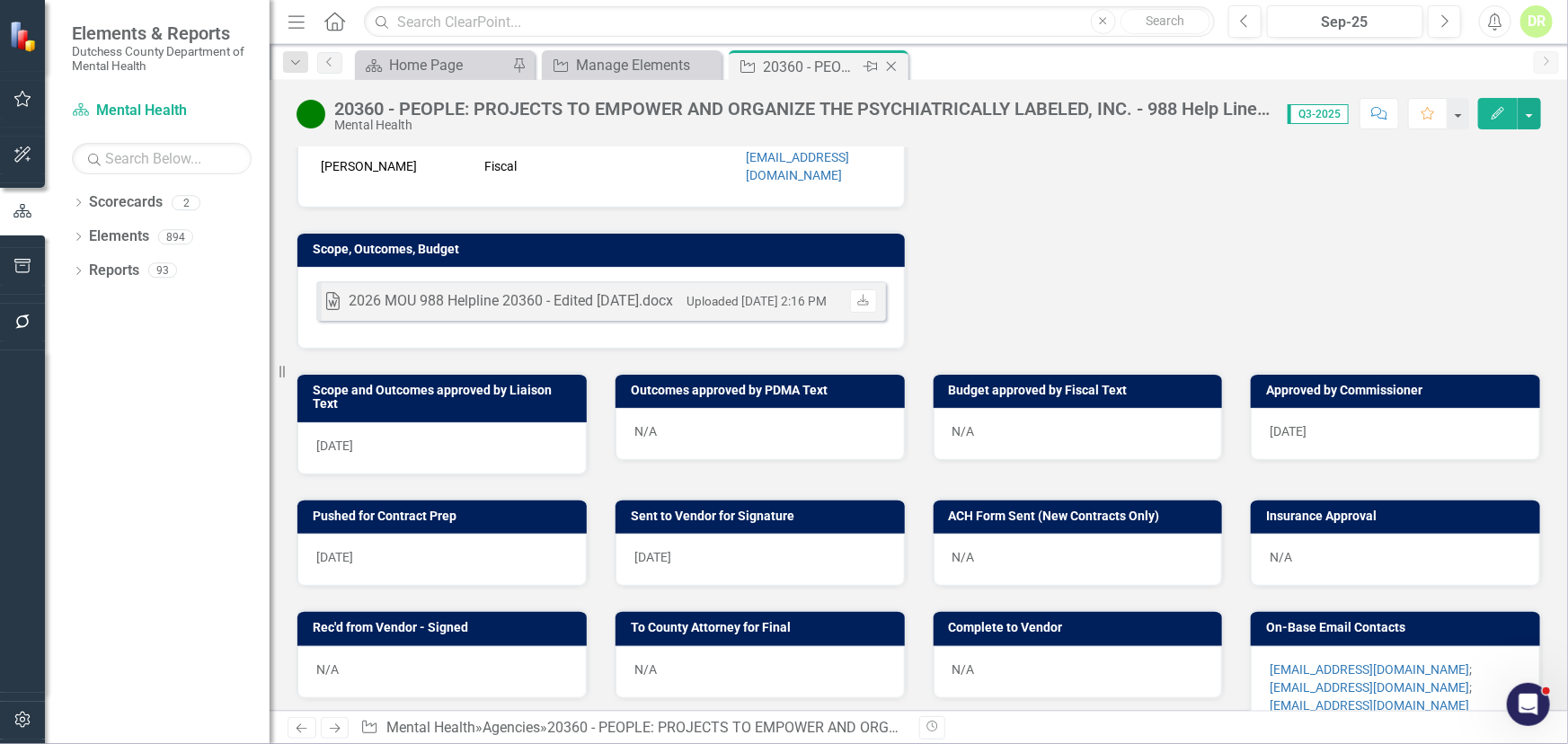
click at [888, 64] on icon "Close" at bounding box center [891, 66] width 18 height 14
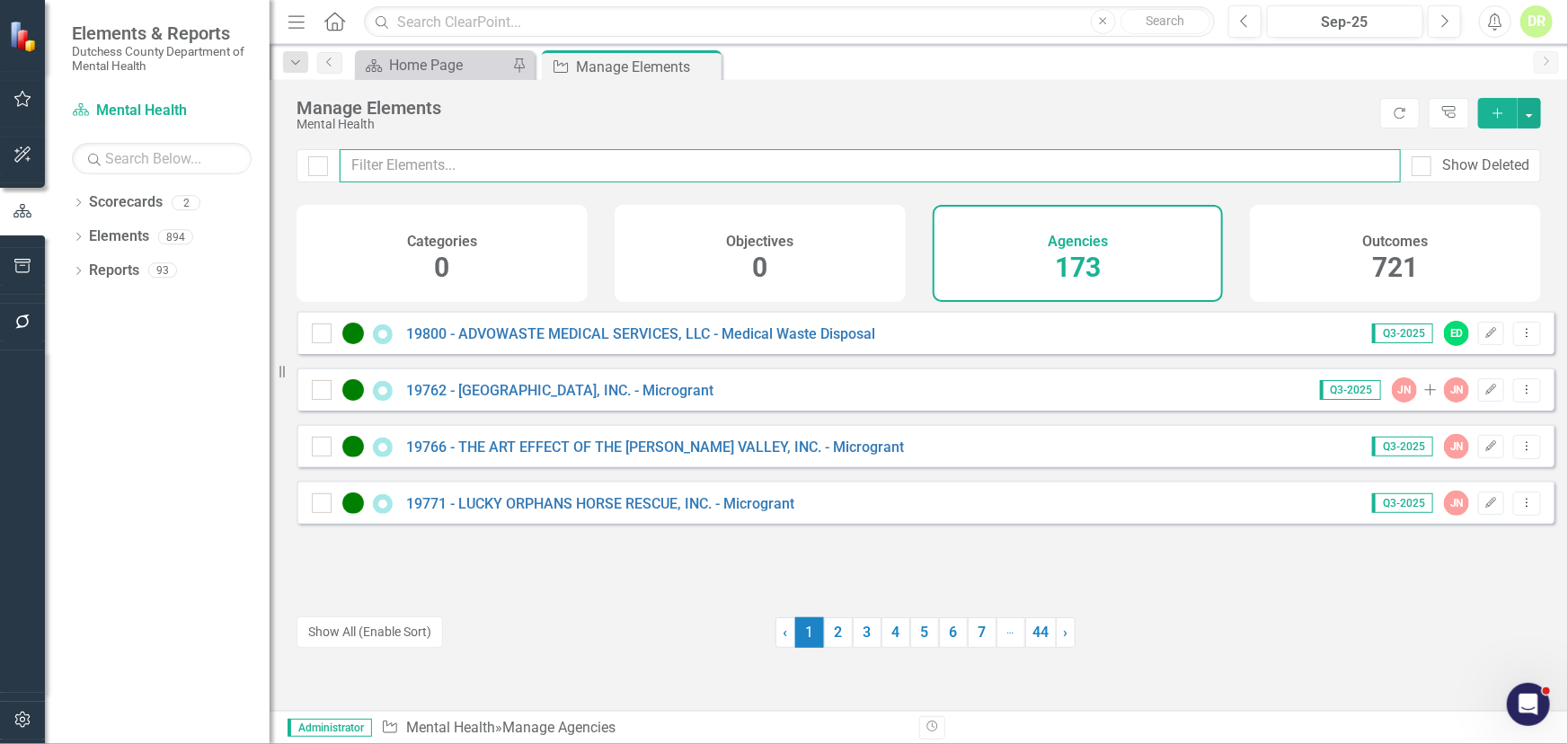
click at [376, 167] on input "text" at bounding box center [869, 165] width 1061 height 33
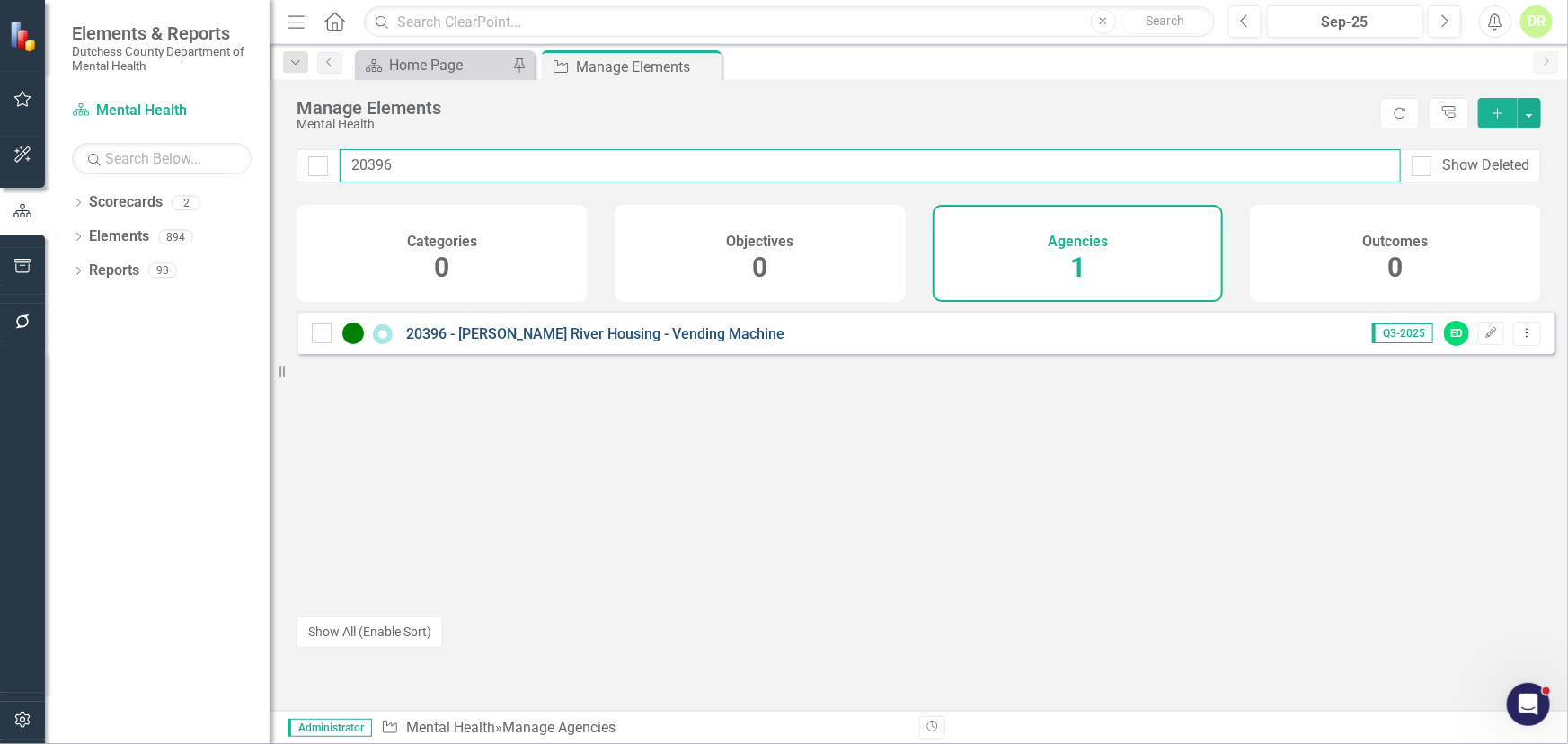
type input "20396"
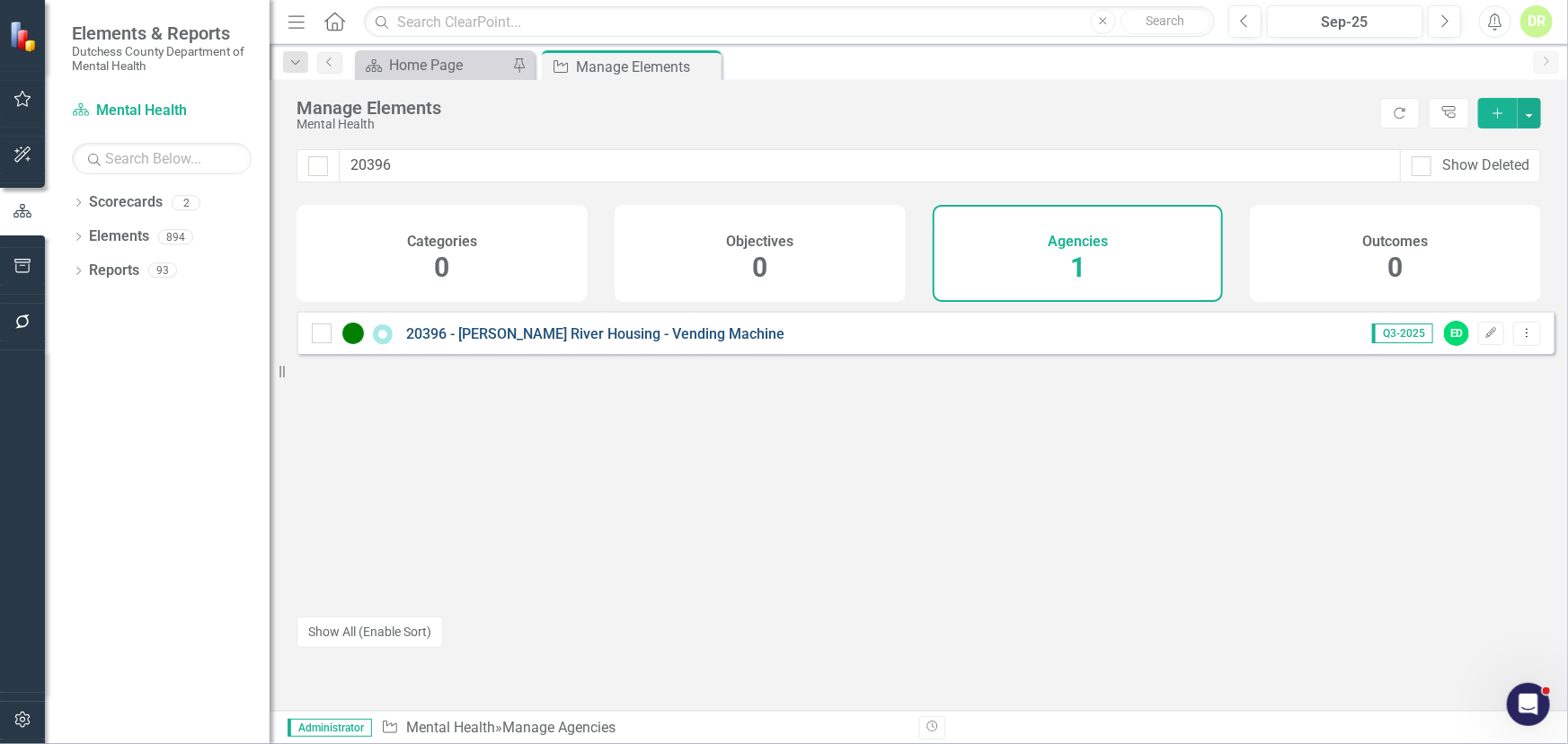
click at [606, 341] on link "20396 - [PERSON_NAME] River Housing - Vending Machine" at bounding box center [595, 334] width 378 height 17
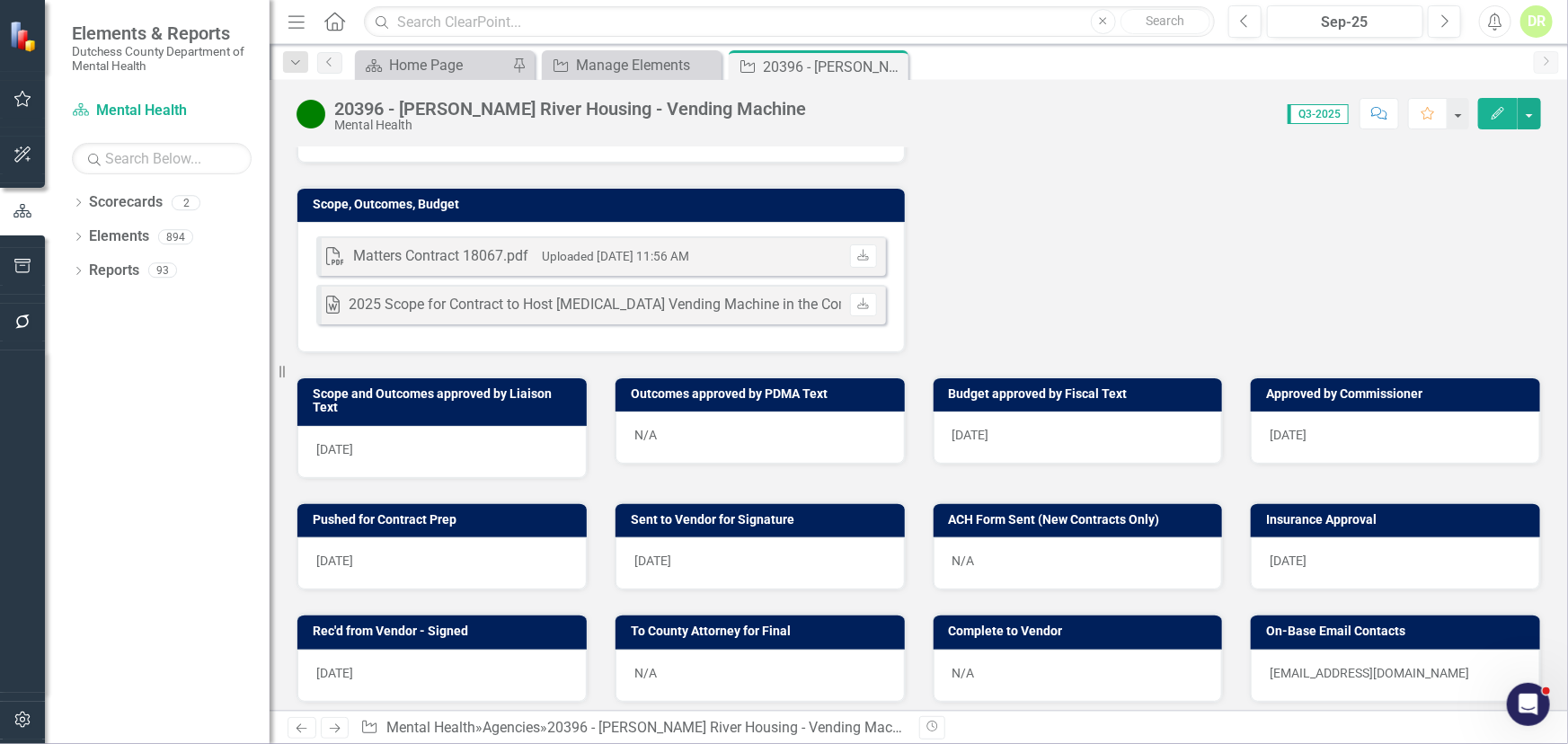
scroll to position [653, 0]
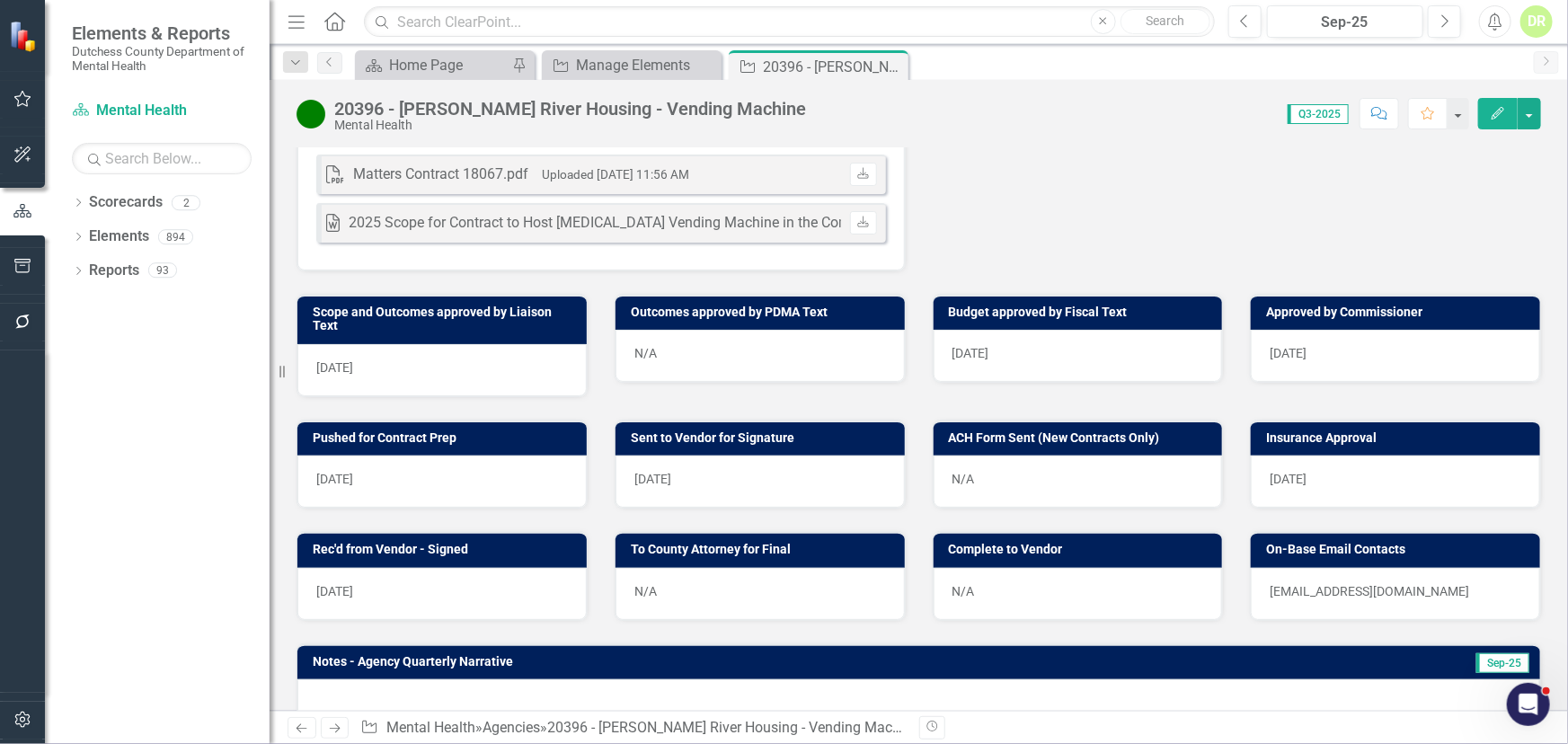
click at [723, 604] on div "N/A" at bounding box center [760, 593] width 289 height 52
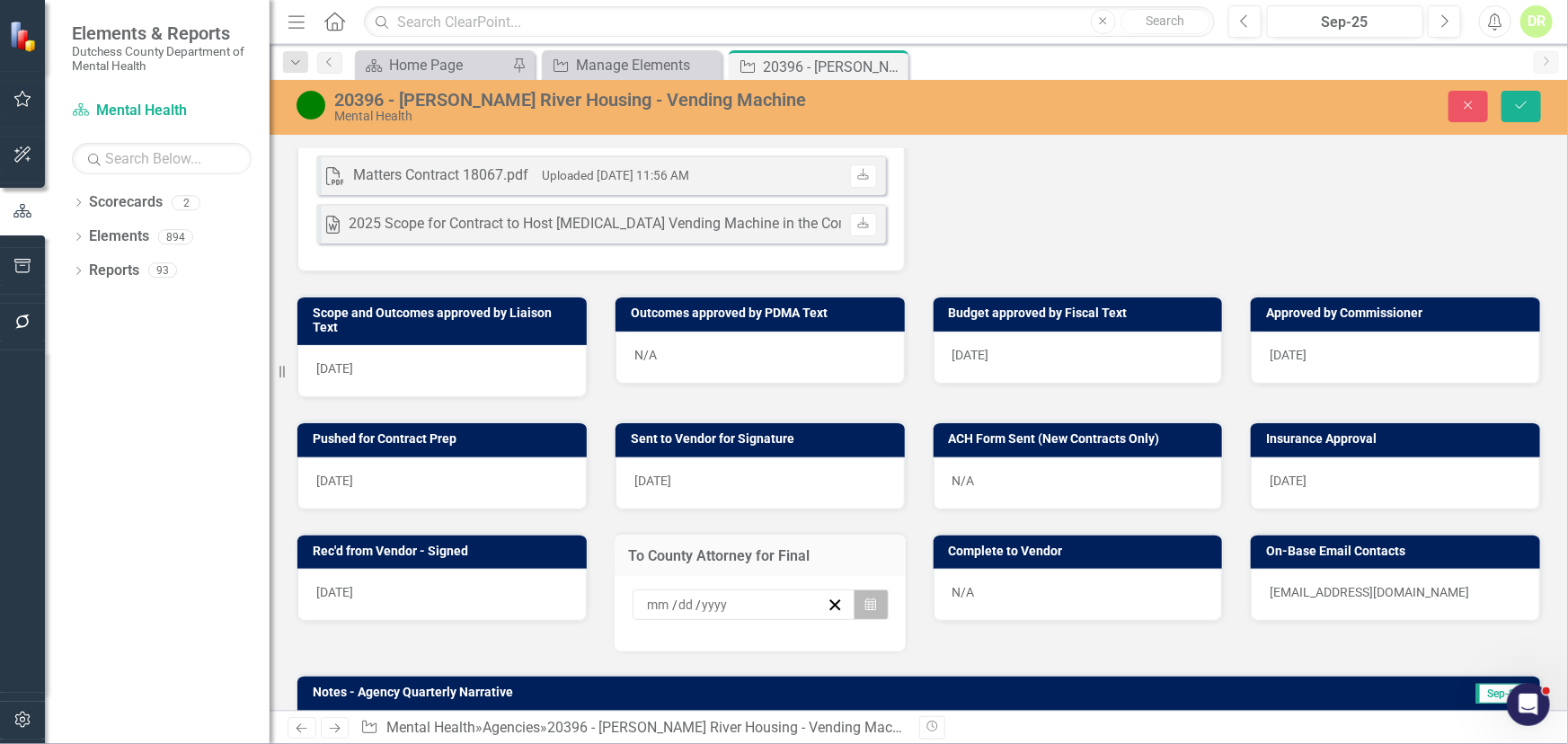
click at [866, 610] on icon "button" at bounding box center [870, 603] width 10 height 12
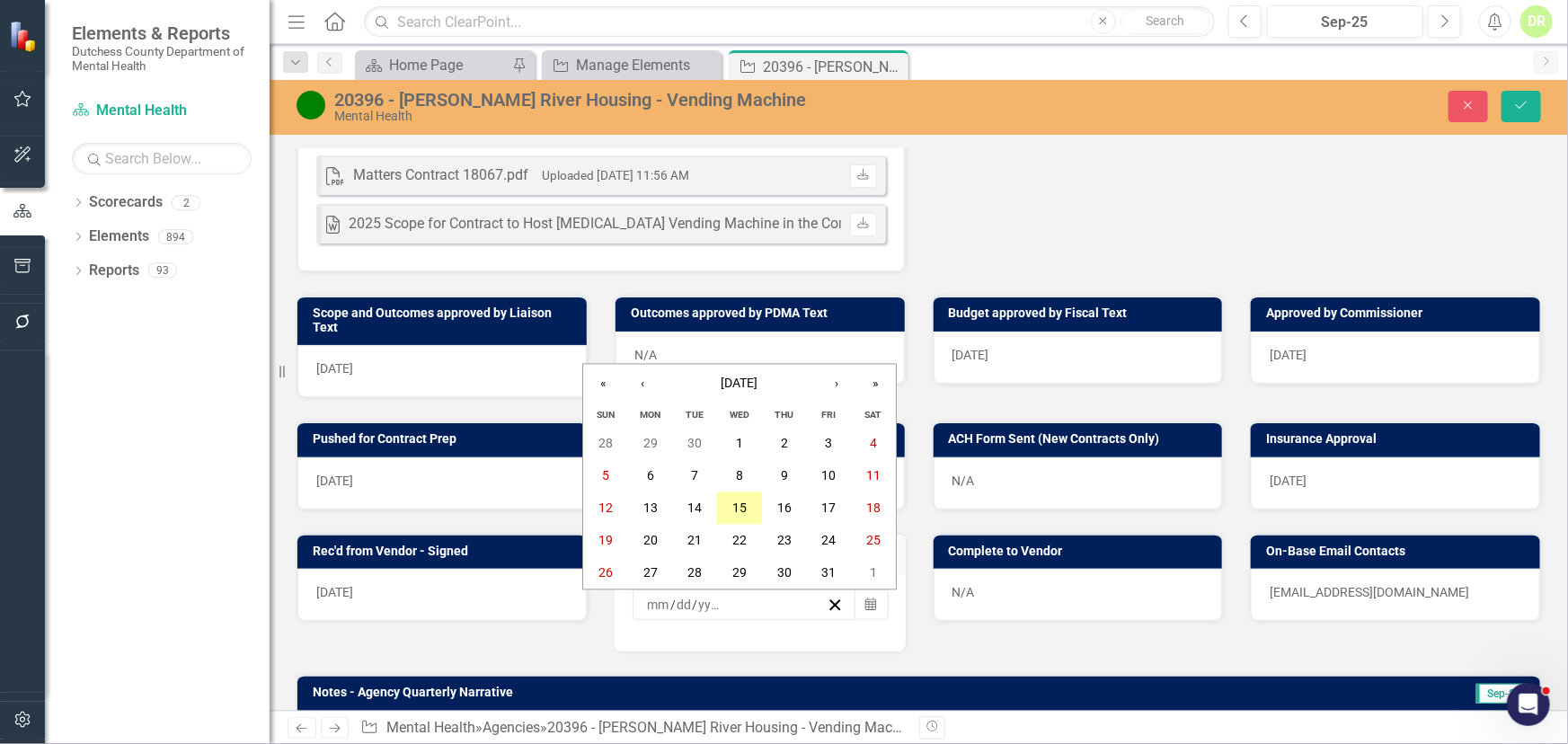
click at [735, 507] on abbr "15" at bounding box center [739, 508] width 14 height 14
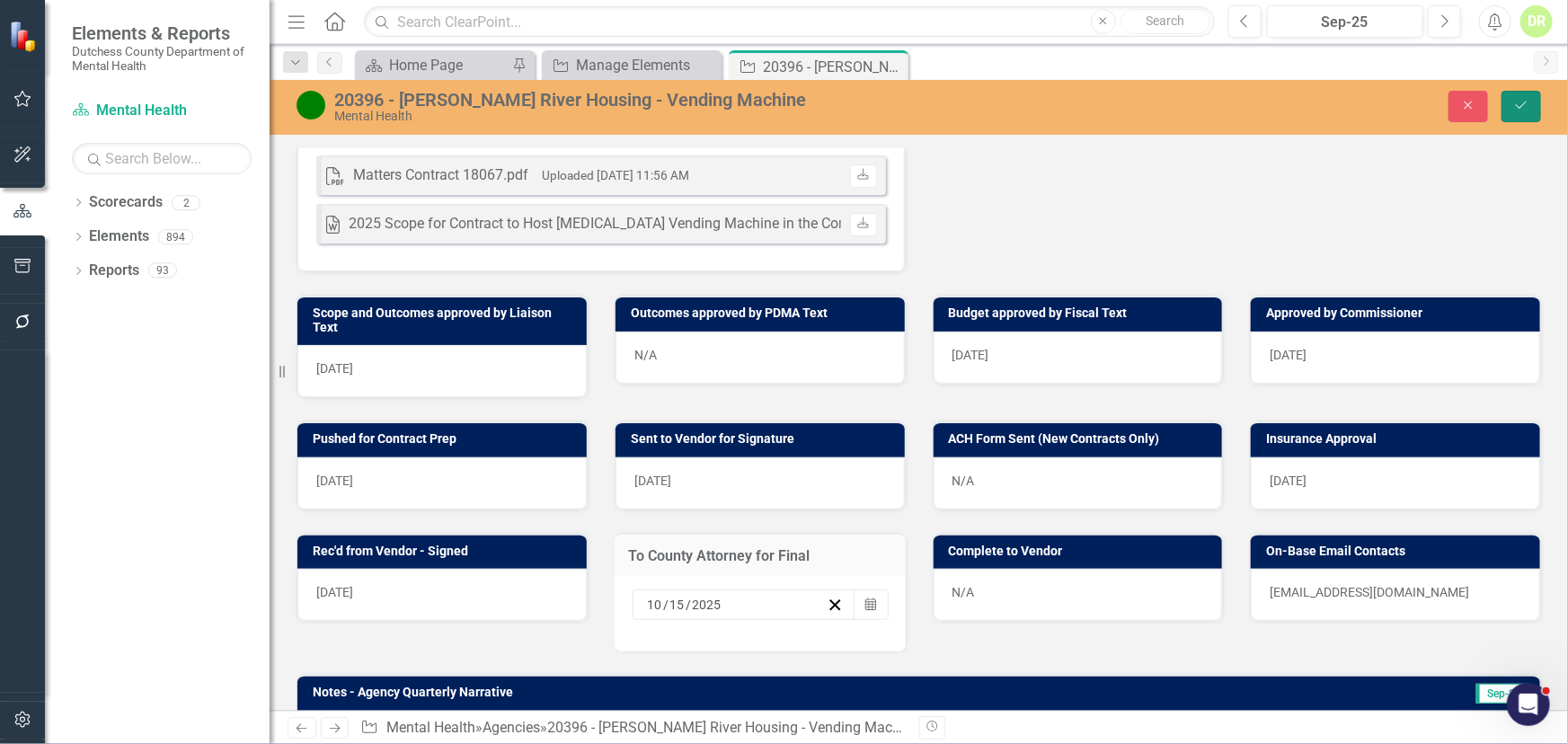
click at [1520, 105] on icon "Save" at bounding box center [1521, 105] width 16 height 12
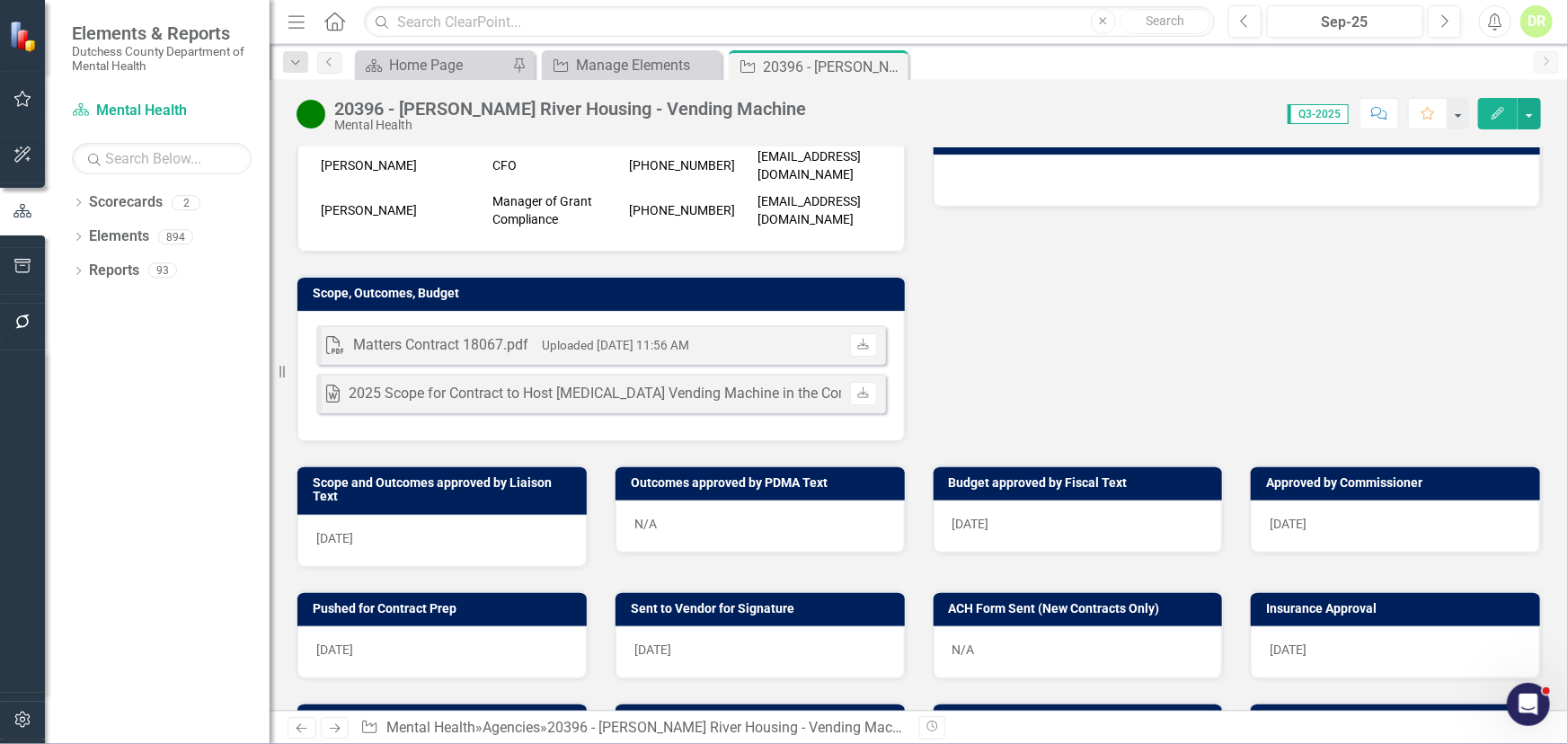
scroll to position [735, 0]
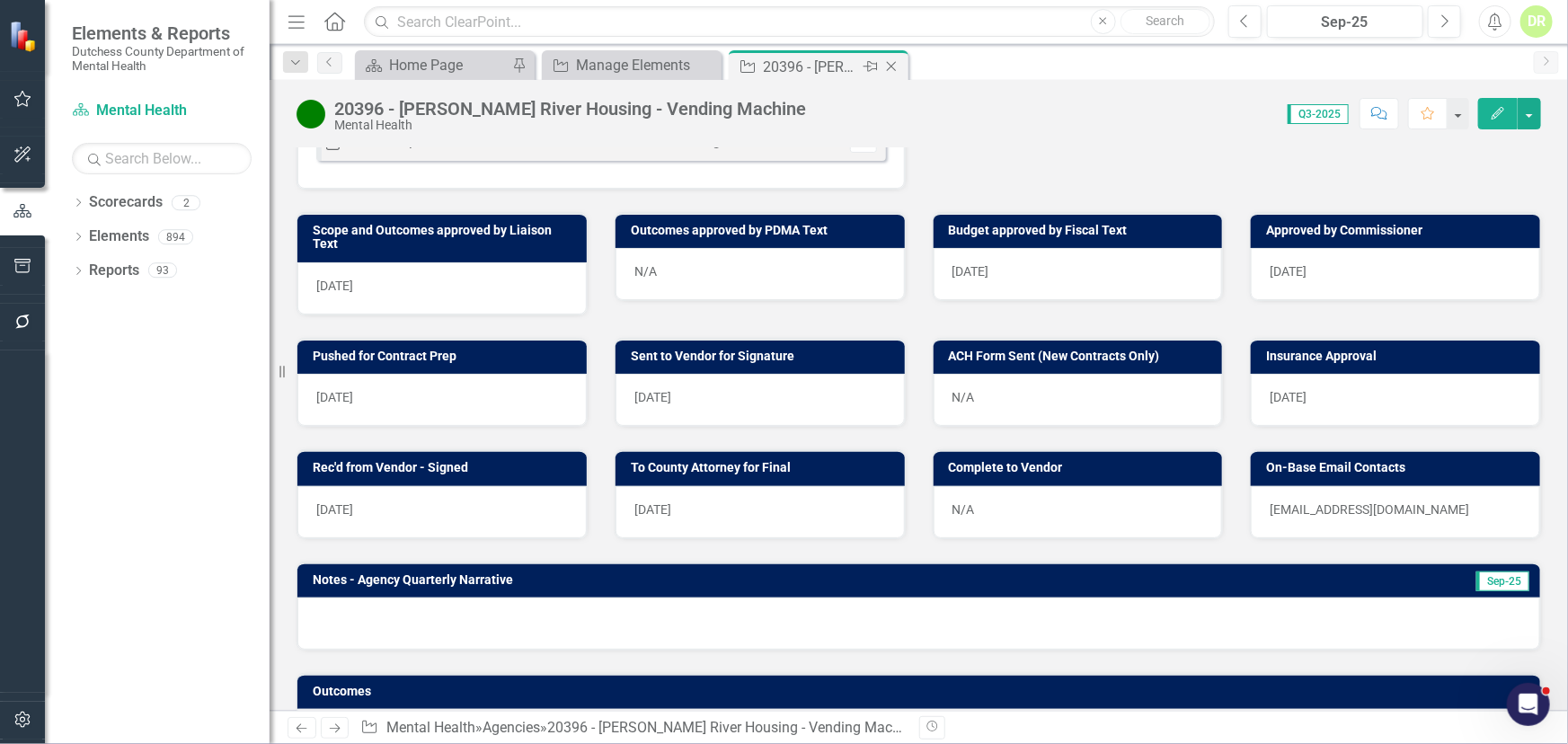
click at [894, 65] on icon "Close" at bounding box center [891, 66] width 18 height 14
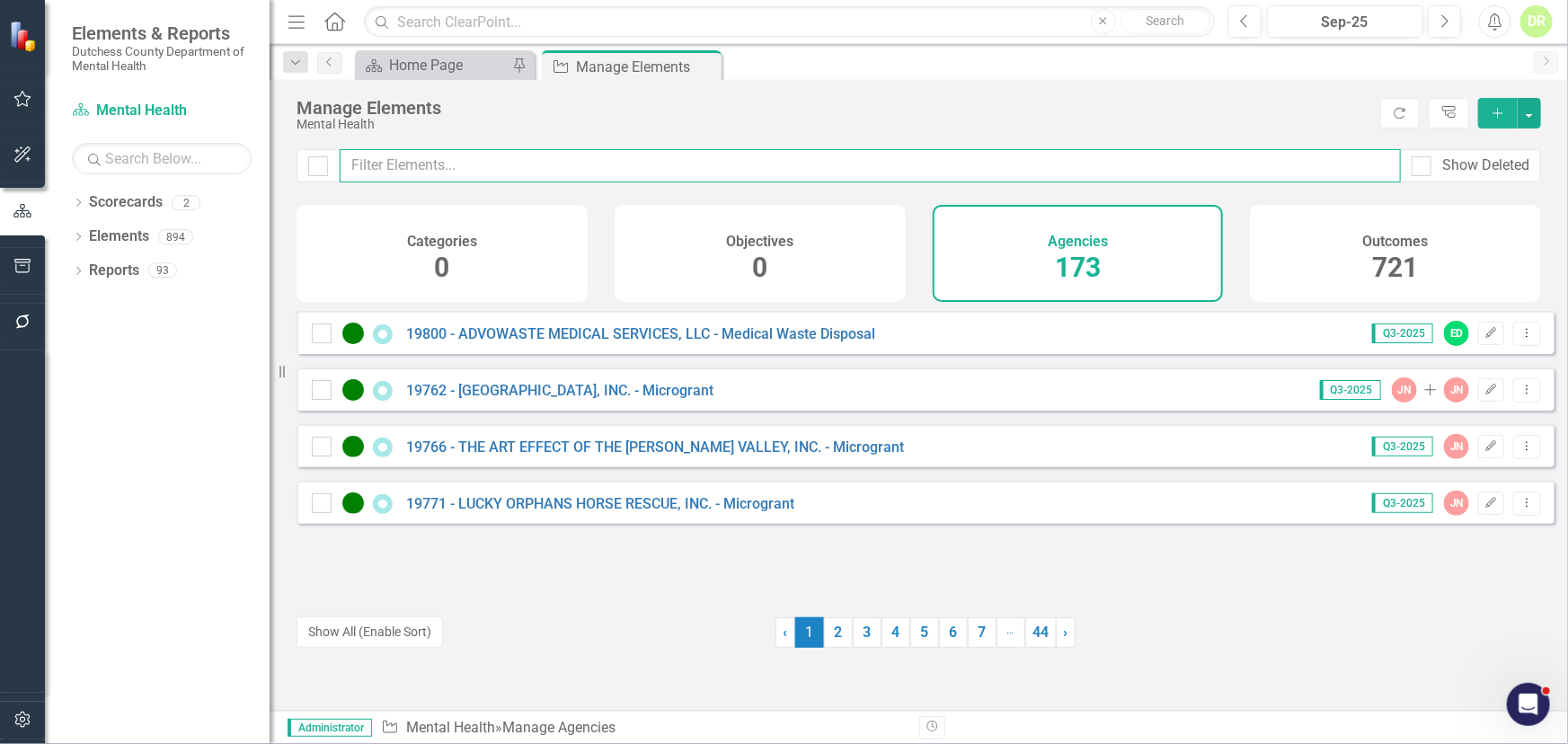
click at [407, 165] on input "text" at bounding box center [869, 165] width 1061 height 33
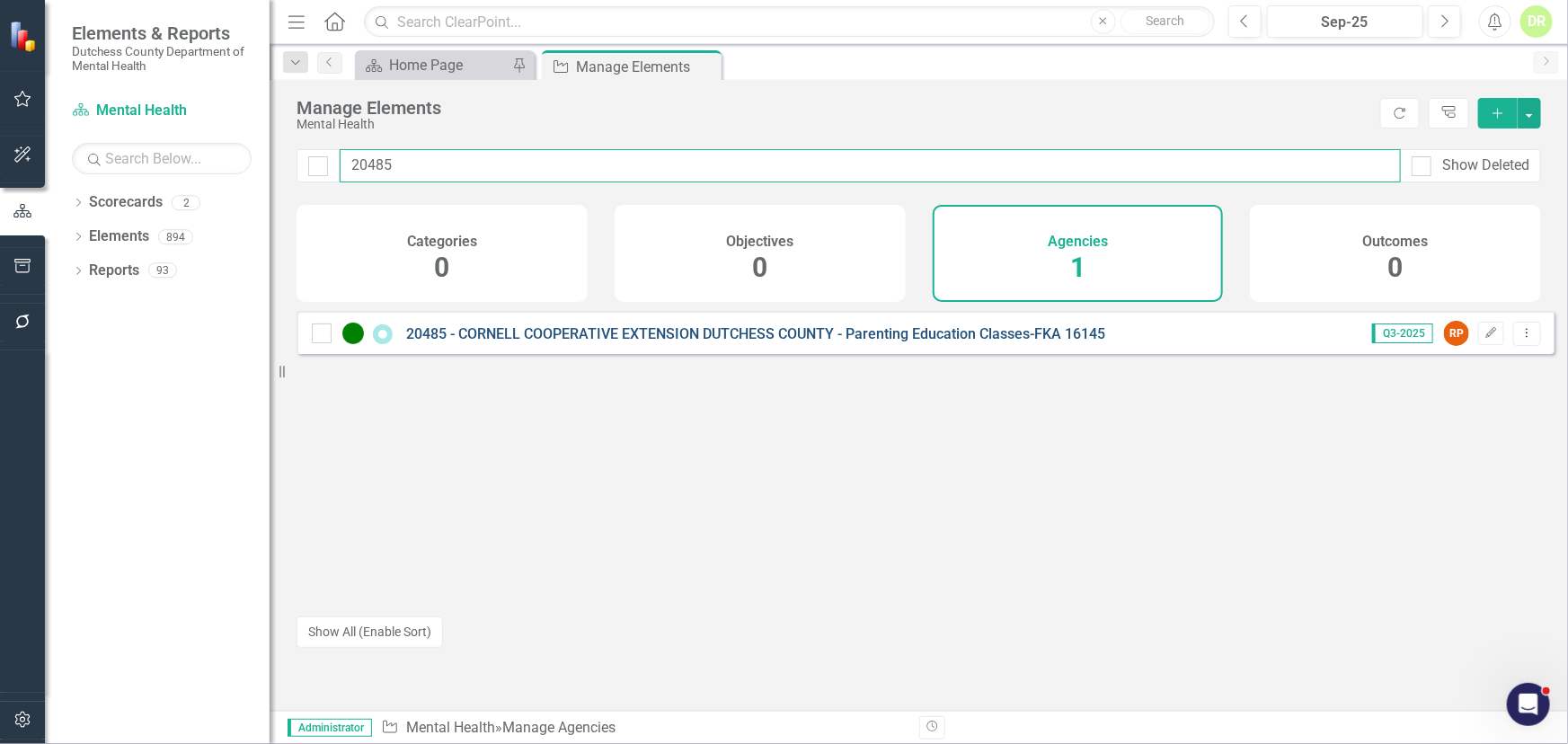
type input "20485"
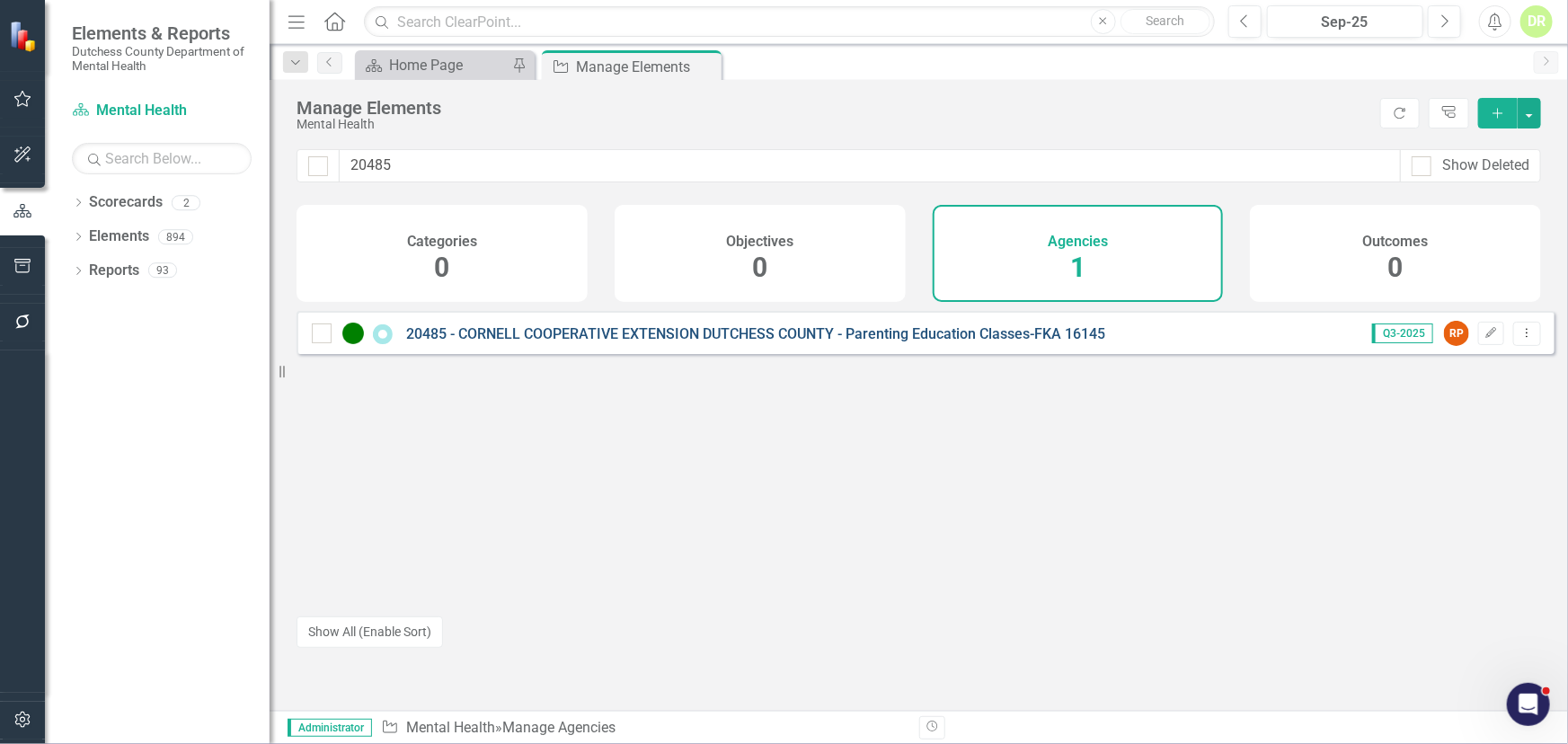
click at [921, 342] on link "20485 - CORNELL COOPERATIVE EXTENSION DUTCHESS COUNTY - Parenting Education Cla…" at bounding box center [755, 334] width 699 height 17
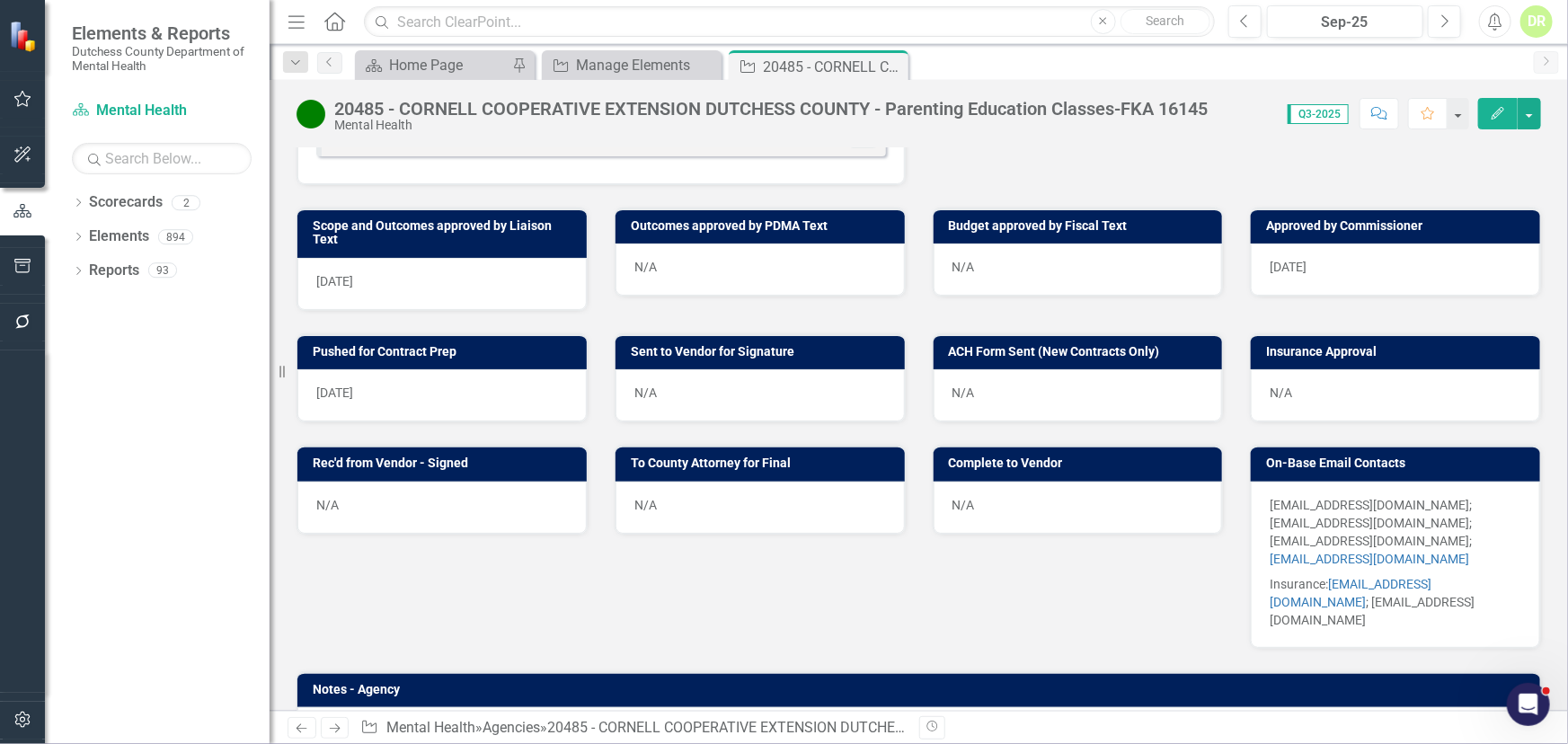
scroll to position [815, 0]
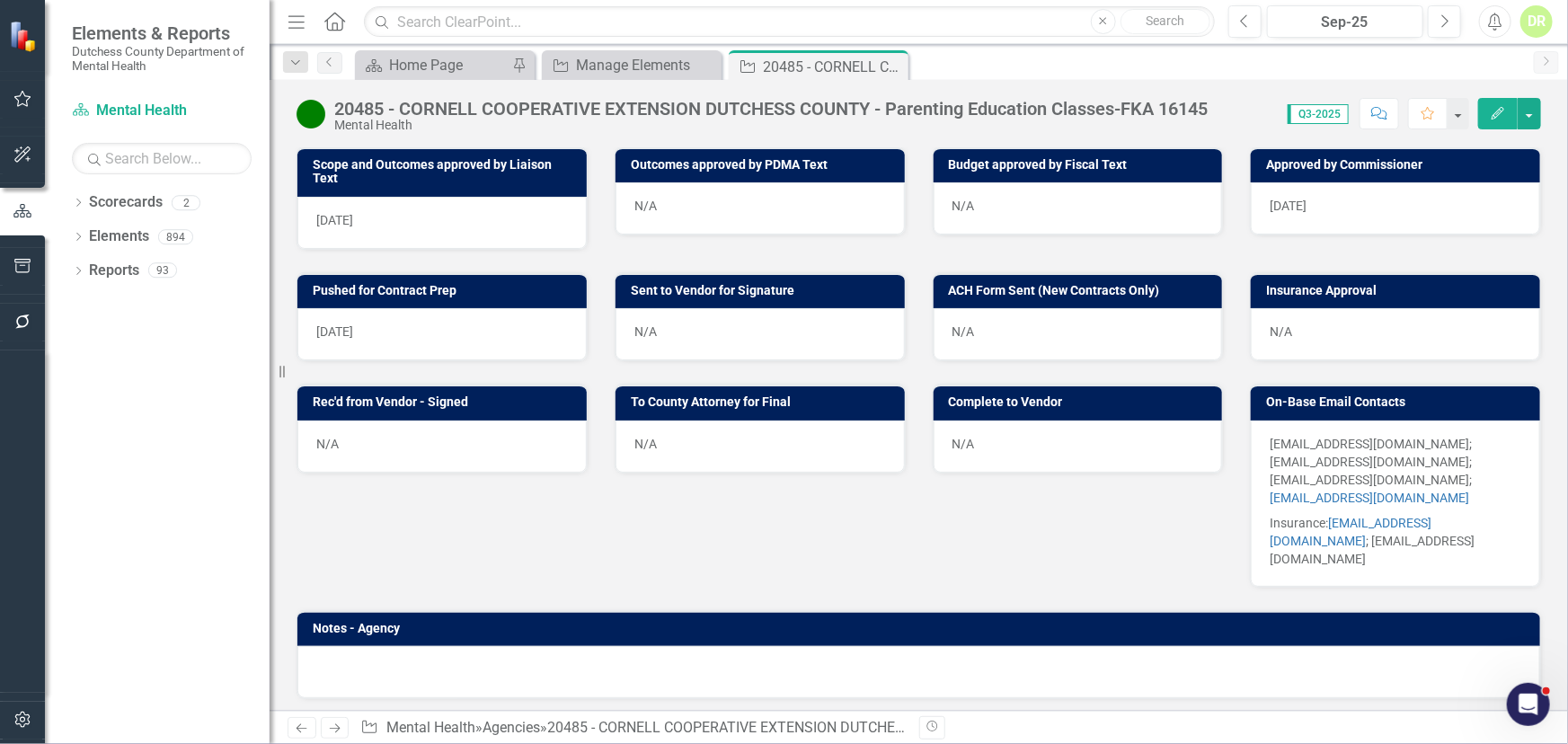
click at [684, 308] on div "N/A" at bounding box center [760, 334] width 289 height 52
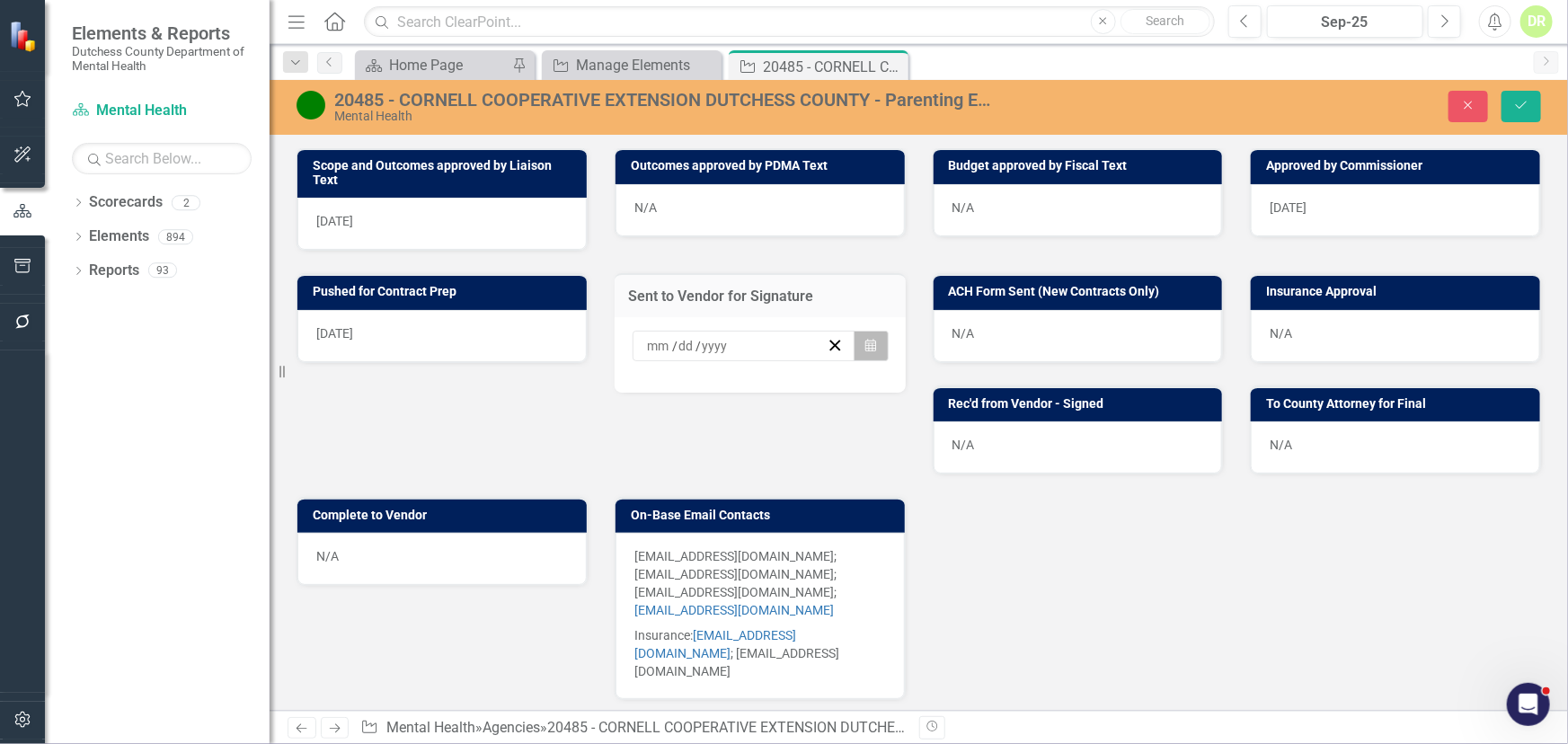
click at [866, 339] on icon "Calendar" at bounding box center [870, 345] width 10 height 12
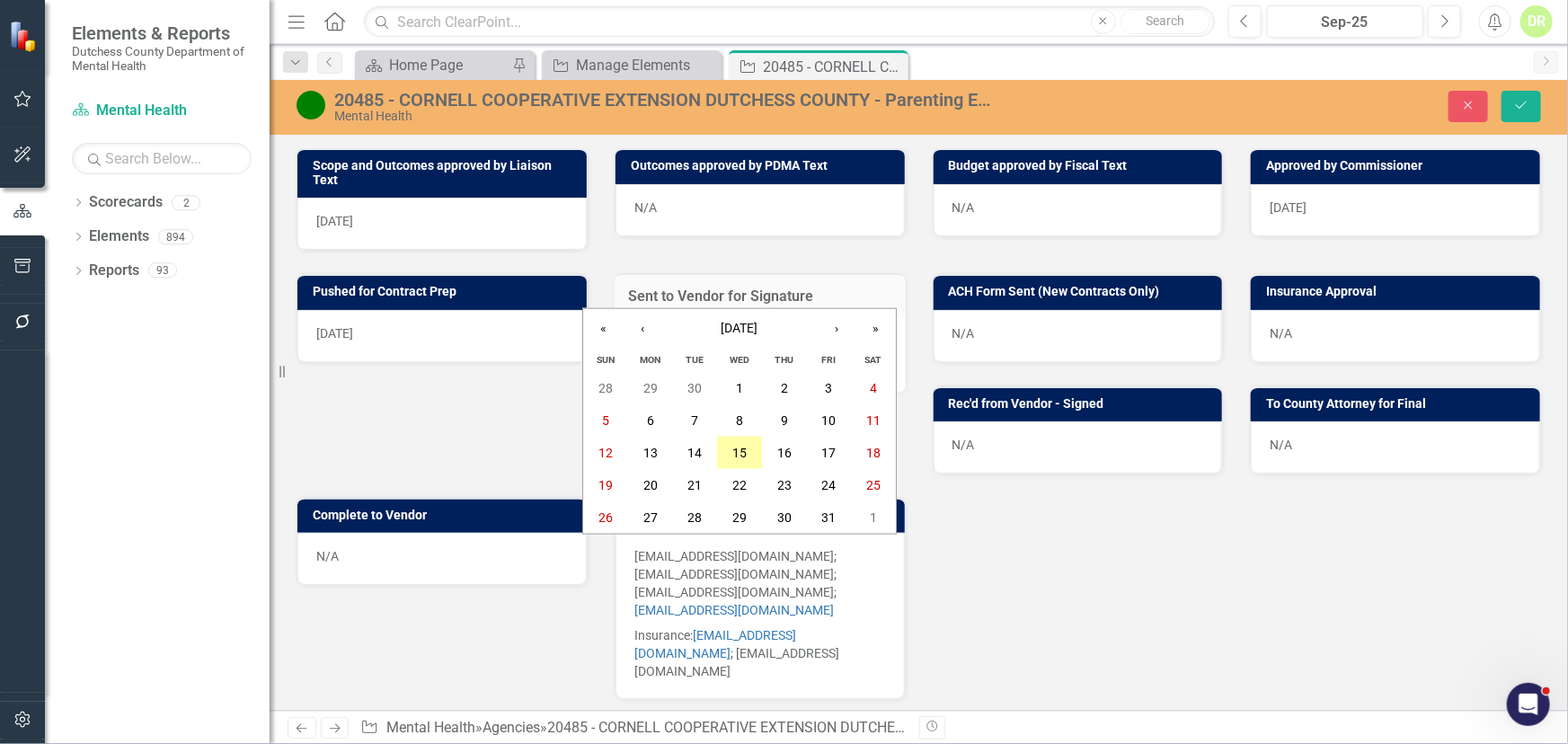
click at [747, 450] on button "15" at bounding box center [739, 453] width 45 height 32
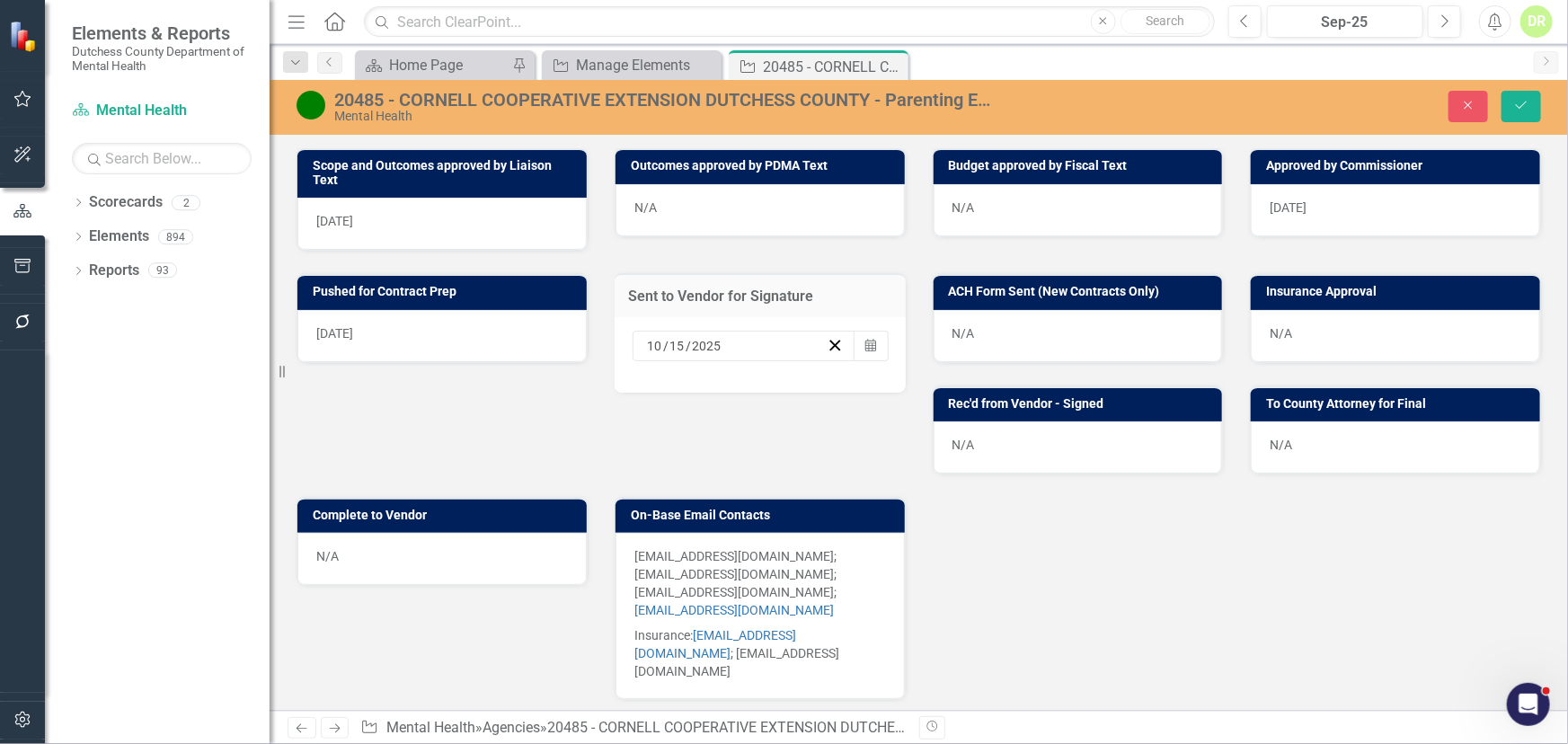
click at [826, 622] on p "Insurance: [EMAIL_ADDRESS][DOMAIN_NAME] ; [EMAIL_ADDRESS][DOMAIN_NAME]" at bounding box center [760, 651] width 252 height 58
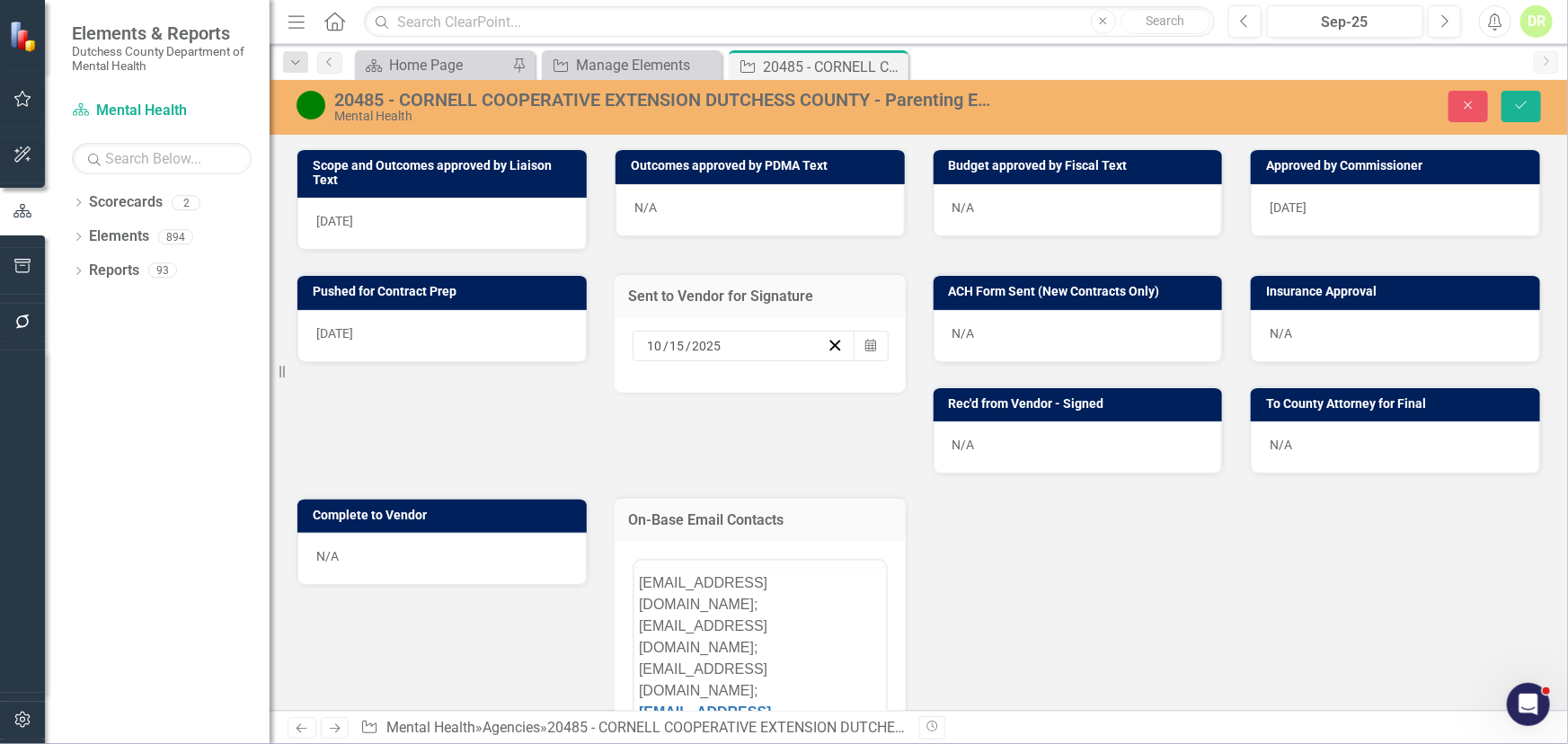
scroll to position [0, 0]
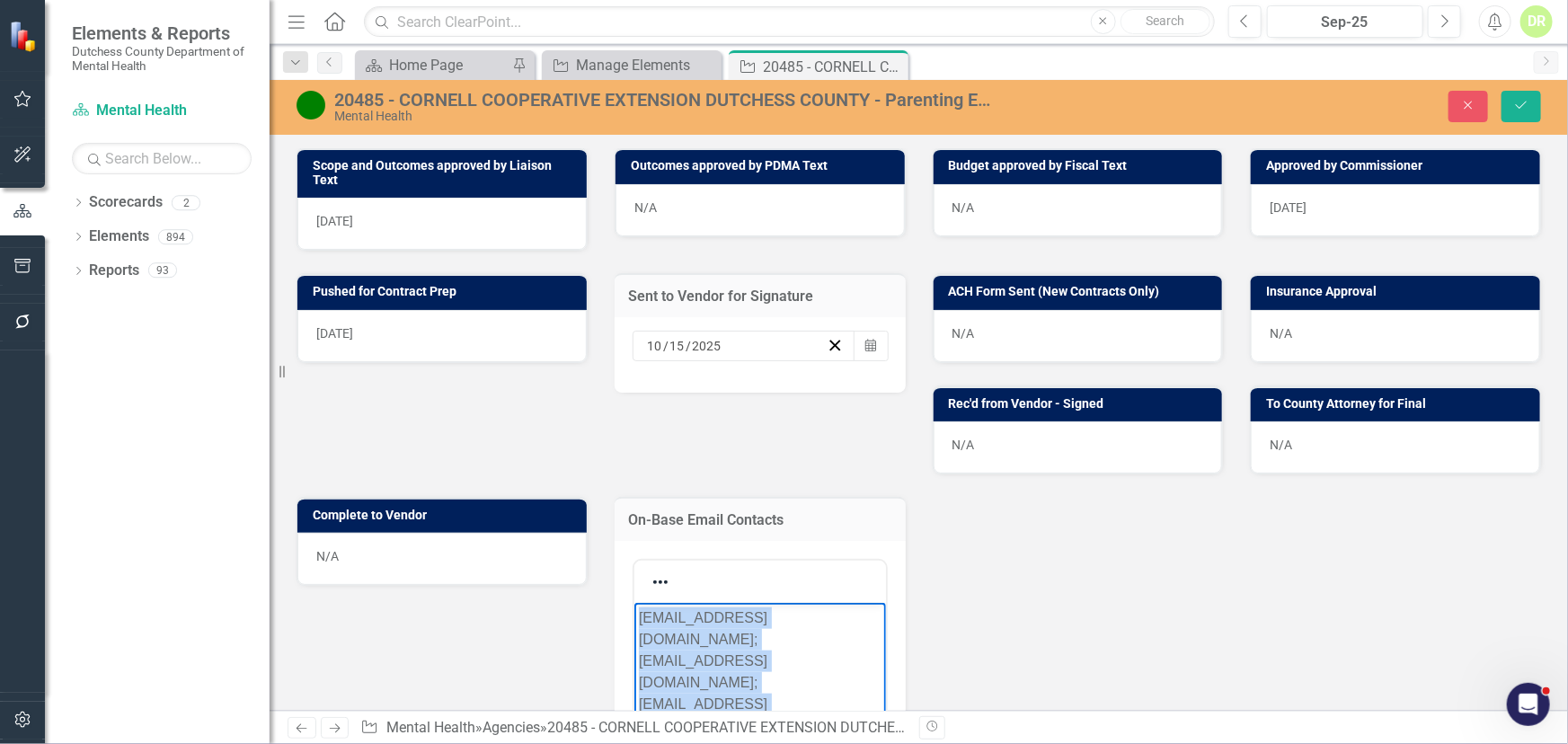
drag, startPoint x: 809, startPoint y: 690, endPoint x: 583, endPoint y: 560, distance: 260.7
click at [634, 602] on html "[EMAIL_ADDRESS][DOMAIN_NAME]; [EMAIL_ADDRESS][DOMAIN_NAME]; [EMAIL_ADDRESS][DOM…" at bounding box center [759, 750] width 252 height 296
copy p "[EMAIL_ADDRESS][DOMAIN_NAME]; [EMAIL_ADDRESS][DOMAIN_NAME]; [EMAIL_ADDRESS][DOM…"
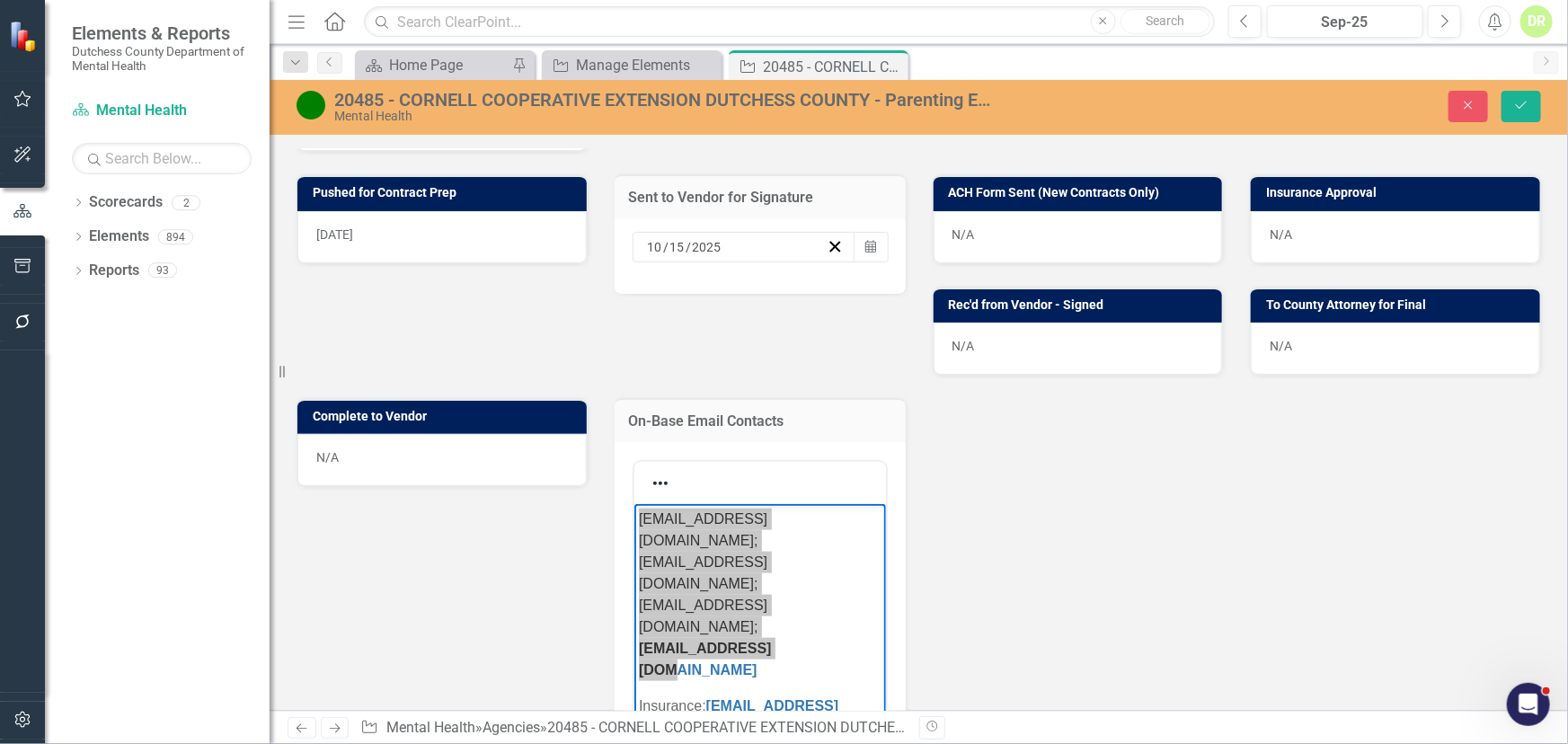
scroll to position [980, 0]
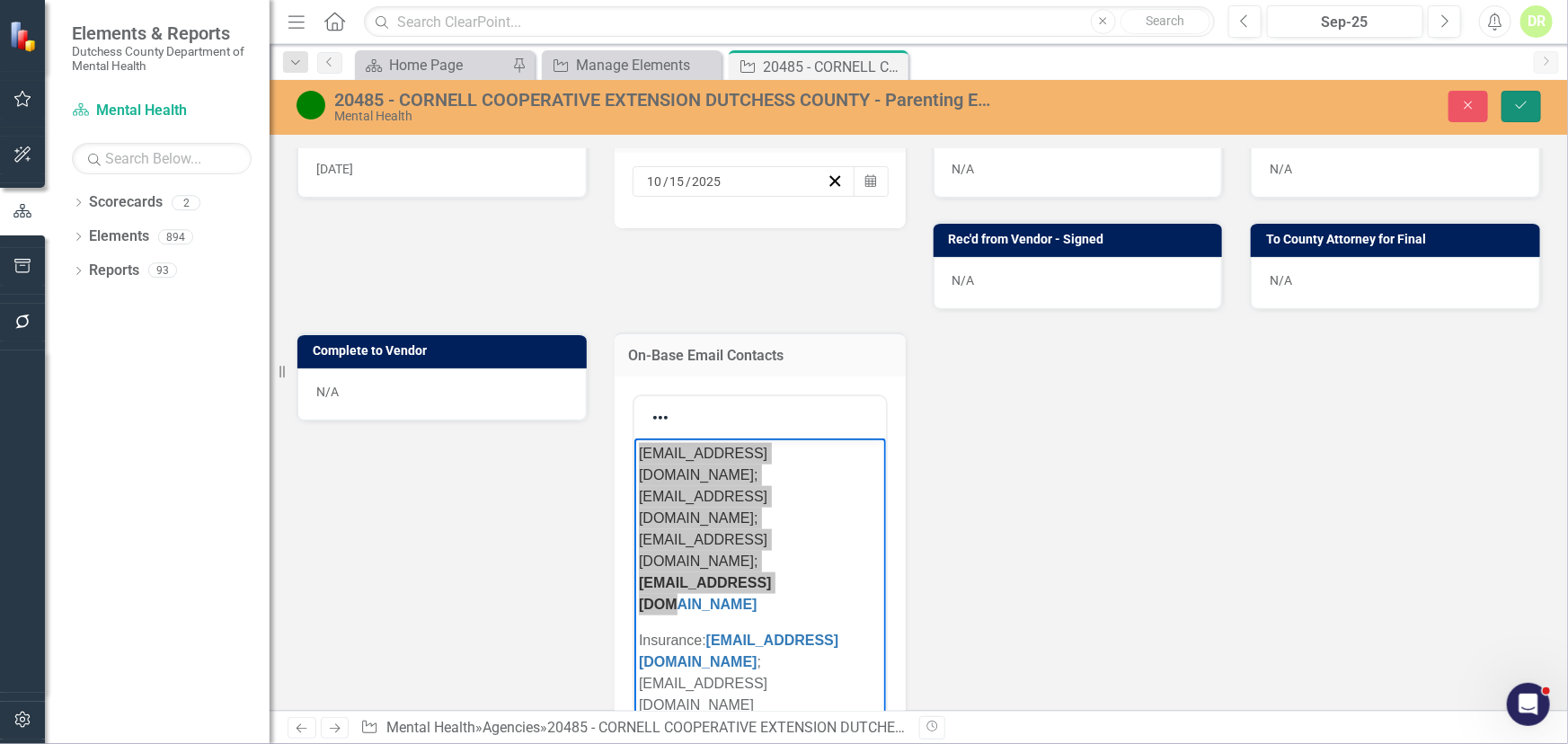
drag, startPoint x: 1527, startPoint y: 102, endPoint x: 1318, endPoint y: 210, distance: 235.3
click at [1527, 102] on icon "Save" at bounding box center [1521, 105] width 16 height 12
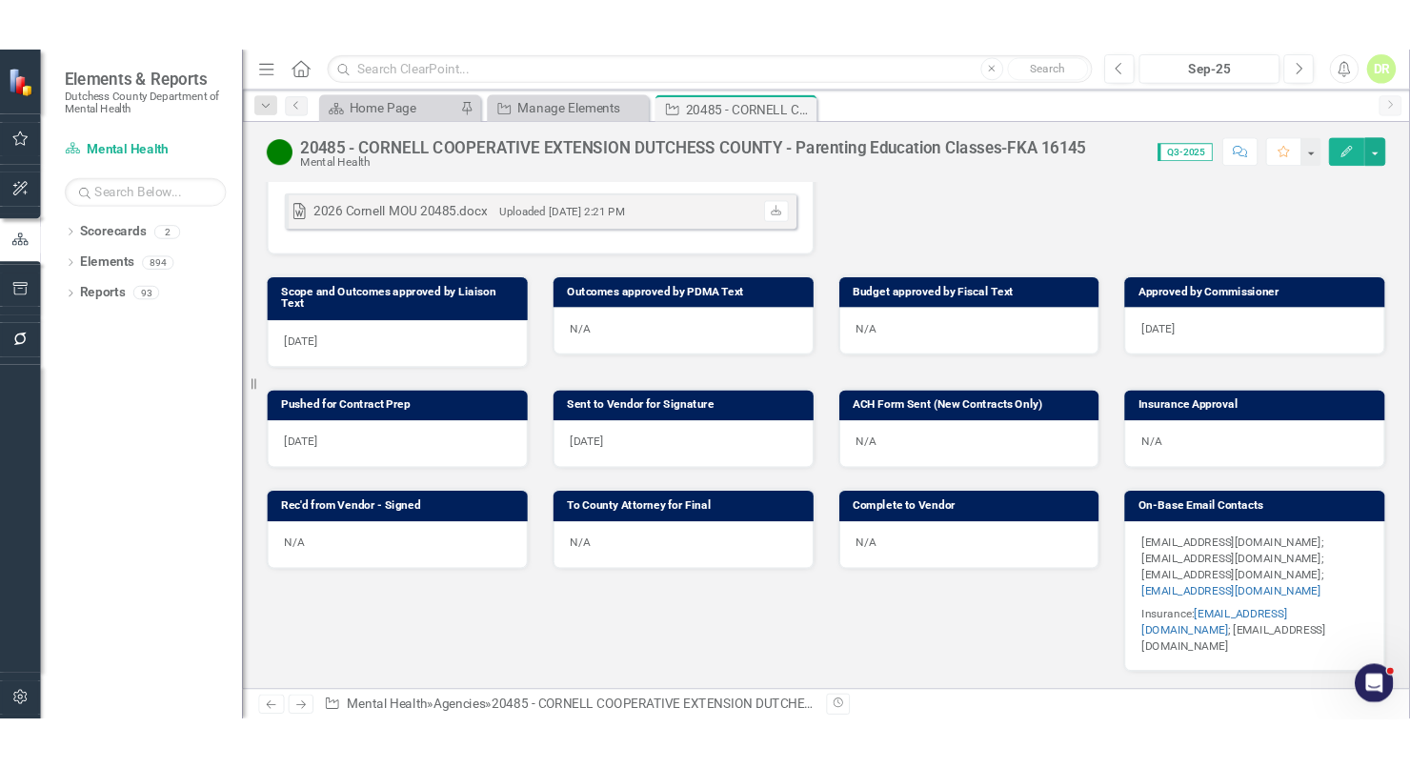
scroll to position [864, 0]
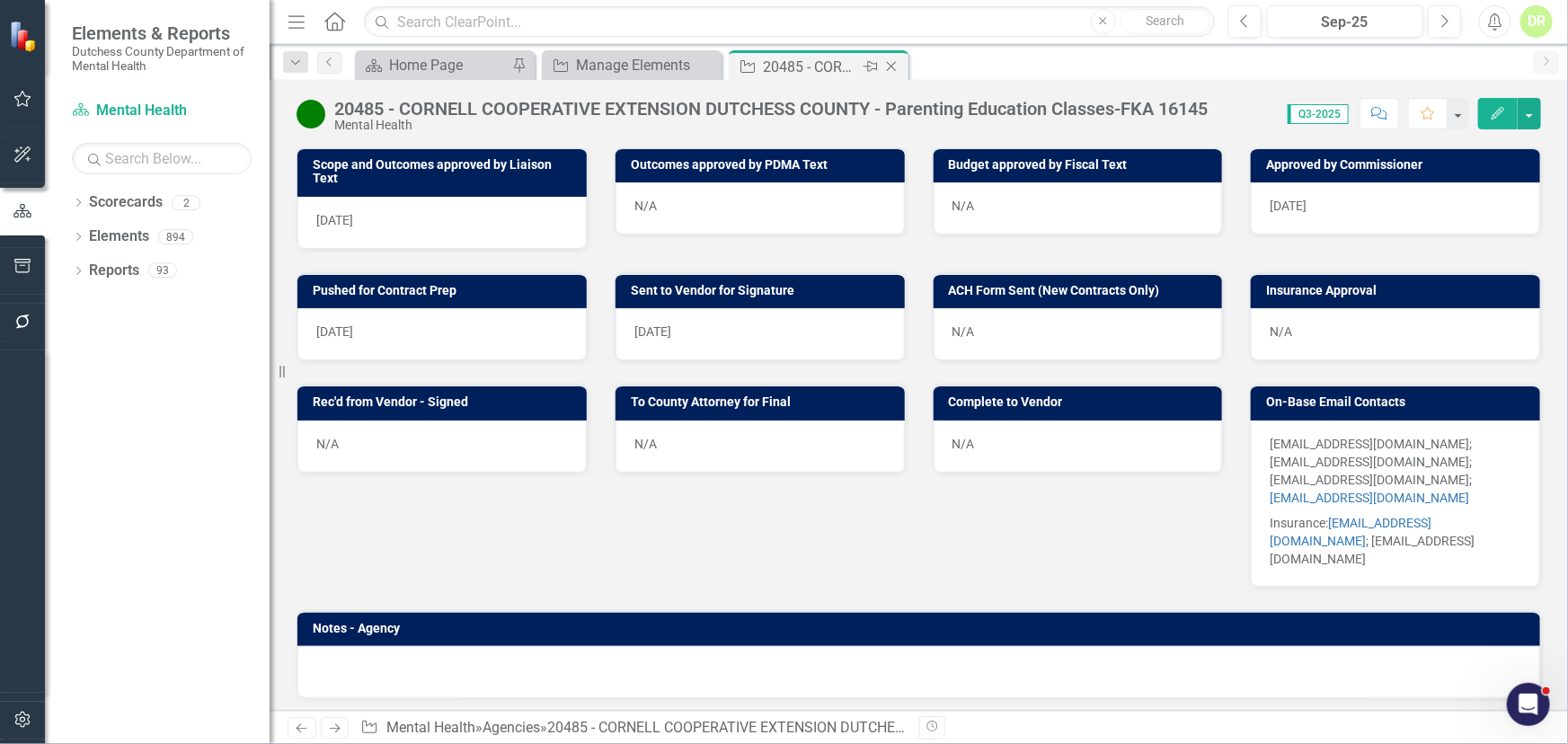
click at [885, 62] on icon "Close" at bounding box center [891, 66] width 18 height 14
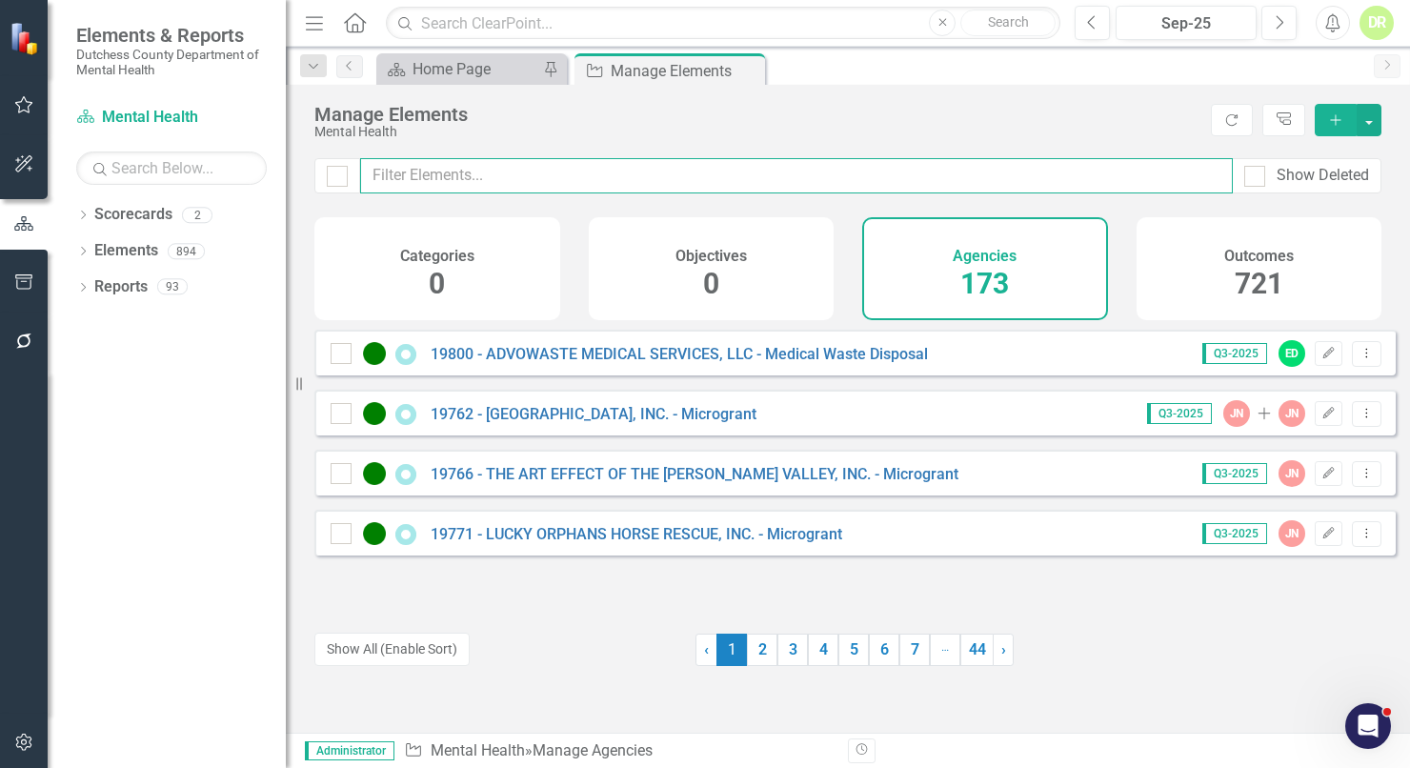
click at [434, 175] on input "text" at bounding box center [796, 175] width 873 height 35
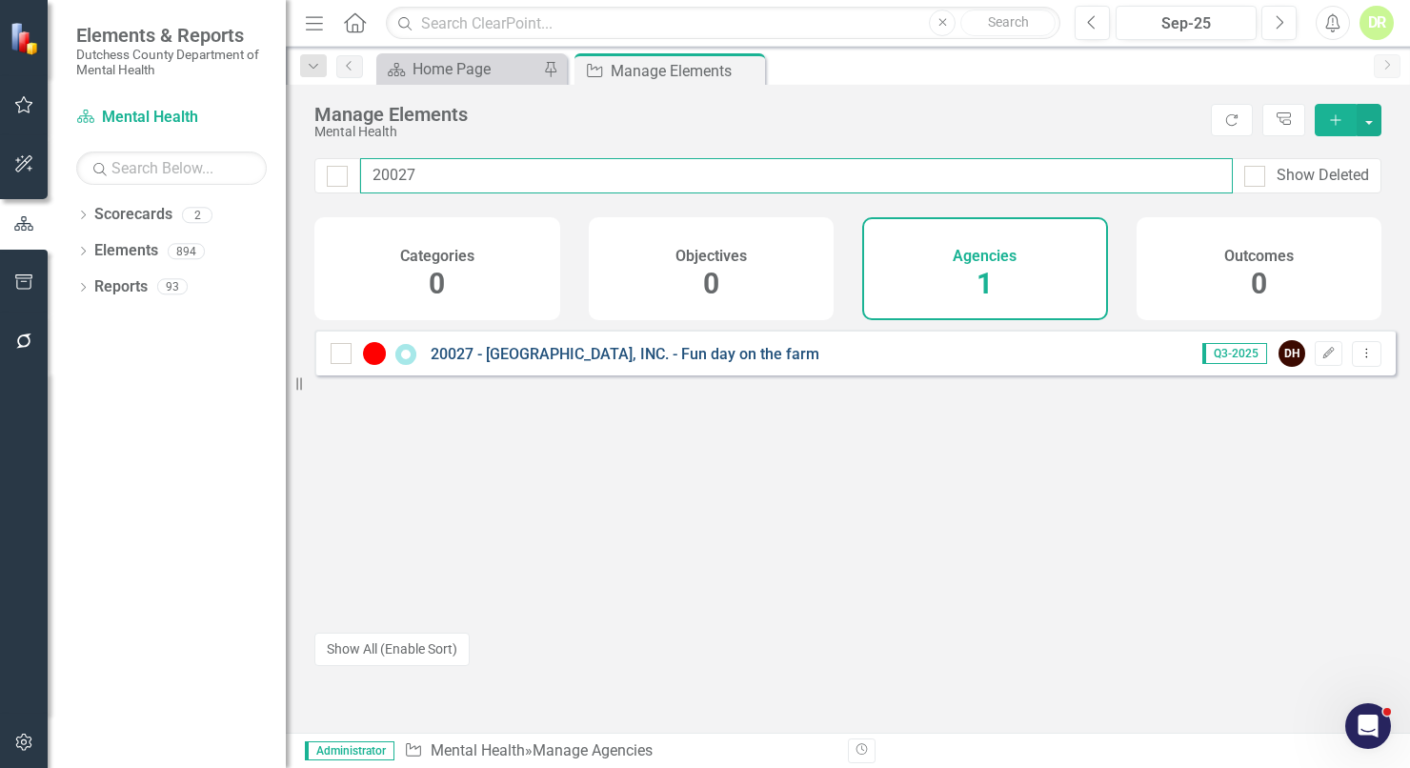
type input "20027"
click at [819, 363] on link "20027 - [GEOGRAPHIC_DATA], INC. - Fun day on the farm" at bounding box center [625, 354] width 389 height 18
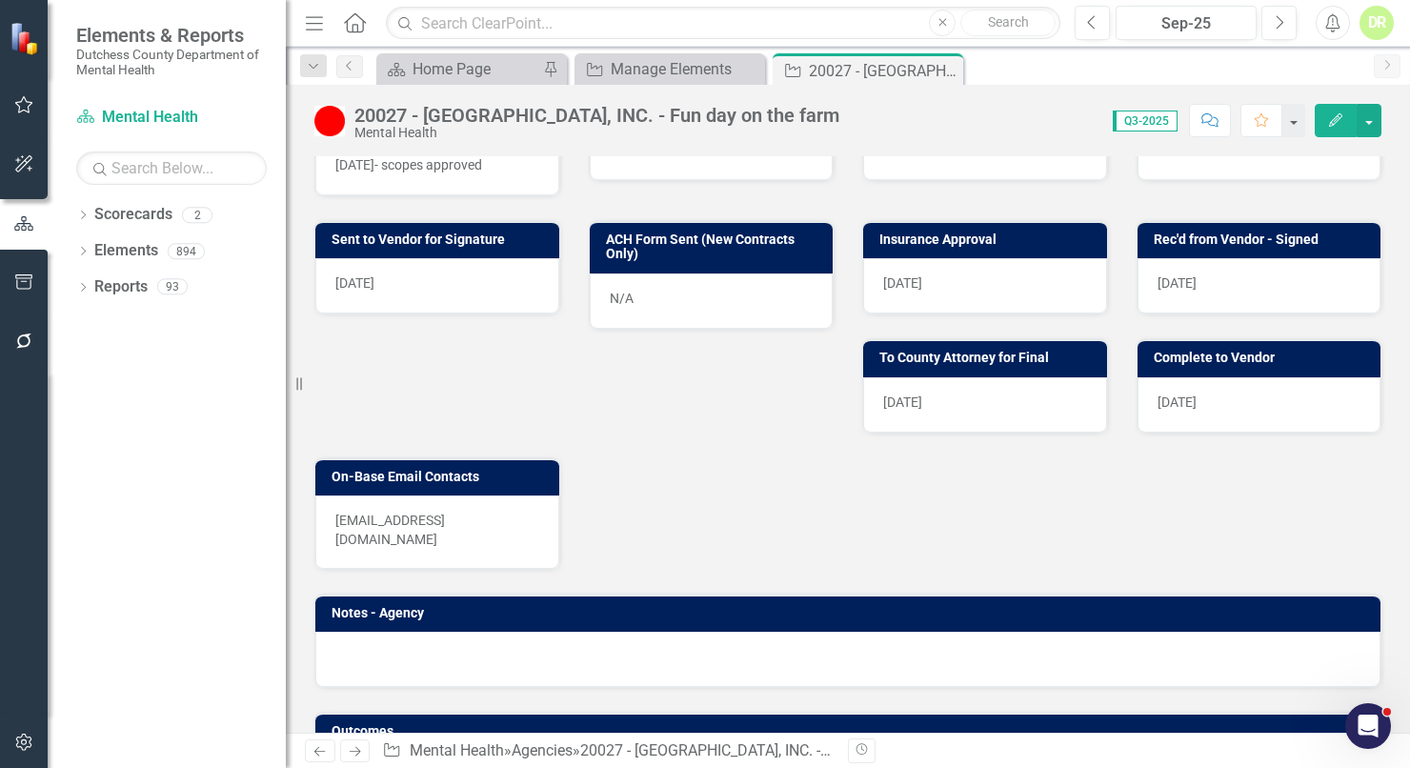
scroll to position [779, 0]
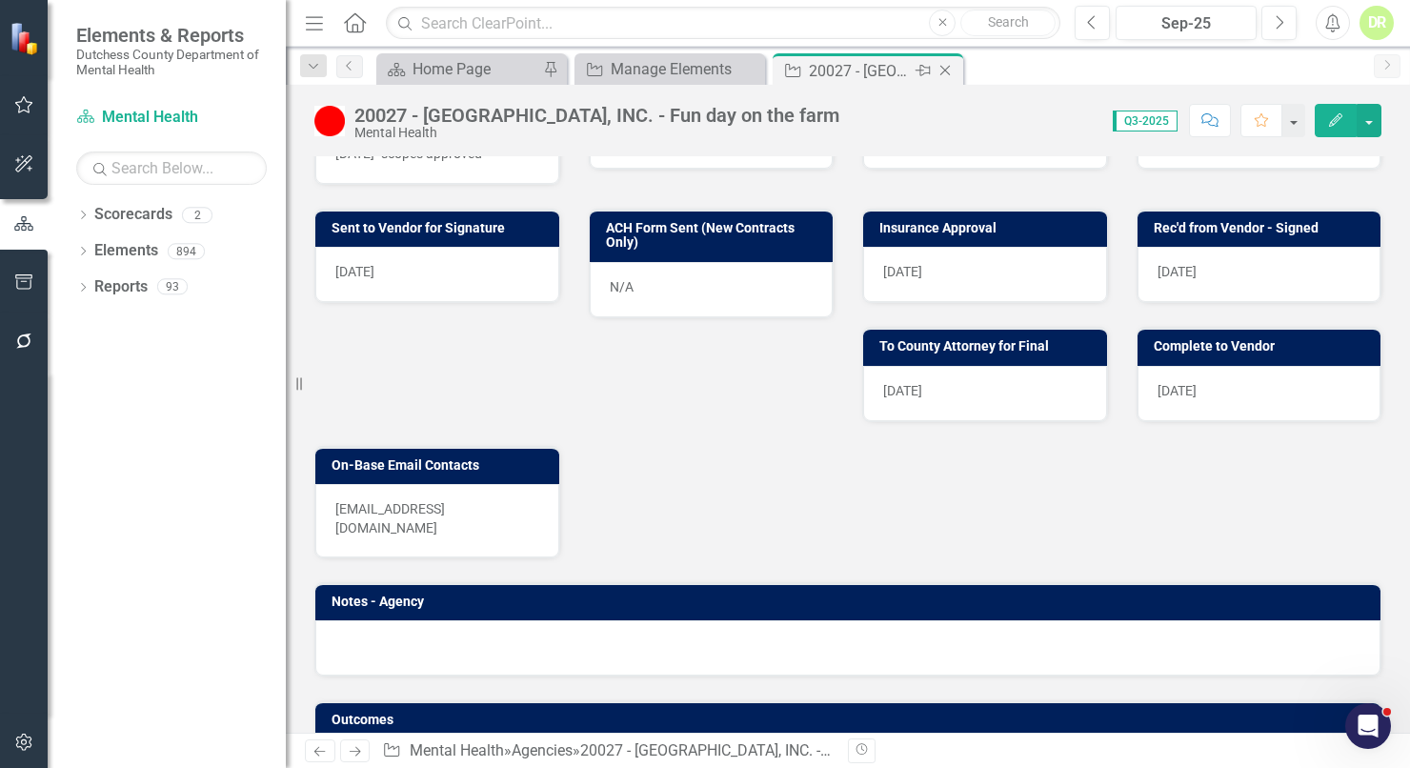
click at [942, 67] on icon at bounding box center [945, 71] width 10 height 10
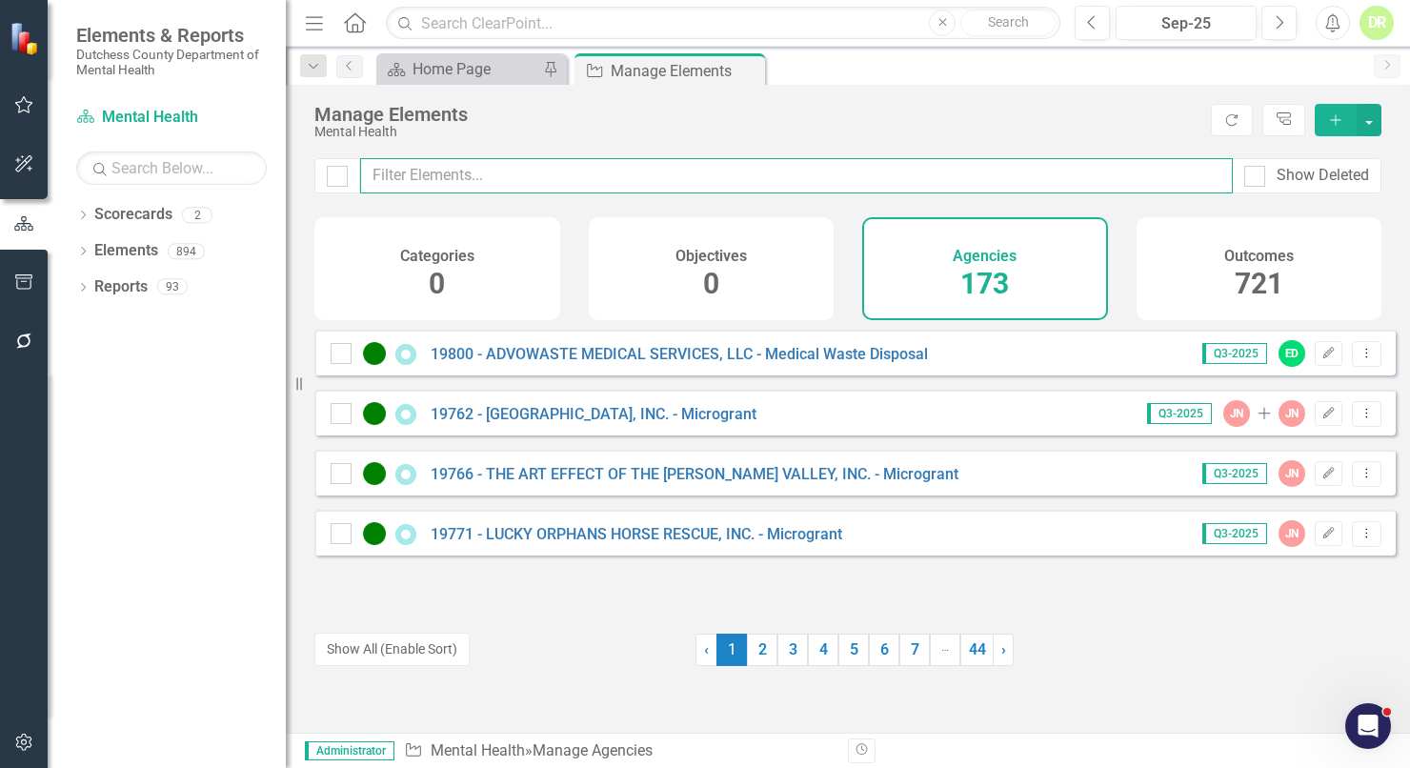
click at [584, 172] on input "text" at bounding box center [796, 175] width 873 height 35
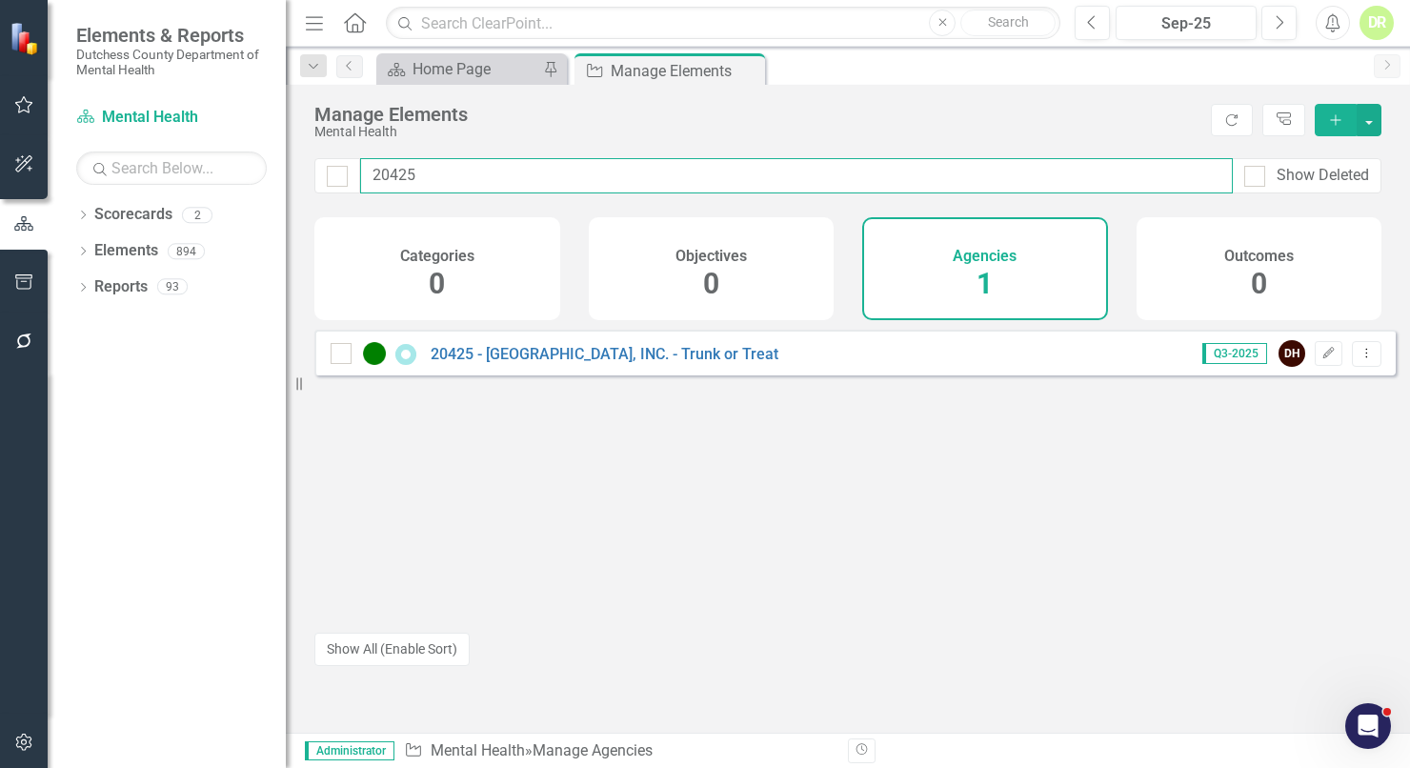
type input "20425"
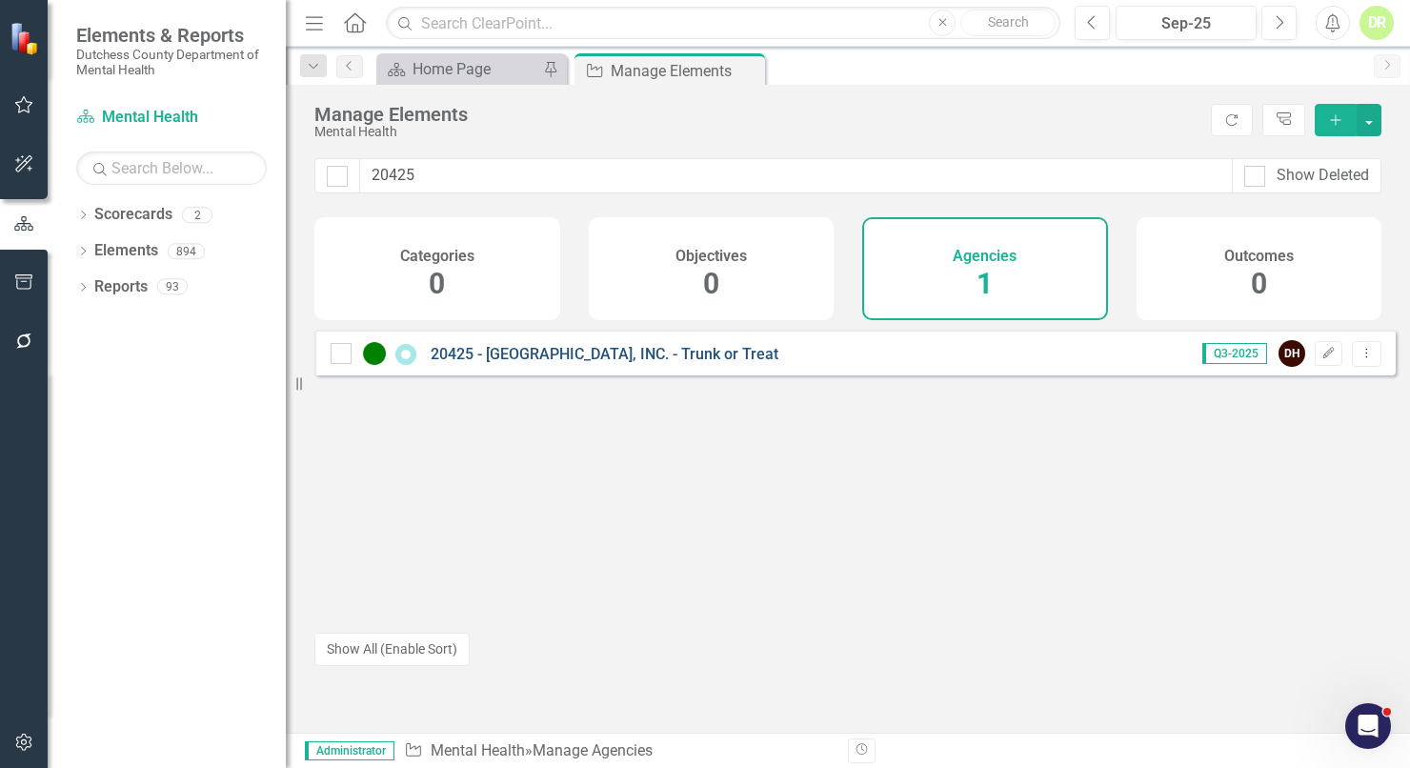
click at [602, 363] on link "20425 - [GEOGRAPHIC_DATA], INC. - Trunk or Treat" at bounding box center [605, 354] width 348 height 18
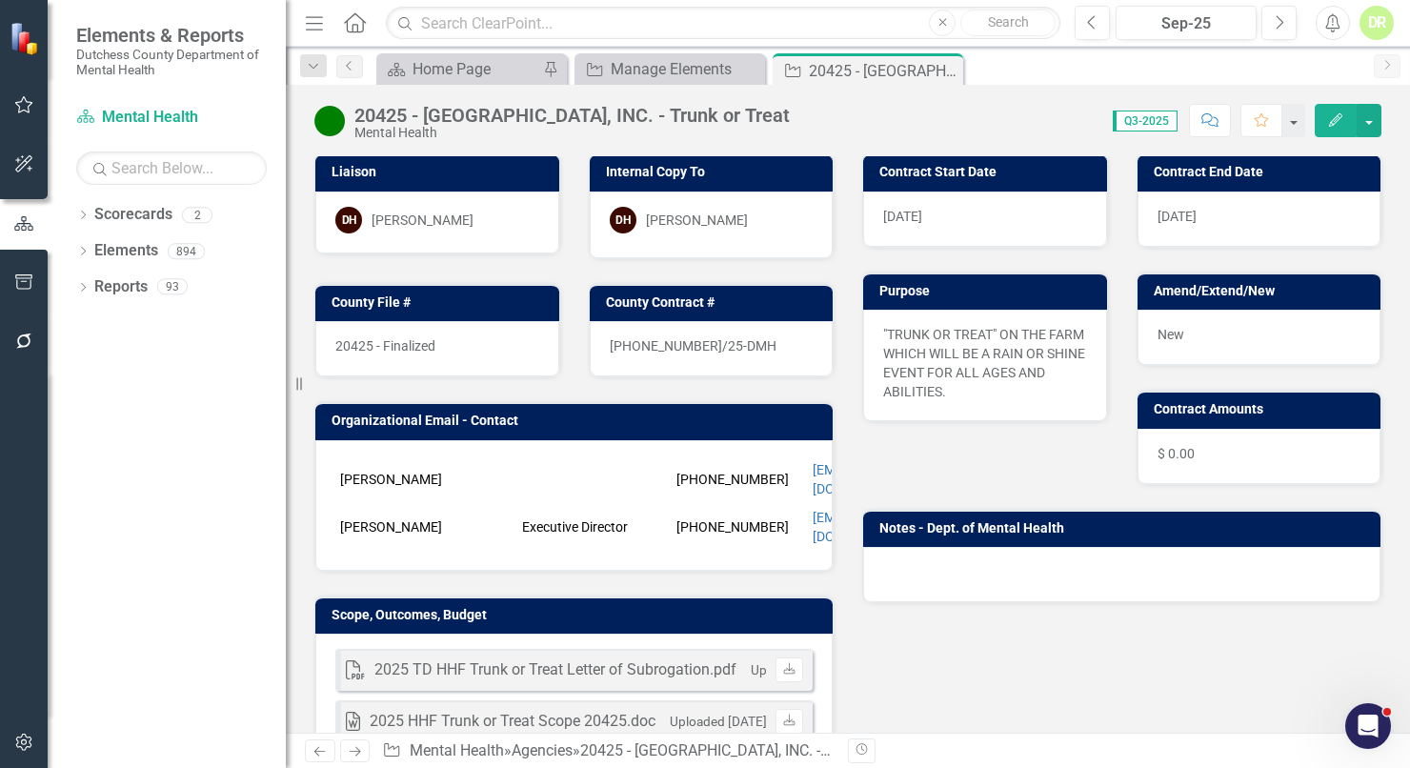
scroll to position [86, 0]
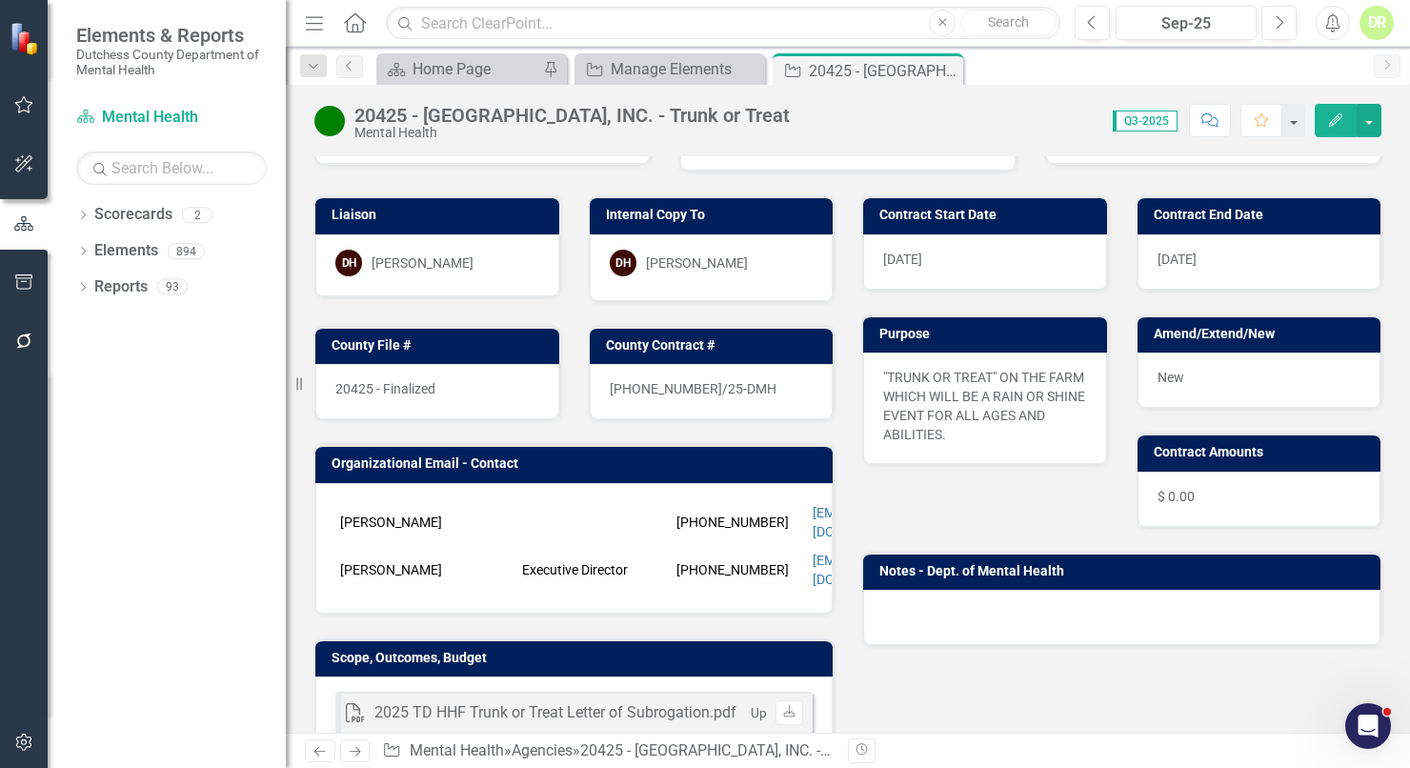
click at [334, 113] on img at bounding box center [329, 121] width 30 height 30
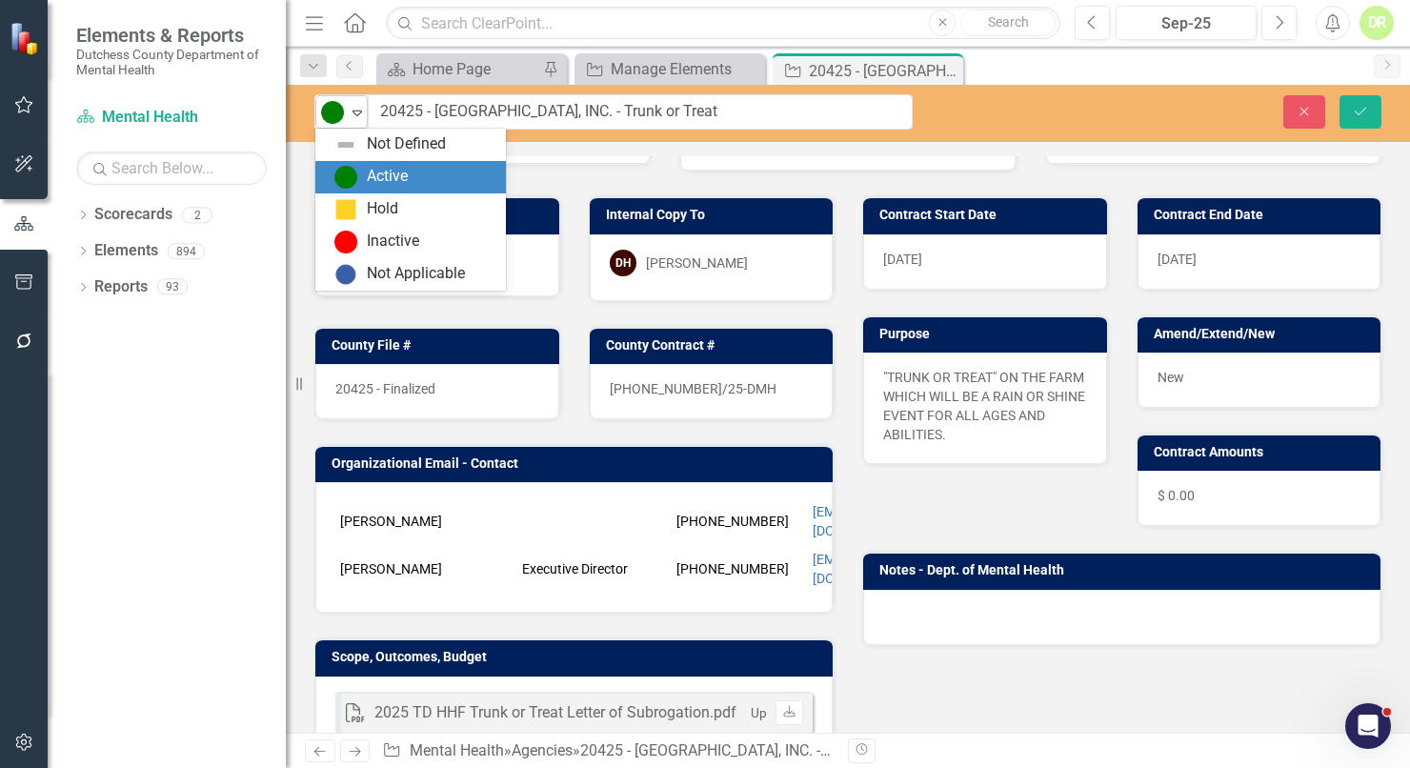
click at [362, 117] on icon "Expand" at bounding box center [357, 112] width 19 height 15
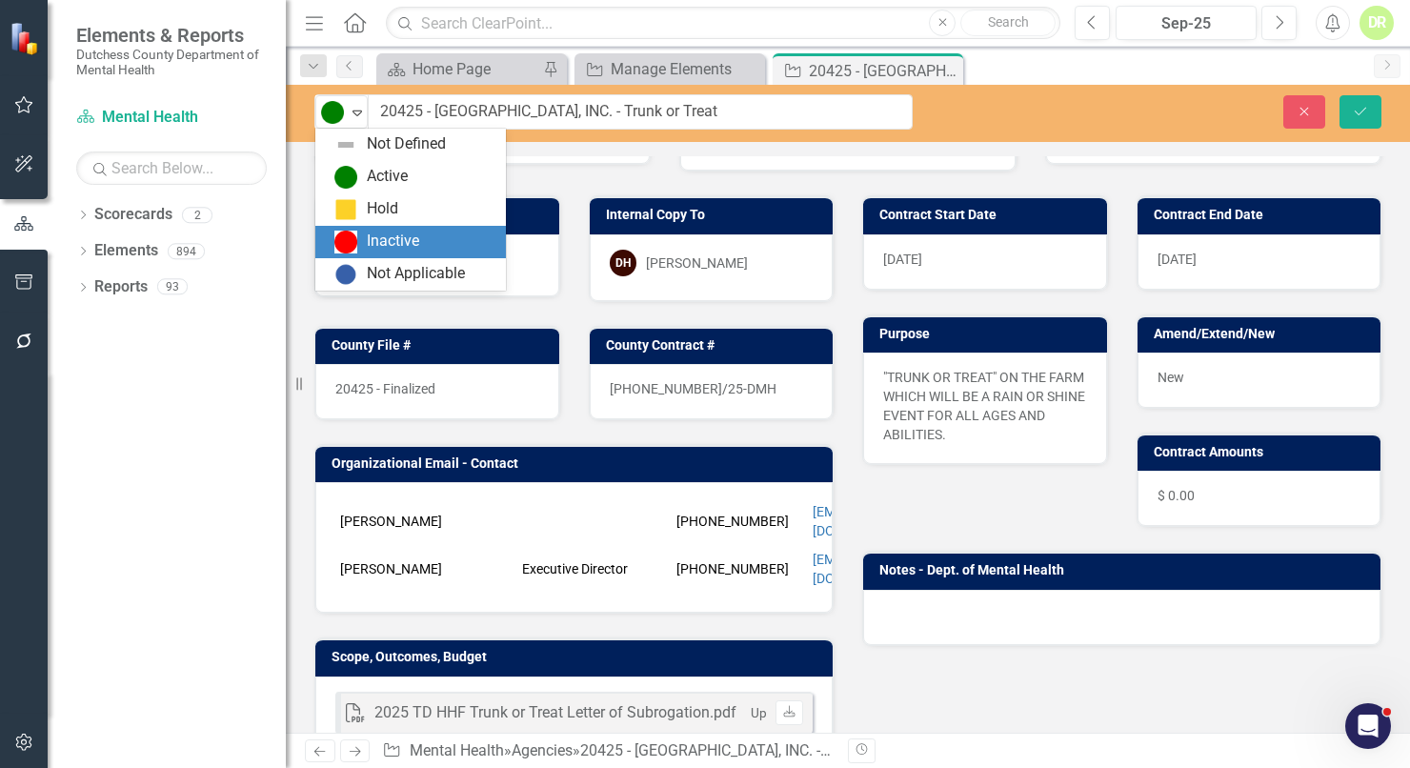
click at [374, 236] on div "Inactive" at bounding box center [393, 242] width 52 height 22
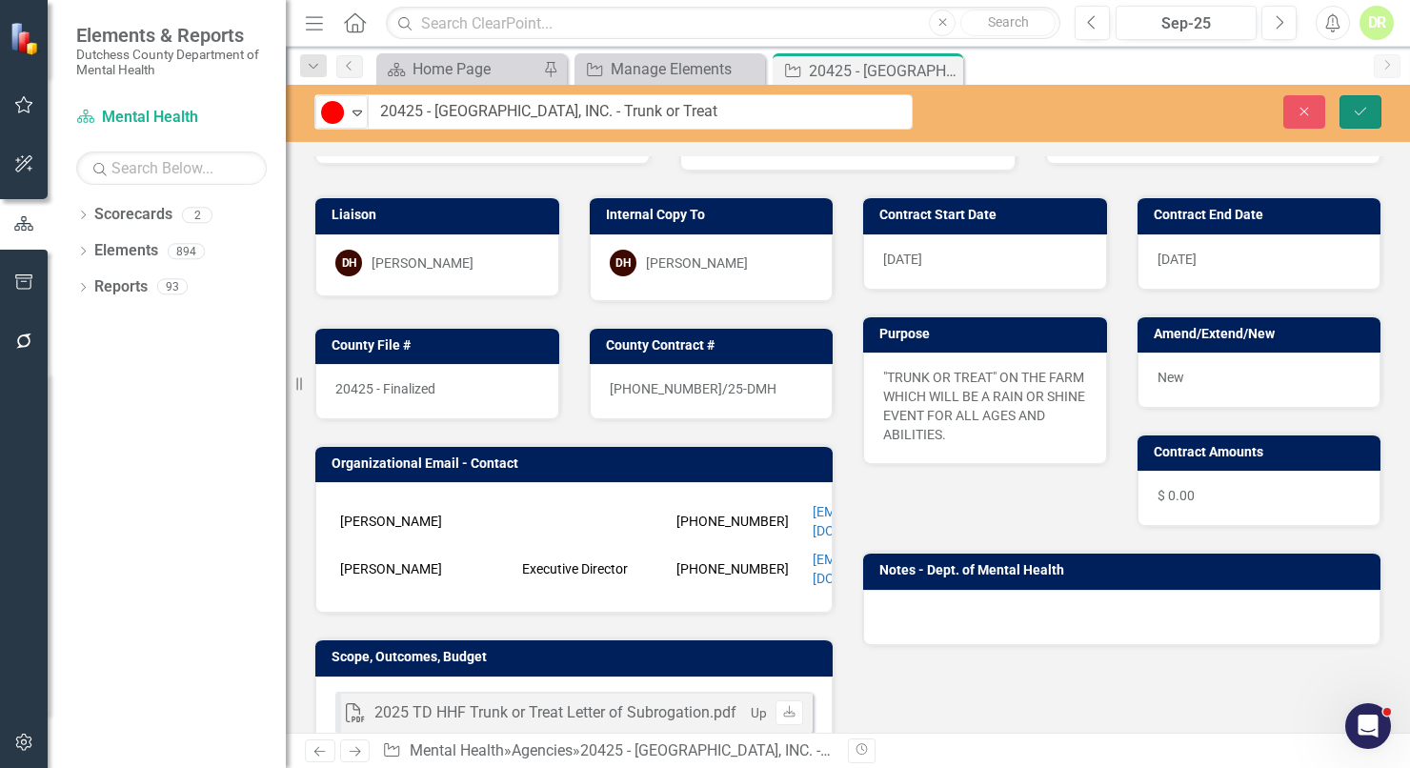
click at [1369, 103] on button "Save" at bounding box center [1361, 111] width 42 height 33
